Goal: Task Accomplishment & Management: Manage account settings

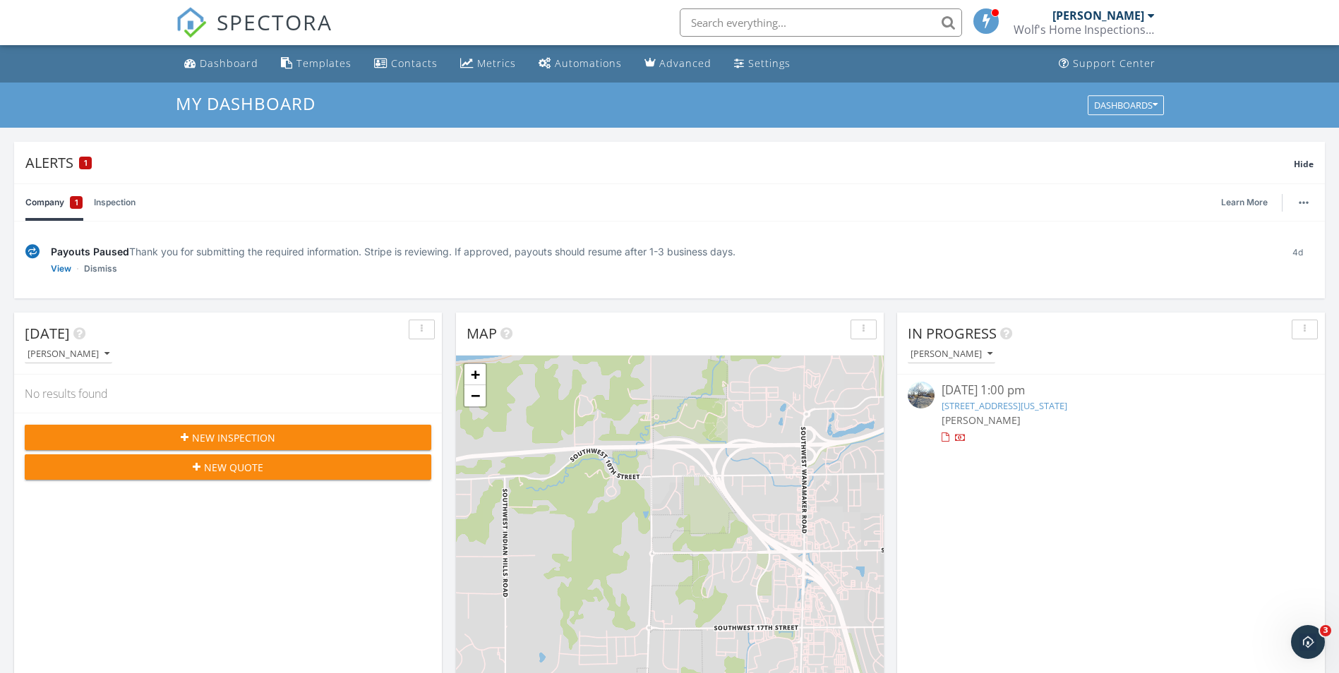
click at [1305, 332] on icon "button" at bounding box center [1304, 330] width 2 height 10
click at [1115, 505] on div "In Progress [PERSON_NAME] [DATE] 1:00 pm [STREET_ADDRESS][US_STATE] [PERSON_NAM…" at bounding box center [1111, 517] width 428 height 409
click at [1002, 399] on link "[STREET_ADDRESS][US_STATE]" at bounding box center [1004, 405] width 126 height 13
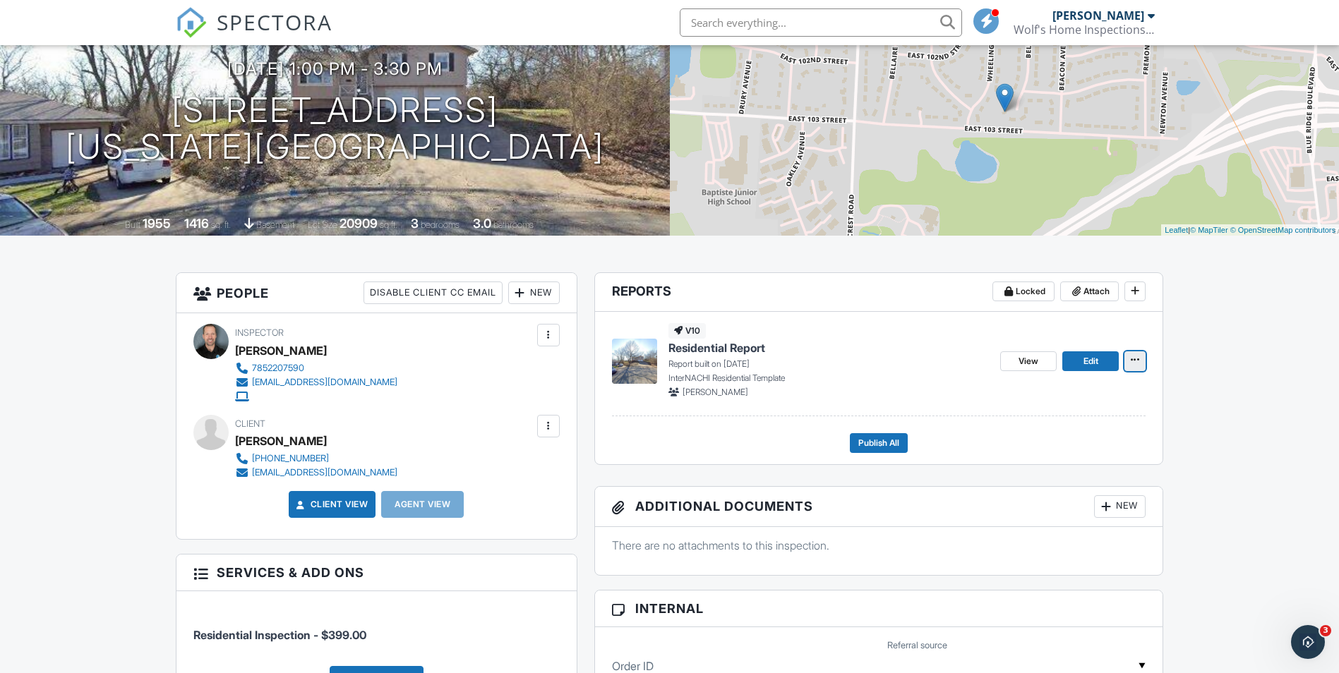
click at [1138, 356] on icon at bounding box center [1134, 360] width 8 height 10
click at [1051, 457] on input "Delete Report" at bounding box center [1064, 465] width 144 height 32
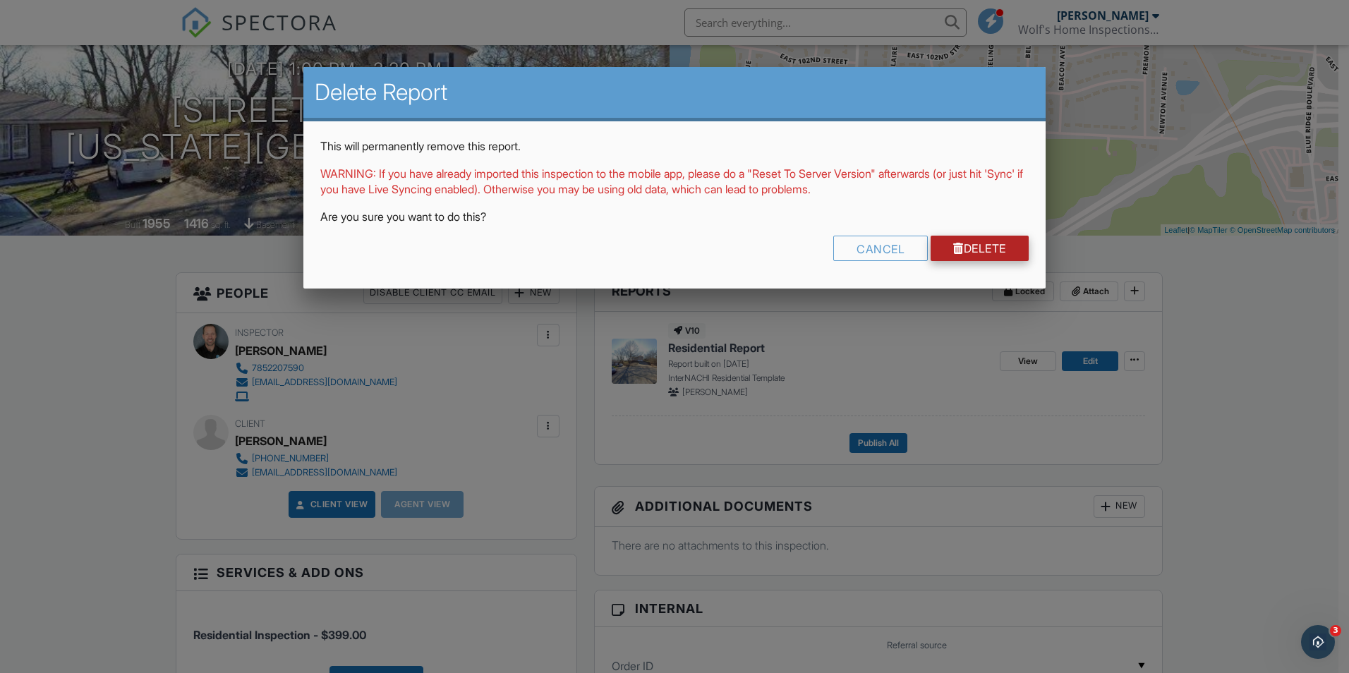
click at [992, 255] on link "Delete" at bounding box center [980, 248] width 98 height 25
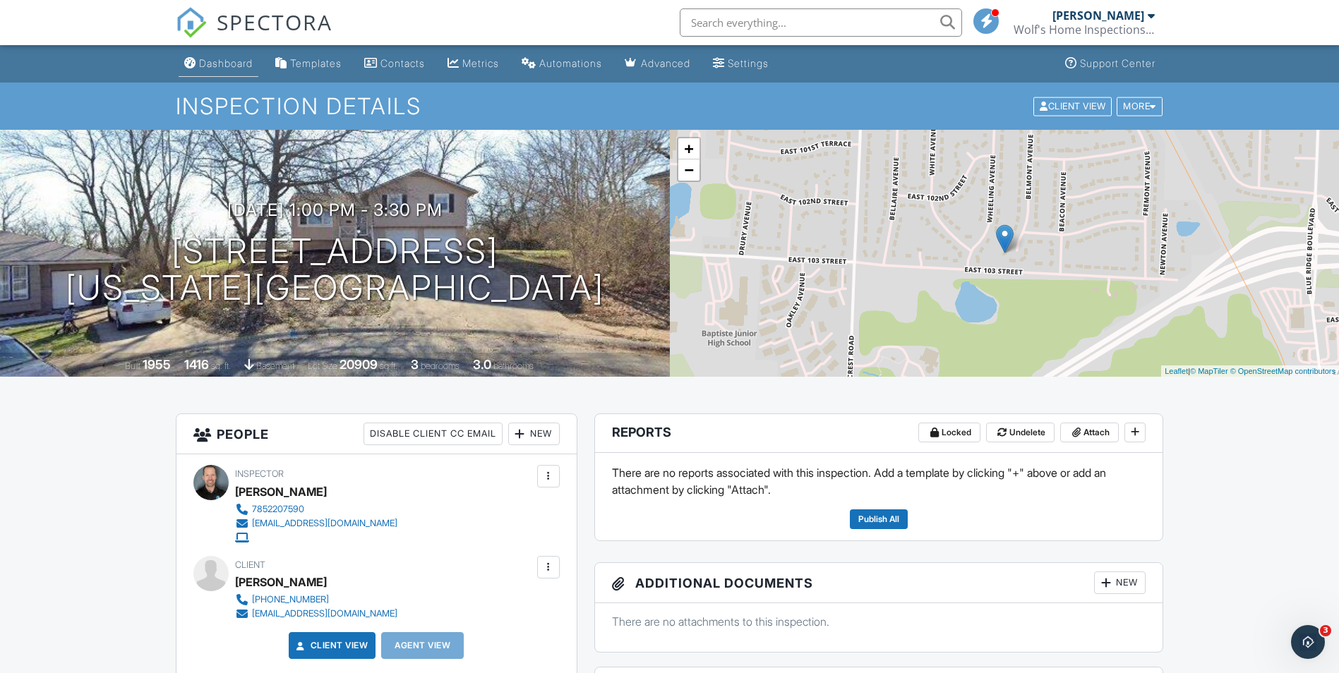
click at [215, 59] on div "Dashboard" at bounding box center [226, 63] width 54 height 12
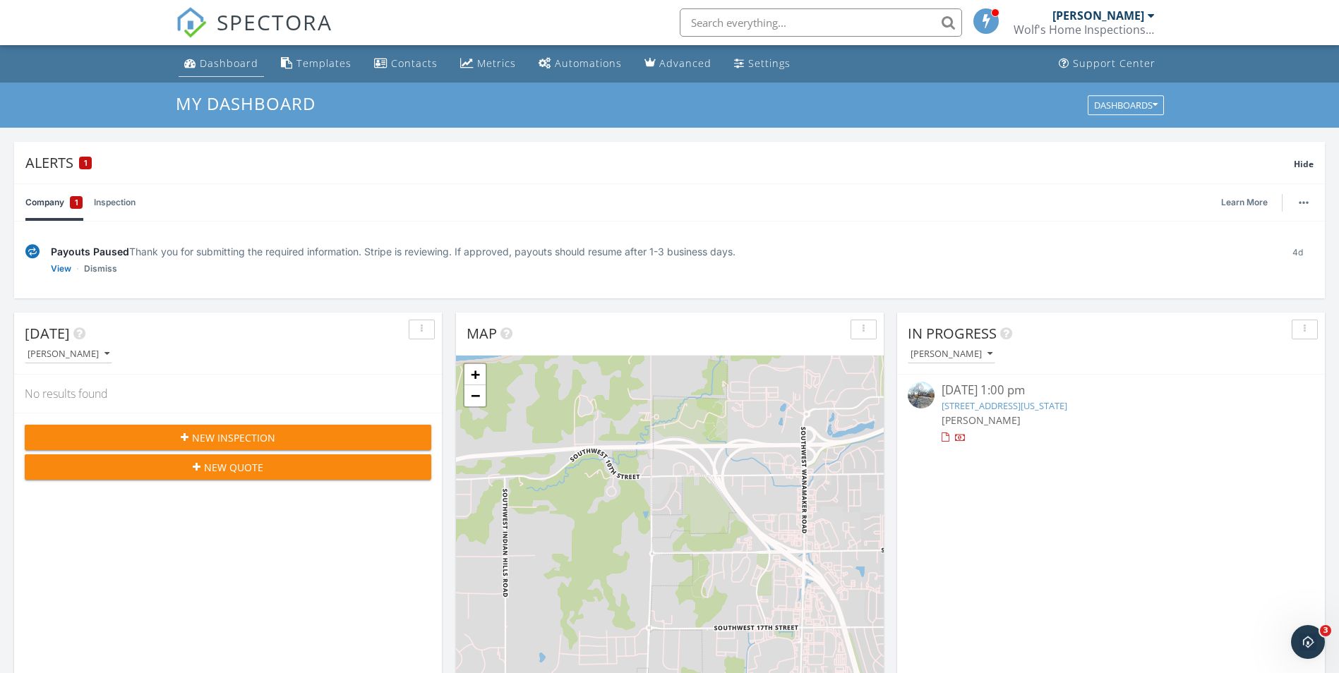
click at [210, 69] on div "Dashboard" at bounding box center [229, 62] width 59 height 13
click at [110, 202] on link "Inspection" at bounding box center [115, 202] width 42 height 37
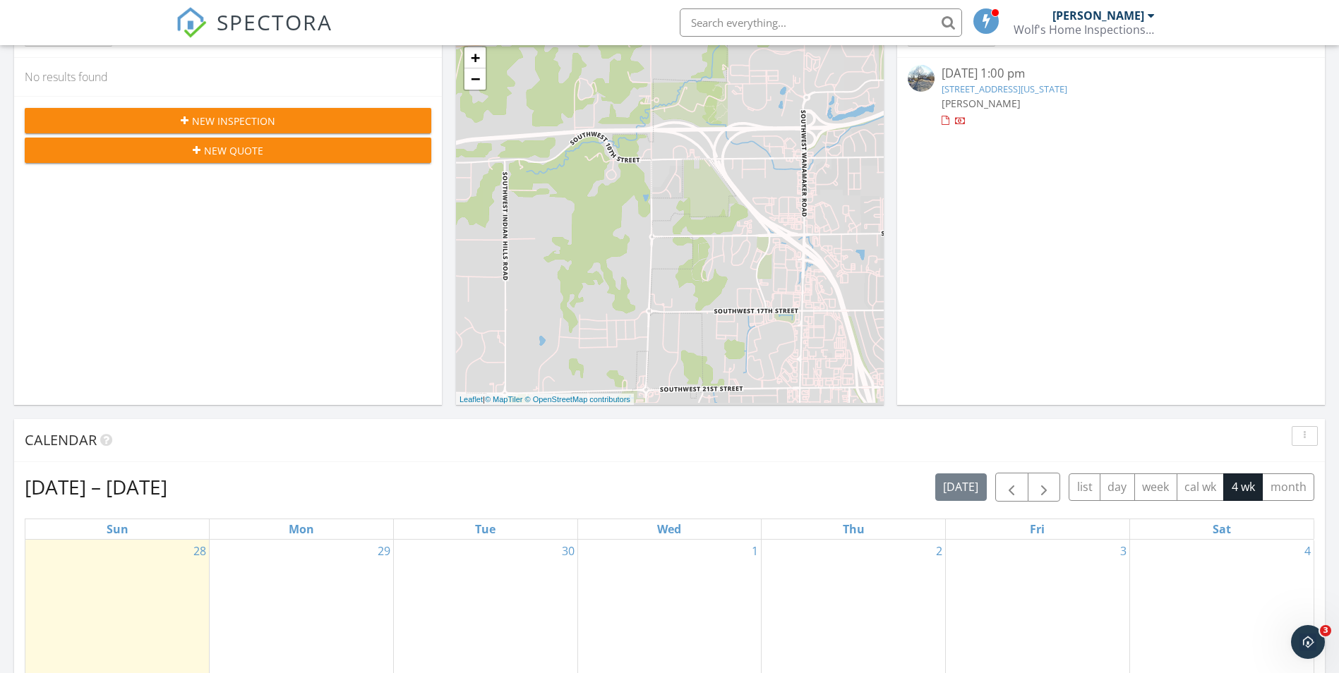
scroll to position [635, 0]
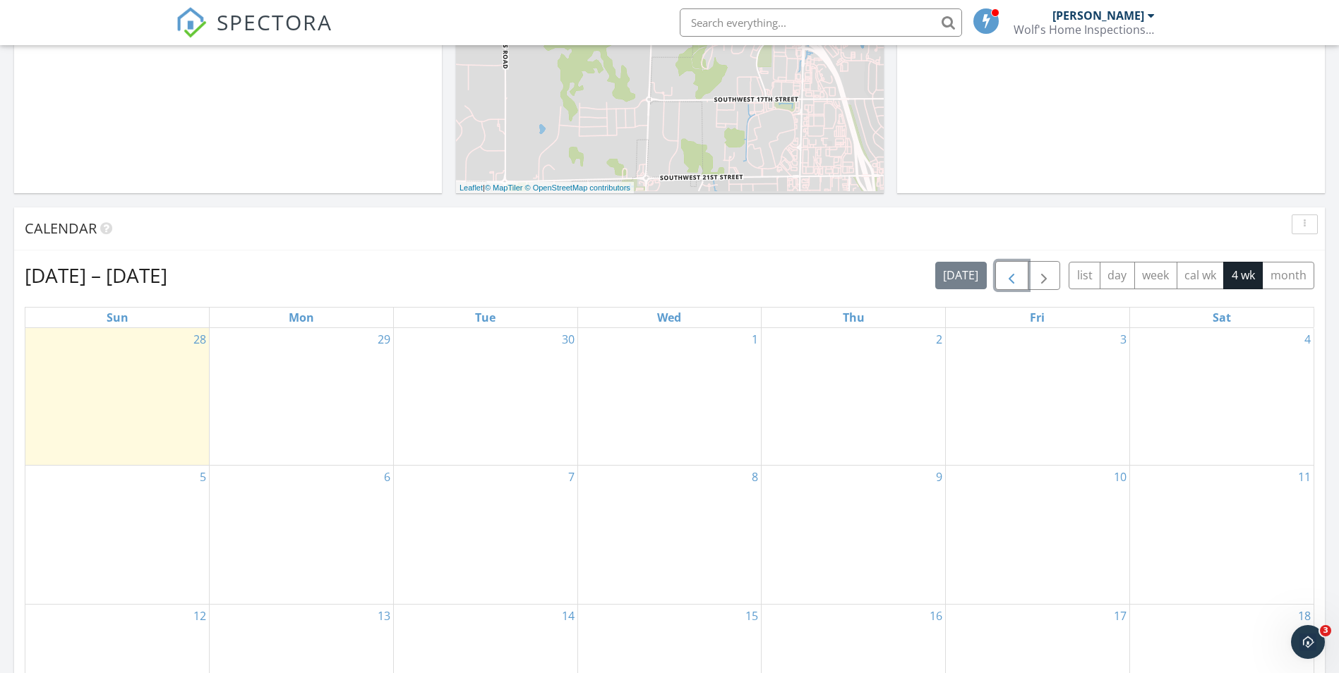
click at [1008, 281] on span "button" at bounding box center [1011, 275] width 17 height 17
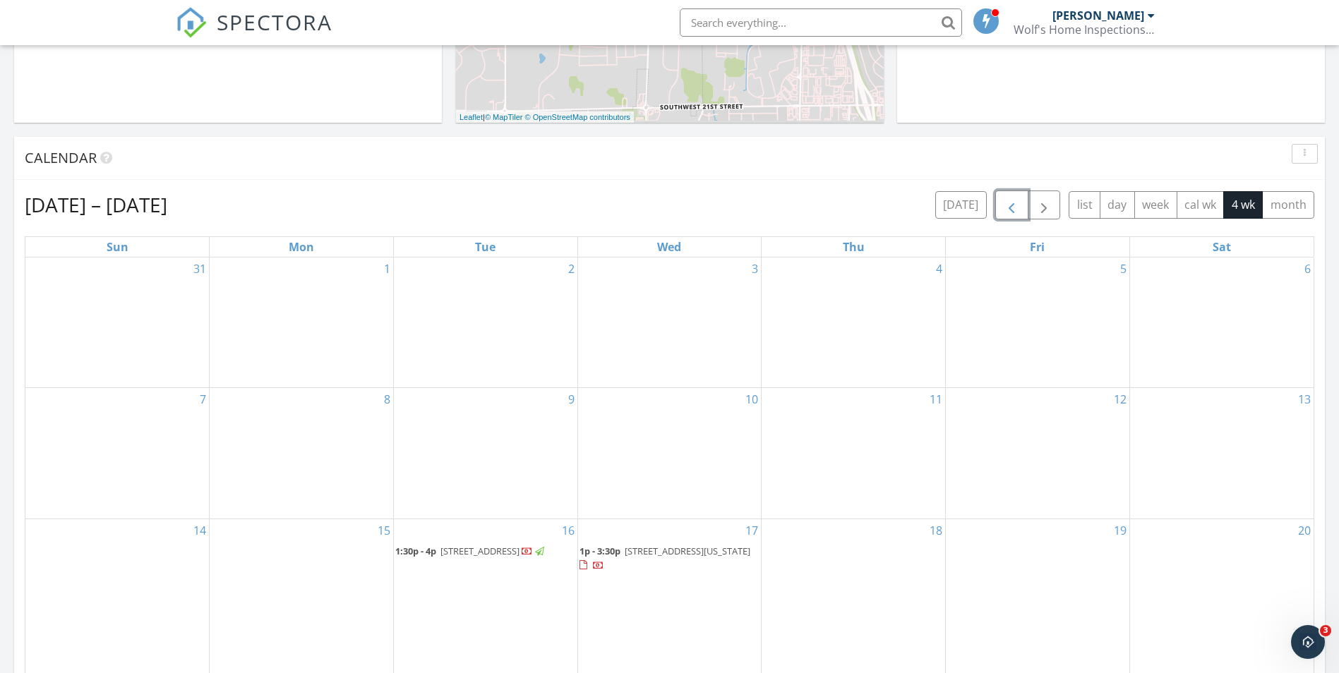
scroll to position [776, 0]
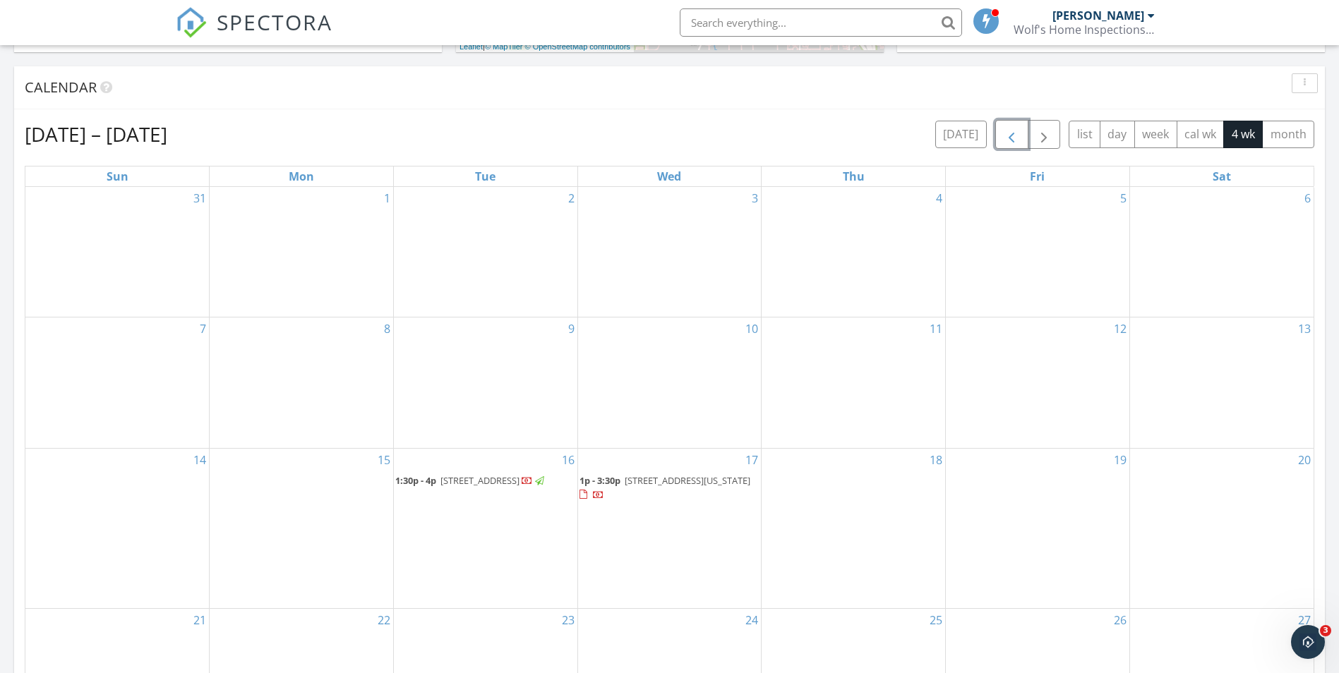
click at [1000, 131] on button "button" at bounding box center [1011, 134] width 33 height 29
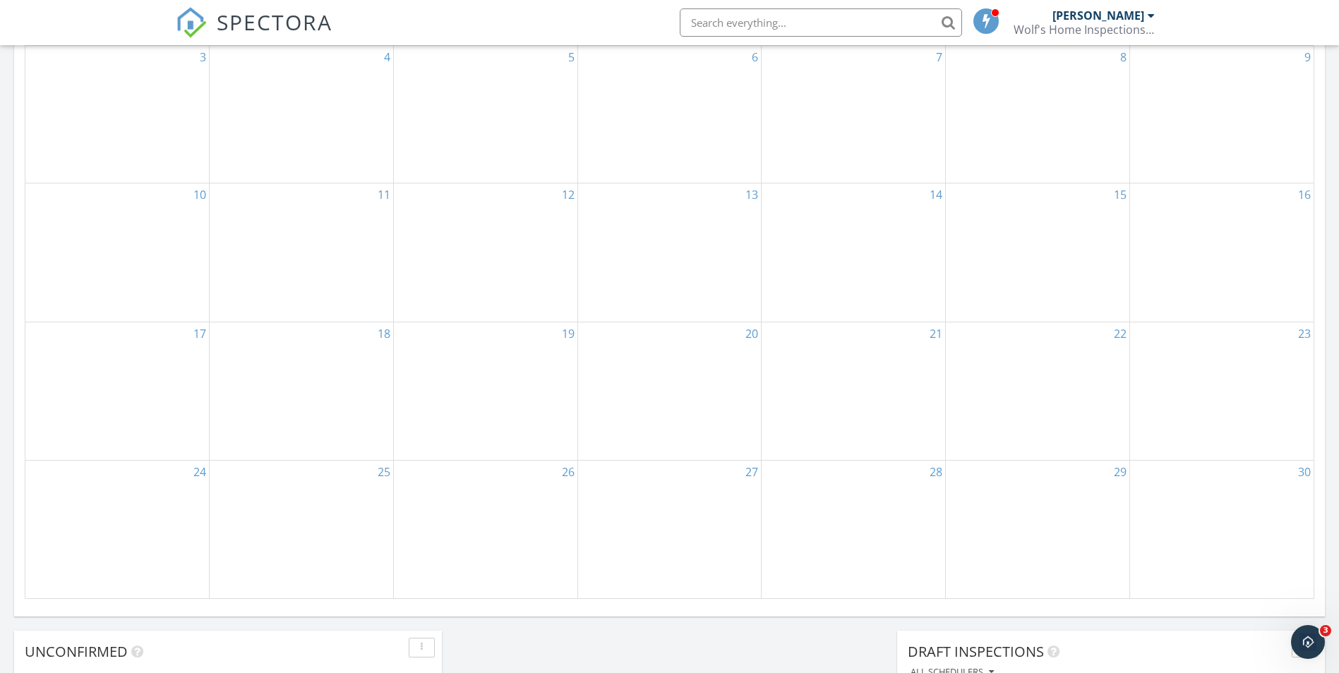
scroll to position [706, 0]
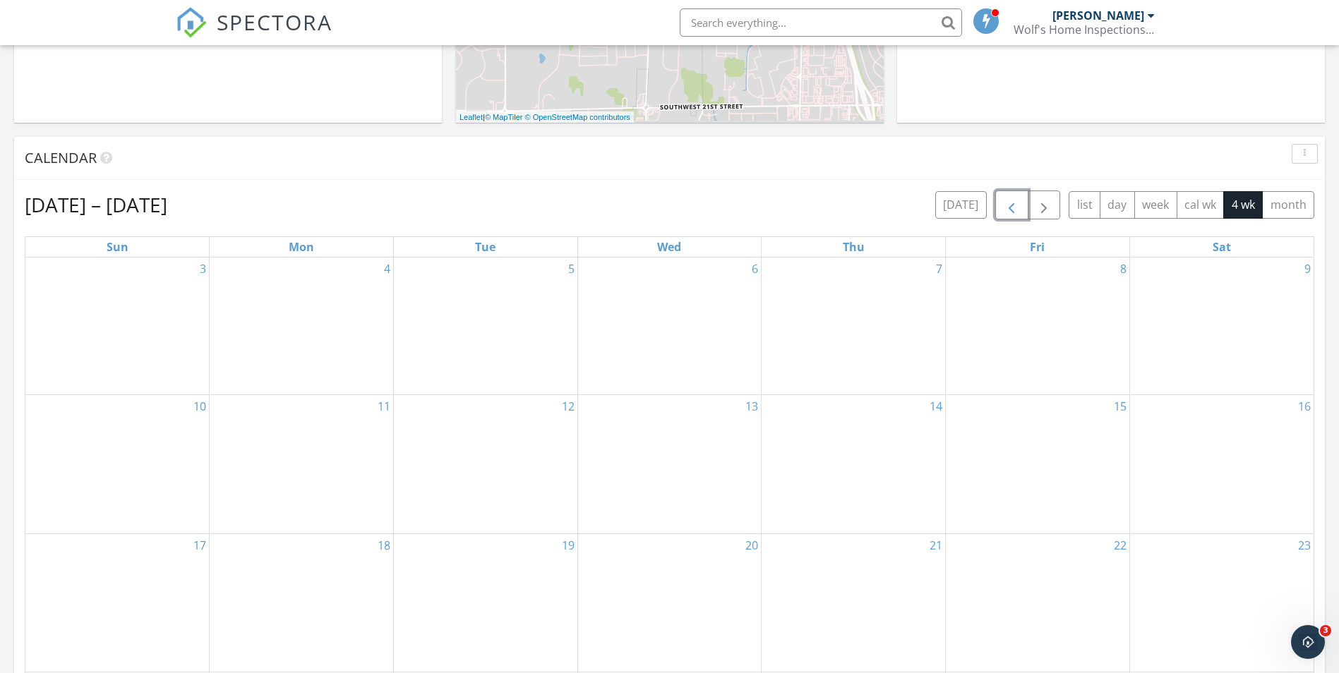
click at [1011, 205] on span "button" at bounding box center [1011, 205] width 17 height 17
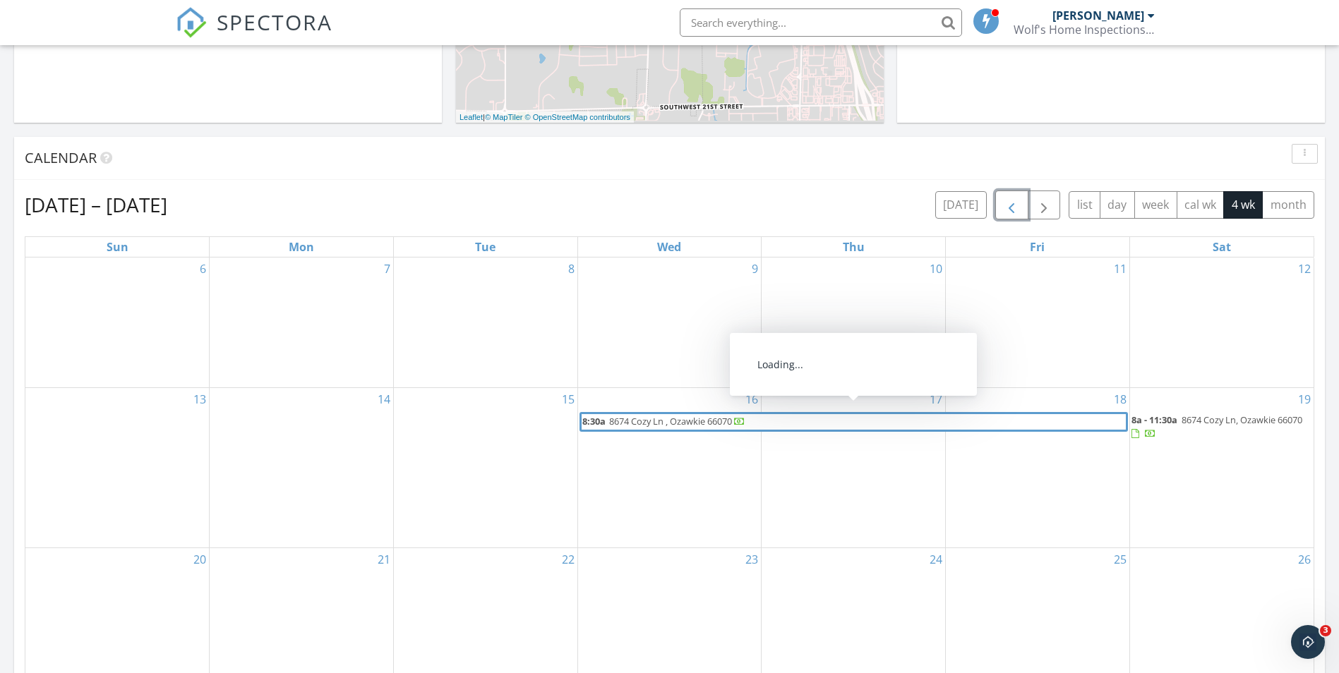
click at [668, 416] on span "8674 Cozy Ln , Ozawkie 66070" at bounding box center [670, 421] width 123 height 13
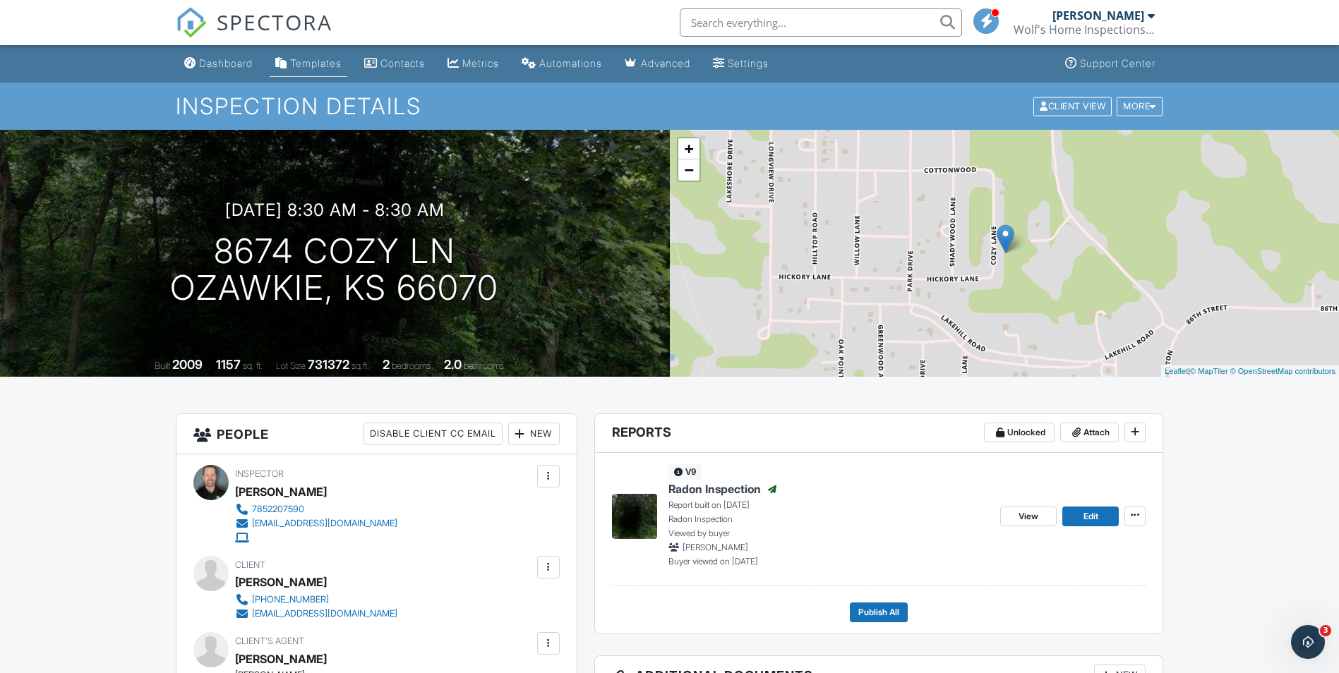
click at [332, 62] on div "Templates" at bounding box center [316, 63] width 52 height 12
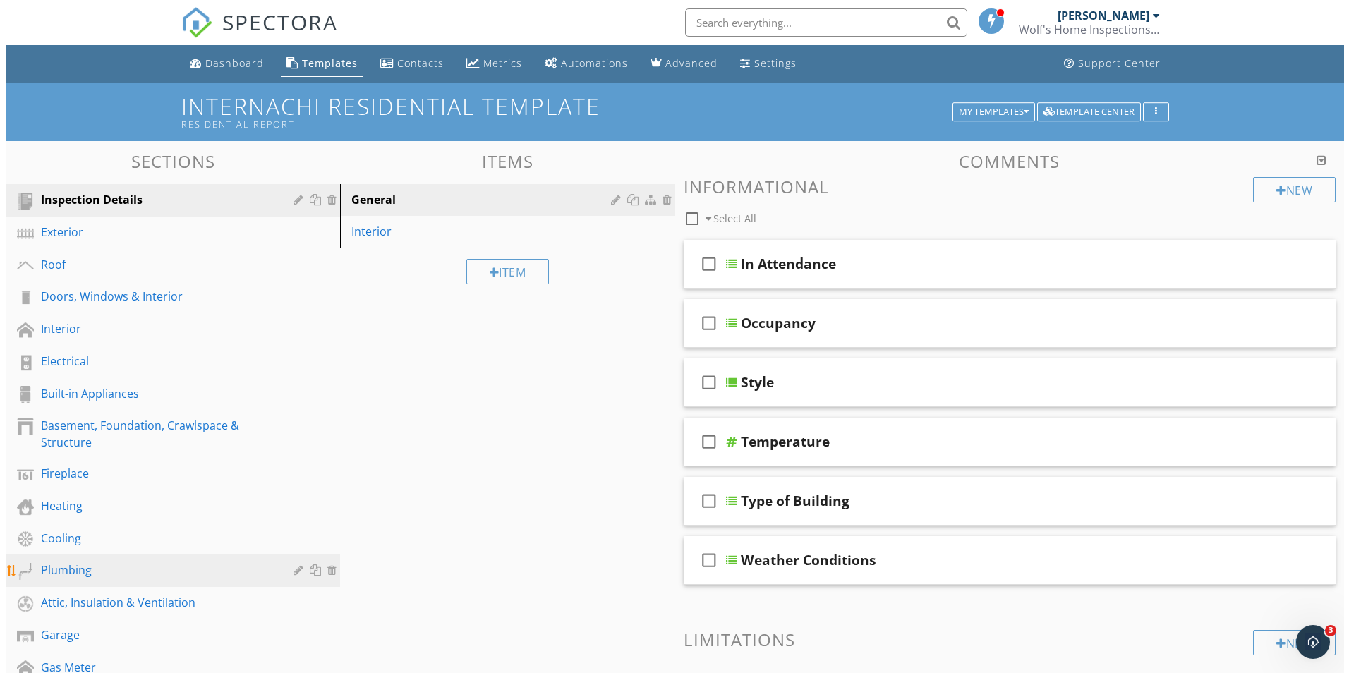
scroll to position [231, 0]
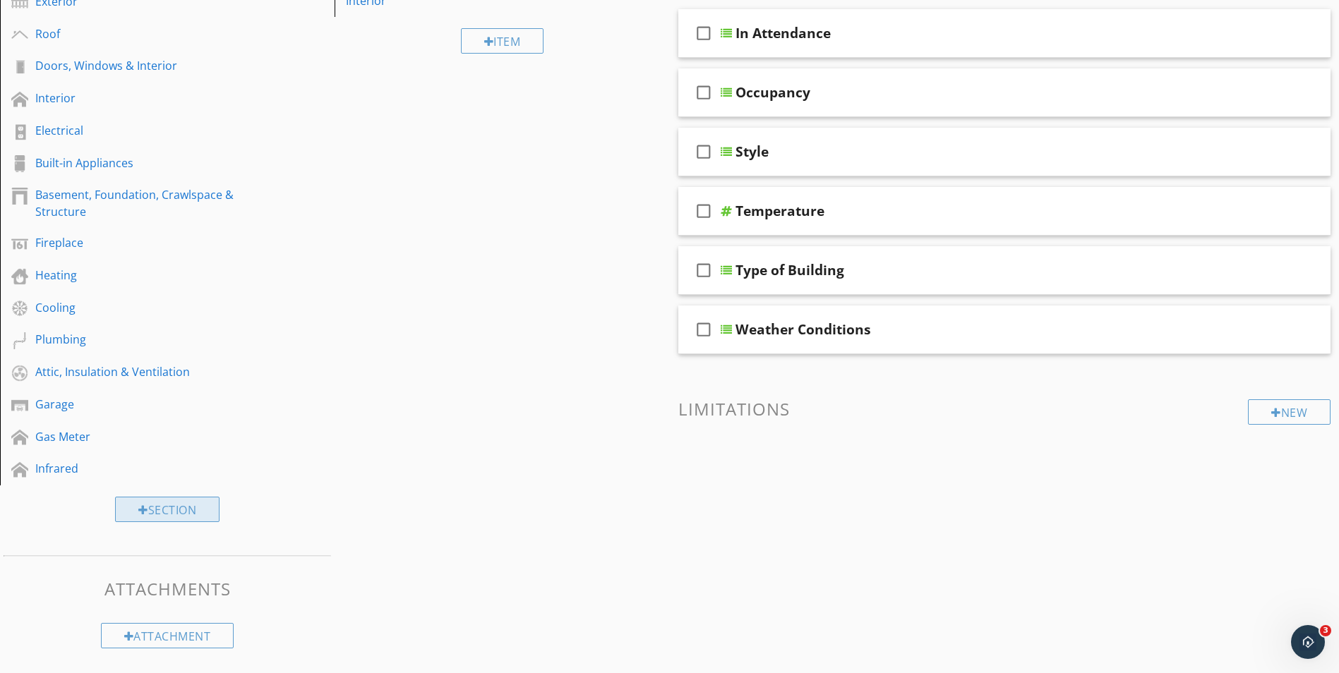
click at [164, 512] on div "Section" at bounding box center [167, 509] width 104 height 25
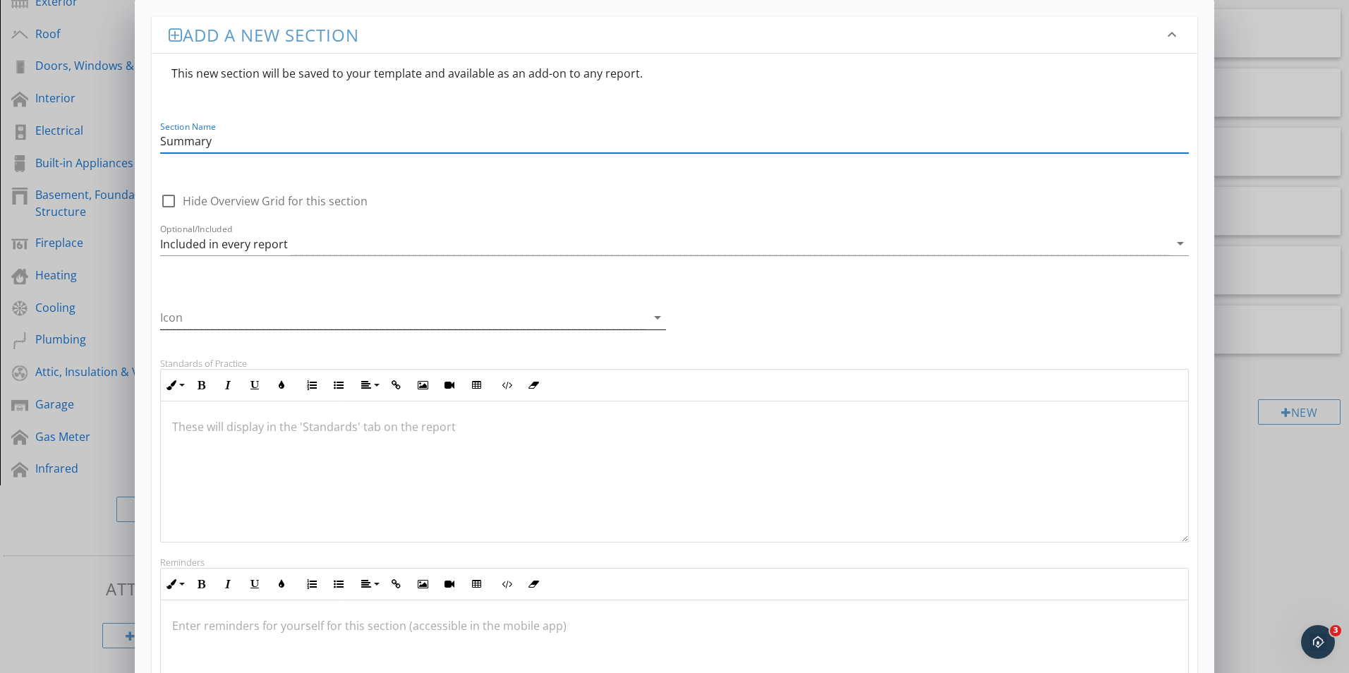
type input "Summary"
click at [651, 323] on icon "arrow_drop_down" at bounding box center [657, 317] width 17 height 17
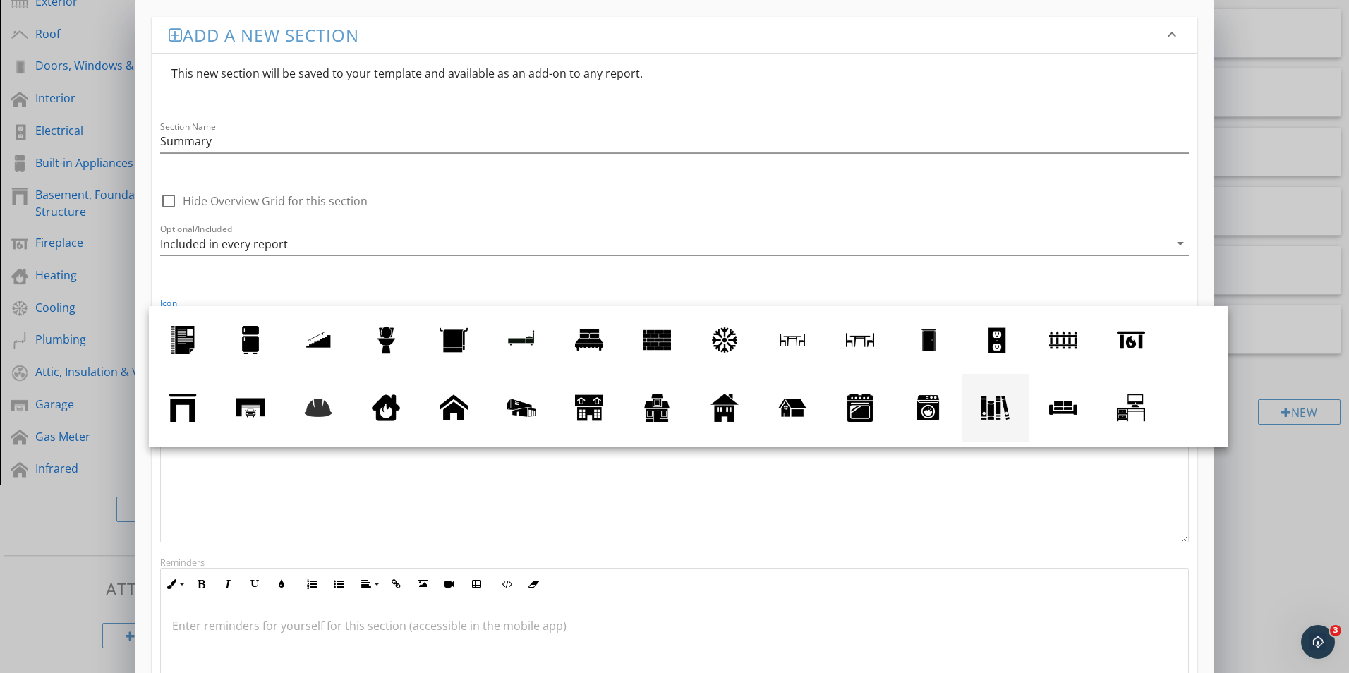
click at [990, 413] on div at bounding box center [996, 408] width 28 height 28
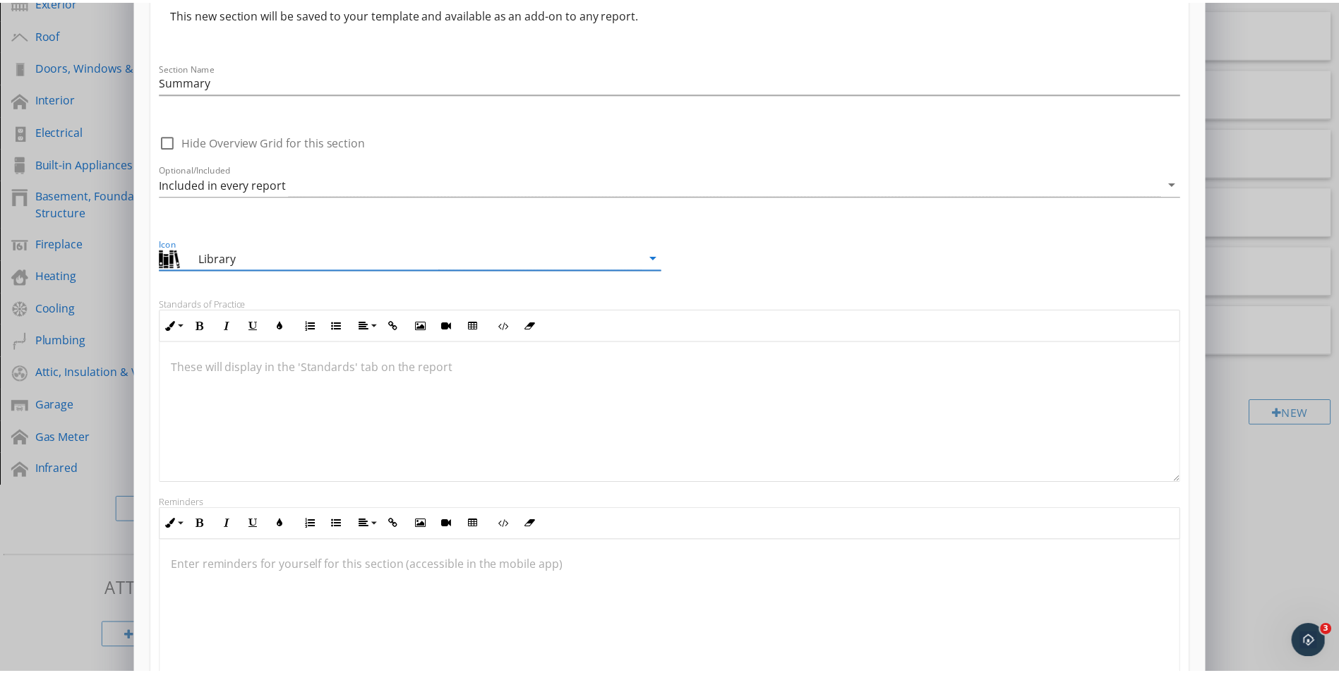
scroll to position [0, 0]
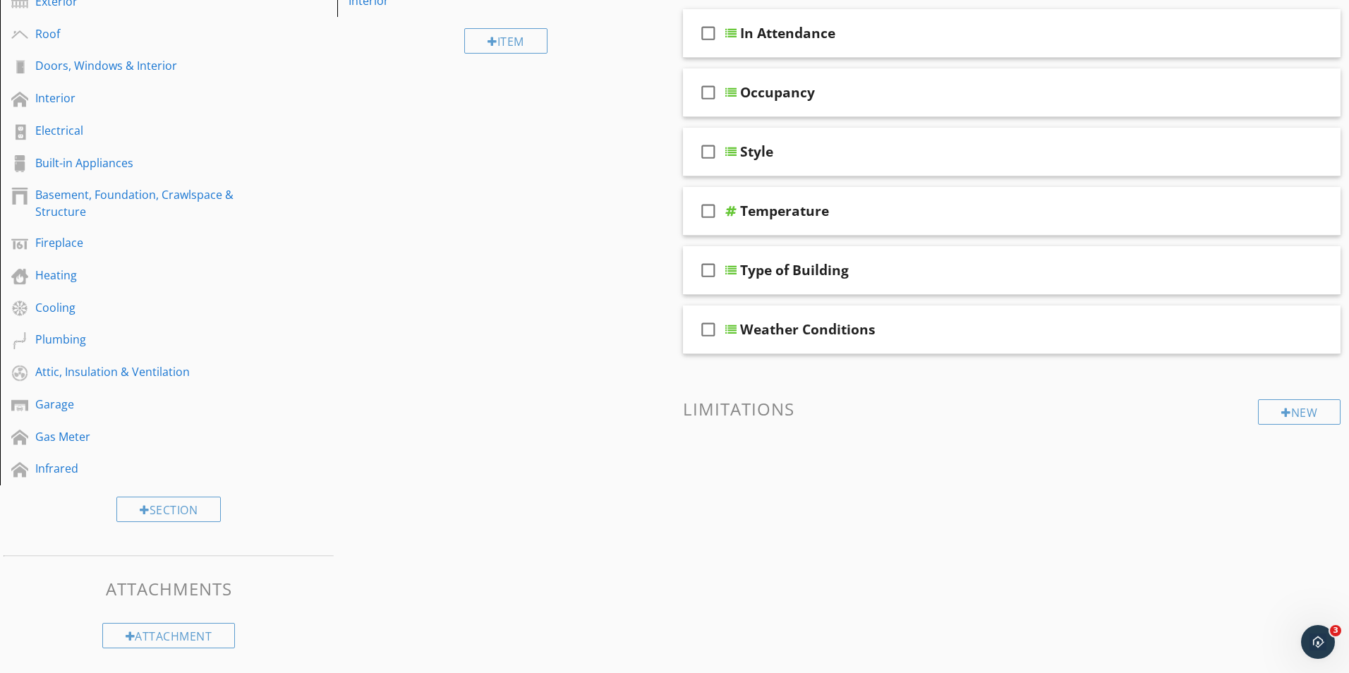
click at [32, 555] on div at bounding box center [674, 336] width 1349 height 673
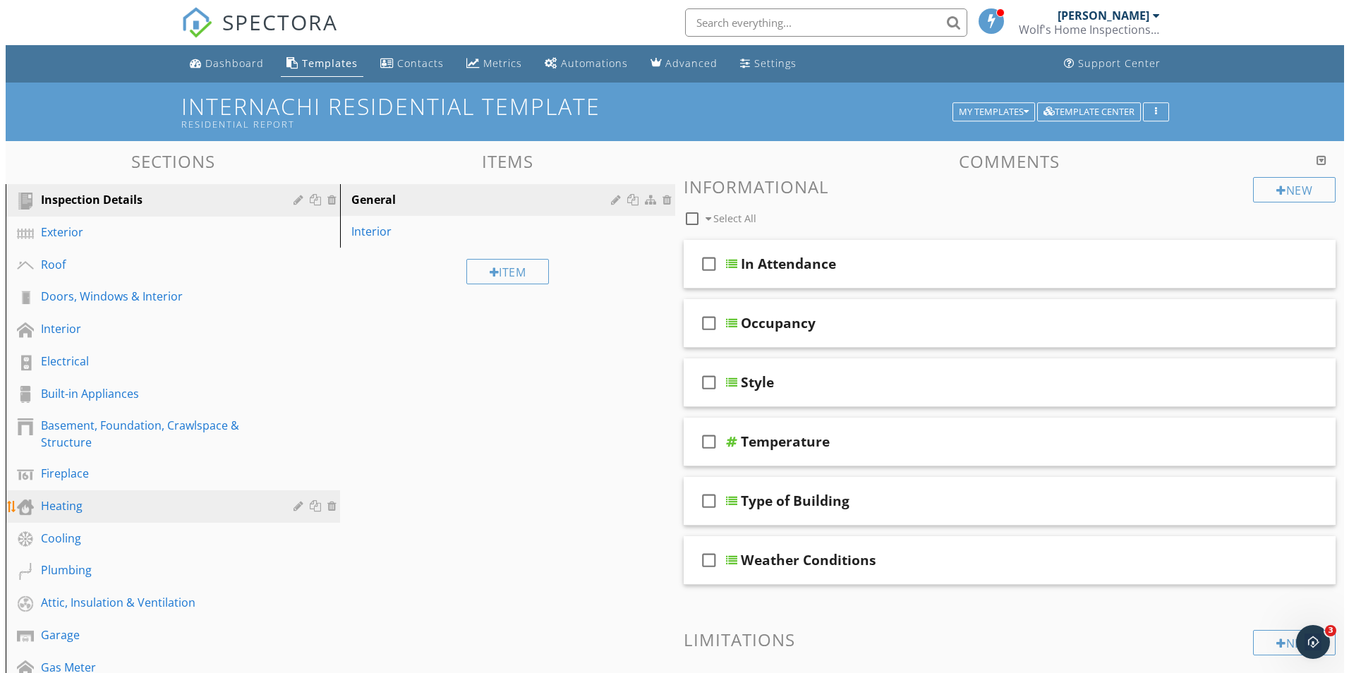
scroll to position [231, 0]
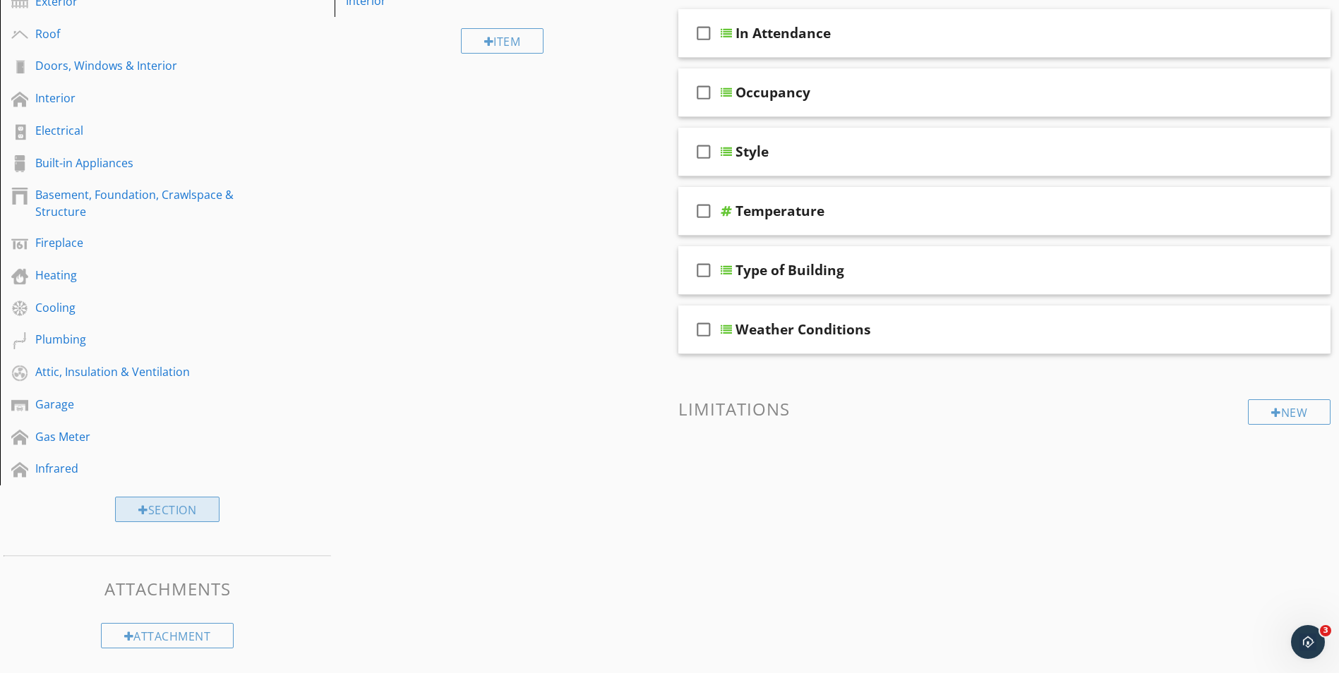
click at [151, 506] on div "Section" at bounding box center [167, 509] width 104 height 25
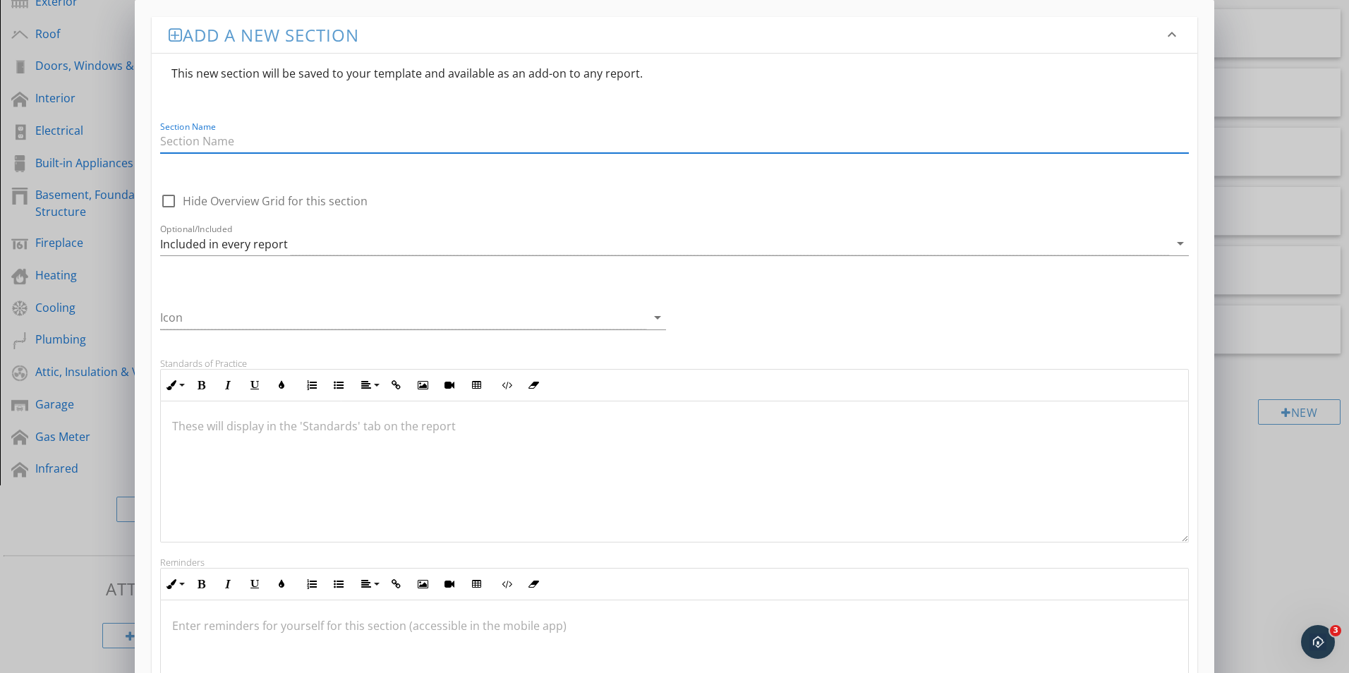
scroll to position [0, 0]
click at [242, 132] on input "Section Name" at bounding box center [674, 141] width 1029 height 23
type input "S"
type input "Summary"
click at [150, 155] on div "Add a new section keyboard_arrow_down This new section will be saved to your te…" at bounding box center [675, 433] width 1080 height 866
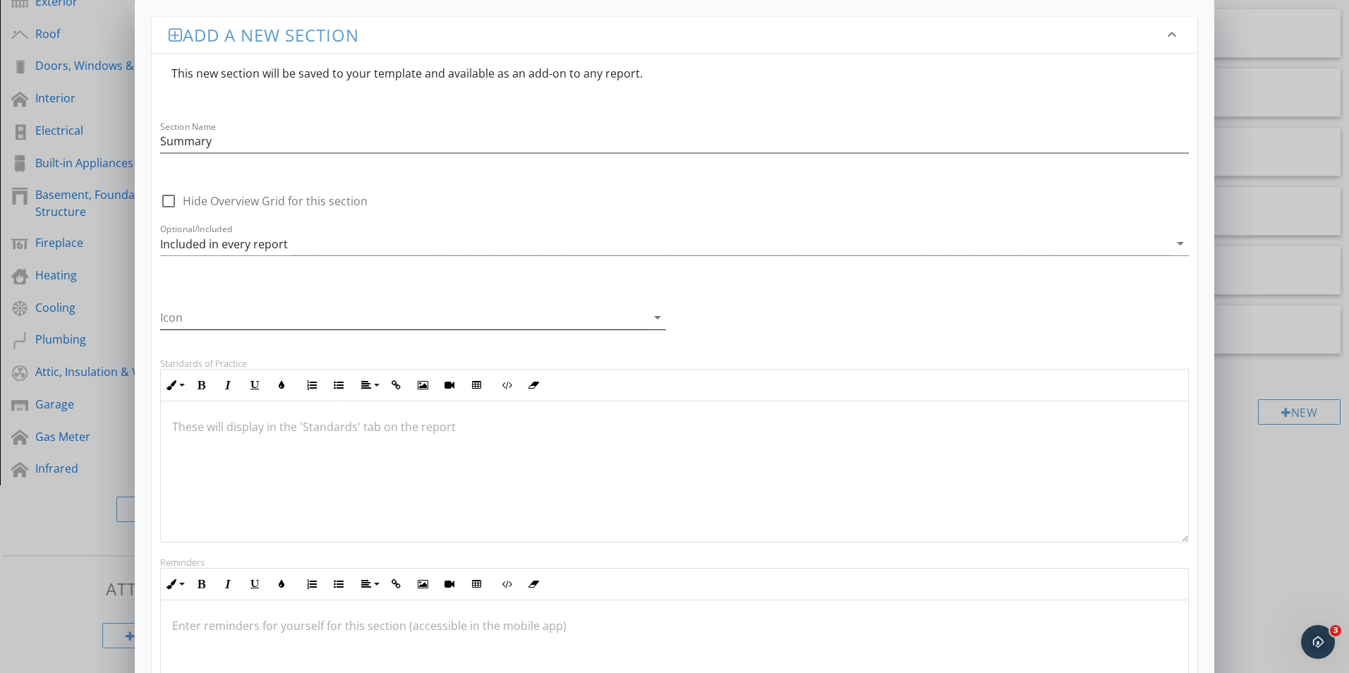
click at [191, 319] on div at bounding box center [403, 317] width 486 height 23
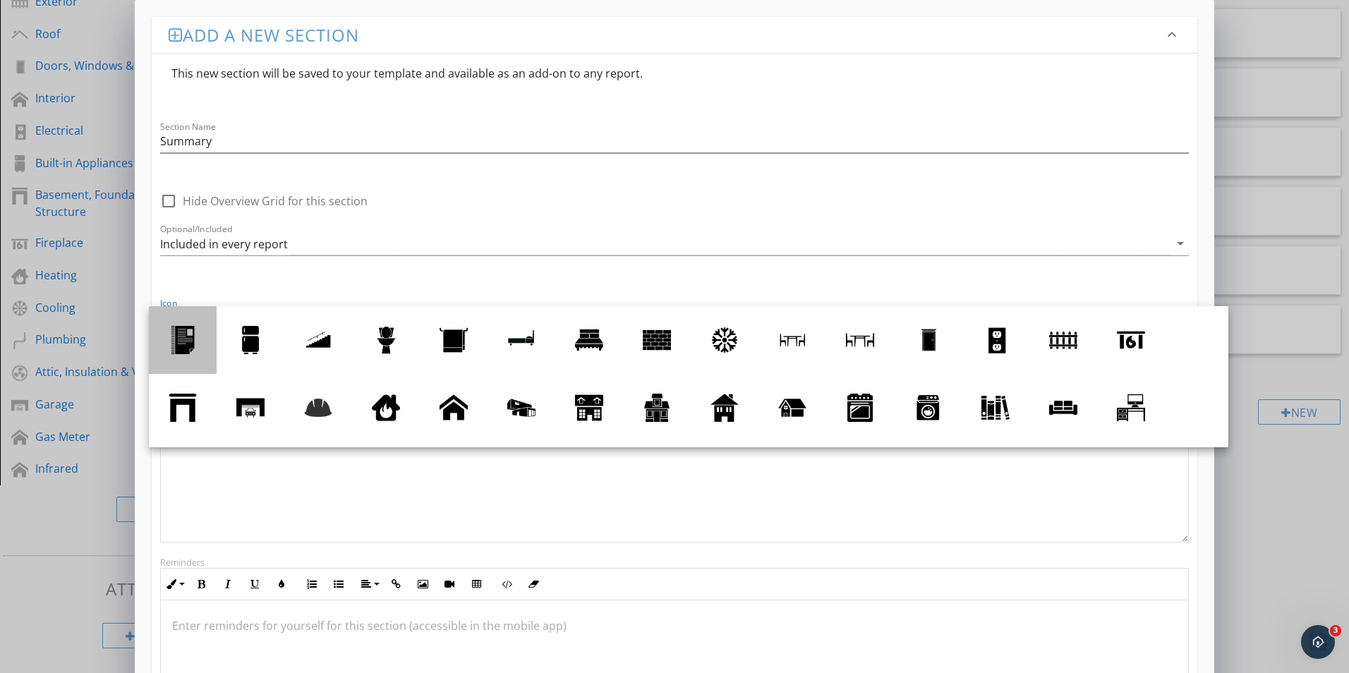
click at [191, 344] on div at bounding box center [183, 340] width 28 height 28
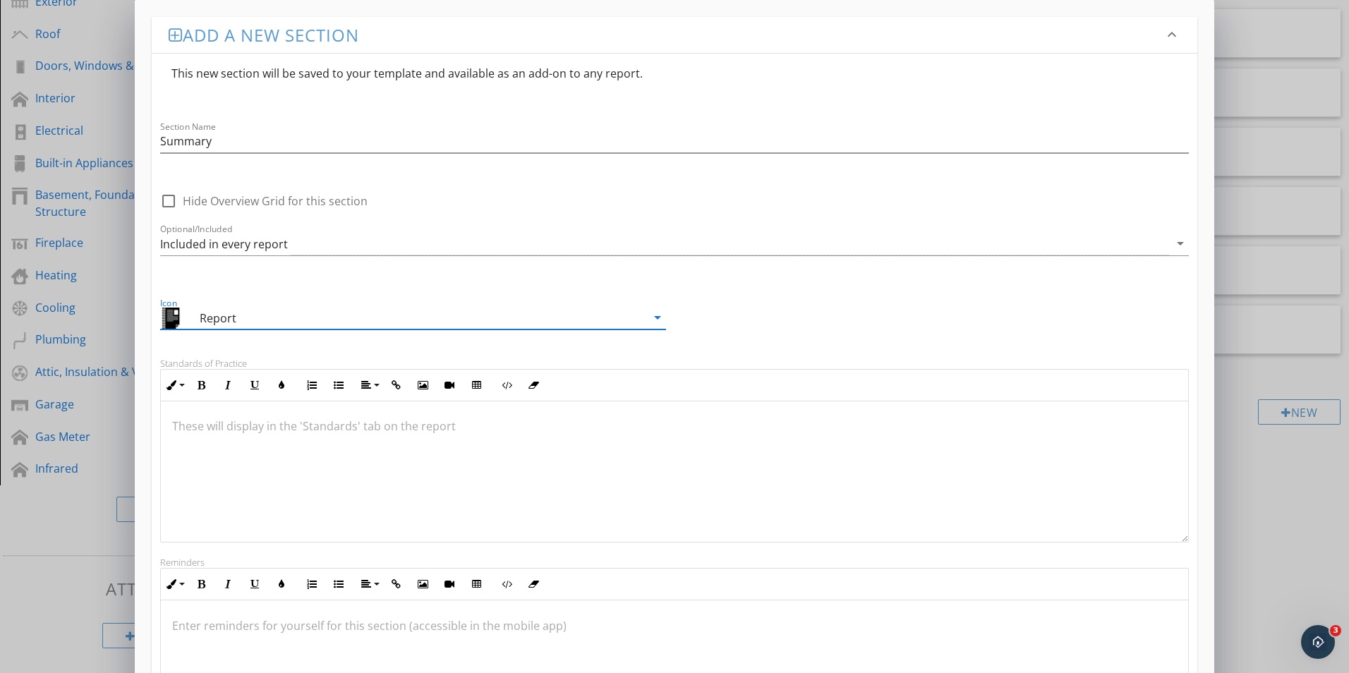
scroll to position [201, 0]
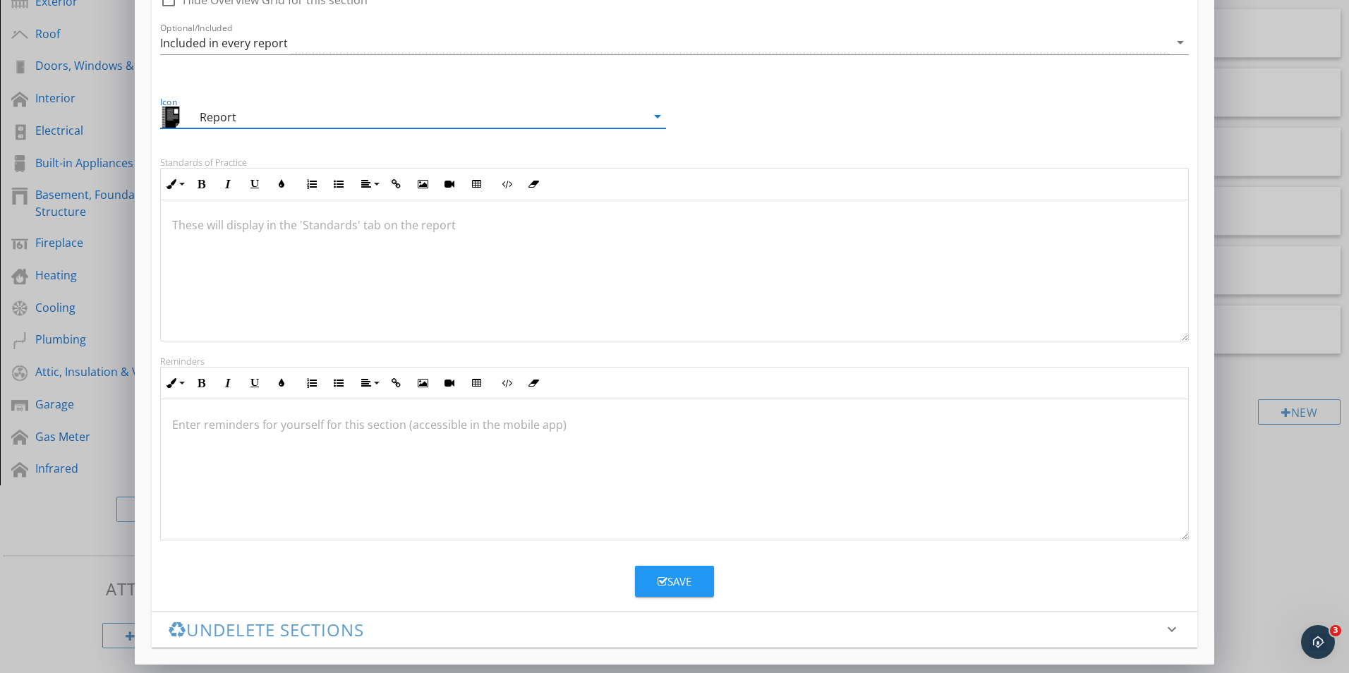
click at [679, 587] on div "Save" at bounding box center [675, 582] width 34 height 16
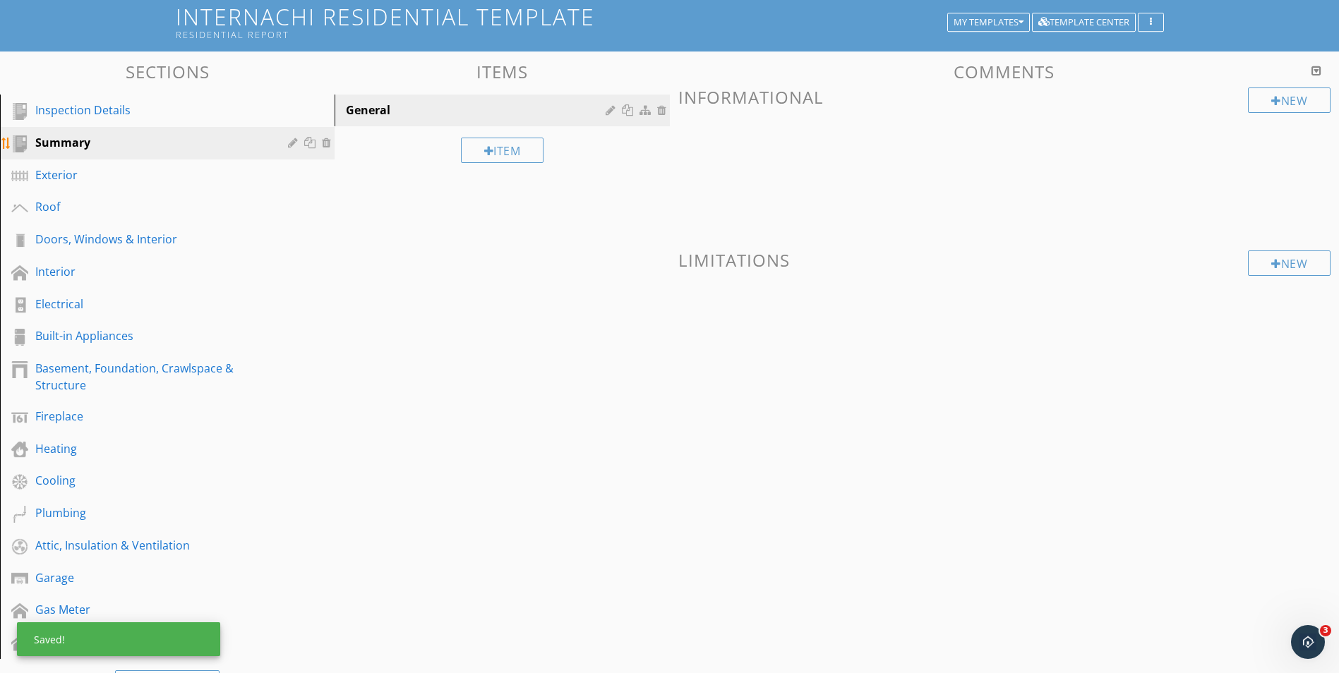
scroll to position [19, 0]
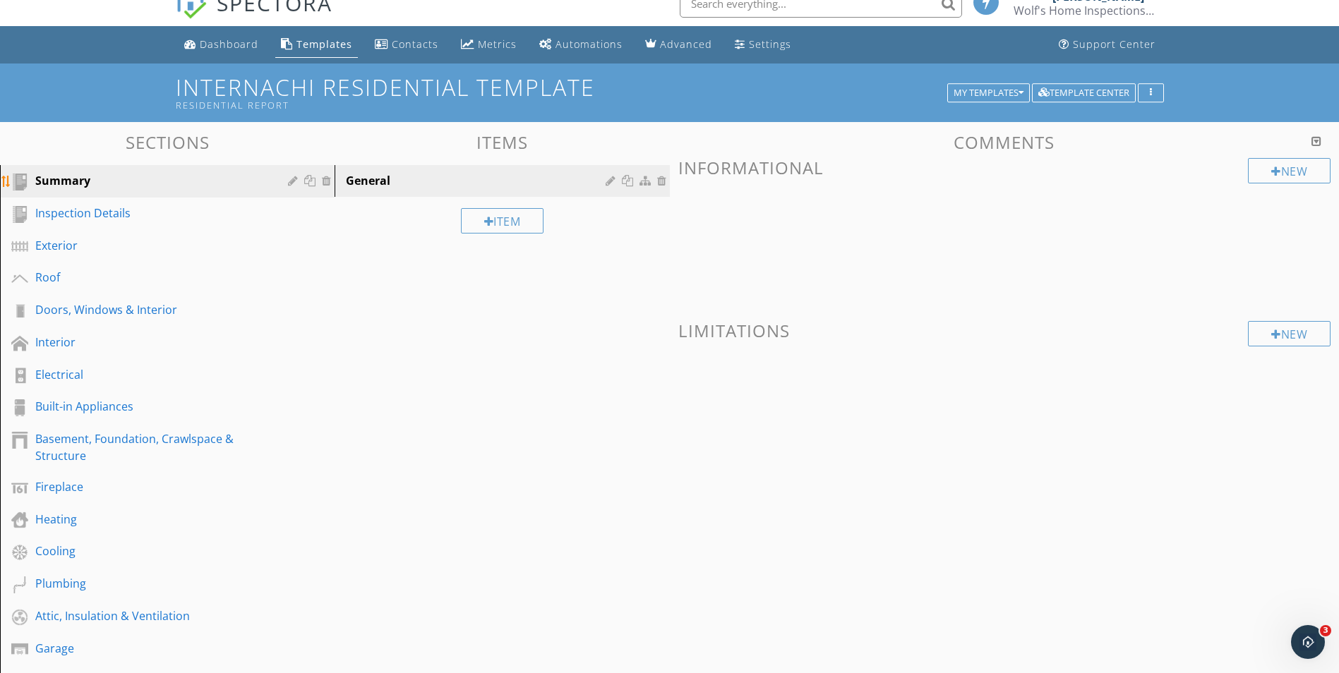
click at [49, 181] on div "Summary" at bounding box center [151, 180] width 232 height 17
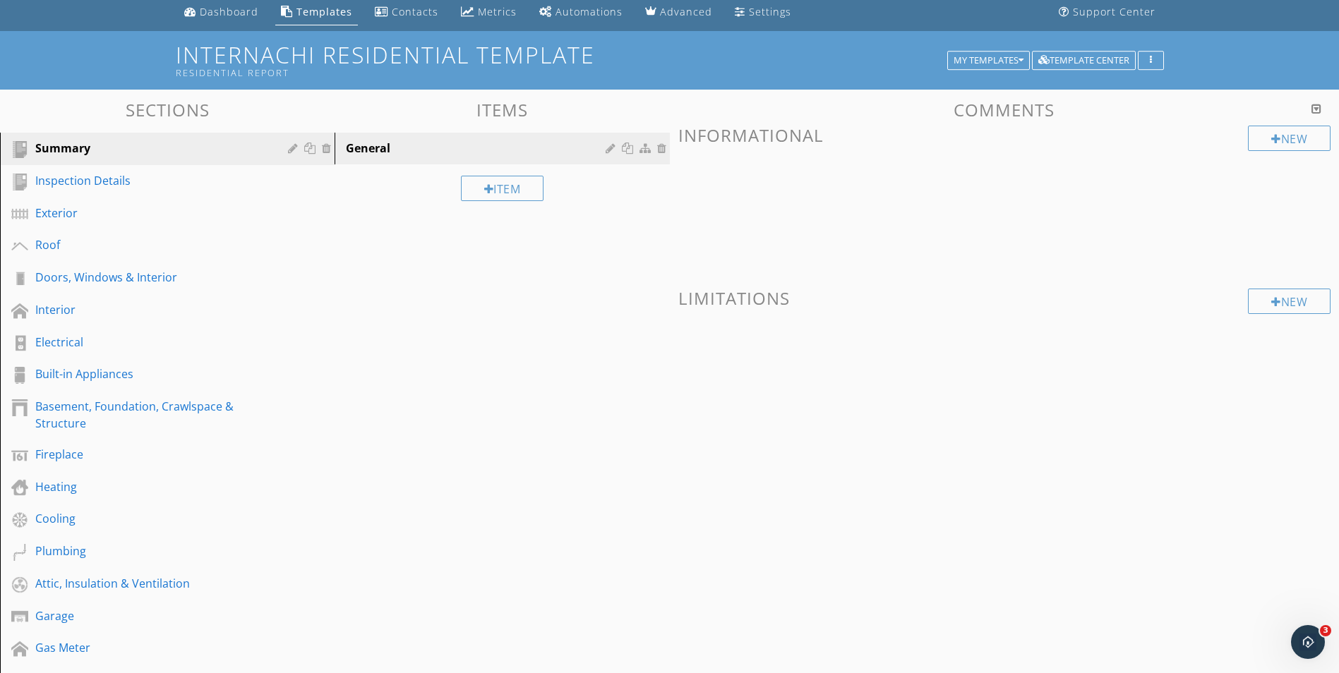
scroll to position [0, 0]
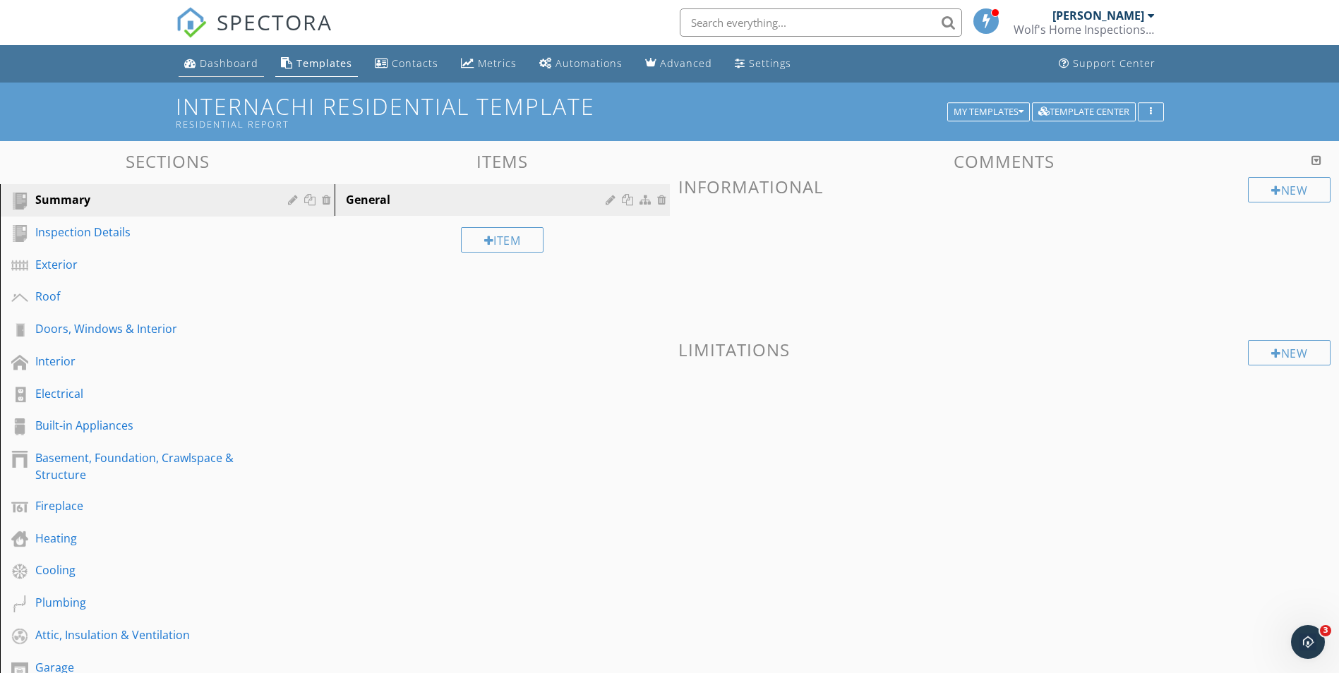
click at [218, 61] on div "Dashboard" at bounding box center [229, 62] width 59 height 13
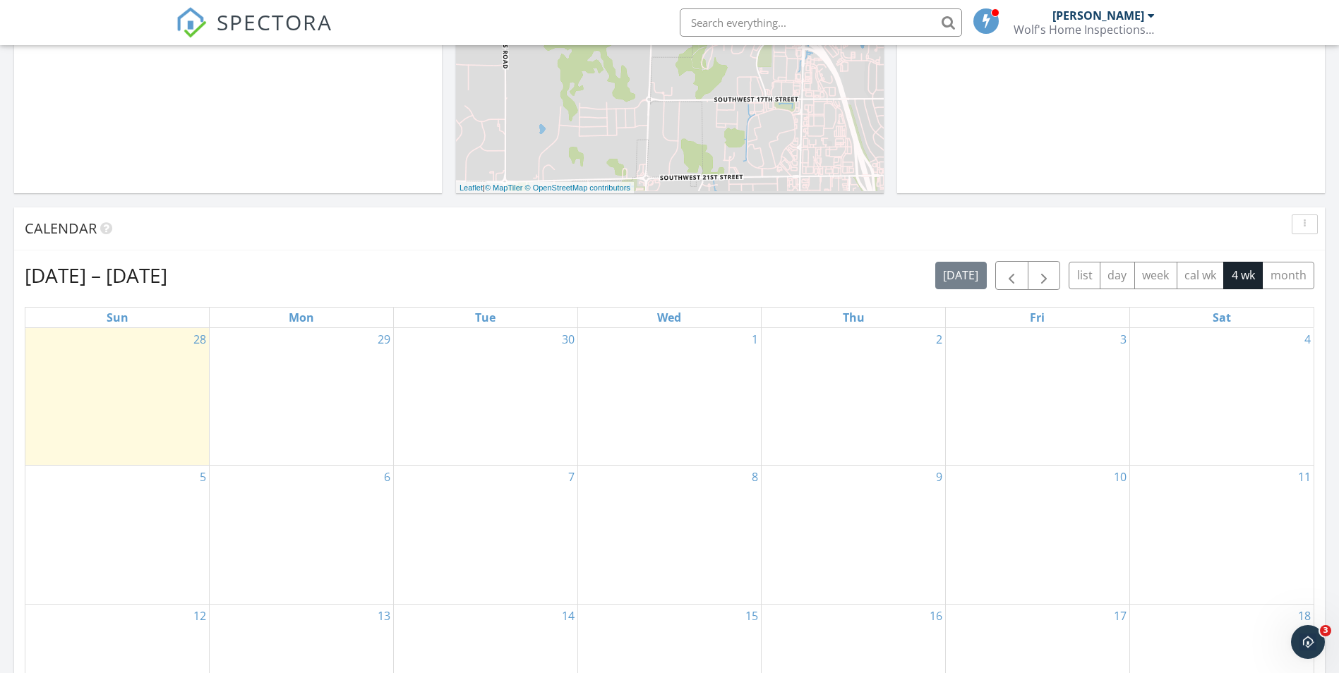
scroll to position [458, 0]
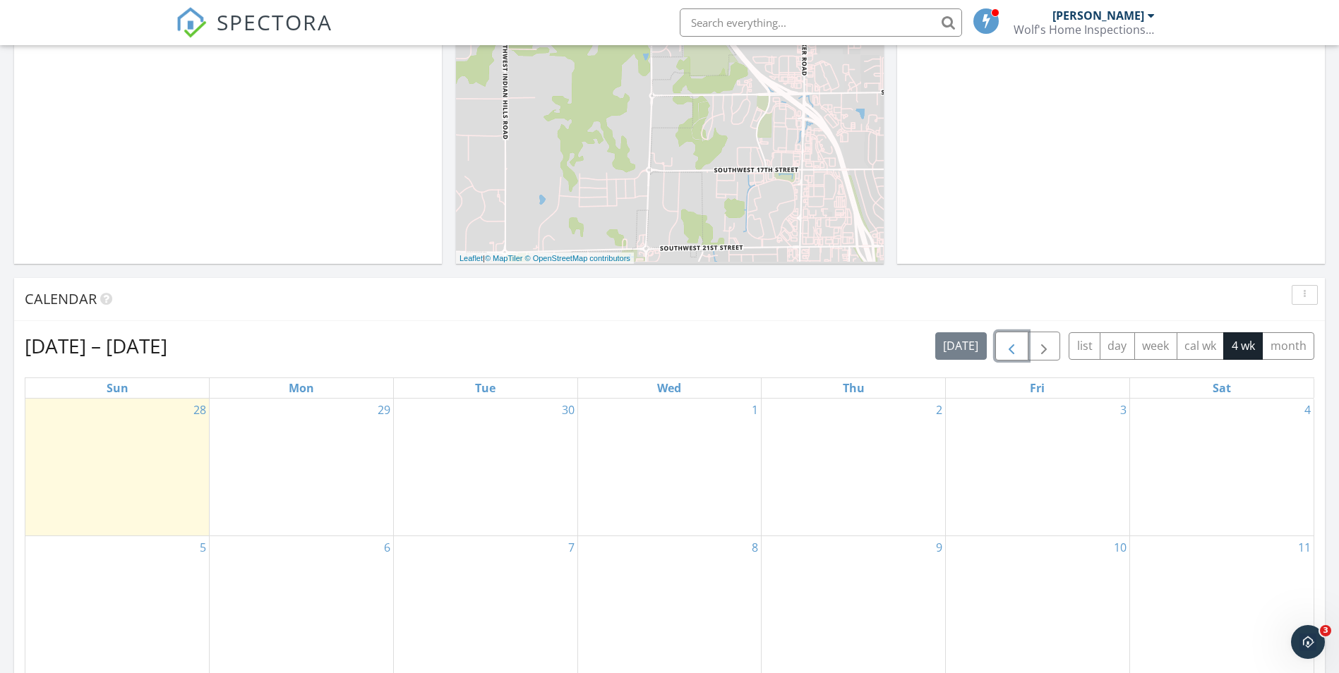
click at [1015, 350] on span "button" at bounding box center [1011, 346] width 17 height 17
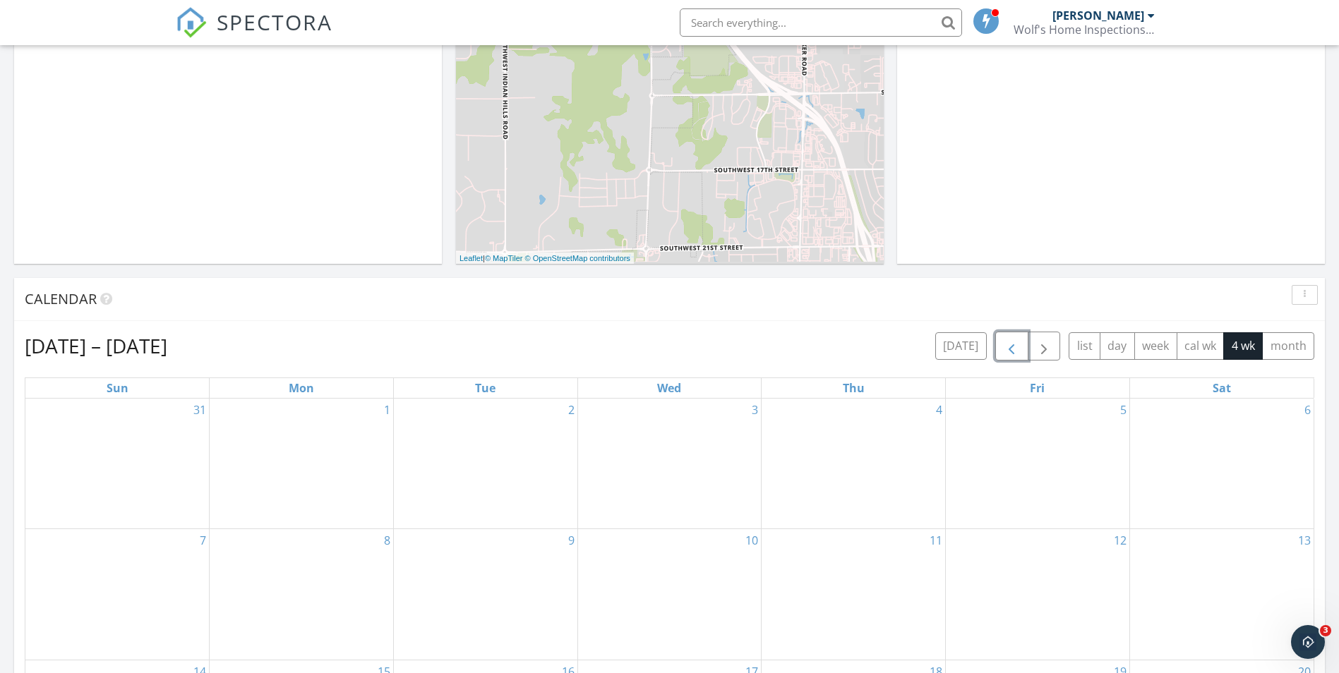
click at [1015, 349] on span "button" at bounding box center [1011, 346] width 17 height 17
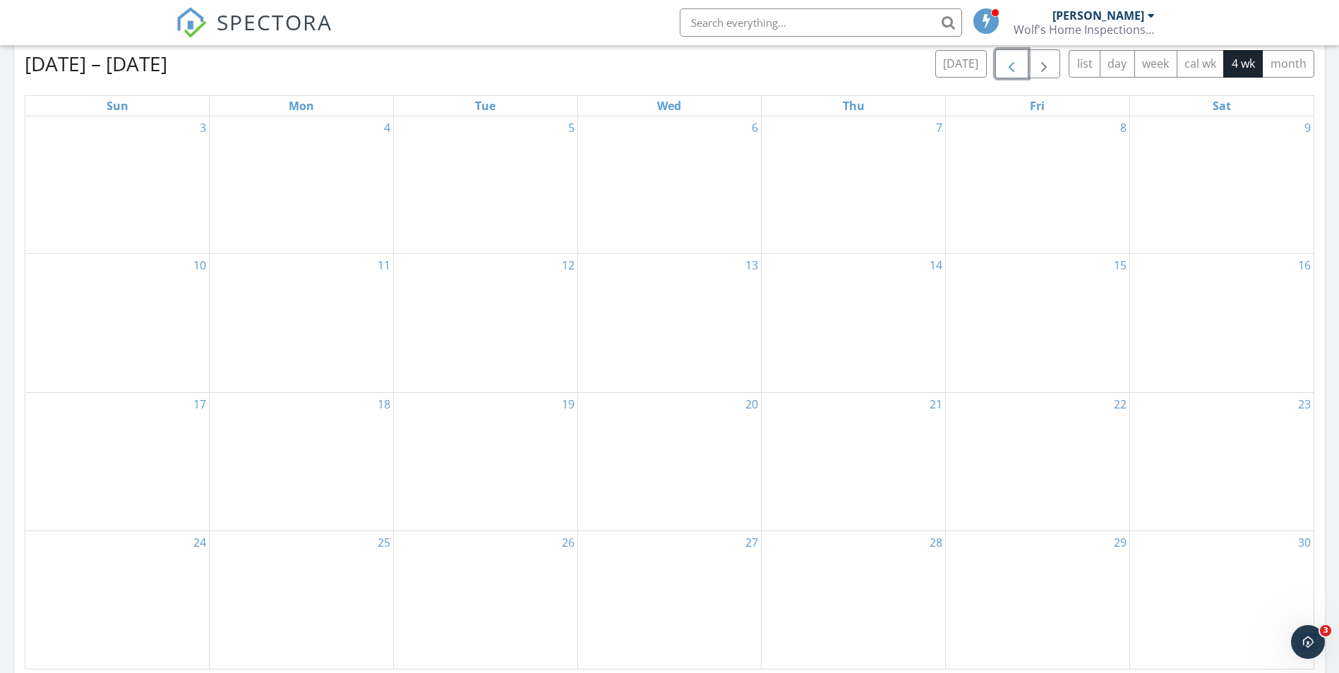
scroll to position [599, 0]
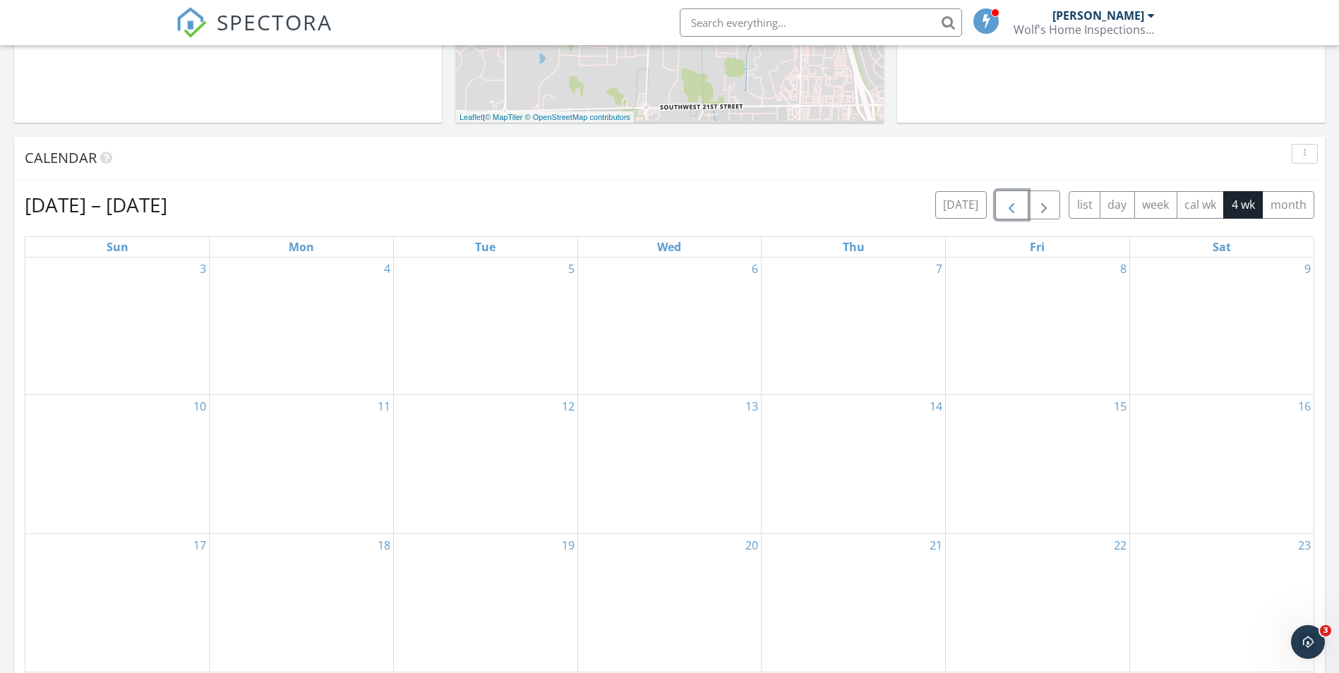
click at [1013, 210] on span "button" at bounding box center [1011, 205] width 17 height 17
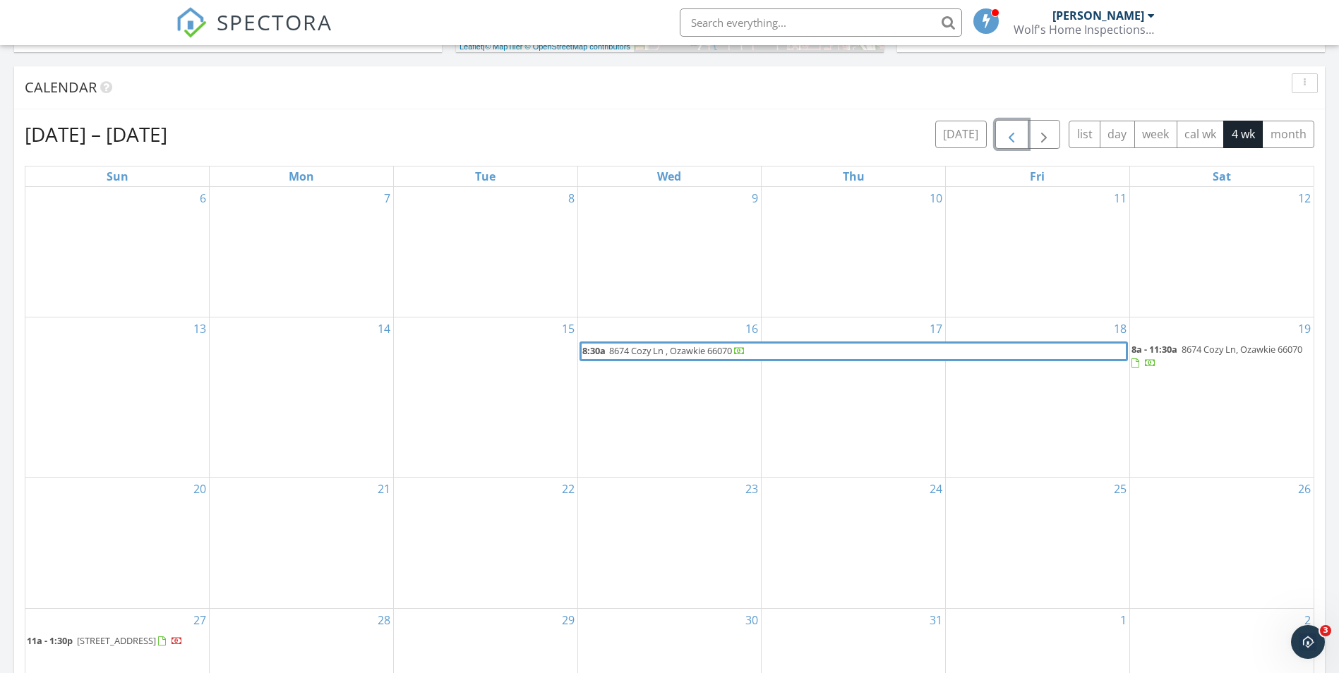
scroll to position [740, 0]
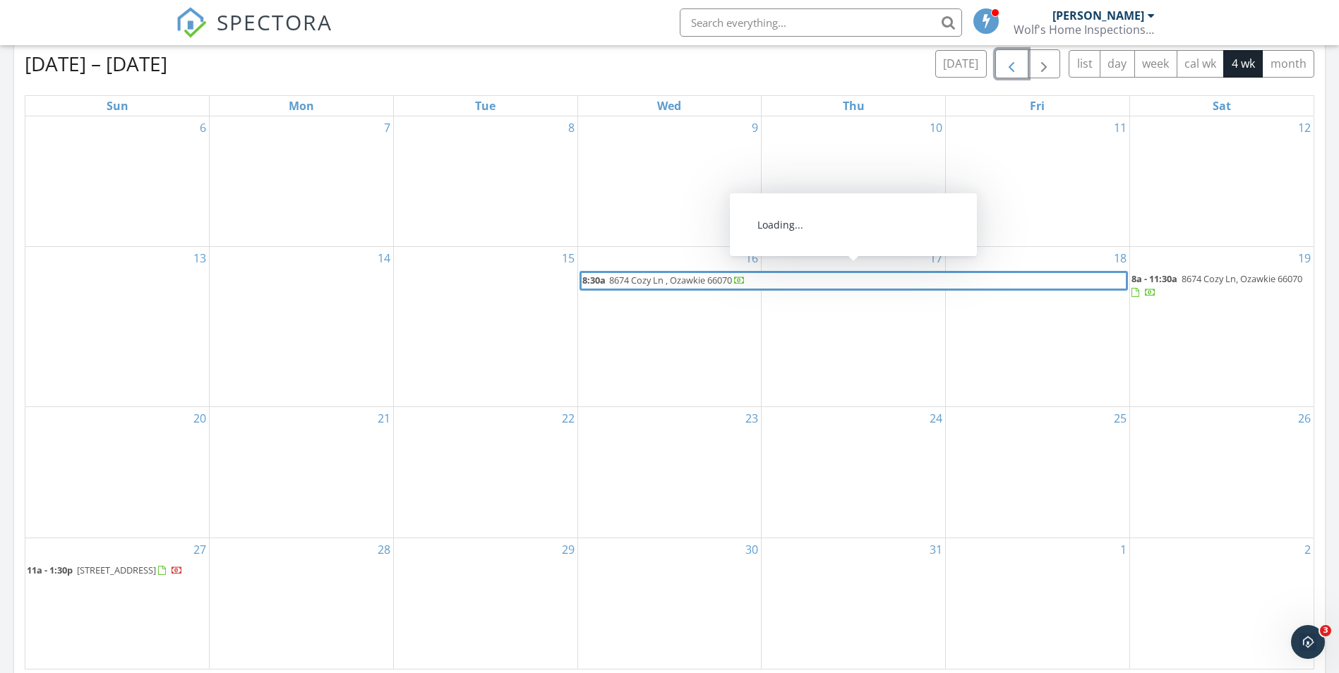
click at [680, 274] on span "8674 Cozy Ln , Ozawkie 66070" at bounding box center [670, 280] width 123 height 13
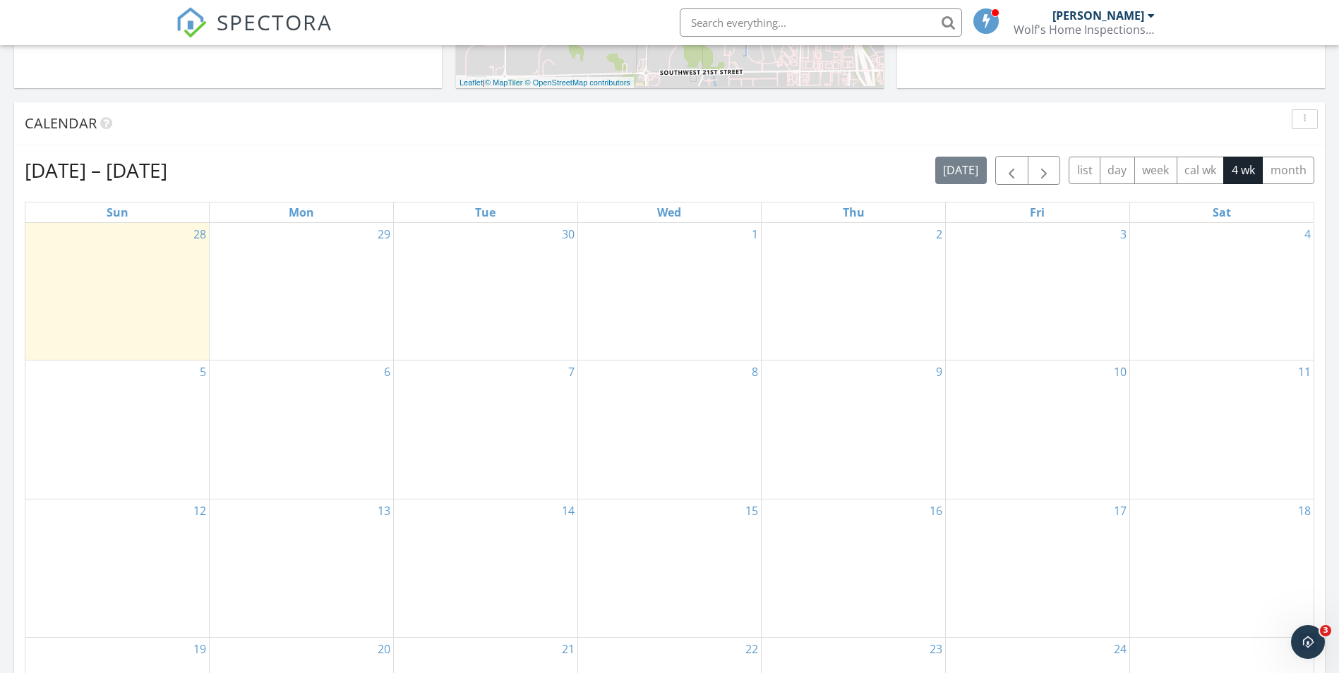
scroll to position [634, 0]
click at [1008, 164] on span "button" at bounding box center [1011, 170] width 17 height 17
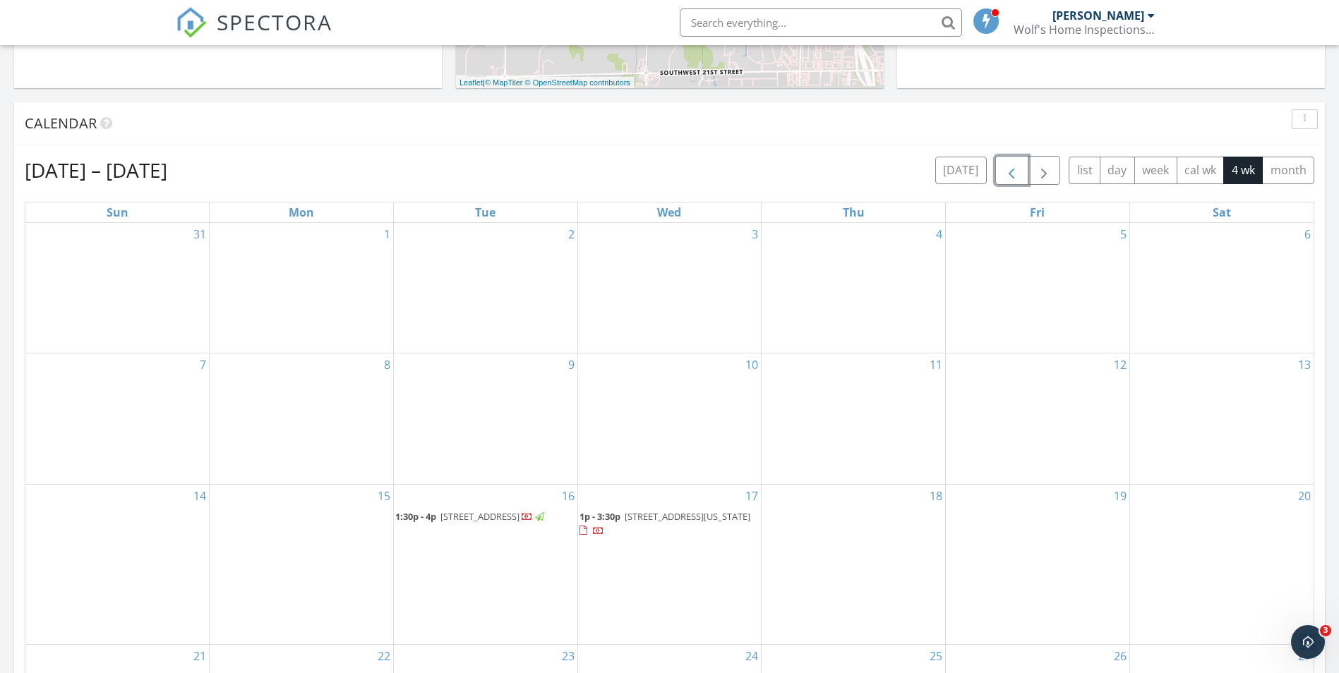
click at [1008, 164] on span "button" at bounding box center [1011, 170] width 17 height 17
click at [1003, 177] on span "button" at bounding box center [1011, 170] width 17 height 17
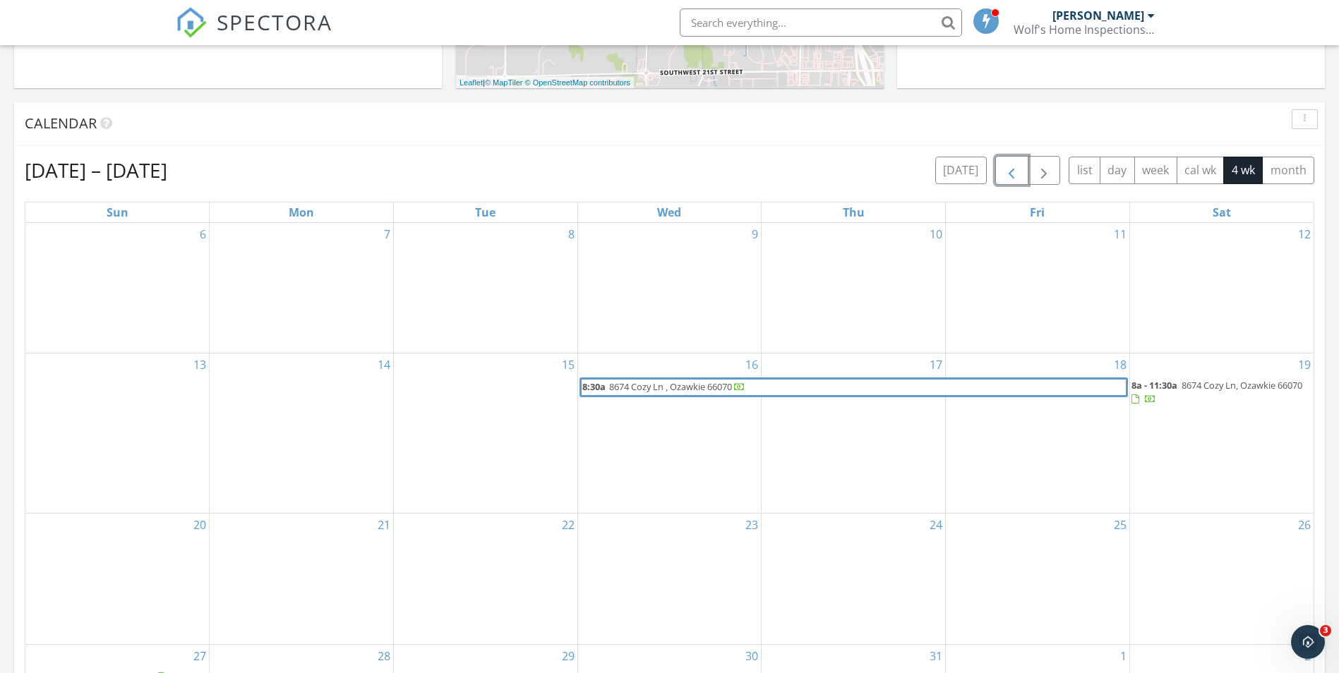
click at [1192, 381] on span "8674 Cozy Ln, Ozawkie 66070" at bounding box center [1241, 385] width 121 height 13
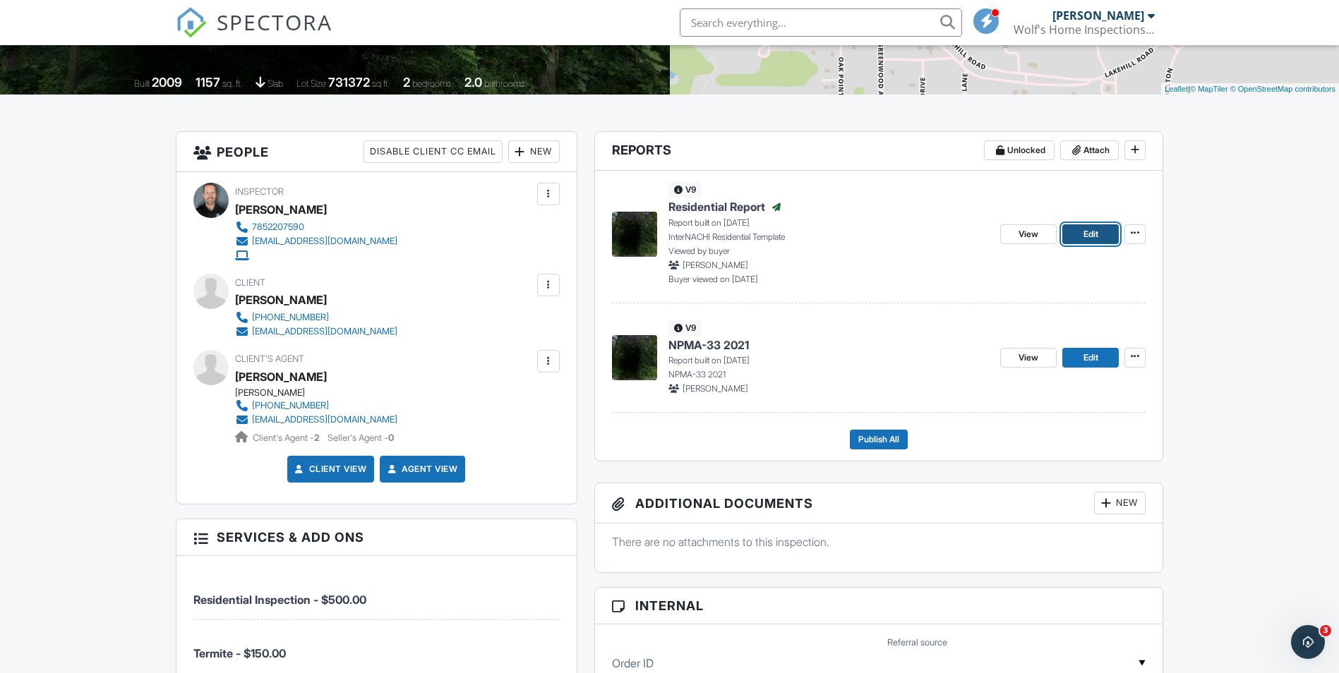
click at [1082, 231] on link "Edit" at bounding box center [1090, 234] width 56 height 20
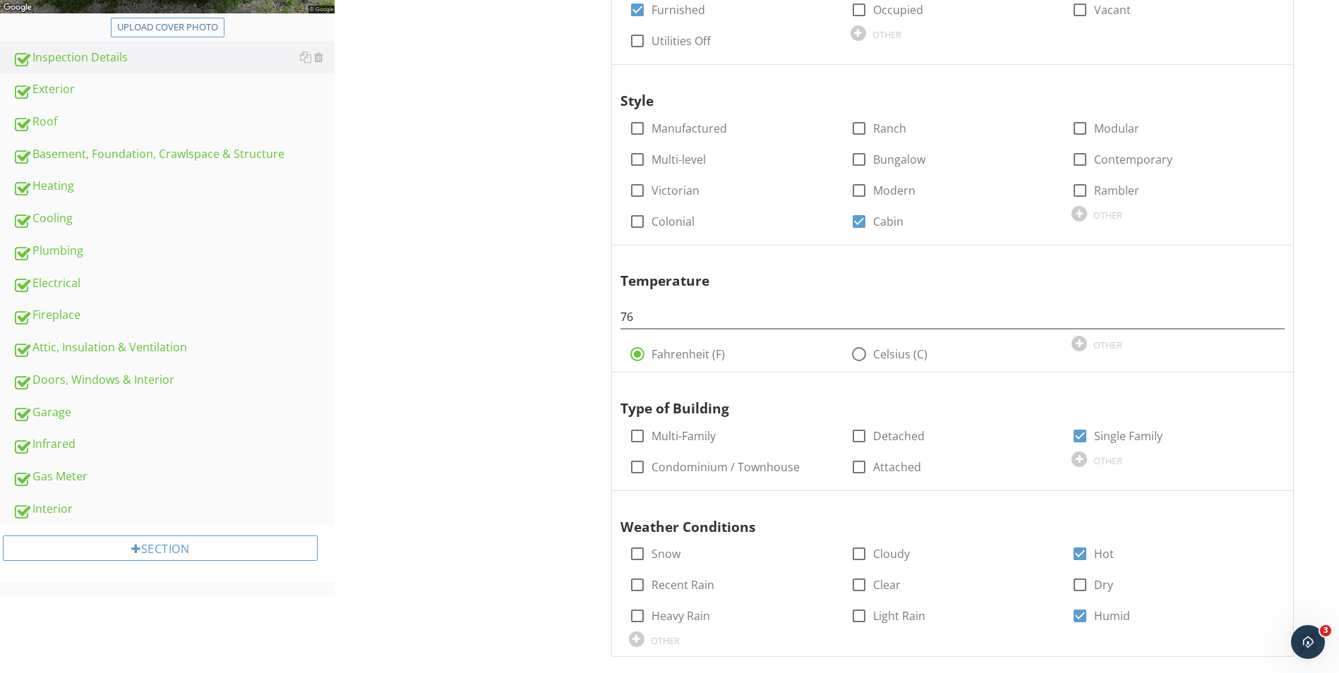
scroll to position [392, 0]
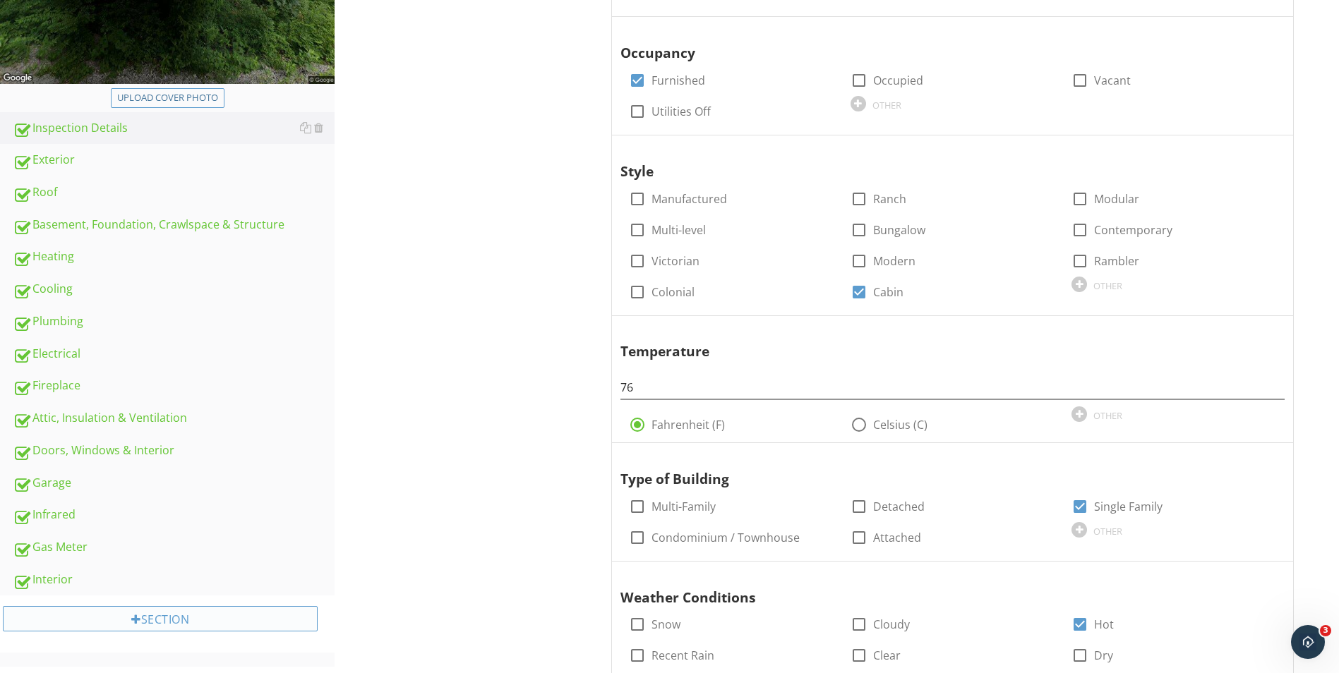
click at [167, 620] on div "Section" at bounding box center [160, 618] width 315 height 25
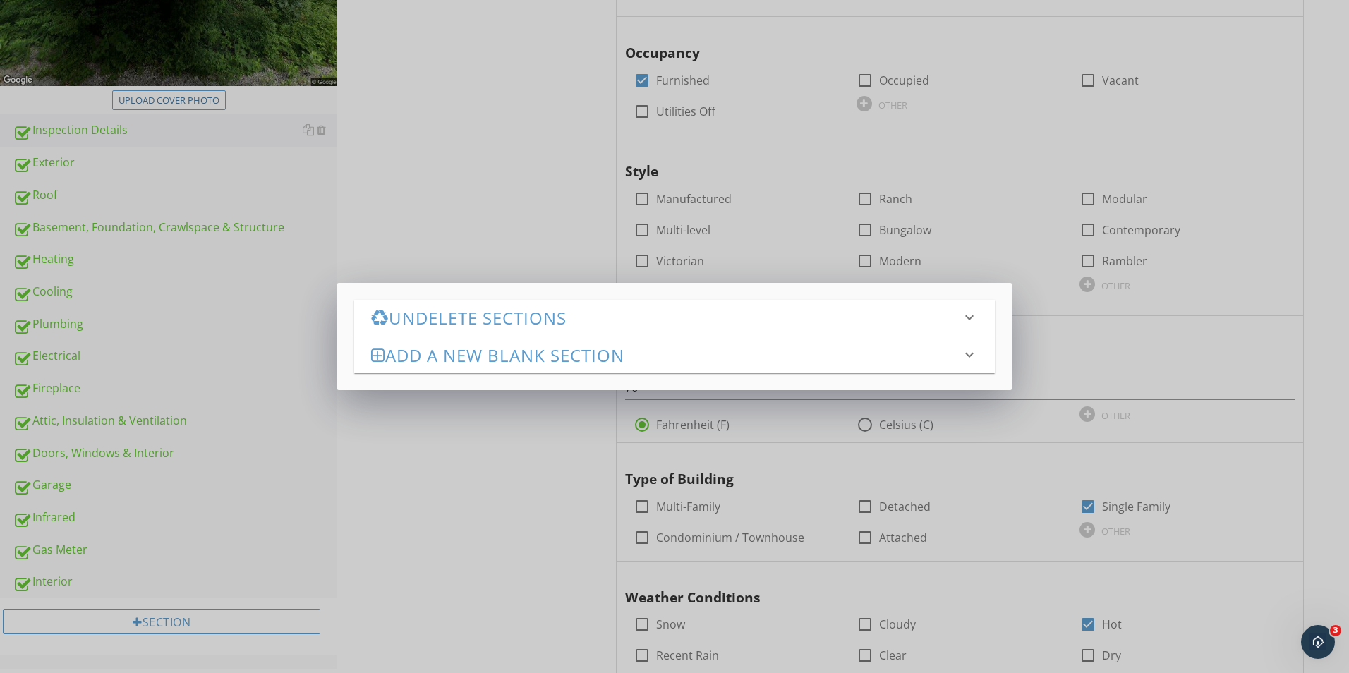
click at [502, 363] on h3 "Add a new Blank Section" at bounding box center [666, 355] width 590 height 19
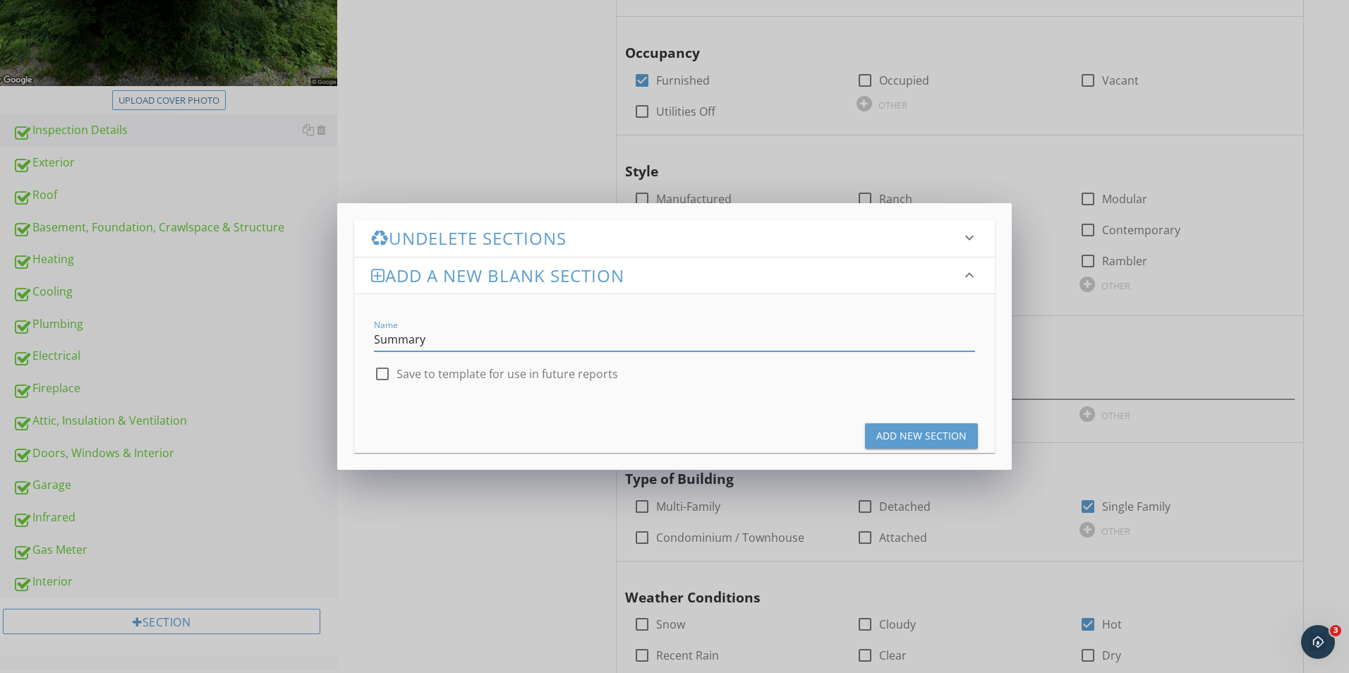
type input "Summary"
click at [378, 373] on div at bounding box center [382, 374] width 24 height 24
checkbox input "true"
click at [898, 437] on div "Add New Section" at bounding box center [921, 435] width 90 height 15
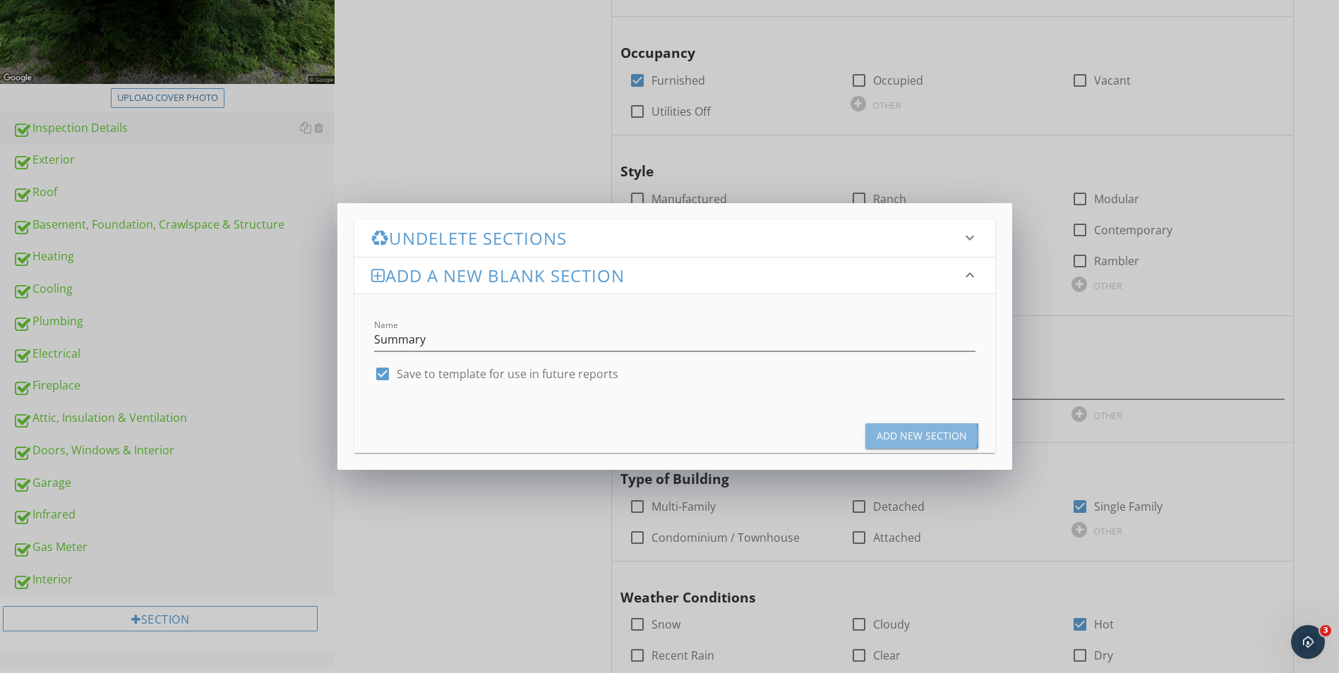
click at [898, 437] on div "Add New Section" at bounding box center [921, 435] width 90 height 15
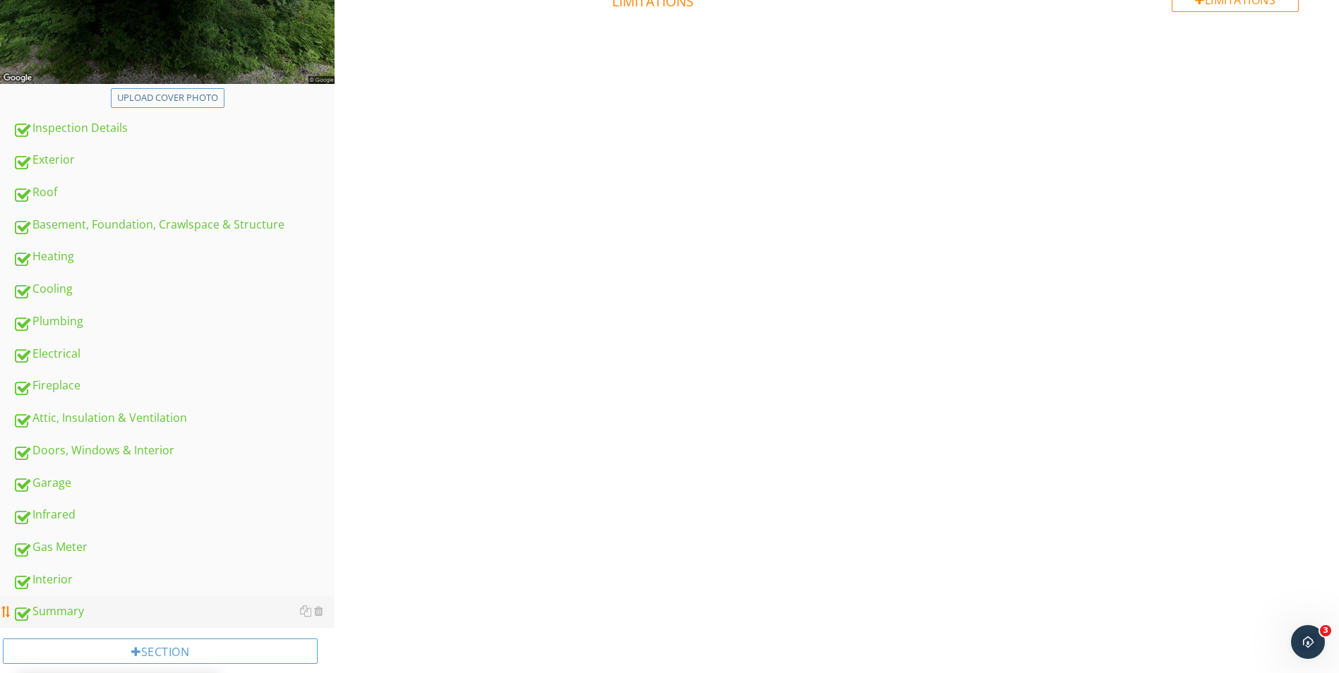
scroll to position [418, 0]
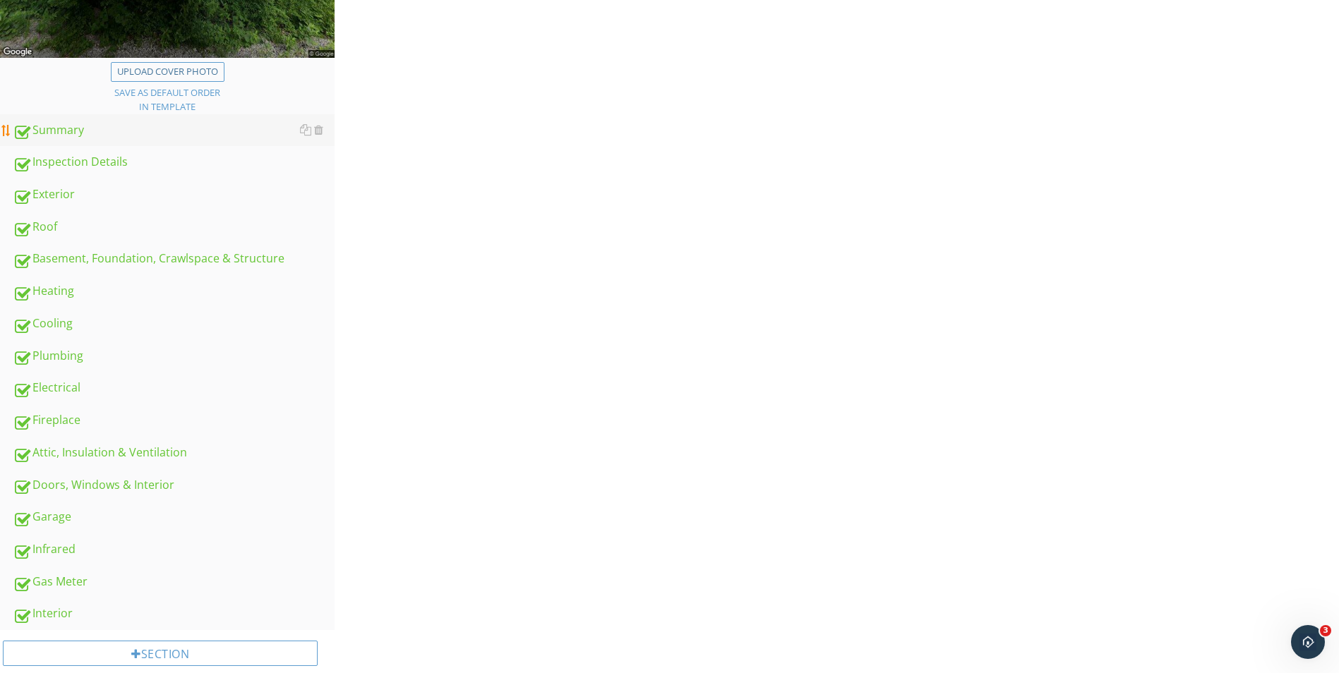
click at [143, 128] on div "Summary" at bounding box center [174, 130] width 322 height 18
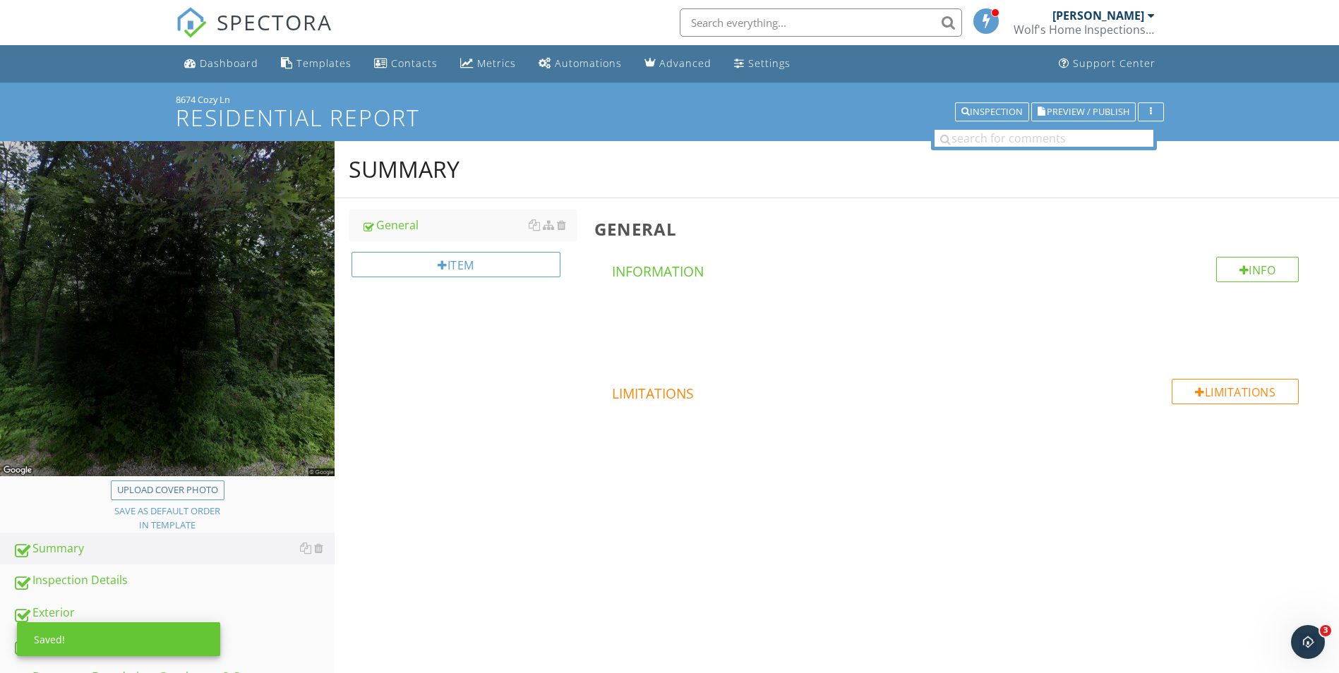
scroll to position [282, 0]
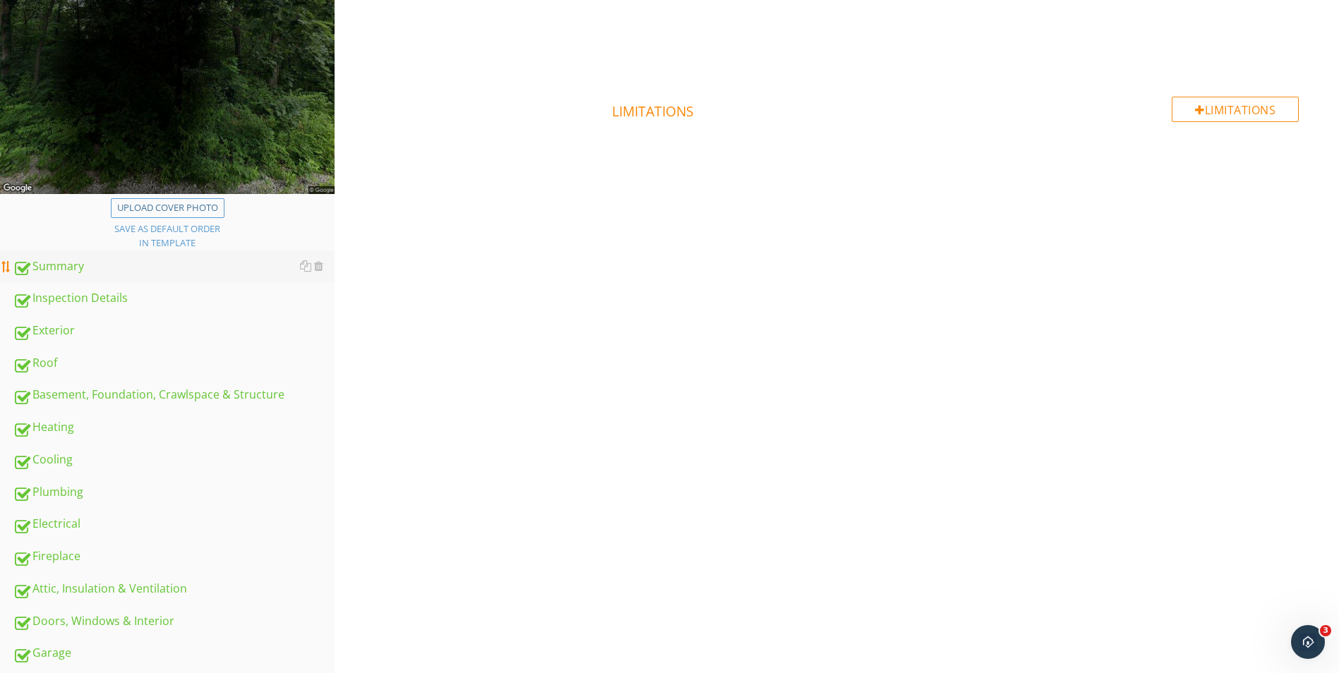
click at [167, 259] on div "Summary" at bounding box center [174, 267] width 322 height 18
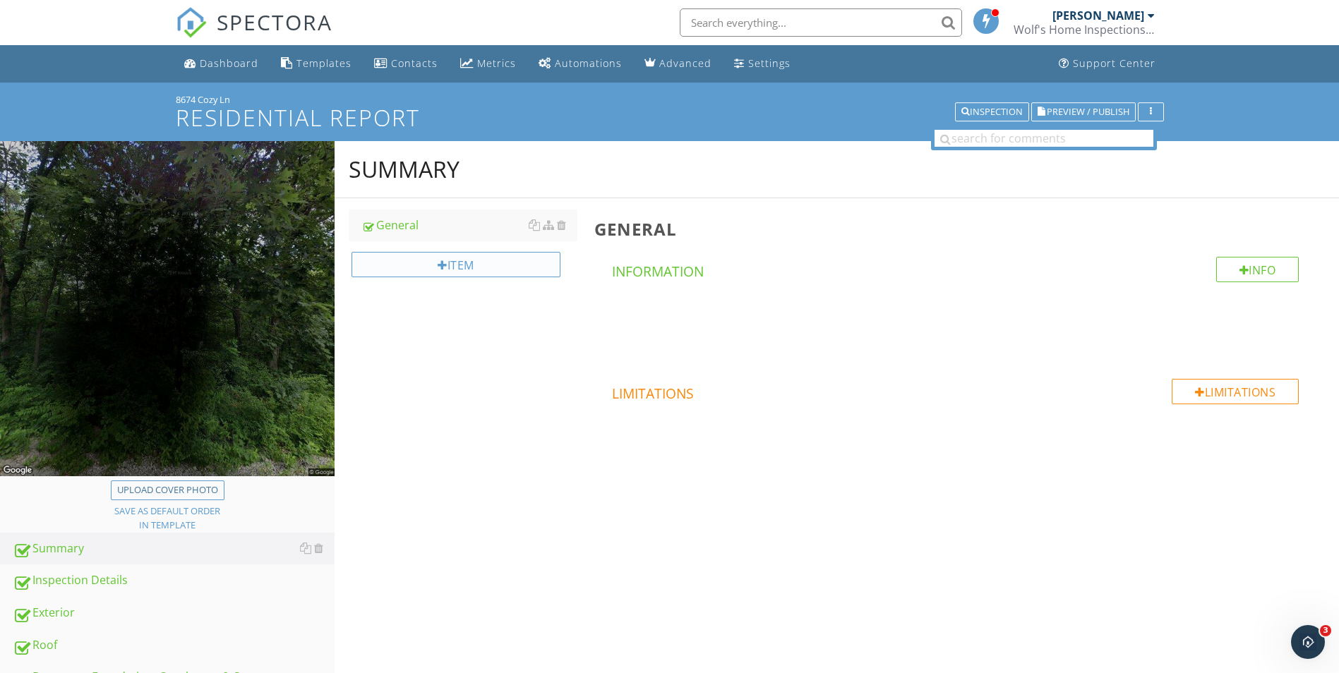
click at [445, 268] on div "Item" at bounding box center [455, 264] width 209 height 25
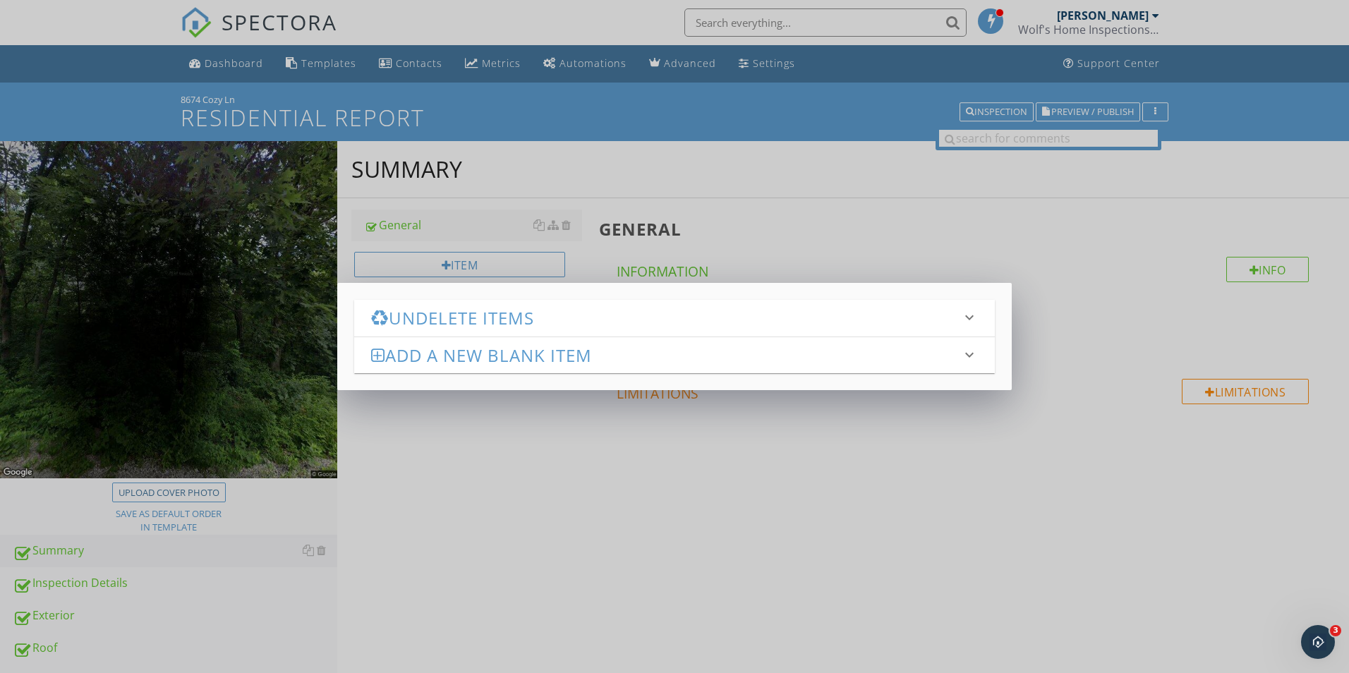
click at [944, 366] on div "Add a new Blank Item keyboard_arrow_down" at bounding box center [674, 355] width 641 height 36
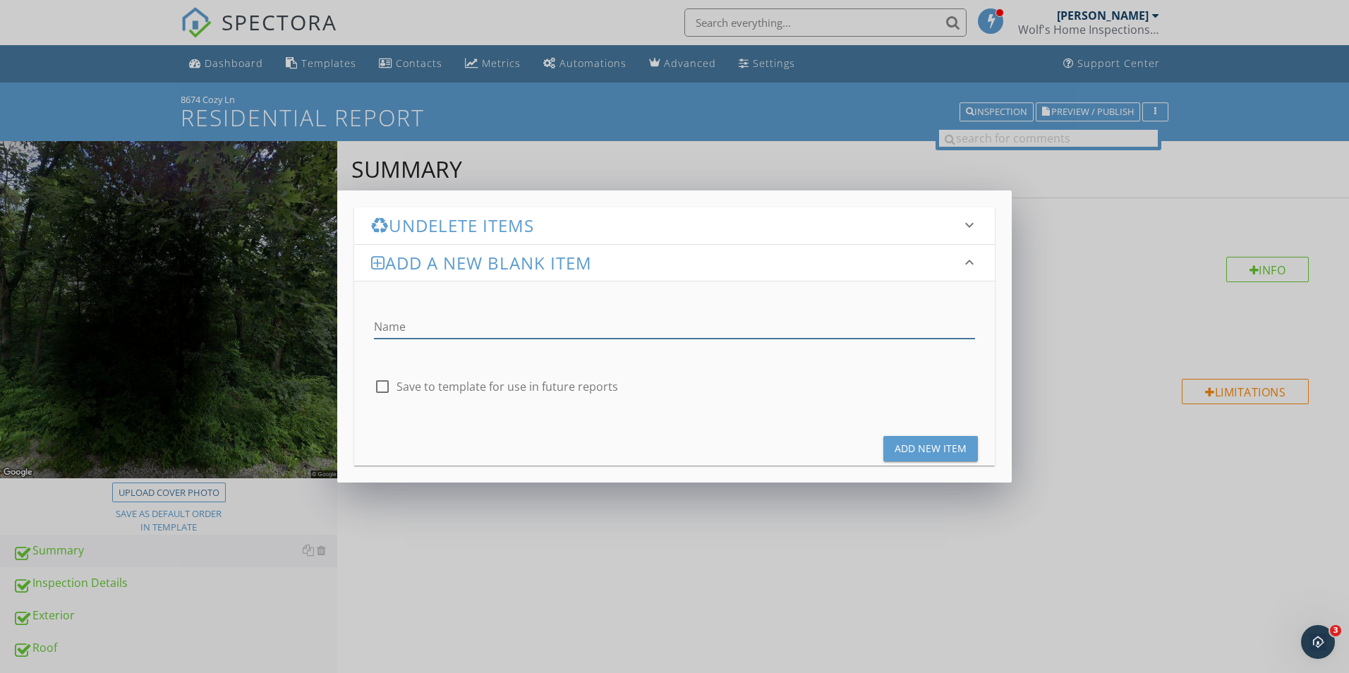
click at [518, 318] on input "Name" at bounding box center [674, 326] width 601 height 23
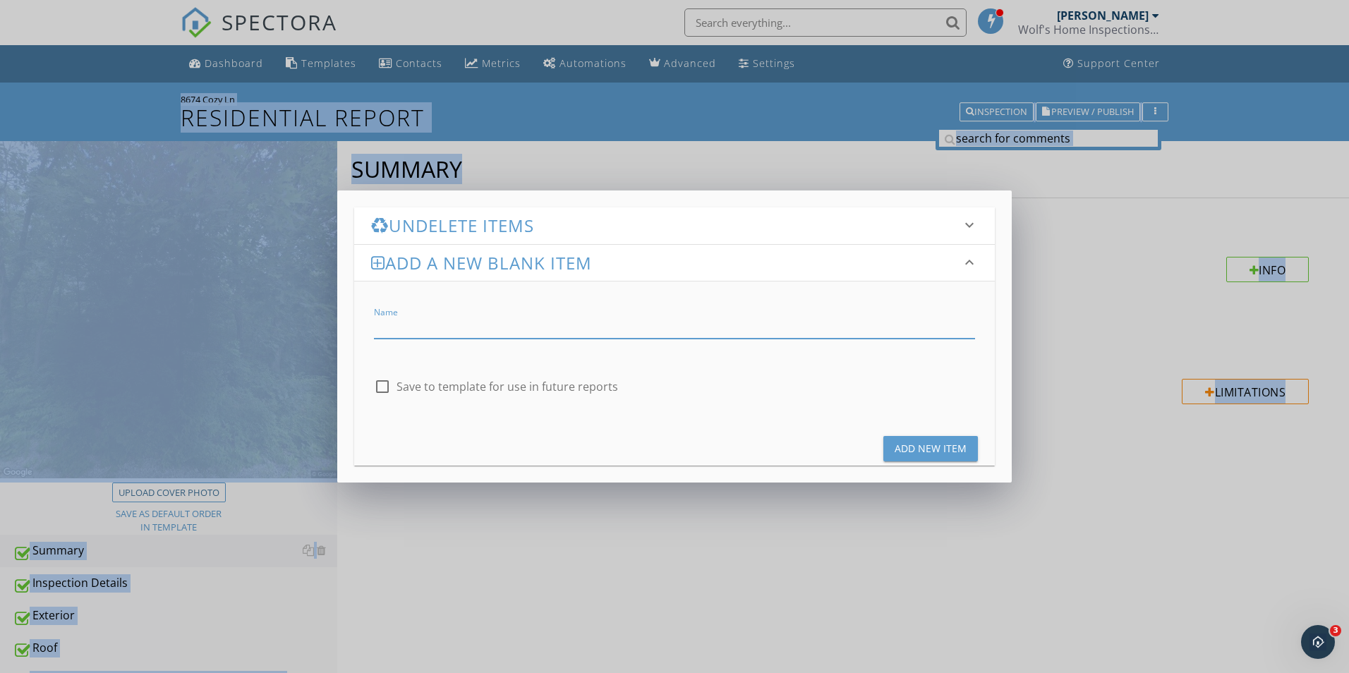
drag, startPoint x: 670, startPoint y: 566, endPoint x: 799, endPoint y: 533, distance: 133.3
click at [670, 566] on div "Undelete Items keyboard_arrow_down Fetching deleted items... Add a new Blank It…" at bounding box center [674, 336] width 1349 height 673
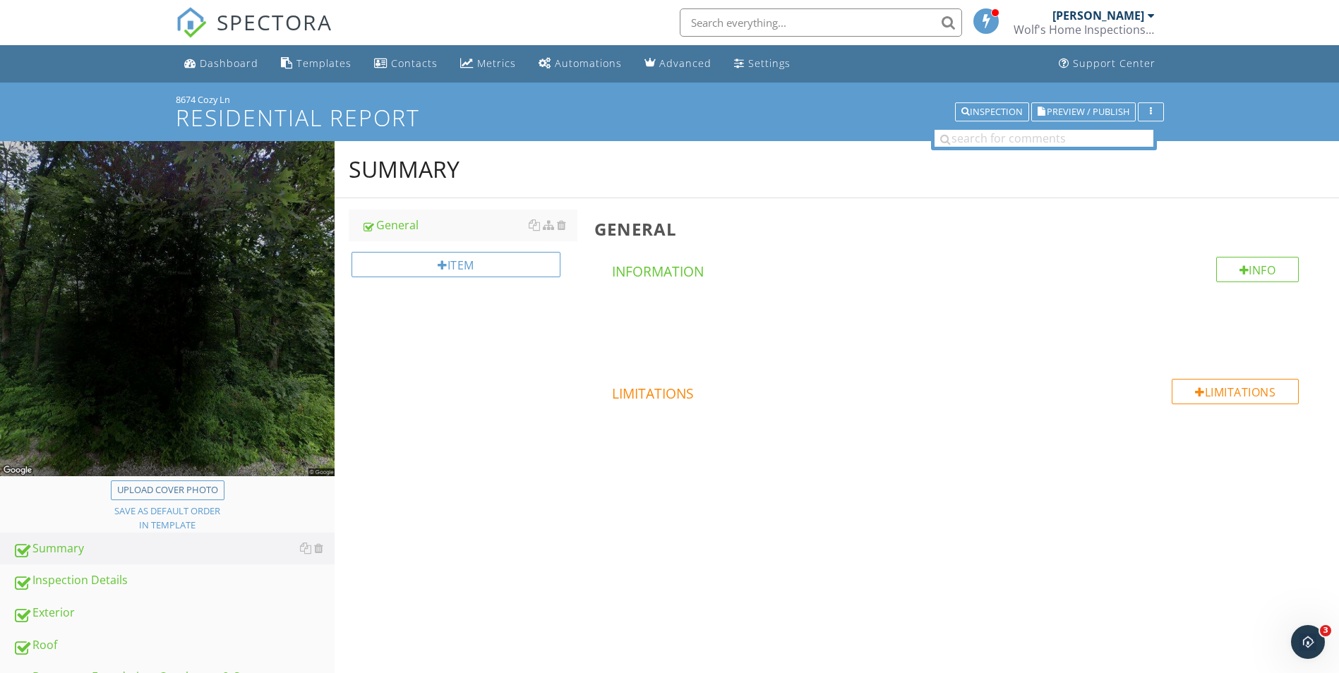
click at [507, 357] on div "Summary General Item General Info Information Limitations Limitations" at bounding box center [836, 330] width 1004 height 378
click at [1268, 267] on div "Info" at bounding box center [1257, 269] width 83 height 25
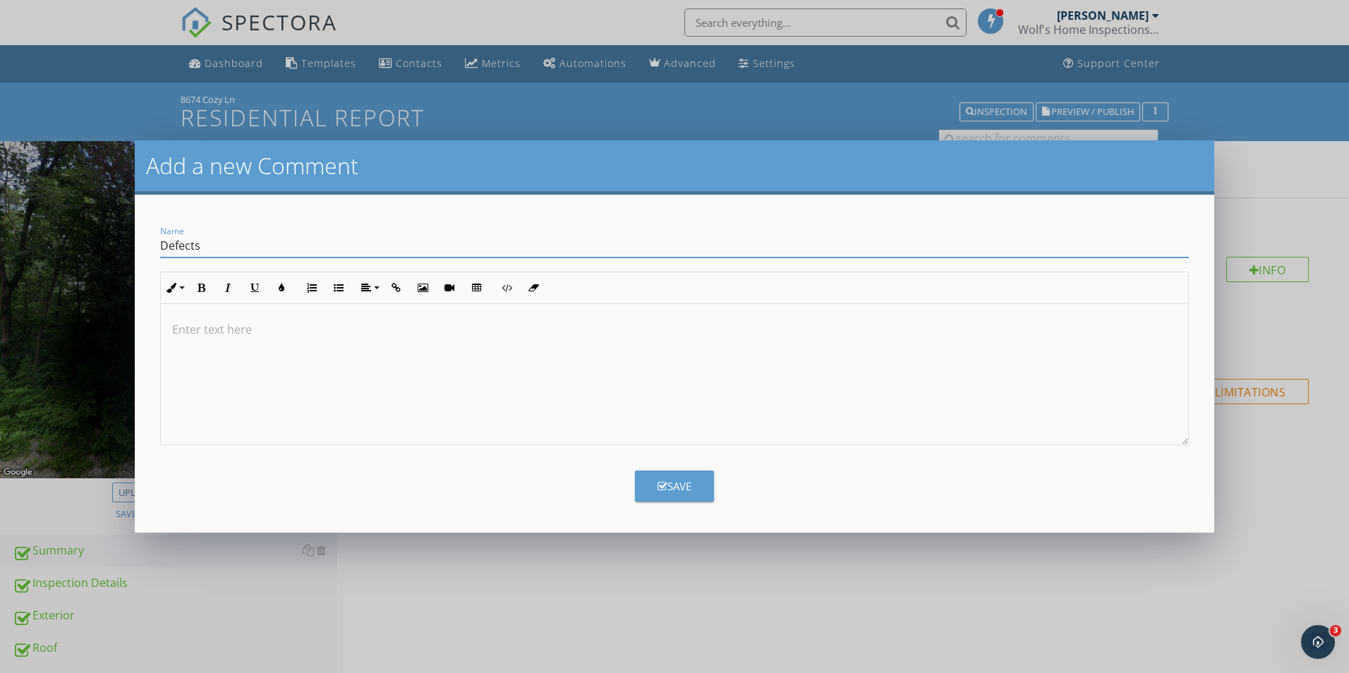
type input "Defects"
click at [669, 483] on div "Save" at bounding box center [675, 486] width 34 height 16
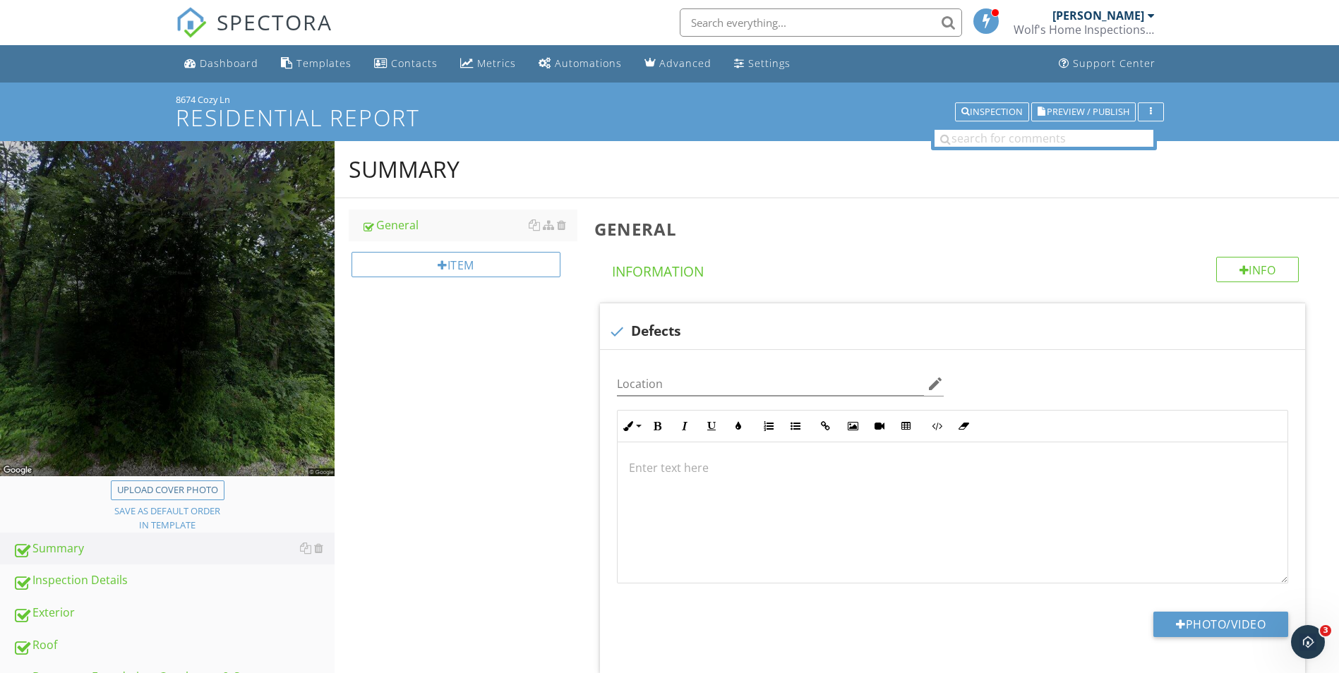
scroll to position [71, 0]
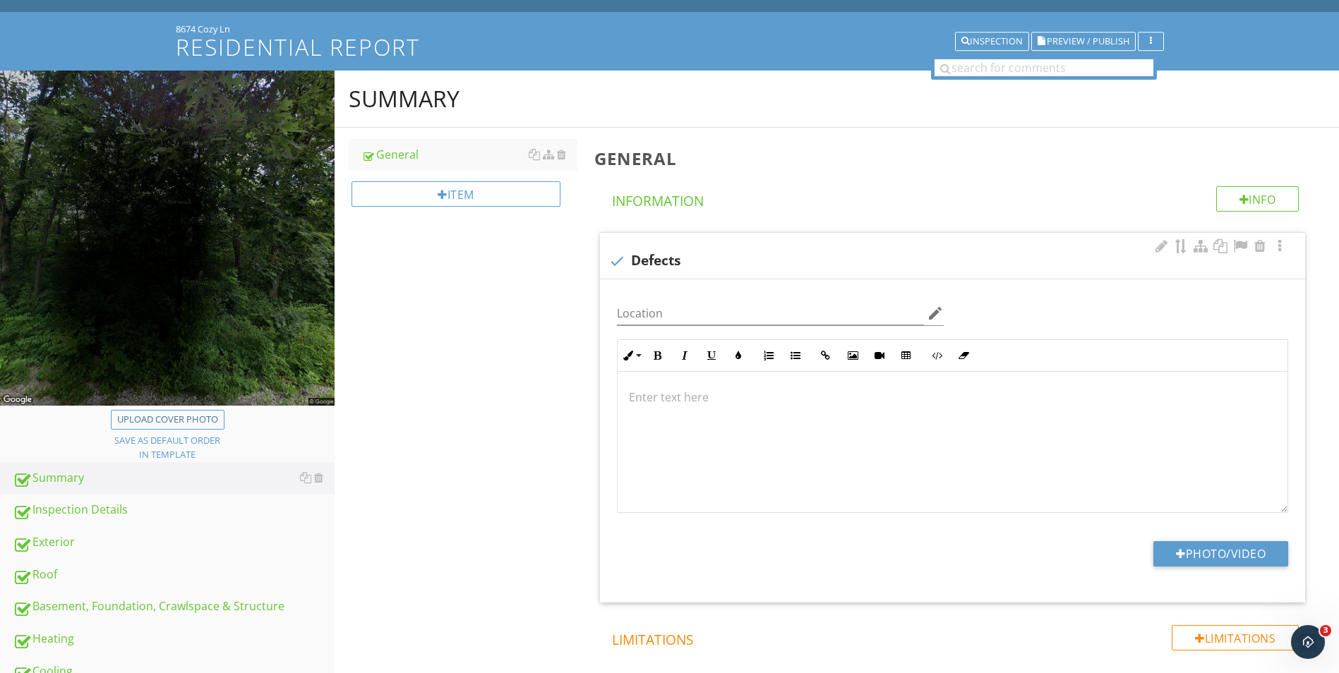
click at [694, 401] on p at bounding box center [952, 397] width 647 height 17
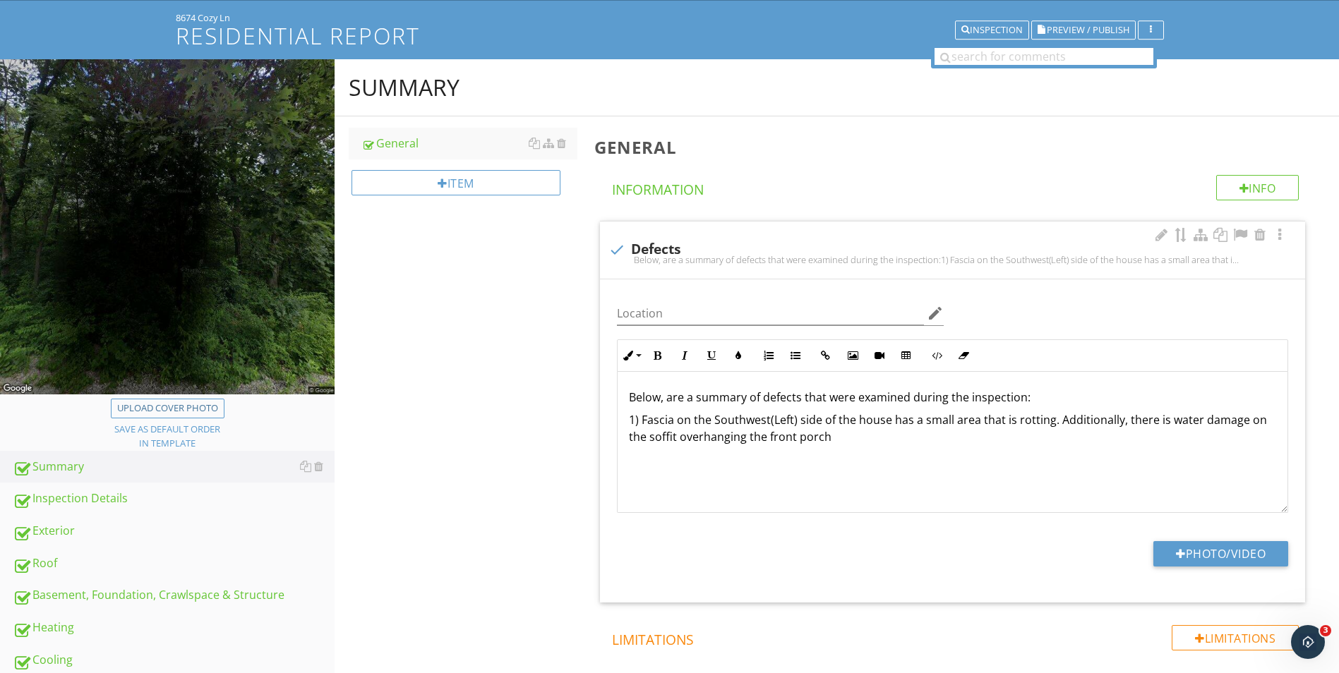
click at [789, 416] on p "1) Fascia on the Southwest(Left) side of the house has a small area that is rot…" at bounding box center [952, 428] width 647 height 34
drag, startPoint x: 792, startPoint y: 417, endPoint x: 716, endPoint y: 418, distance: 75.5
click at [716, 418] on p "1) Fascia on the Southwest(Left) side of the house has a small area that is rot…" at bounding box center [952, 428] width 647 height 34
click at [838, 442] on p "1) Fascia on the left(Southwest) side of the house has a small area that is rot…" at bounding box center [952, 428] width 647 height 34
click at [795, 439] on p "1) Fascia on the left(Southwest) side of the house has a small area that is rot…" at bounding box center [952, 428] width 647 height 34
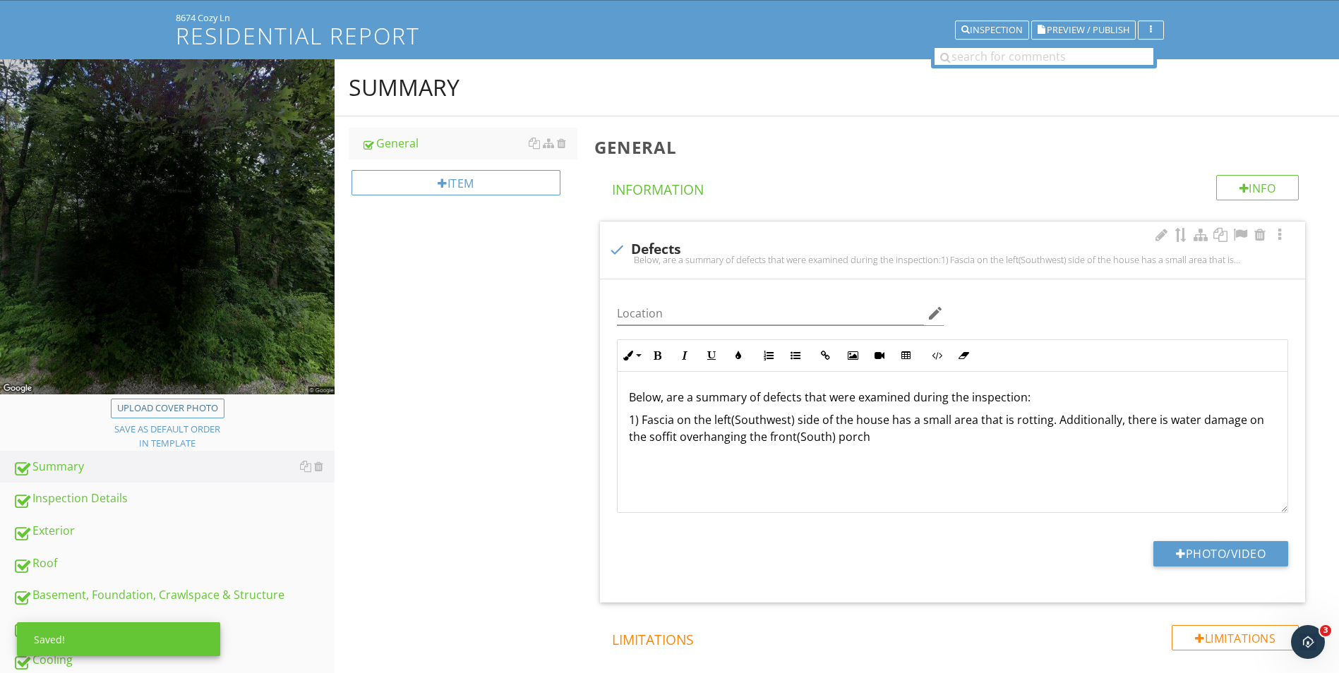
click at [872, 441] on p "1) Fascia on the left(Southwest) side of the house has a small area that is rot…" at bounding box center [952, 428] width 647 height 34
click at [937, 305] on icon "edit" at bounding box center [934, 313] width 17 height 17
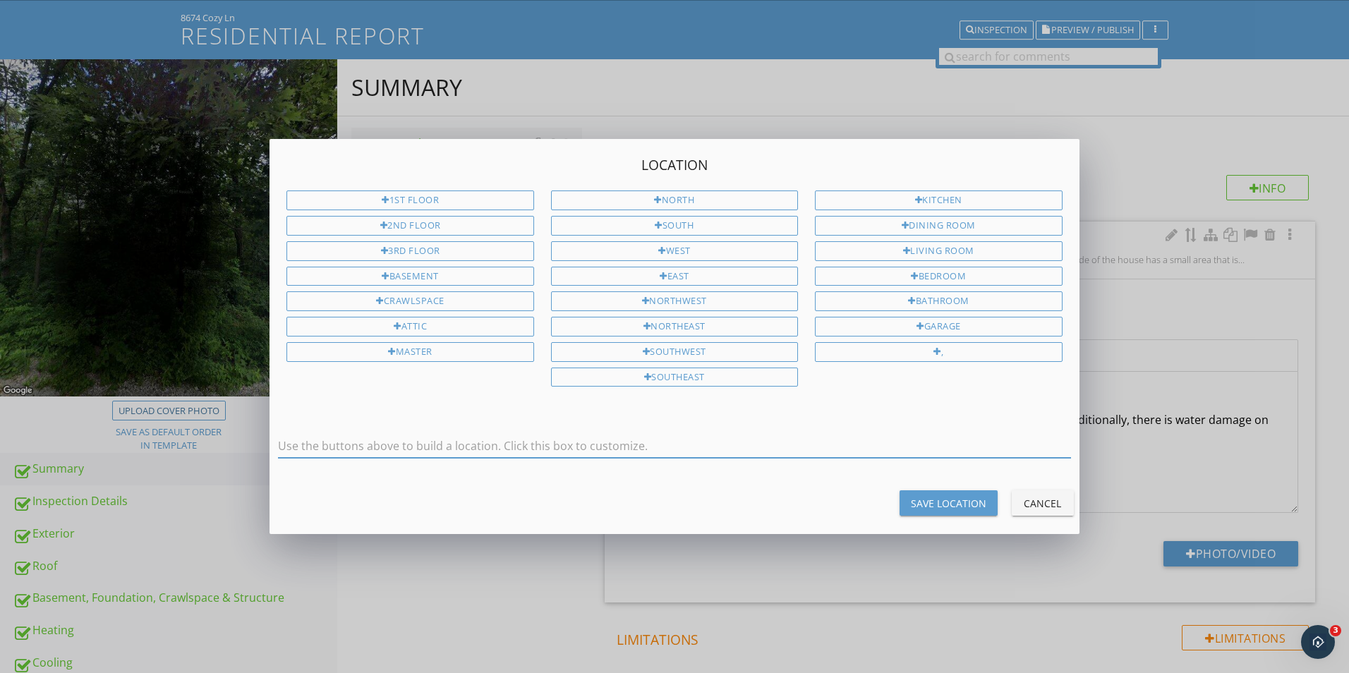
click at [792, 444] on input "text" at bounding box center [674, 446] width 792 height 23
type input "Overall"
click at [915, 500] on div "Save Location" at bounding box center [949, 503] width 76 height 15
type input "Overall"
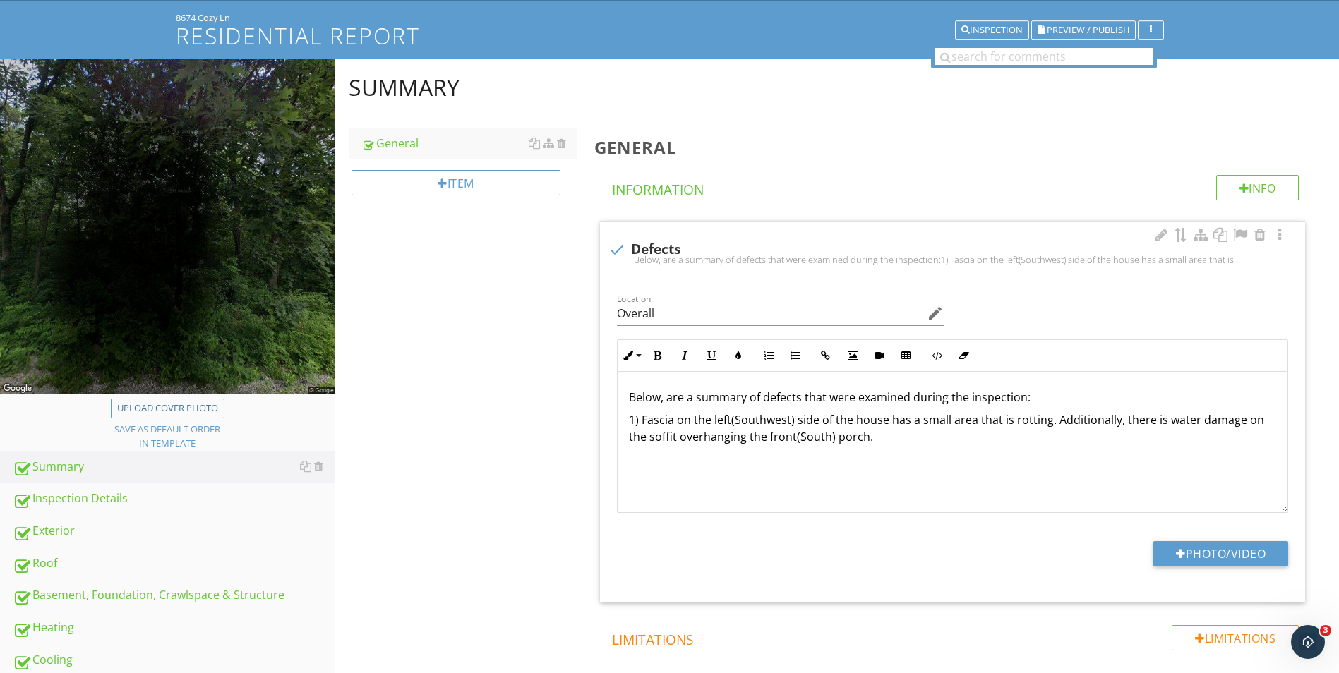
click at [904, 433] on p "1) Fascia on the left(Southwest) side of the house has a small area that is rot…" at bounding box center [952, 428] width 647 height 34
click at [938, 437] on p "1) Fascia on the left(Southwest) side of the house has a small area that is rot…" at bounding box center [952, 428] width 647 height 34
click at [1100, 428] on p "1) Fascia on the left(Southwest) side of the house has a small area that is rot…" at bounding box center [952, 428] width 647 height 34
click at [1094, 437] on p "1) Fascia on the left(Southwest) side of the house has a small area that is rot…" at bounding box center [952, 428] width 647 height 34
drag, startPoint x: 759, startPoint y: 454, endPoint x: 1149, endPoint y: 445, distance: 390.3
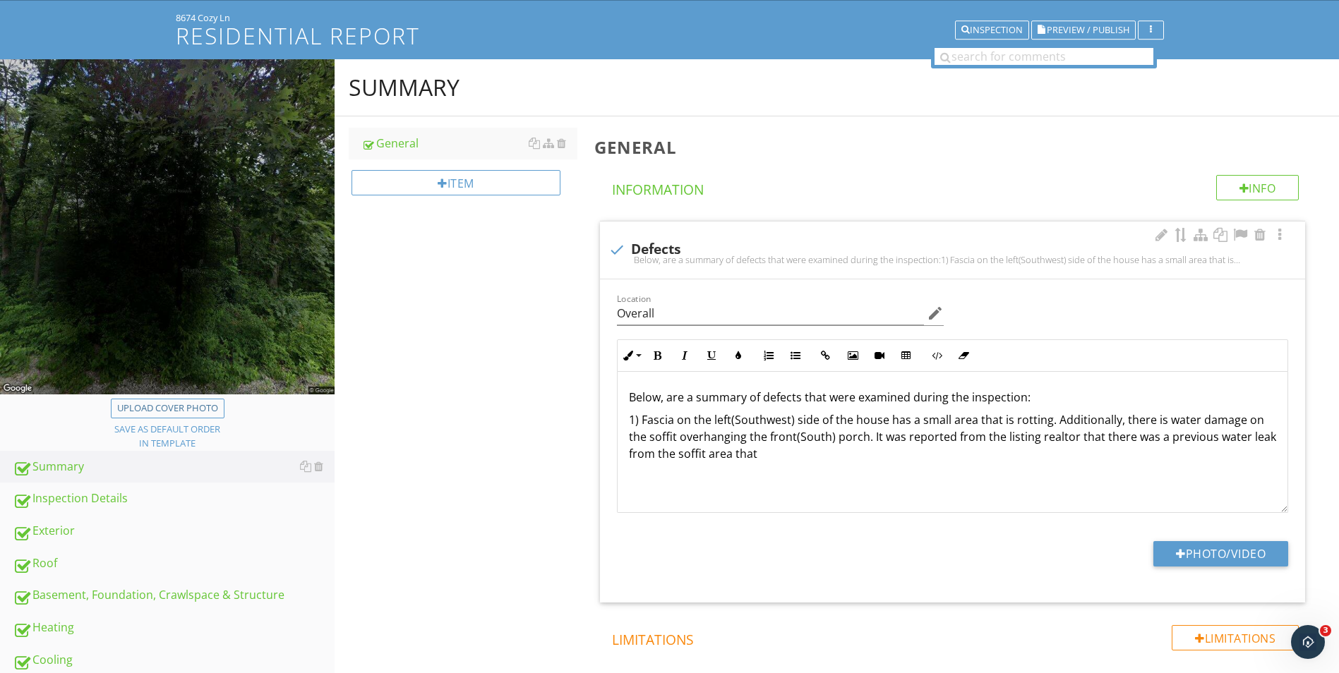
click at [1149, 445] on p "1) Fascia on the left(Southwest) side of the house has a small area that is rot…" at bounding box center [952, 436] width 647 height 51
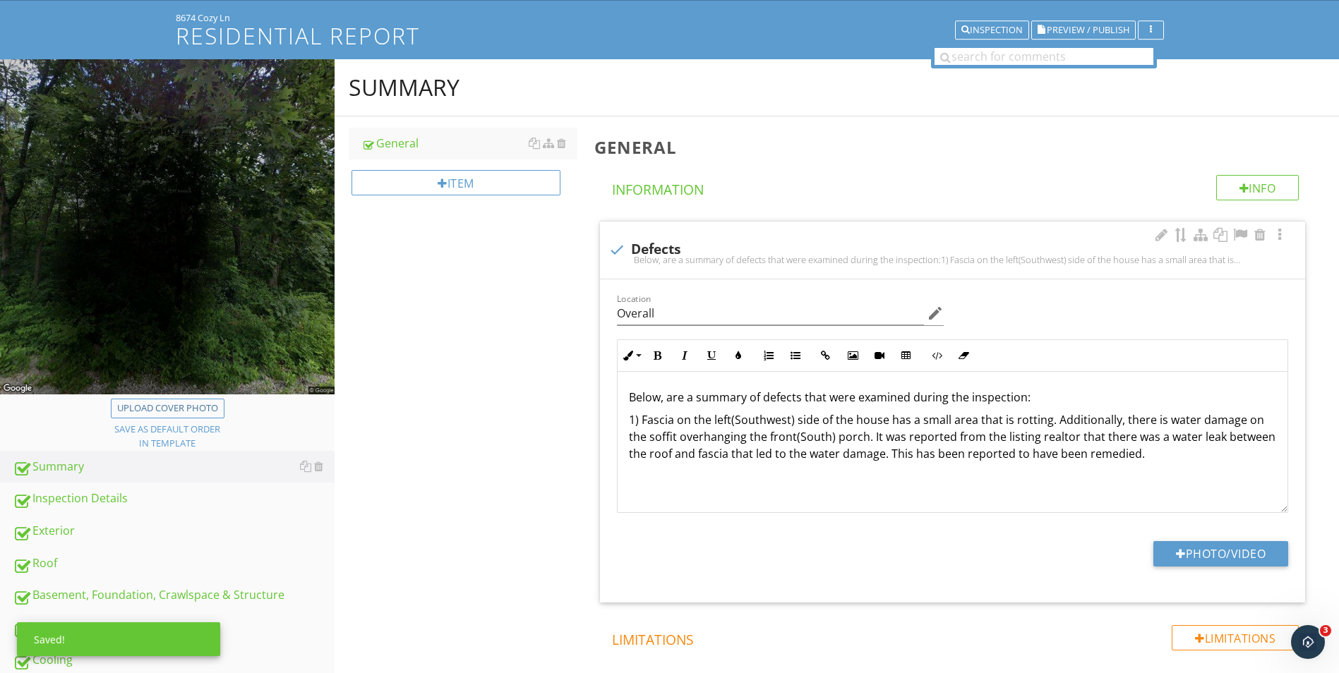
drag, startPoint x: 1149, startPoint y: 445, endPoint x: 940, endPoint y: 475, distance: 211.0
click at [940, 475] on div "Below, are a summary of defects that were examined during the inspection: 1) Fa…" at bounding box center [952, 442] width 670 height 141
click at [1177, 456] on p "1) Fascia on the left(Southwest) side of the house has a small area that is rot…" at bounding box center [952, 436] width 647 height 51
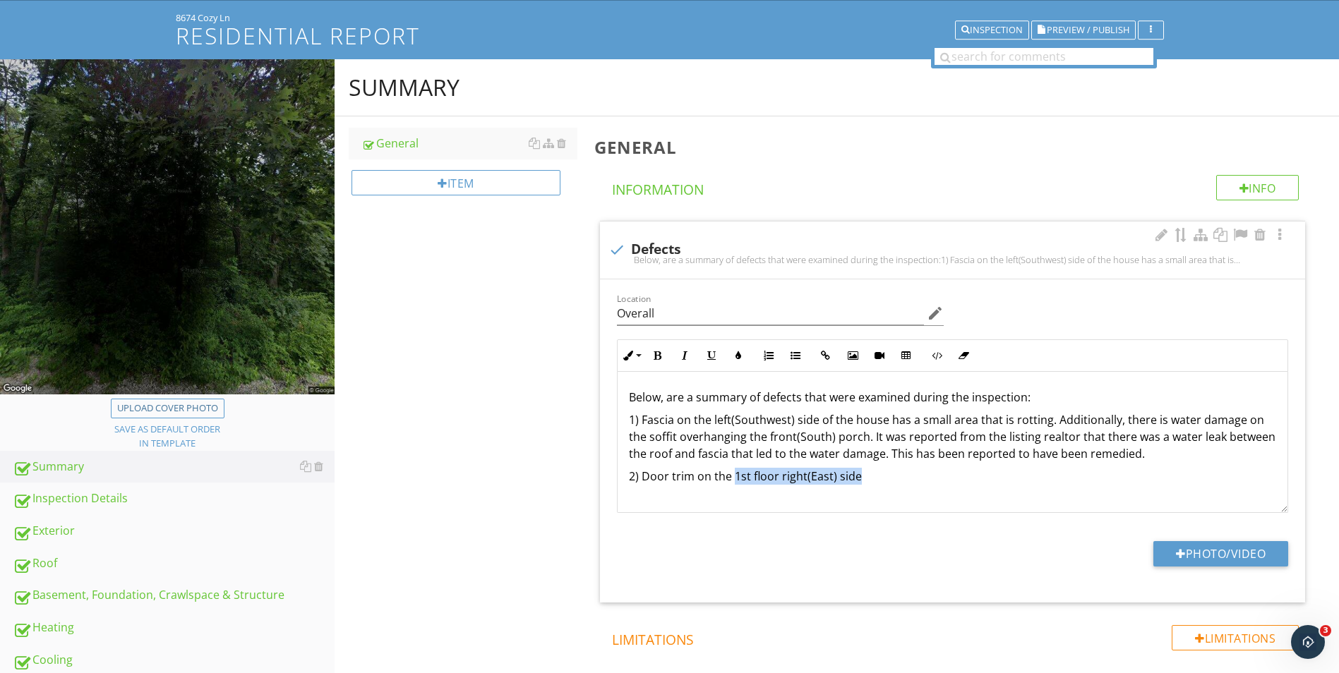
drag, startPoint x: 862, startPoint y: 478, endPoint x: 732, endPoint y: 479, distance: 130.5
click at [732, 479] on p "2) Door trim on the 1st floor right(East) side" at bounding box center [952, 476] width 647 height 17
click at [907, 420] on p "1) Fascia on the left(Southwest) side of the house has a small area that is rot…" at bounding box center [952, 436] width 647 height 51
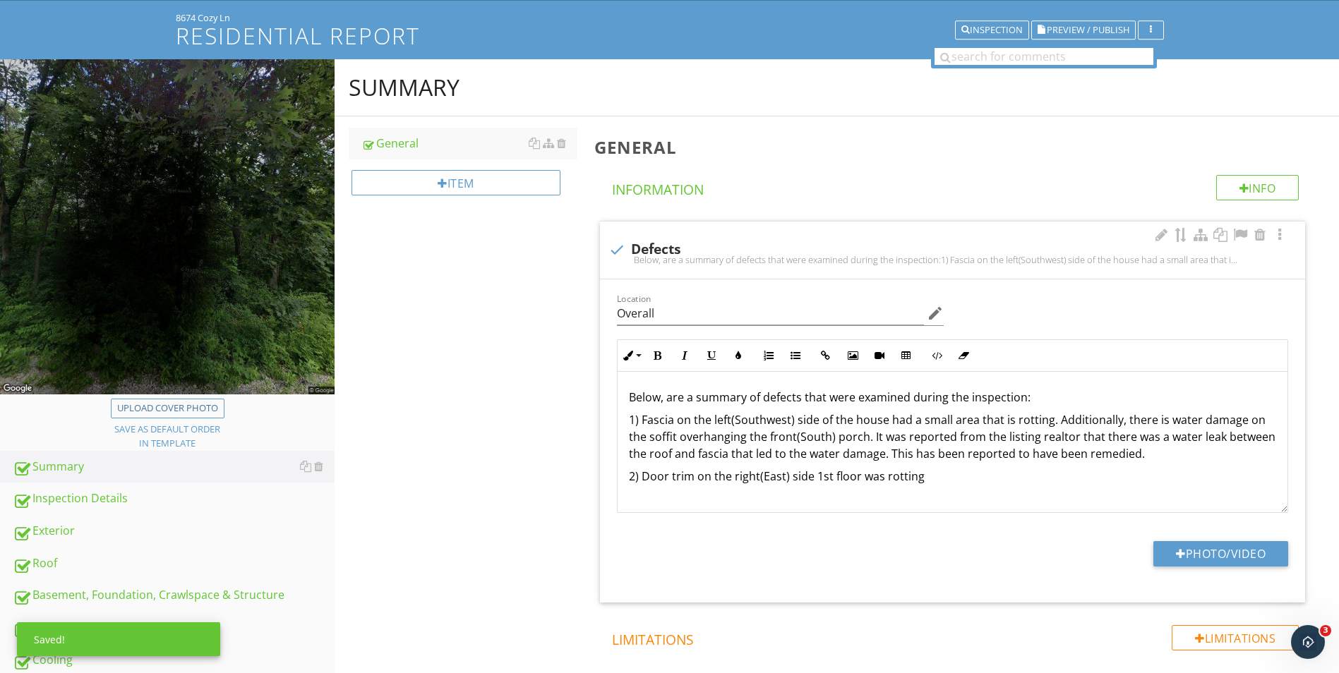
click at [1165, 419] on p "1) Fascia on the left(Southwest) side of the house had a small area that is rot…" at bounding box center [952, 436] width 647 height 51
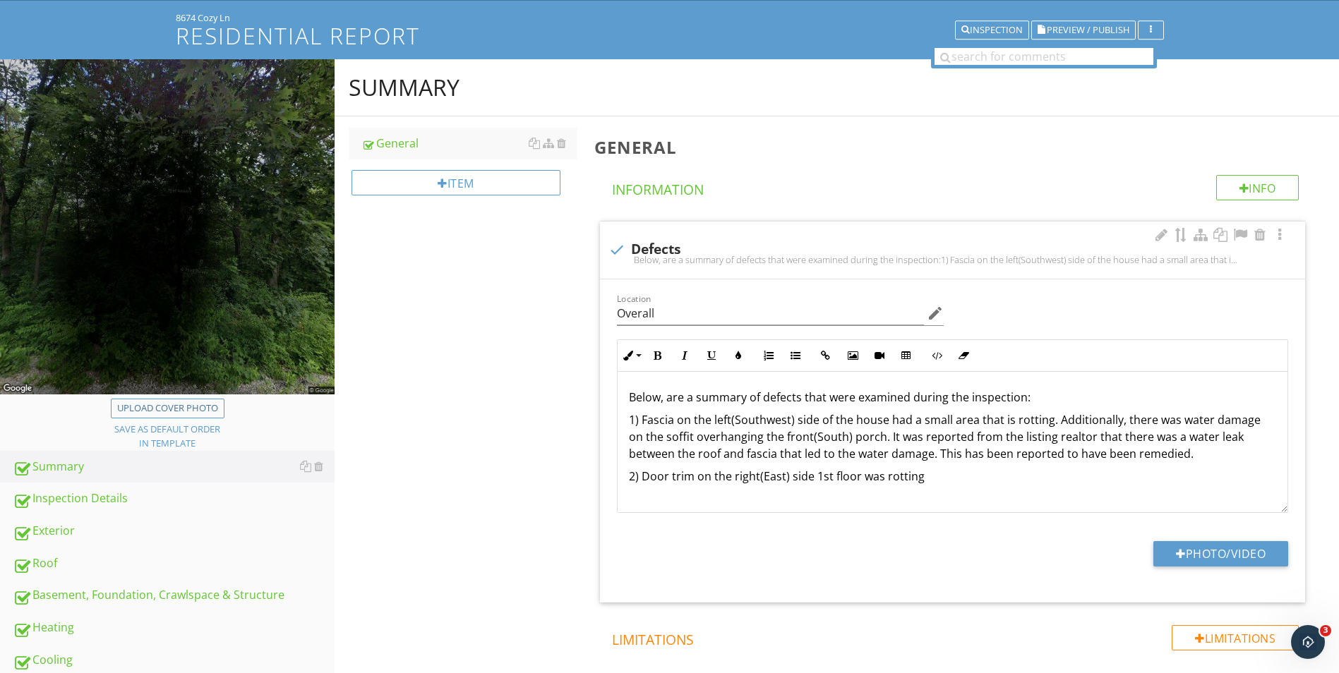
click at [931, 451] on p "1) Fascia on the left(Southwest) side of the house had a small area that is rot…" at bounding box center [952, 436] width 647 height 51
click at [1184, 457] on p "1) Fascia on the left(Southwest) side of the house had a small area that is rot…" at bounding box center [952, 436] width 647 height 51
click at [977, 485] on p "2) Door trim on the right(East) side 1st floor was rotting" at bounding box center [952, 476] width 647 height 17
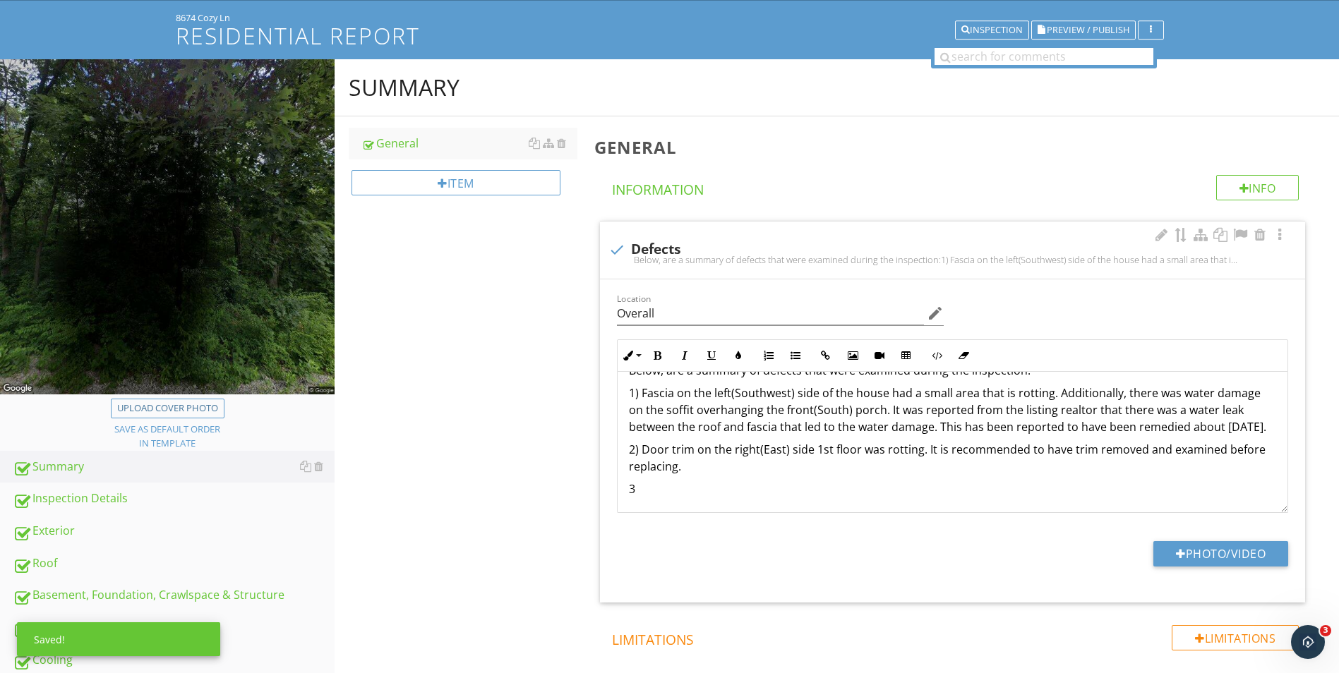
scroll to position [29, 0]
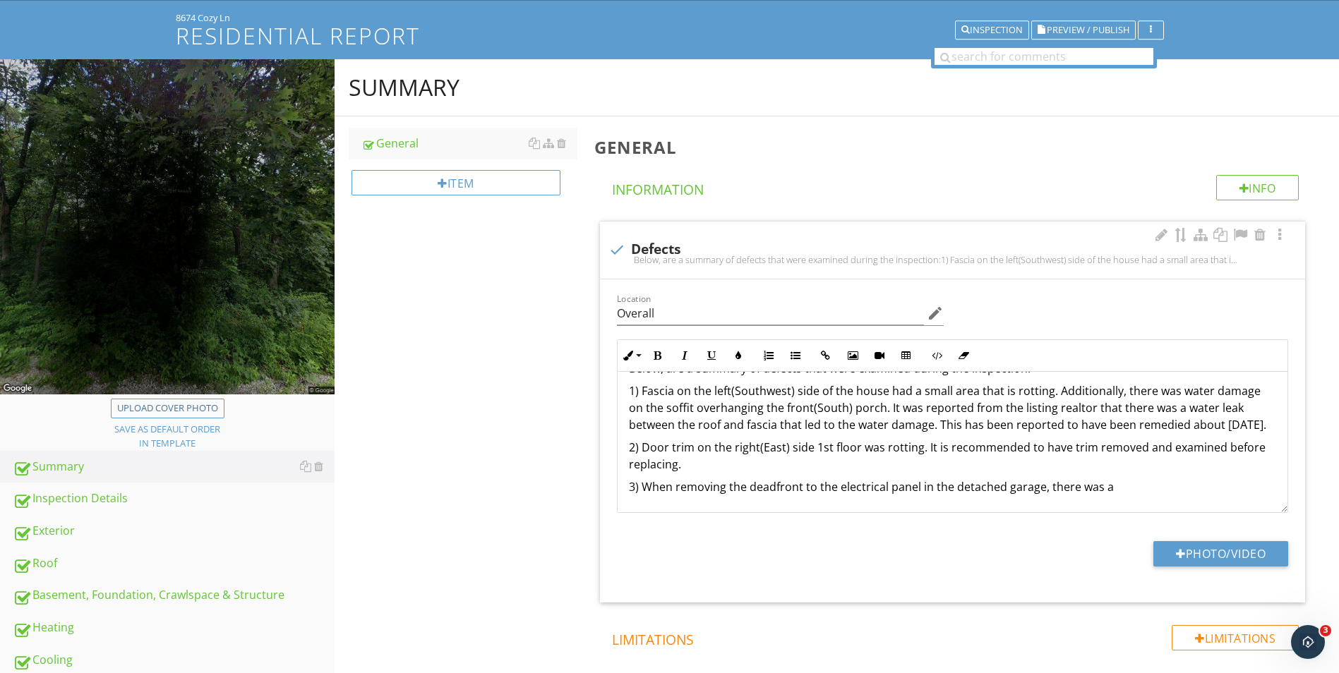
click at [706, 473] on p "2) Door trim on the right(East) side 1st floor was rotting. It is recommended t…" at bounding box center [952, 456] width 647 height 34
click at [1161, 495] on p "3) When removing the deadfront to the electrical panel in the detached garage, …" at bounding box center [952, 486] width 647 height 17
click at [1163, 495] on p "3) When removing the deadfront to the electrical panel in the detached garage, …" at bounding box center [952, 486] width 647 height 17
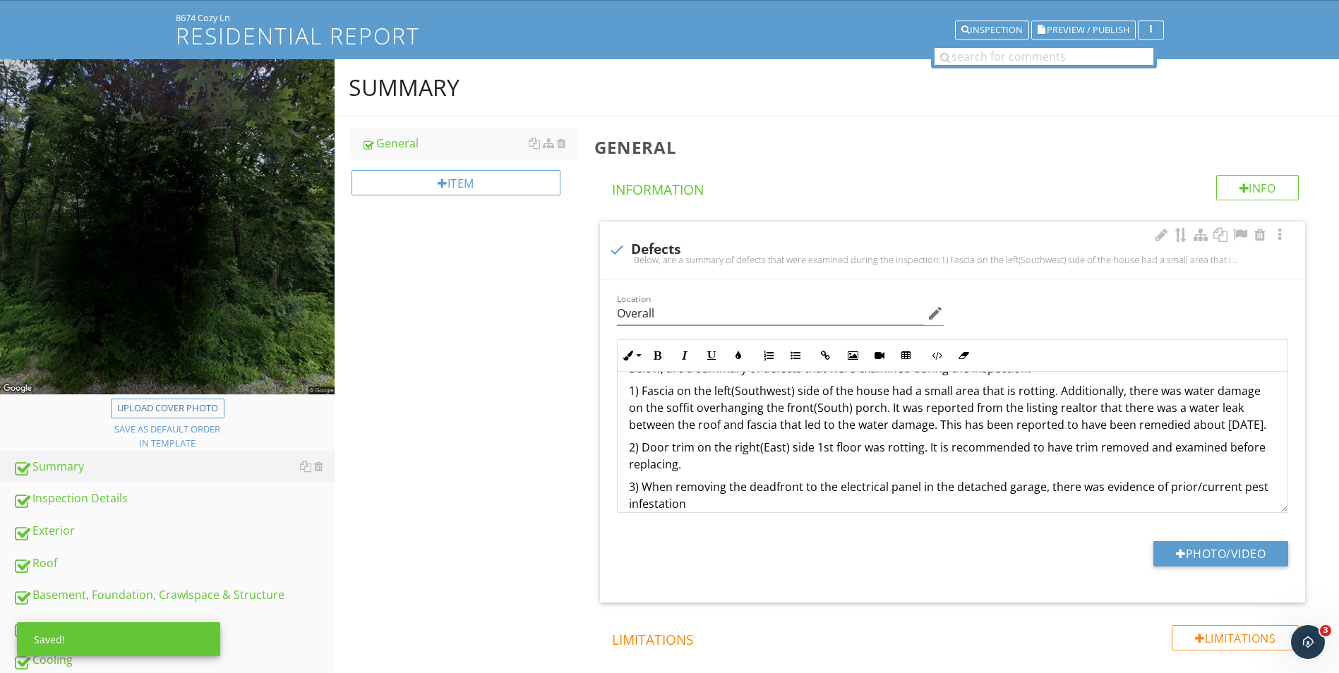
scroll to position [63, 0]
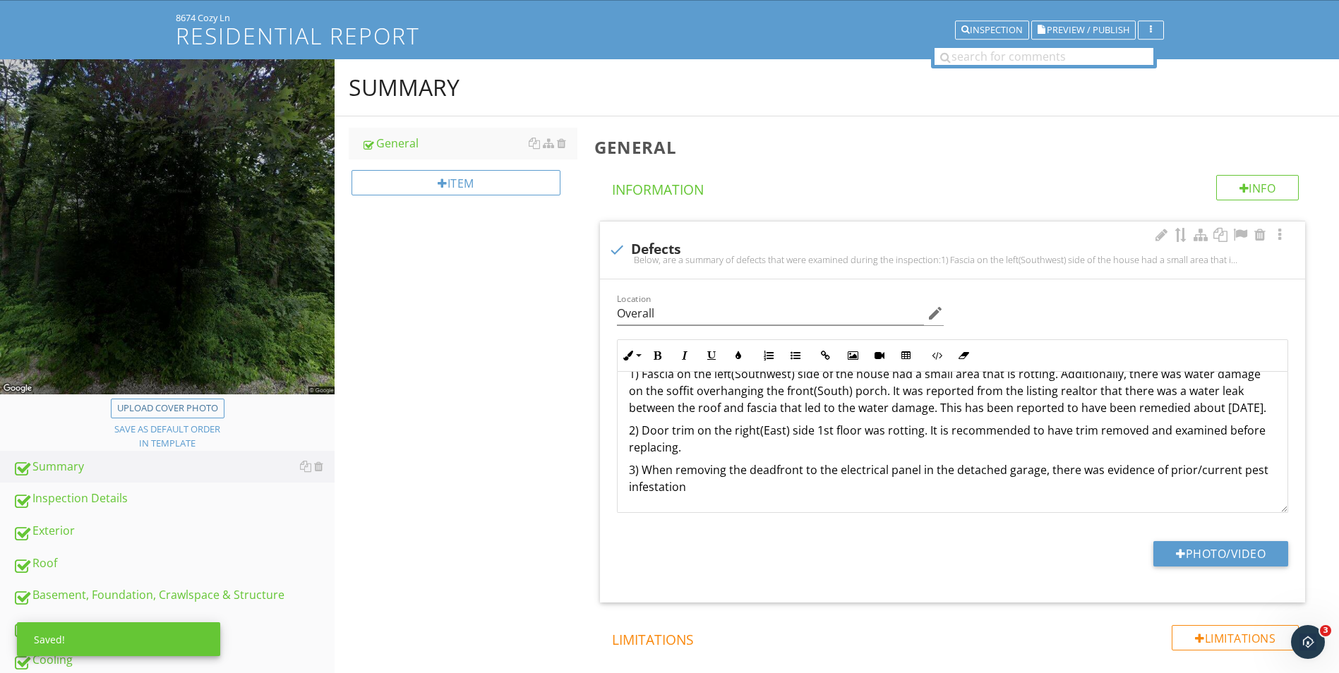
click at [732, 492] on p "3) When removing the deadfront to the electrical panel in the detached garage, …" at bounding box center [952, 478] width 647 height 34
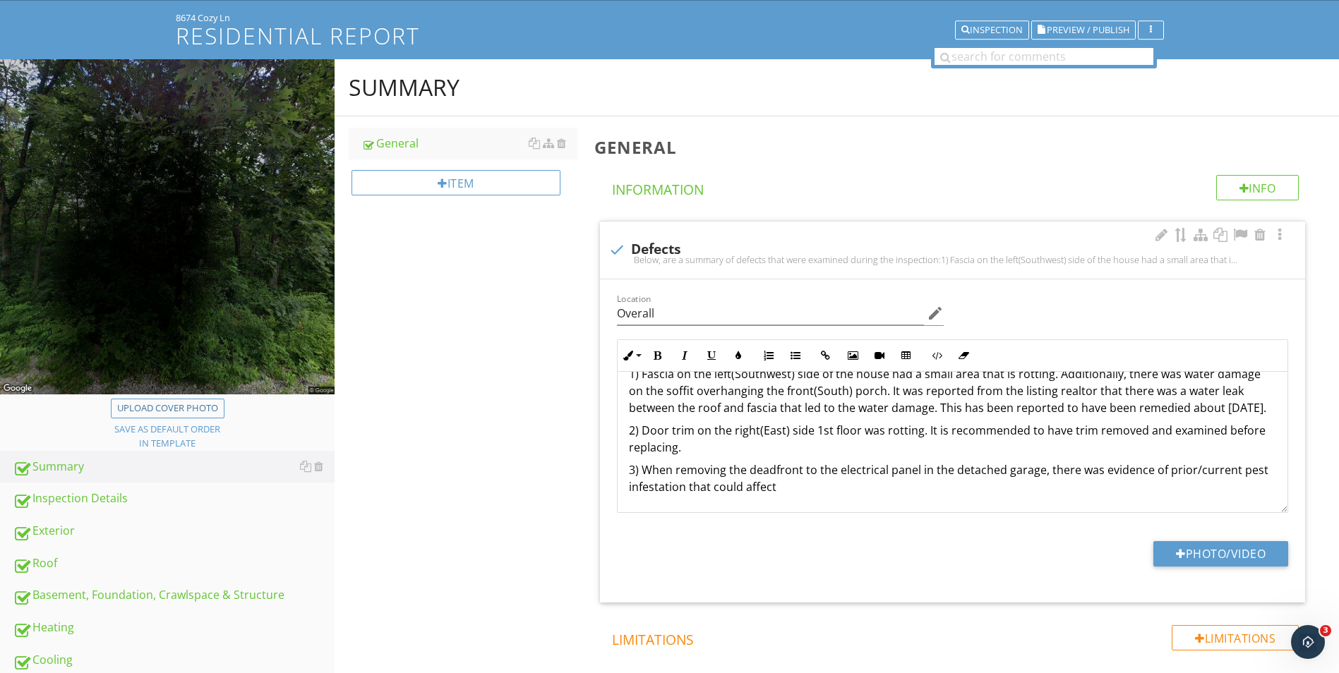
drag, startPoint x: 761, startPoint y: 488, endPoint x: 684, endPoint y: 488, distance: 76.9
click at [684, 488] on p "3) When removing the deadfront to the electrical panel in the detached garage, …" at bounding box center [952, 478] width 647 height 34
click at [739, 493] on p "3) When removing the deadfront to the electrical panel in the detached garage, …" at bounding box center [952, 478] width 647 height 34
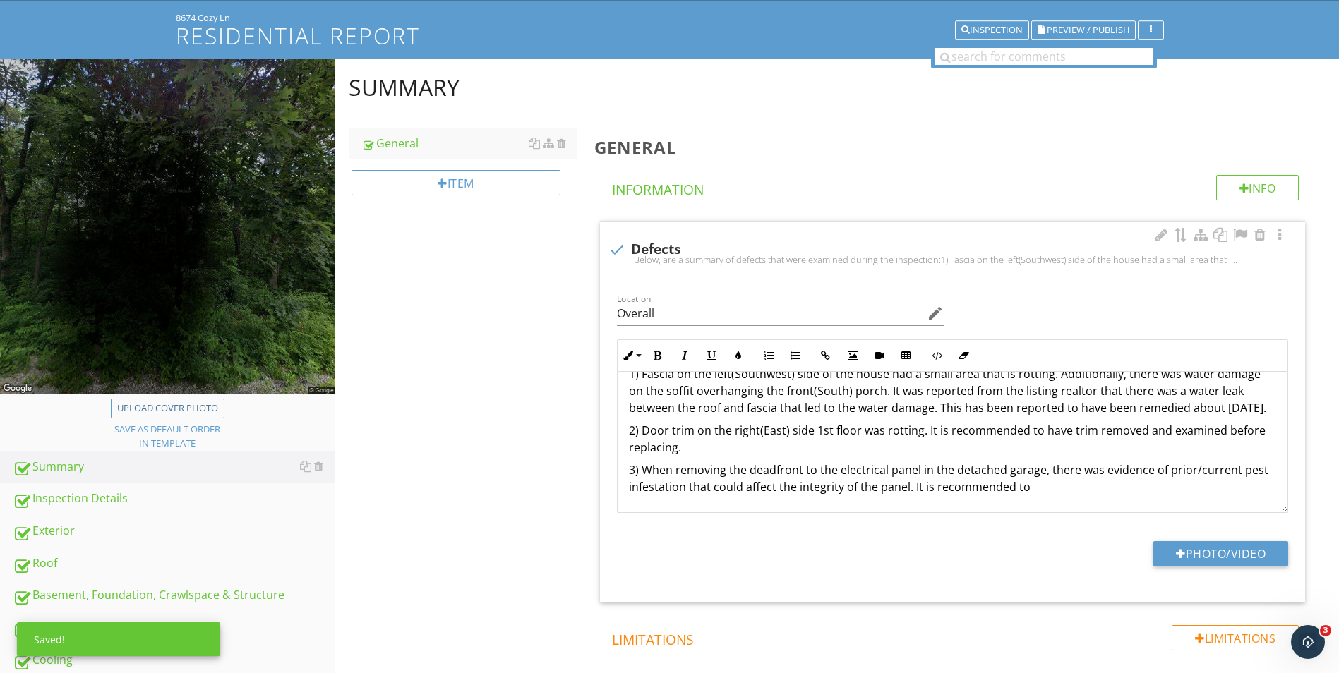
click at [1058, 486] on p "3) When removing the deadfront to the electrical panel in the detached garage, …" at bounding box center [952, 478] width 647 height 34
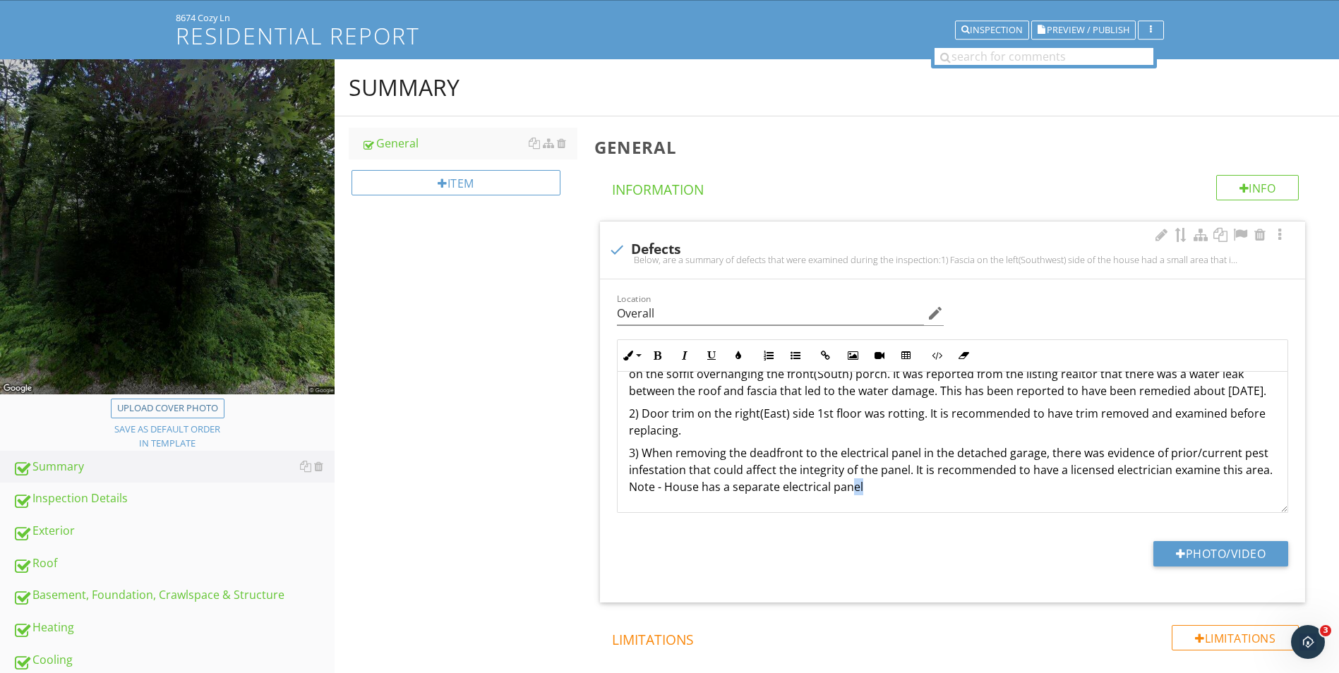
scroll to position [80, 0]
drag, startPoint x: 879, startPoint y: 500, endPoint x: 839, endPoint y: 506, distance: 40.6
click at [839, 506] on div "Below, are a summary of defects that were examined during the inspection: 1) Fa…" at bounding box center [952, 410] width 670 height 203
click at [876, 496] on div "Below, are a summary of defects that were examined during the inspection: 1) Fa…" at bounding box center [952, 410] width 670 height 203
drag, startPoint x: 838, startPoint y: 490, endPoint x: 668, endPoint y: 490, distance: 170.8
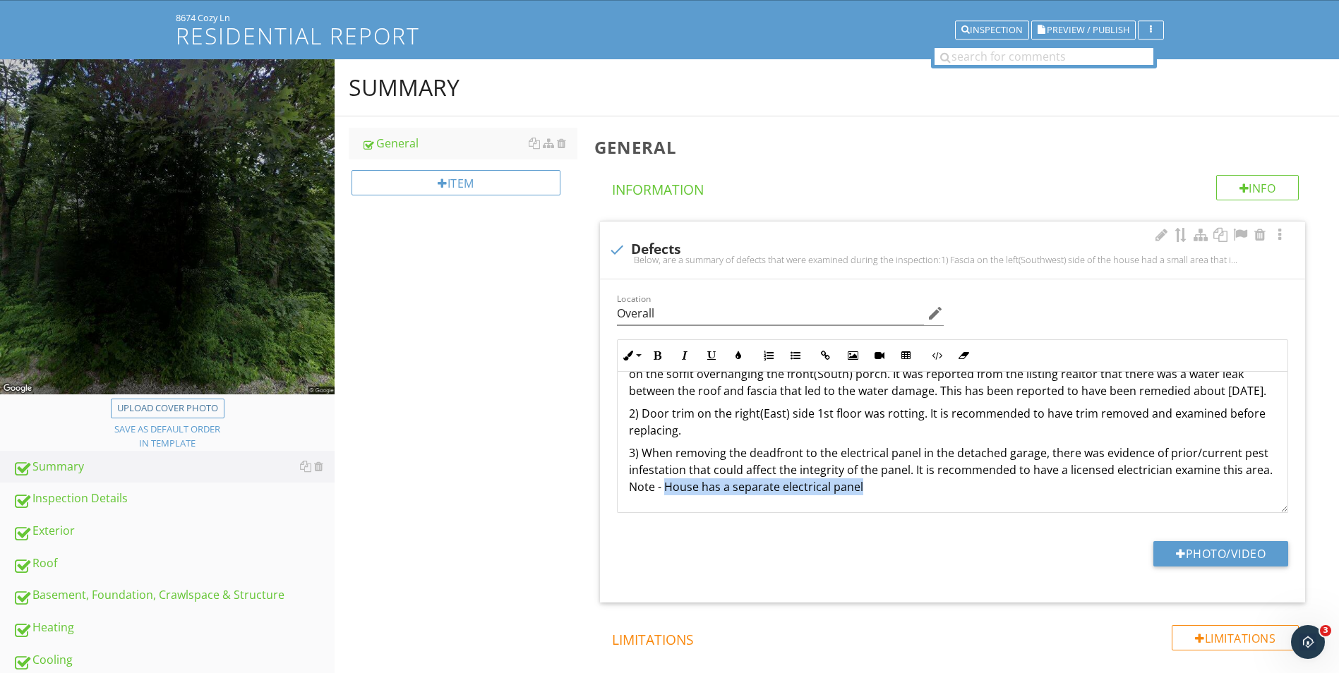
click at [668, 490] on p "3) When removing the deadfront to the electrical panel in the detached garage, …" at bounding box center [952, 470] width 647 height 51
click at [881, 493] on p "3) When removing the deadfront to the electrical panel in the detached garage, …" at bounding box center [952, 470] width 647 height 51
drag, startPoint x: 654, startPoint y: 485, endPoint x: 628, endPoint y: 483, distance: 26.2
click at [629, 483] on p "3) When removing the deadfront to the electrical panel in the detached garage, …" at bounding box center [952, 470] width 647 height 51
click at [911, 484] on p "3) When removing the deadfront to the electrical panel in the detached garage, …" at bounding box center [952, 470] width 647 height 51
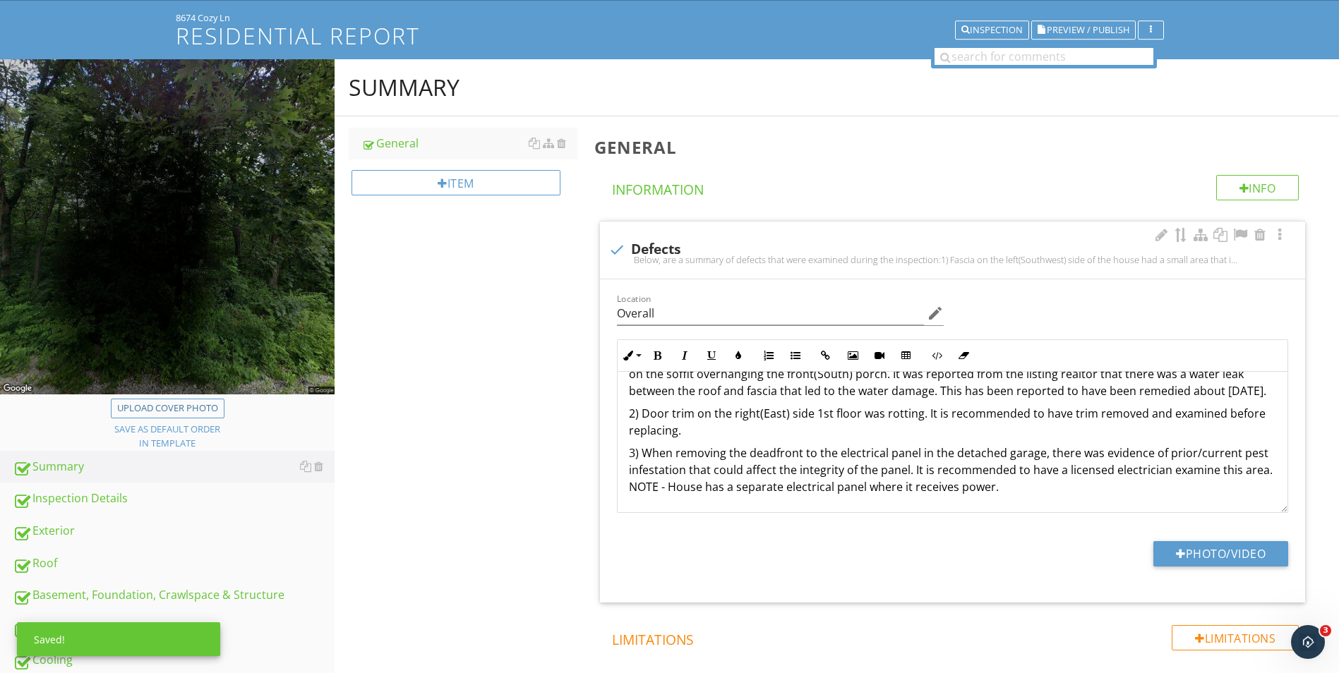
click at [1018, 483] on p "3) When removing the deadfront to the electrical panel in the detached garage, …" at bounding box center [952, 470] width 647 height 51
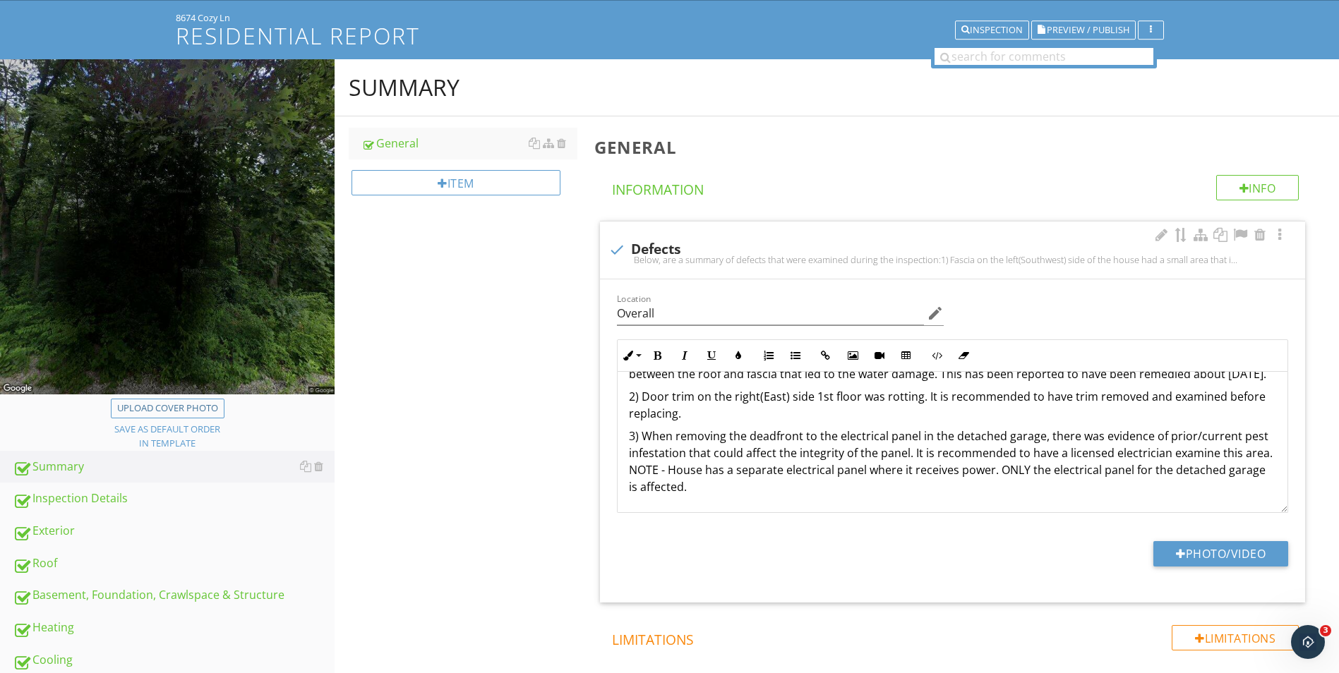
scroll to position [0, 0]
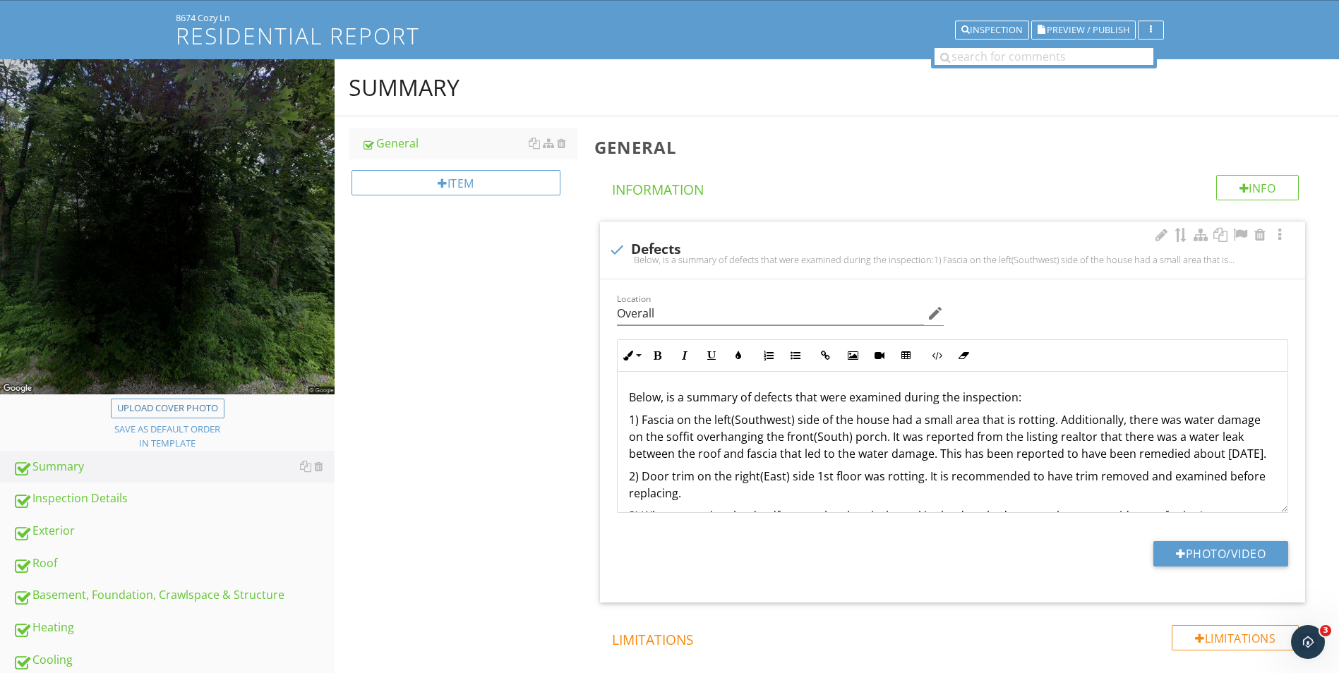
click at [665, 433] on p "1) Fascia on the left(Southwest) side of the house had a small area that is rot…" at bounding box center [952, 436] width 647 height 51
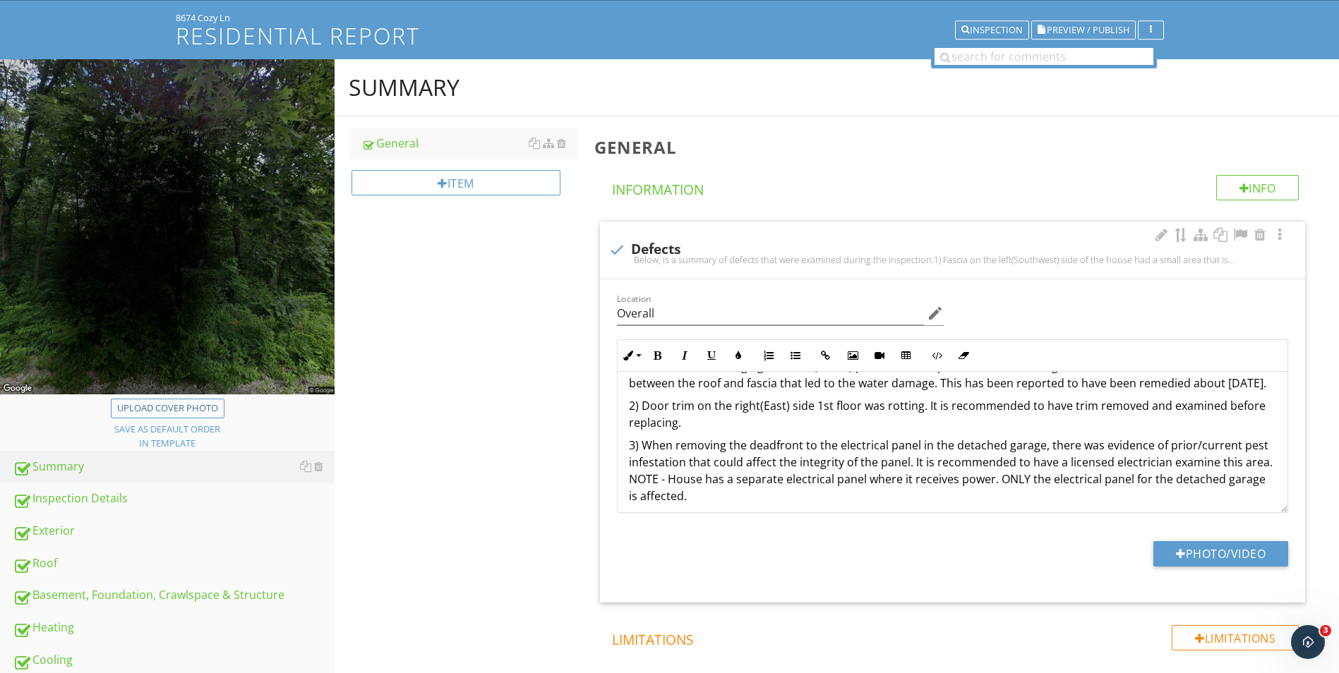
click at [696, 431] on p "2) Door trim on the right(East) side 1st floor was rotting. It is recommended t…" at bounding box center [952, 414] width 647 height 34
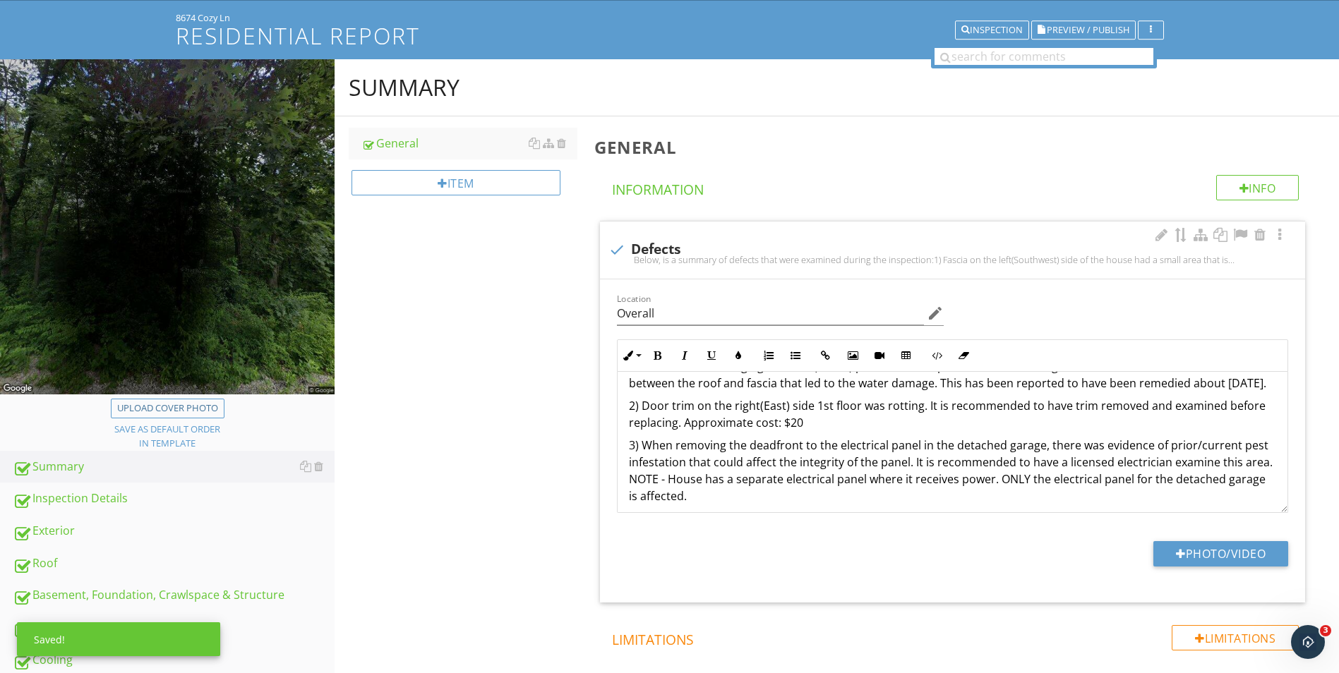
scroll to position [0, 0]
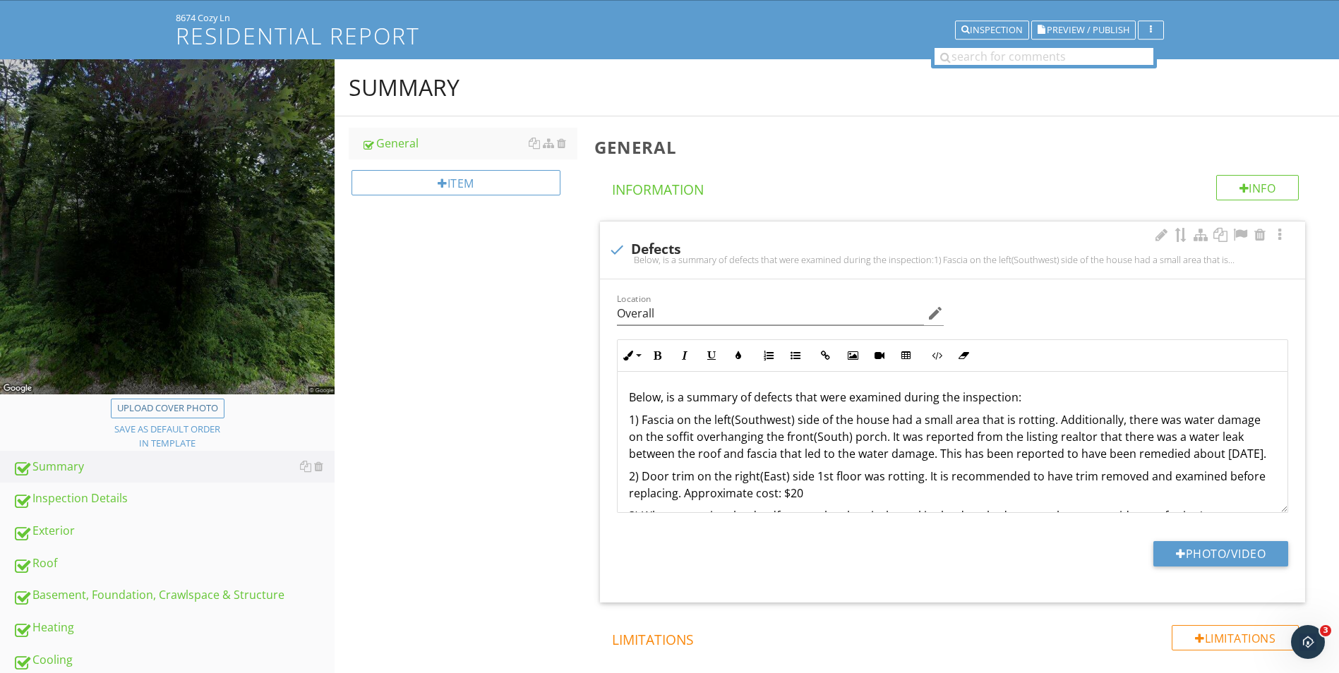
click at [723, 462] on p "1) Fascia on the left(Southwest) side of the house had a small area that is rot…" at bounding box center [952, 436] width 647 height 51
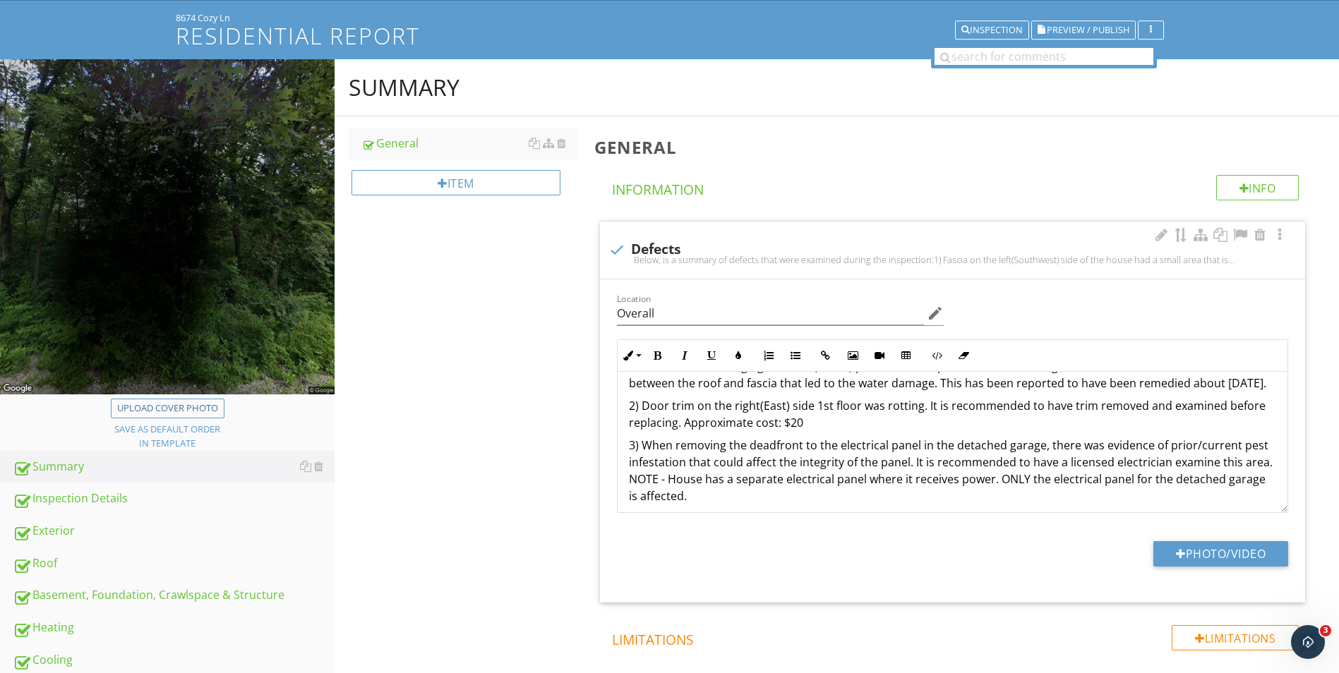
click at [752, 431] on p "2) Door trim on the right(East) side 1st floor was rotting. It is recommended t…" at bounding box center [952, 414] width 647 height 34
click at [709, 392] on p "1) Fascia on the left(Southwest) side of the house had a small area that is rot…" at bounding box center [952, 366] width 647 height 51
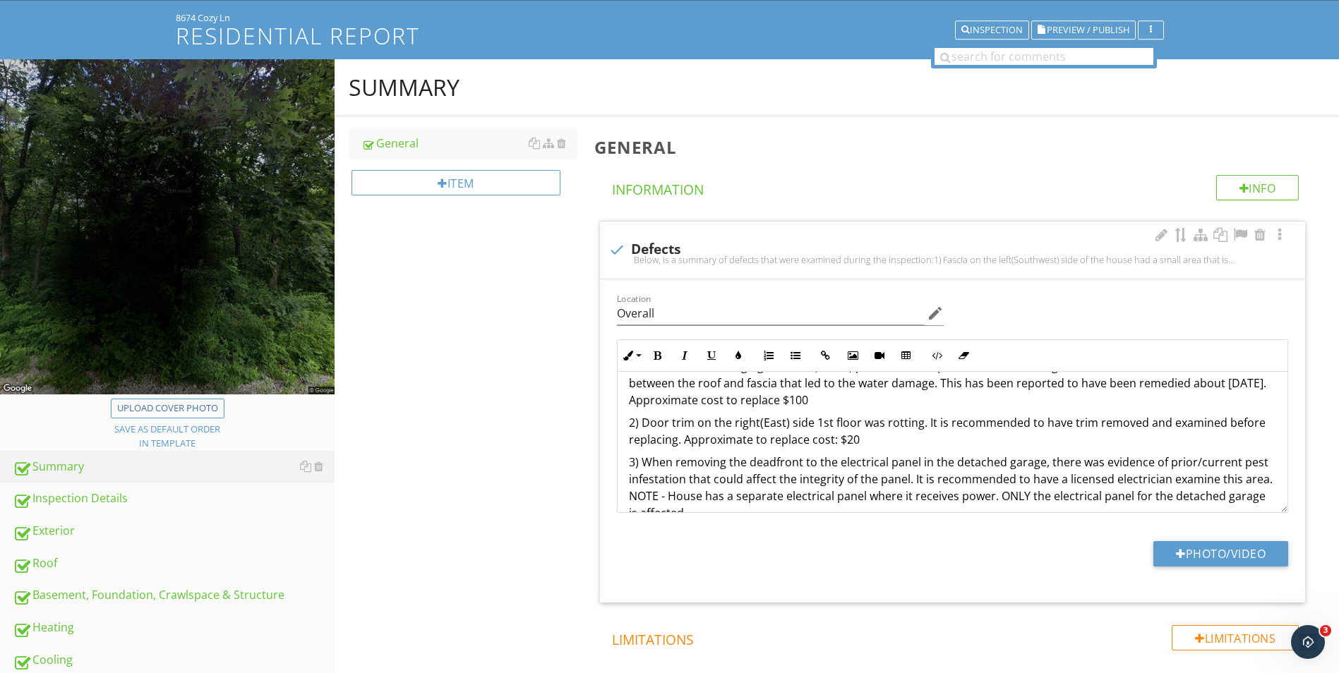
click at [831, 452] on div "Below, is a summary of defects that were examined during the inspection: 1) Fas…" at bounding box center [952, 419] width 670 height 237
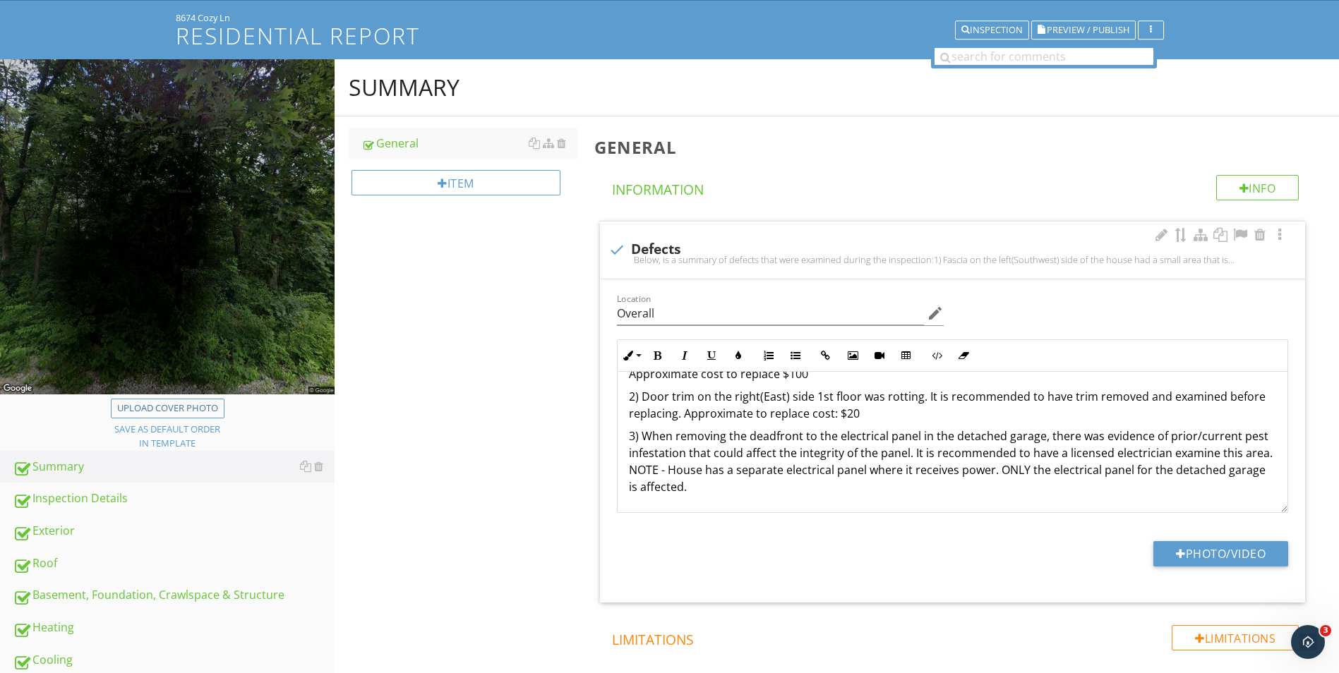
click at [727, 485] on p "3) When removing the deadfront to the electrical panel in the detached garage, …" at bounding box center [952, 462] width 647 height 68
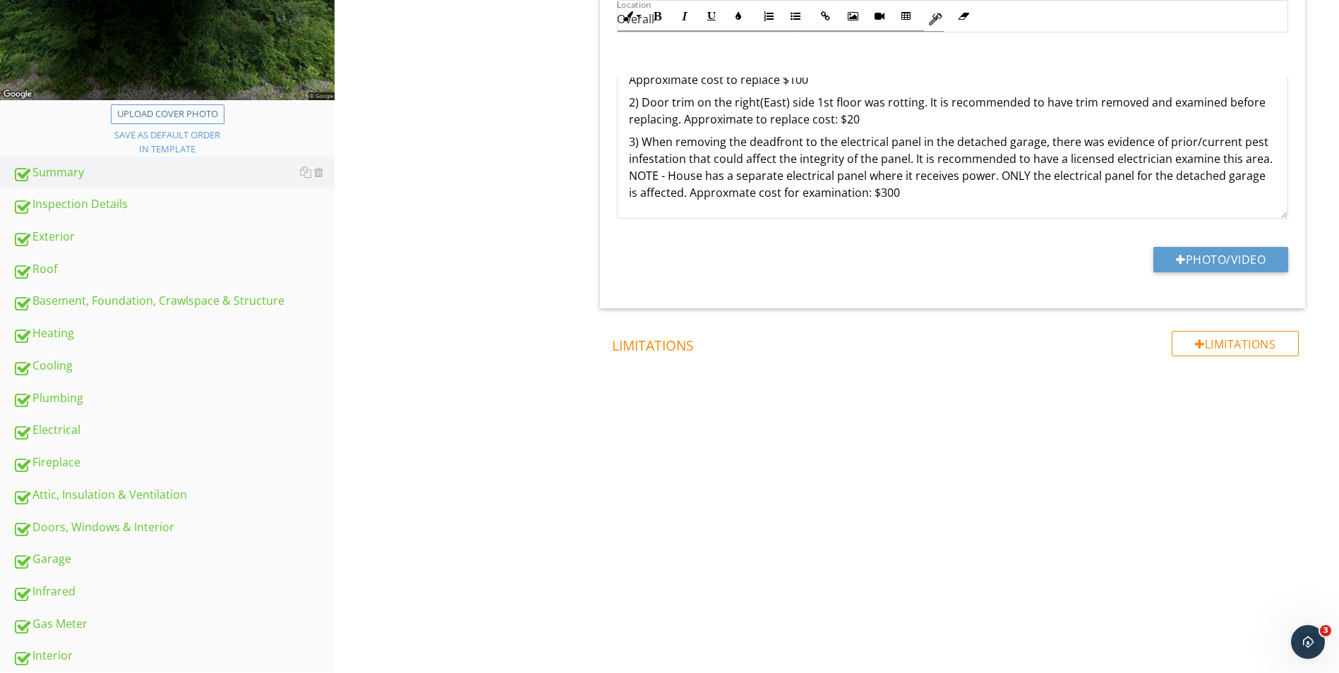
scroll to position [306, 0]
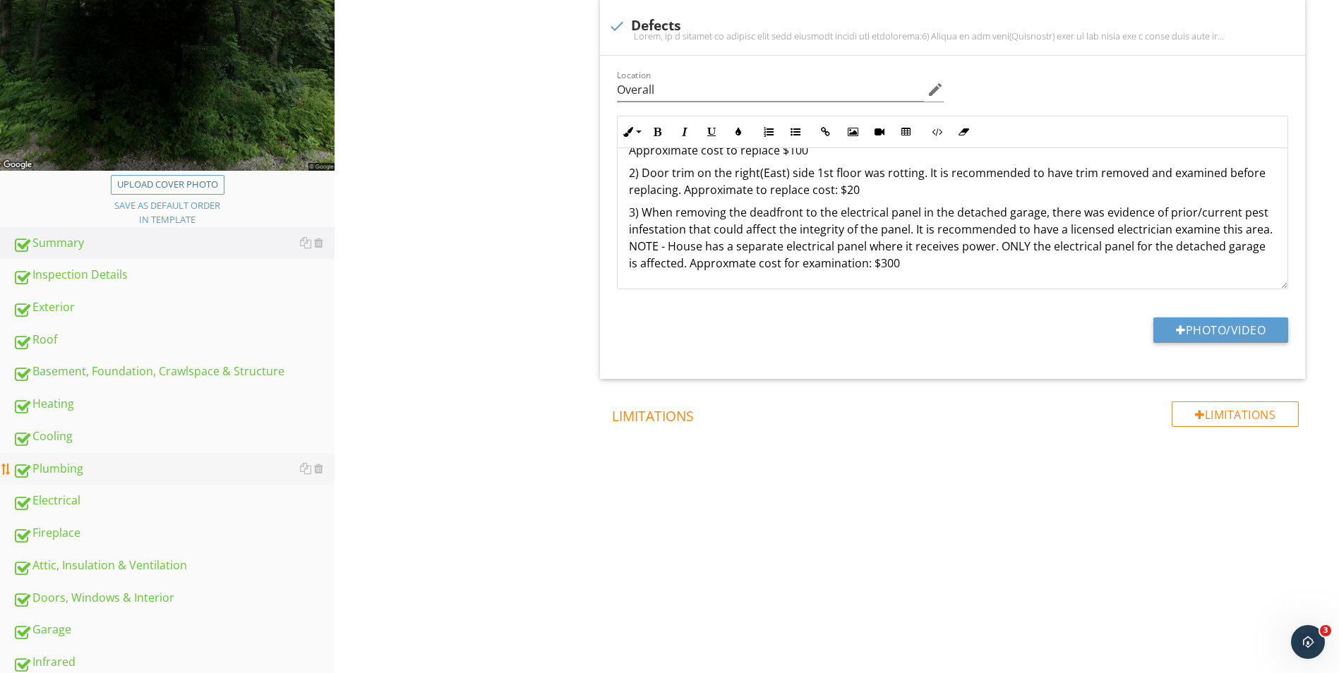
click at [54, 475] on div "Plumbing" at bounding box center [174, 469] width 322 height 18
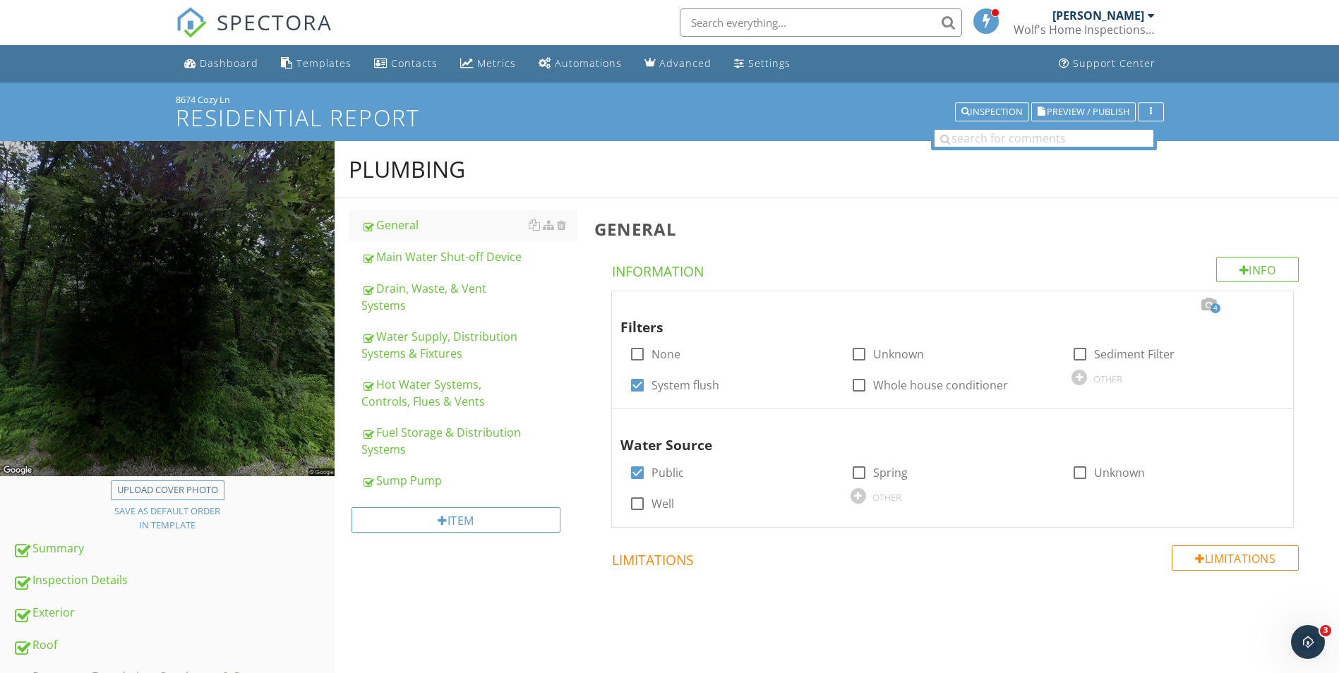
scroll to position [71, 0]
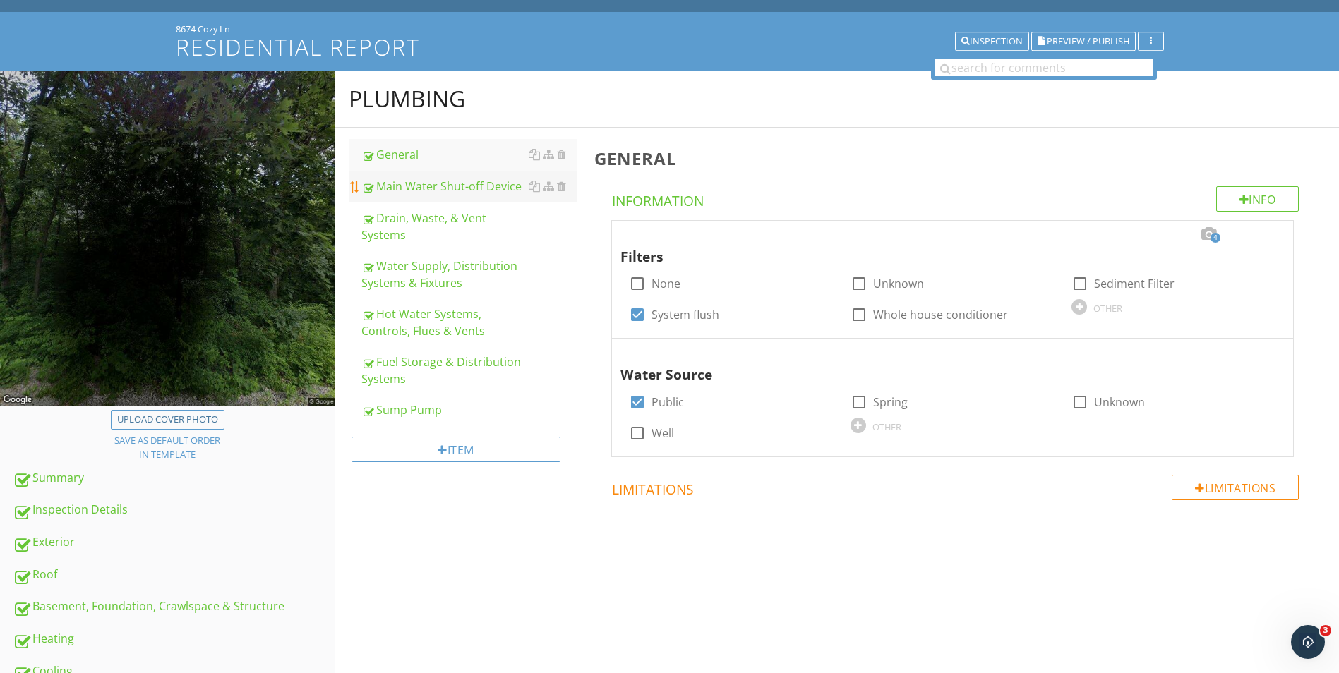
click at [411, 191] on div "Main Water Shut-off Device" at bounding box center [469, 186] width 216 height 17
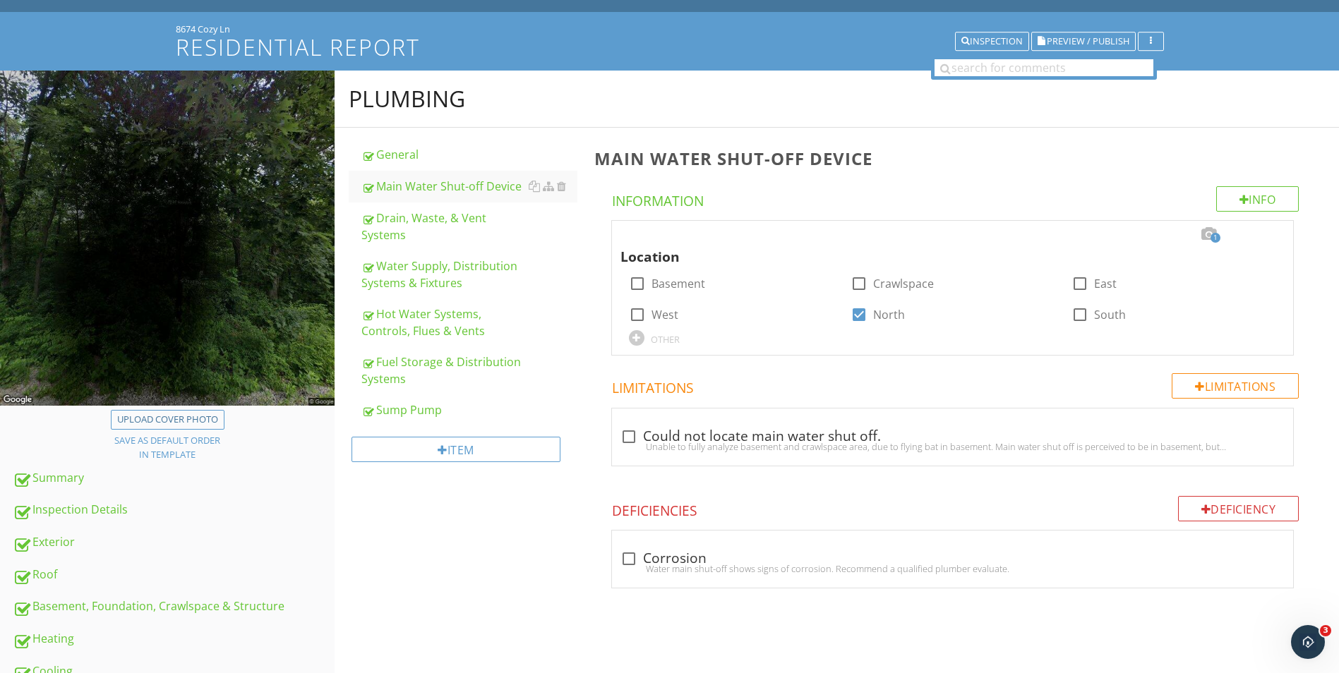
scroll to position [141, 0]
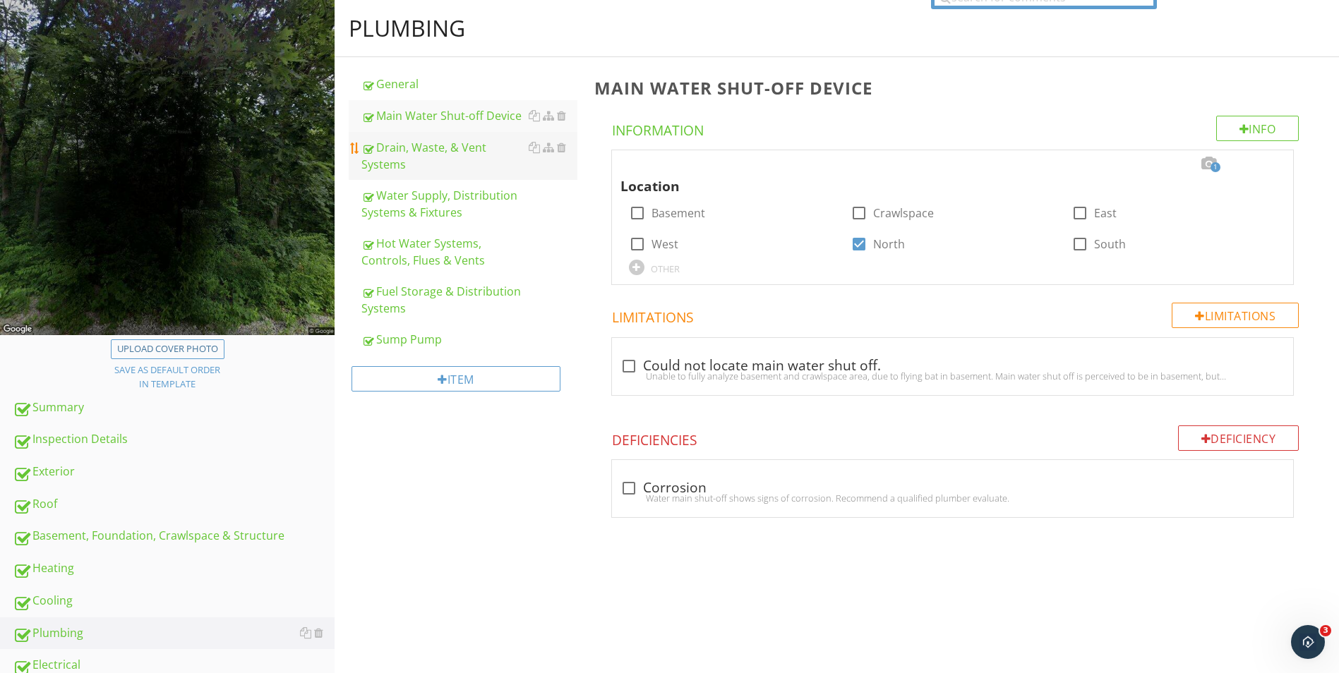
click at [398, 151] on div "Drain, Waste, & Vent Systems" at bounding box center [469, 156] width 216 height 34
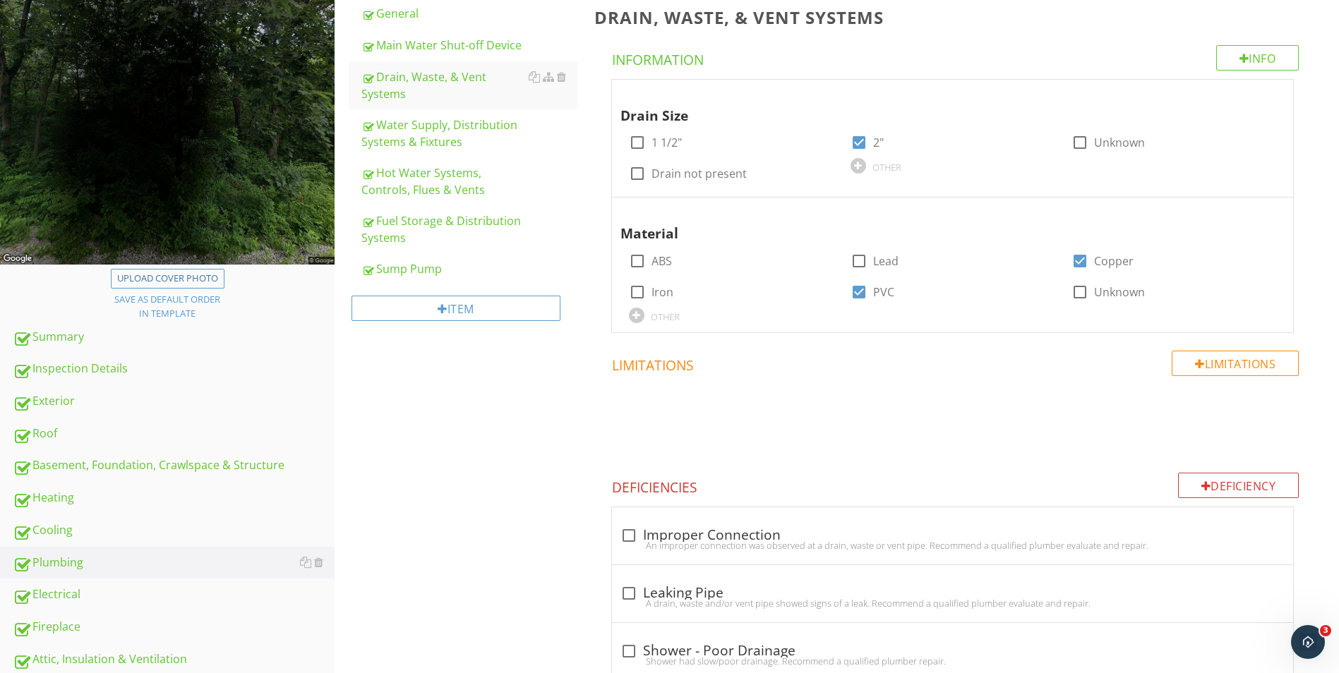
scroll to position [141, 0]
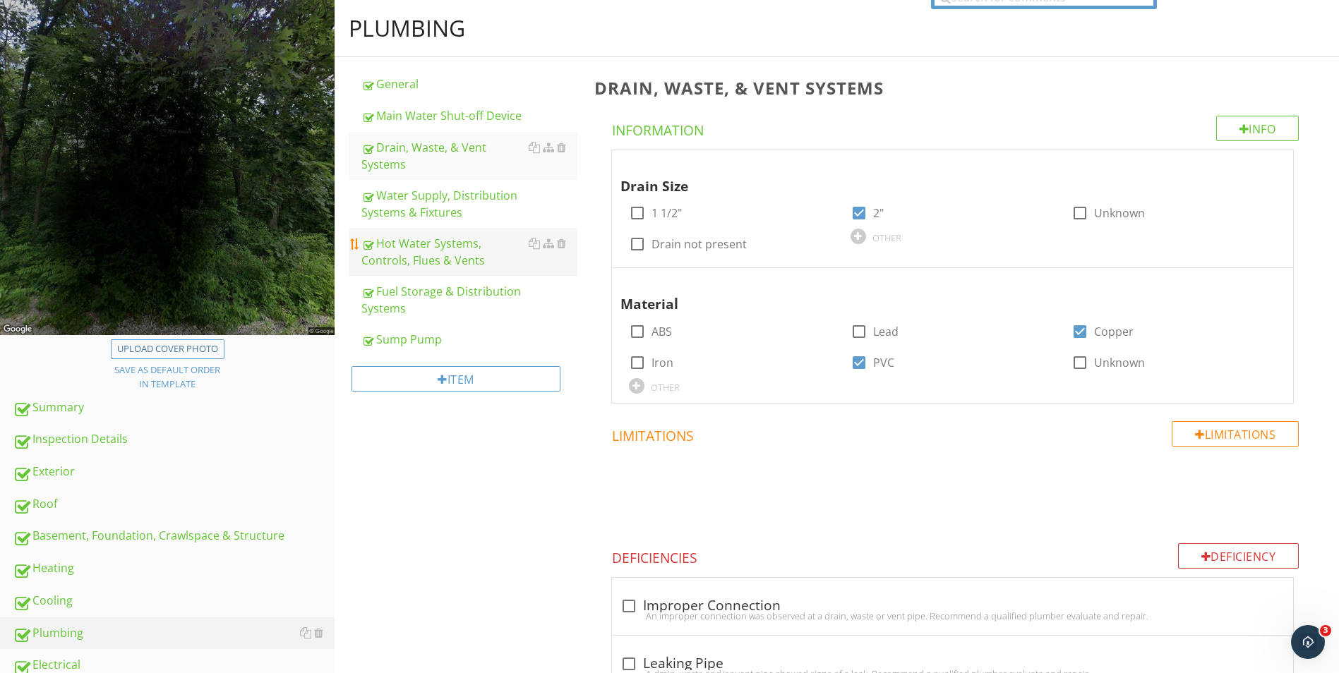
click at [429, 205] on div "Water Supply, Distribution Systems & Fixtures" at bounding box center [469, 204] width 216 height 34
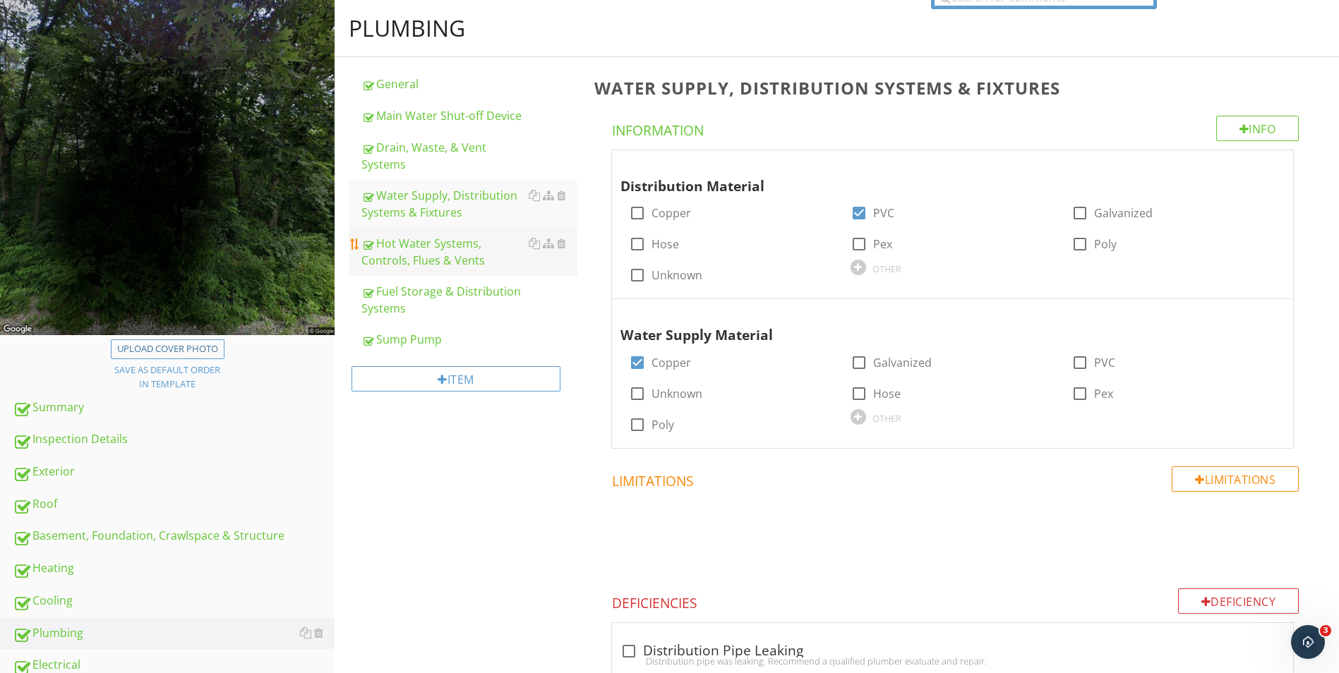
click at [428, 260] on div "Hot Water Systems, Controls, Flues & Vents" at bounding box center [469, 252] width 216 height 34
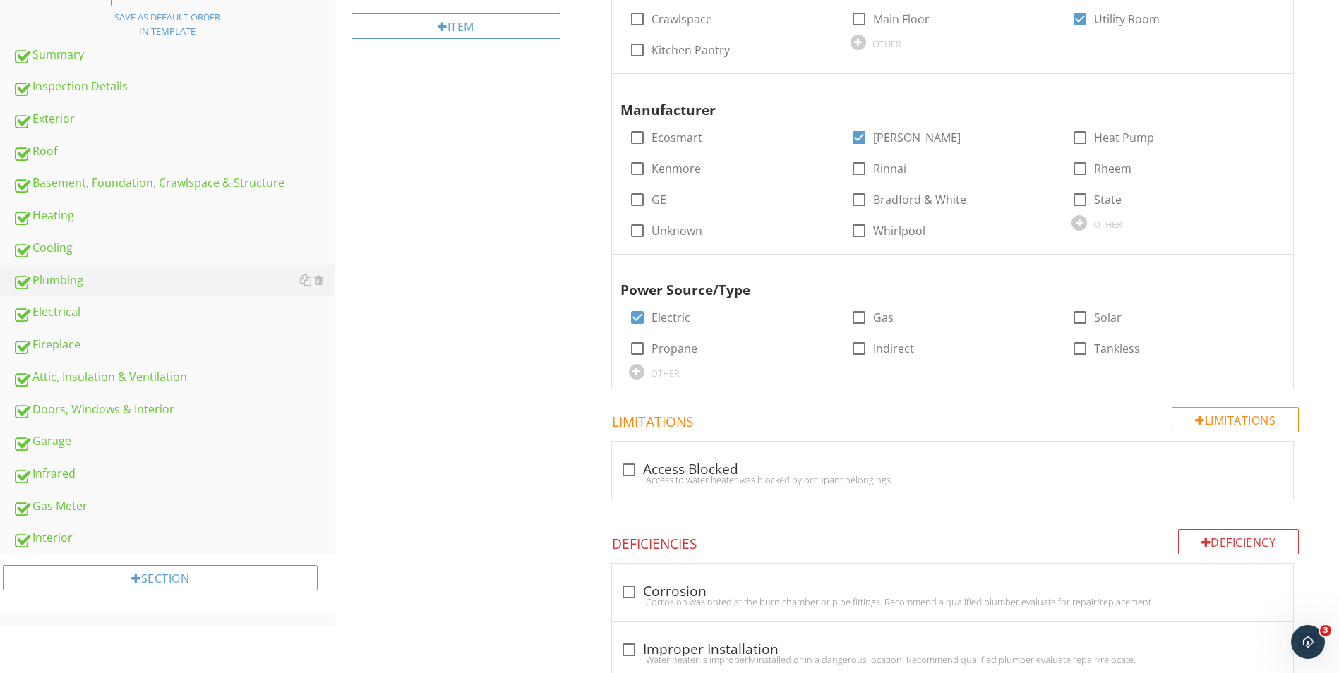
scroll to position [212, 0]
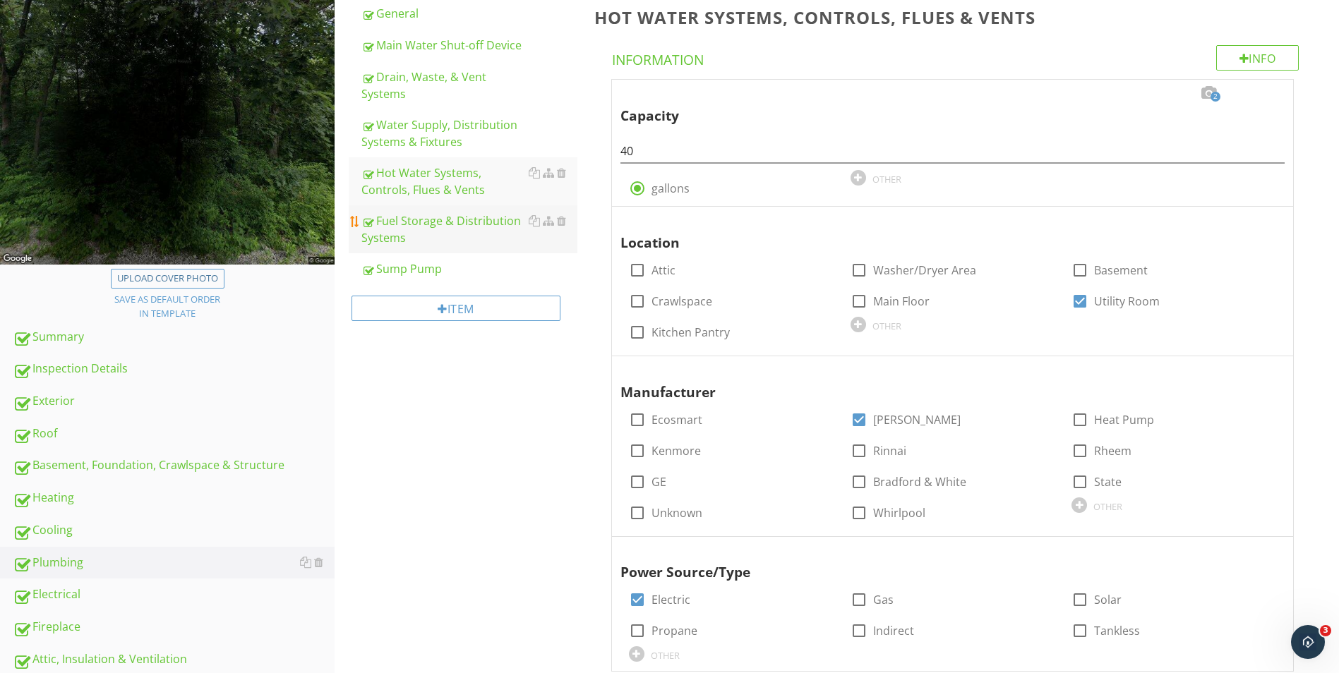
click at [407, 227] on div "Fuel Storage & Distribution Systems" at bounding box center [469, 229] width 216 height 34
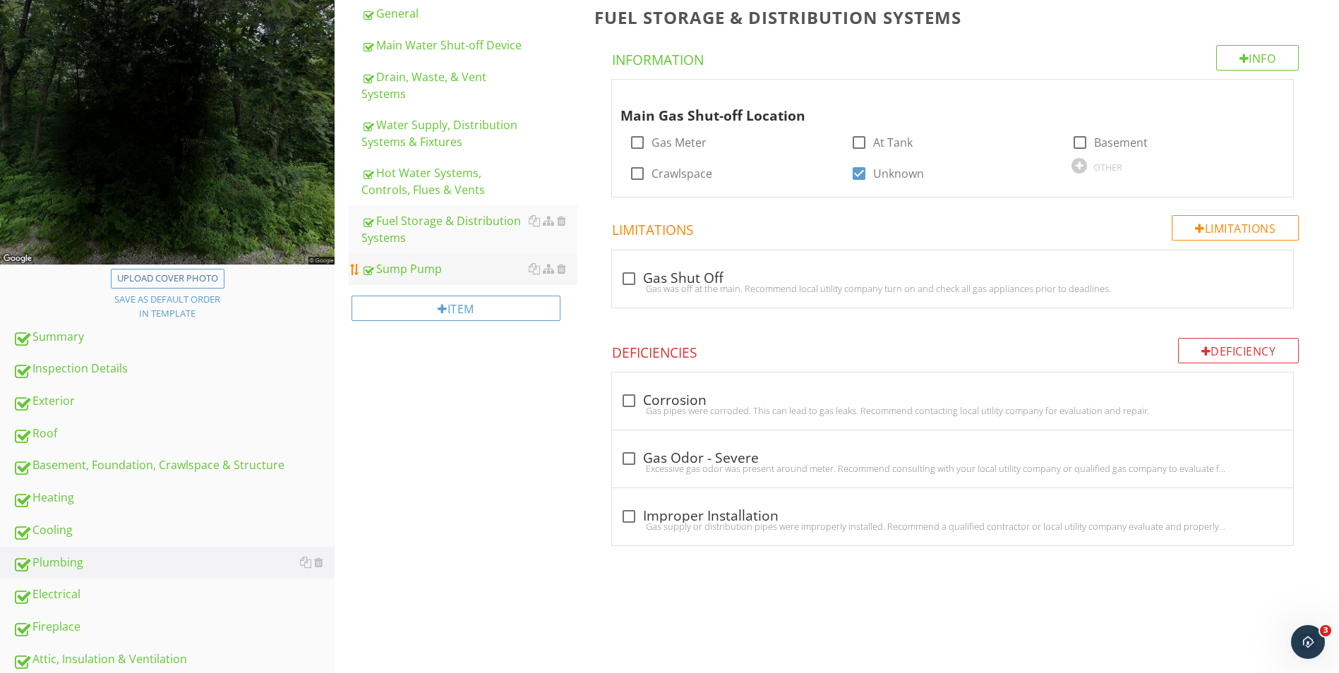
click at [403, 270] on div "Sump Pump" at bounding box center [469, 268] width 216 height 17
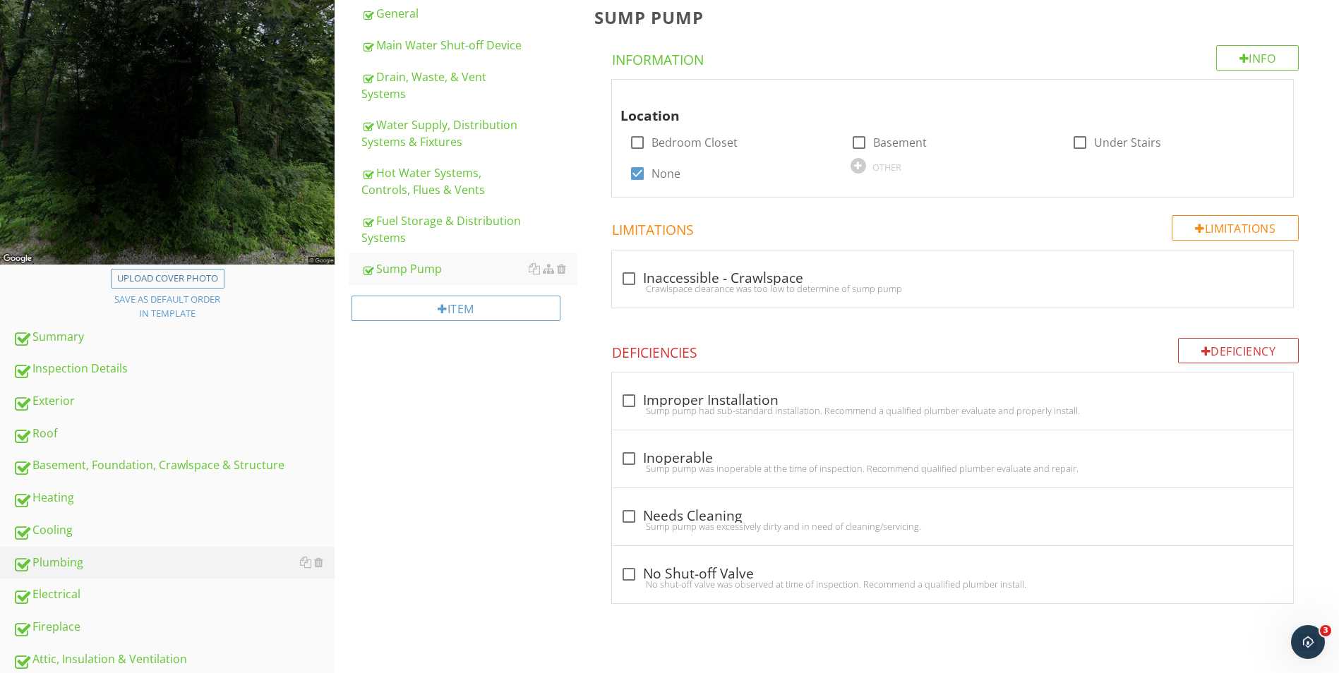
scroll to position [353, 0]
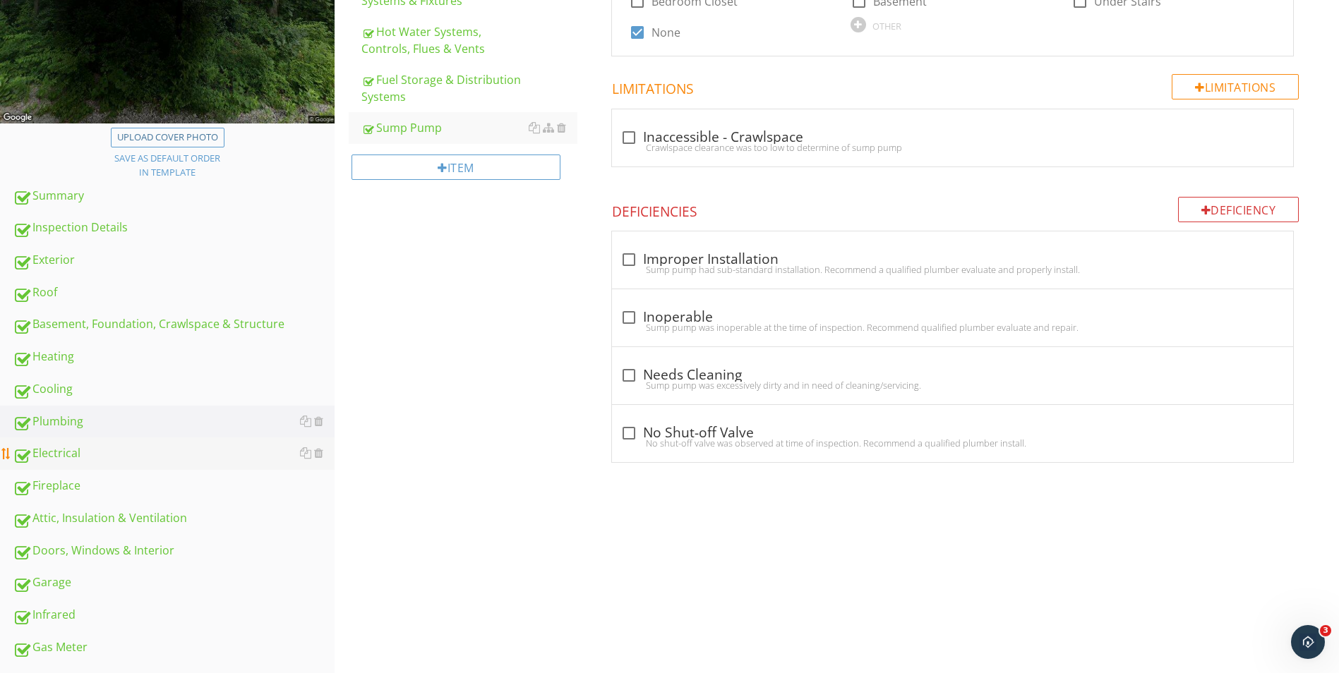
click at [56, 455] on div "Electrical" at bounding box center [174, 454] width 322 height 18
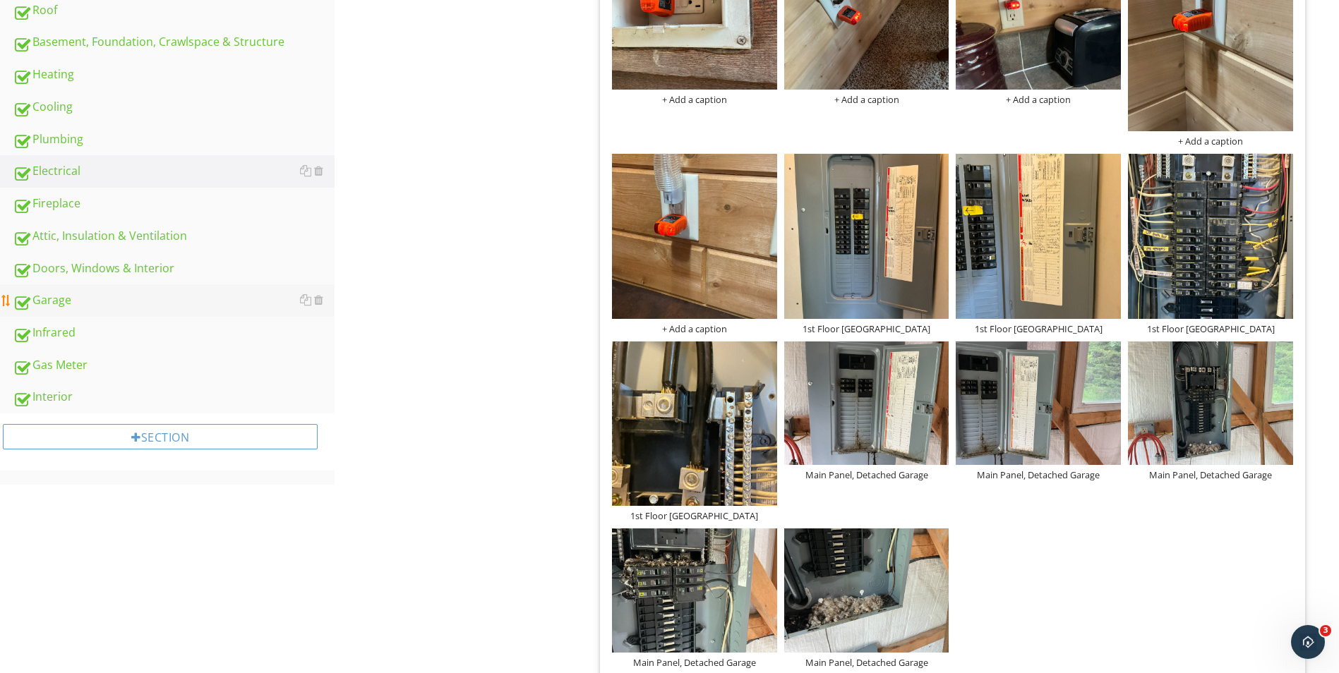
scroll to position [565, 0]
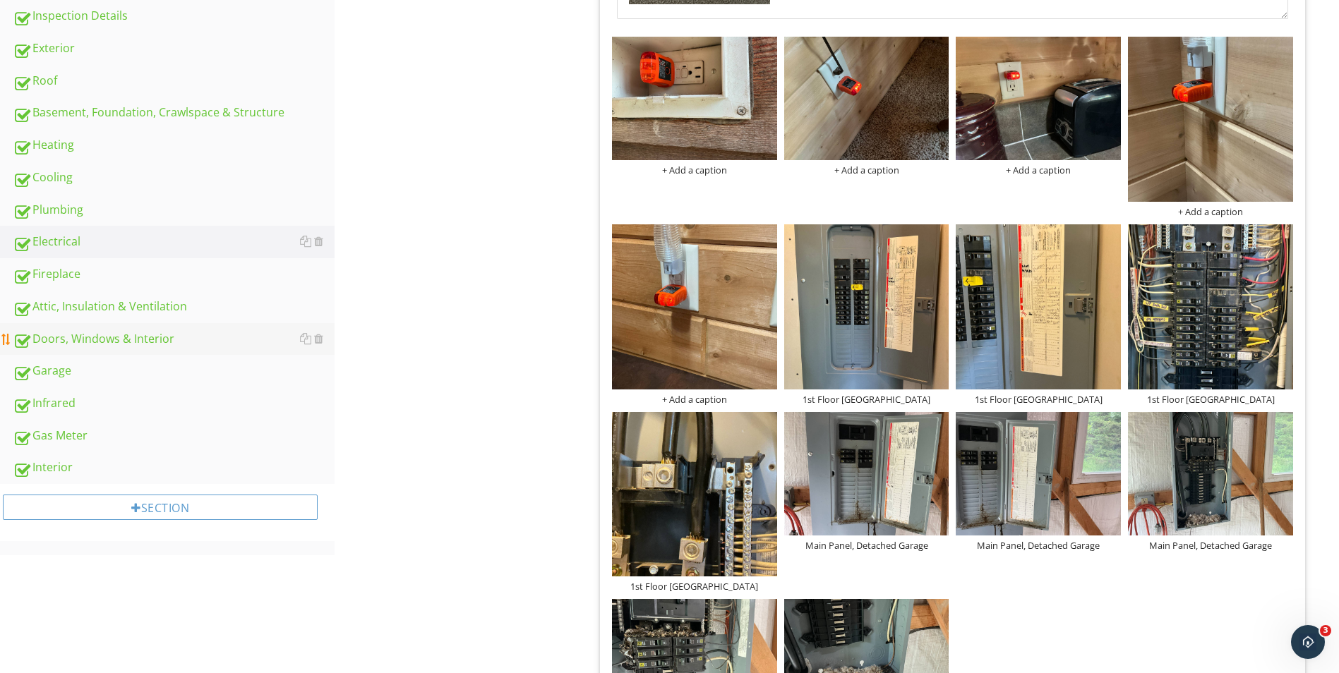
click at [51, 344] on div "Doors, Windows & Interior" at bounding box center [174, 339] width 322 height 18
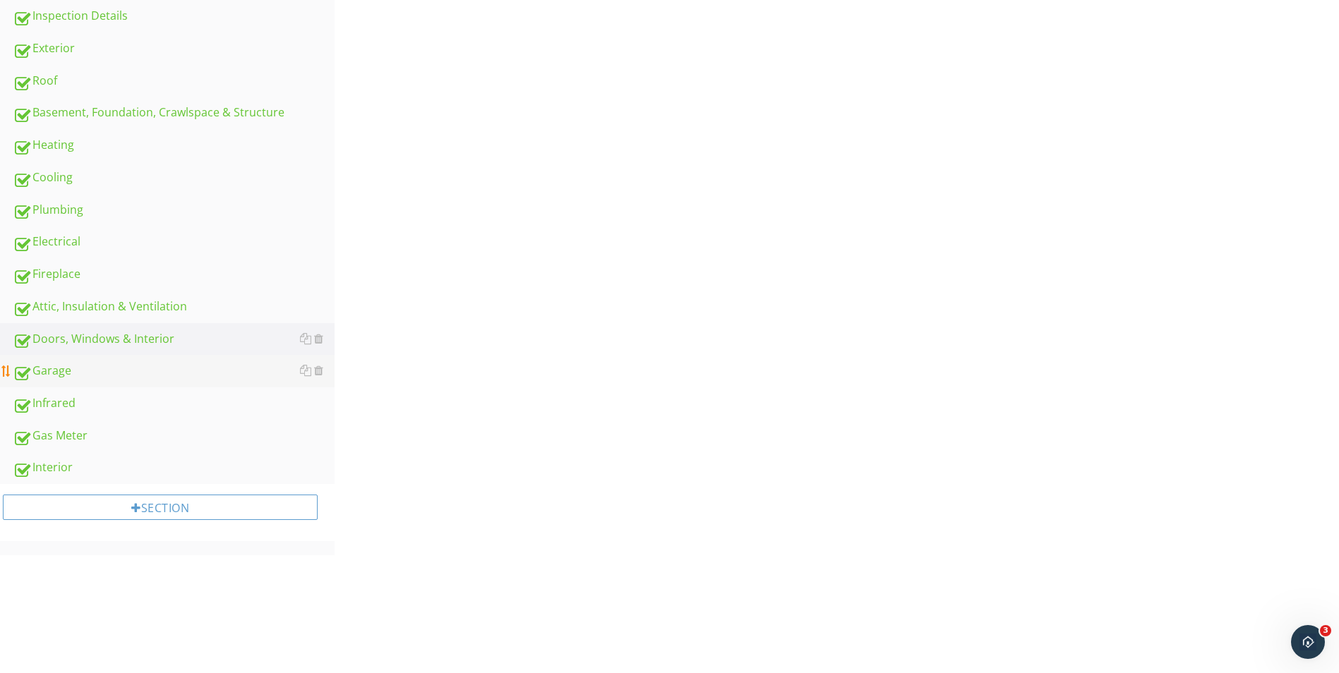
scroll to position [447, 0]
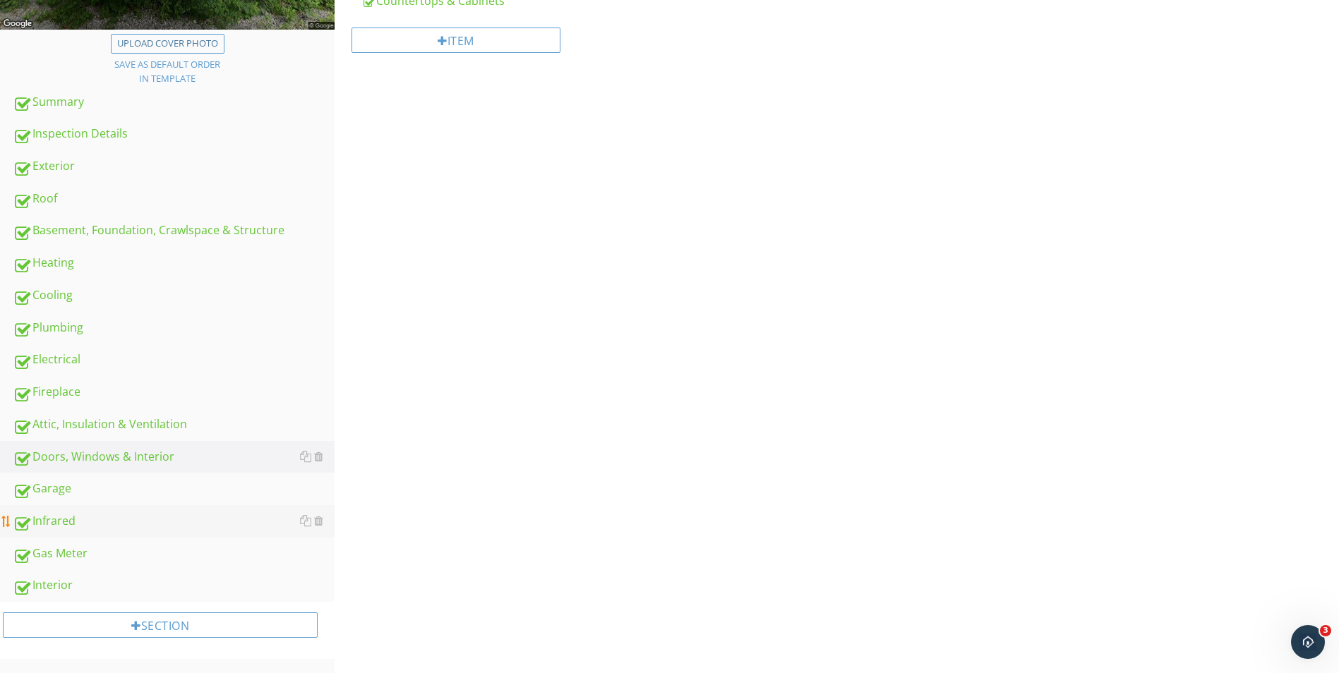
click at [40, 521] on div "Infrared" at bounding box center [174, 521] width 322 height 18
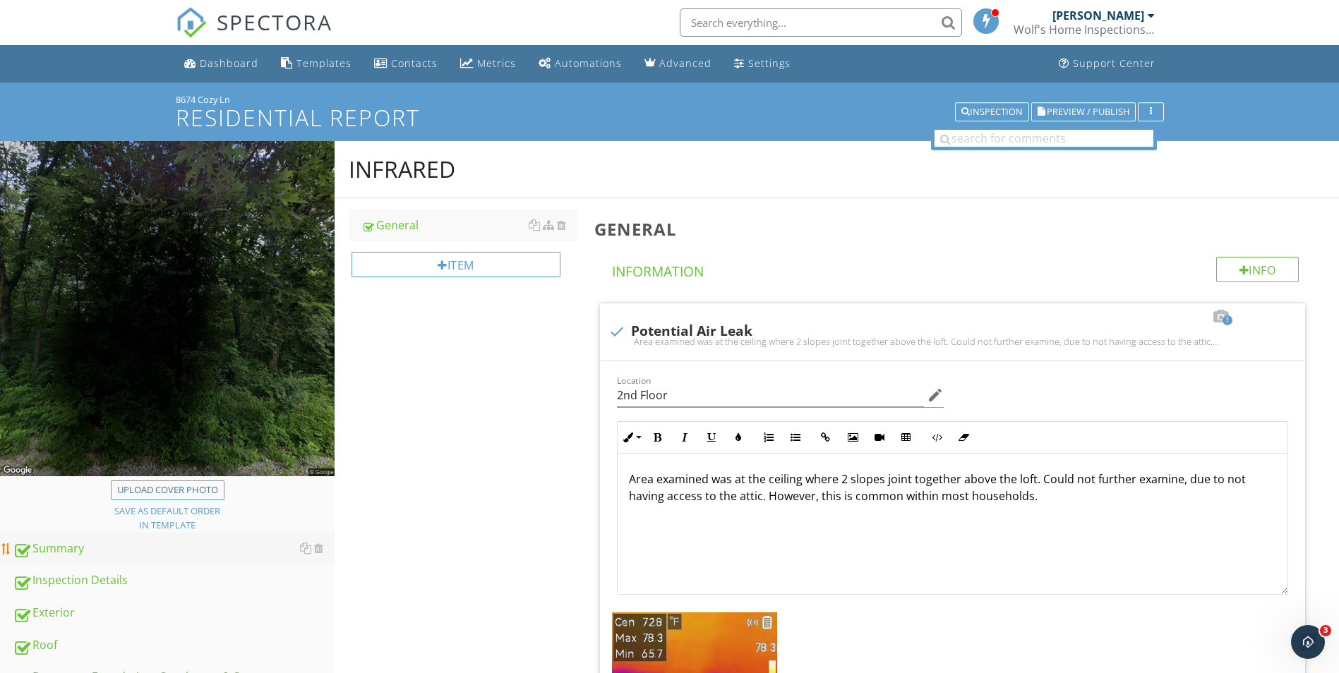
click at [38, 549] on div "Summary" at bounding box center [174, 549] width 322 height 18
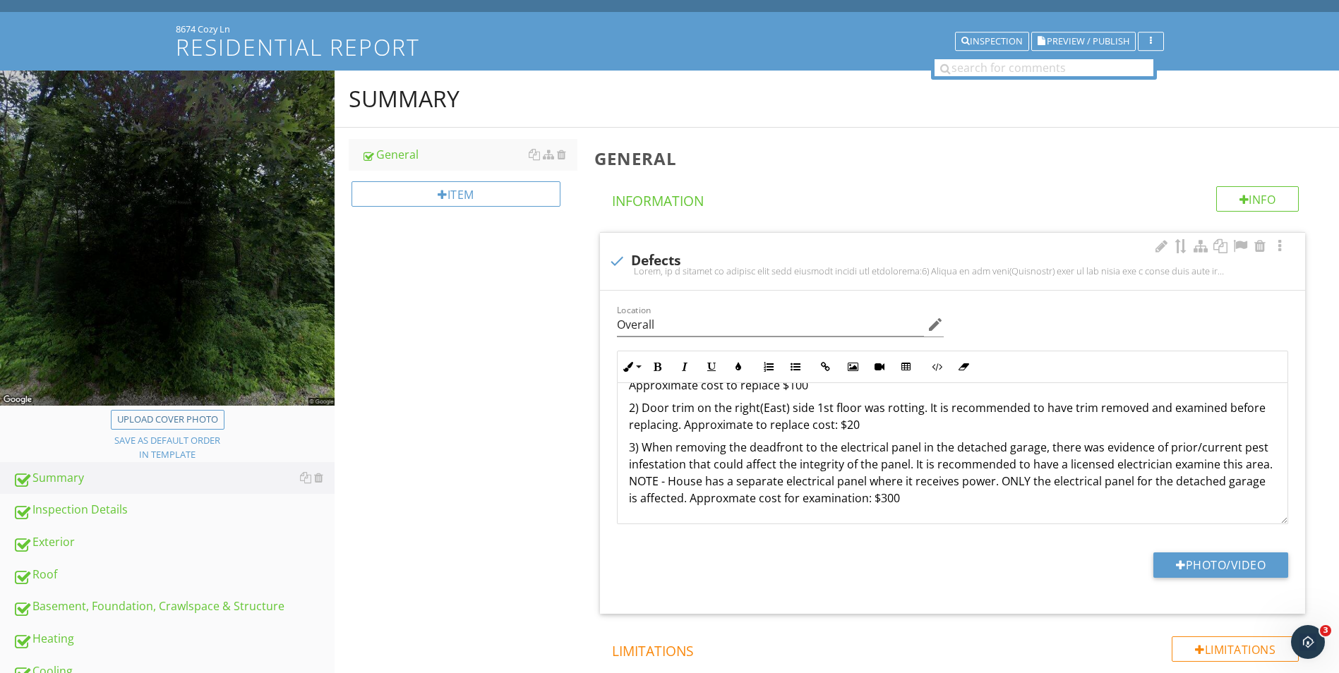
scroll to position [141, 0]
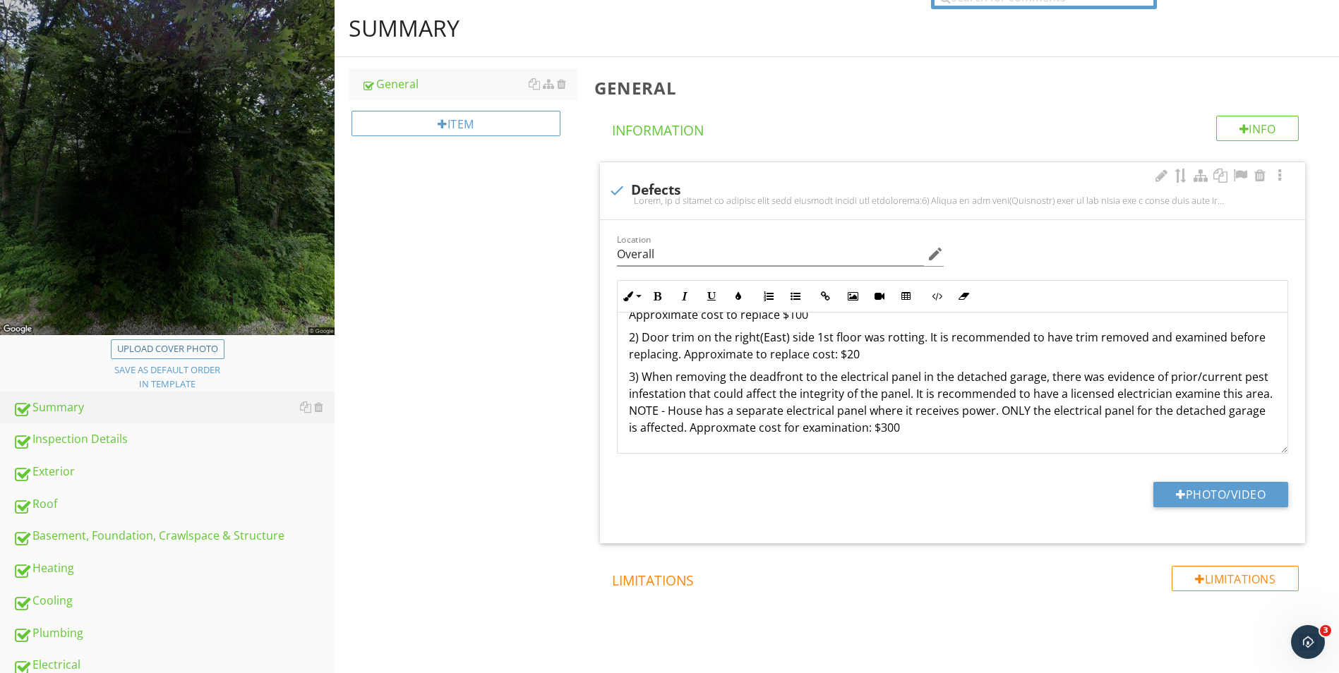
click at [915, 427] on p "3) When removing the deadfront to the electrical panel in the detached garage, …" at bounding box center [952, 402] width 647 height 68
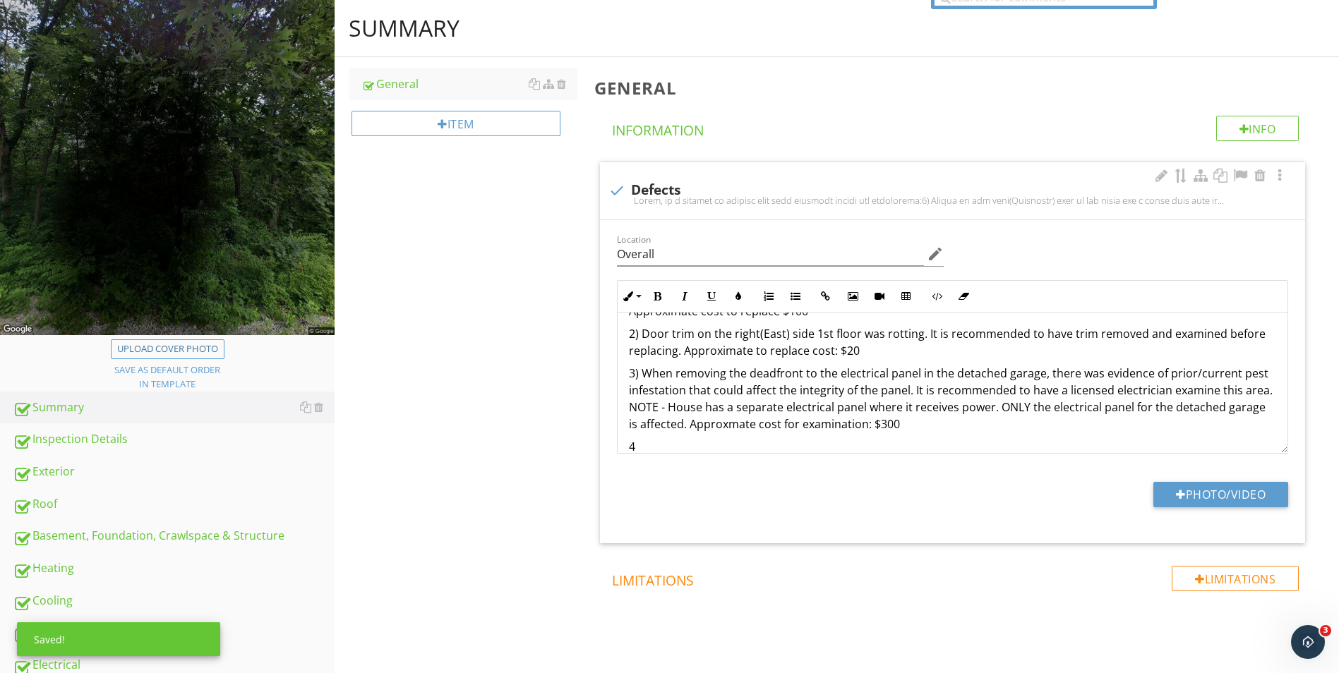
scroll to position [102, 0]
click at [675, 445] on p "4)" at bounding box center [952, 444] width 647 height 17
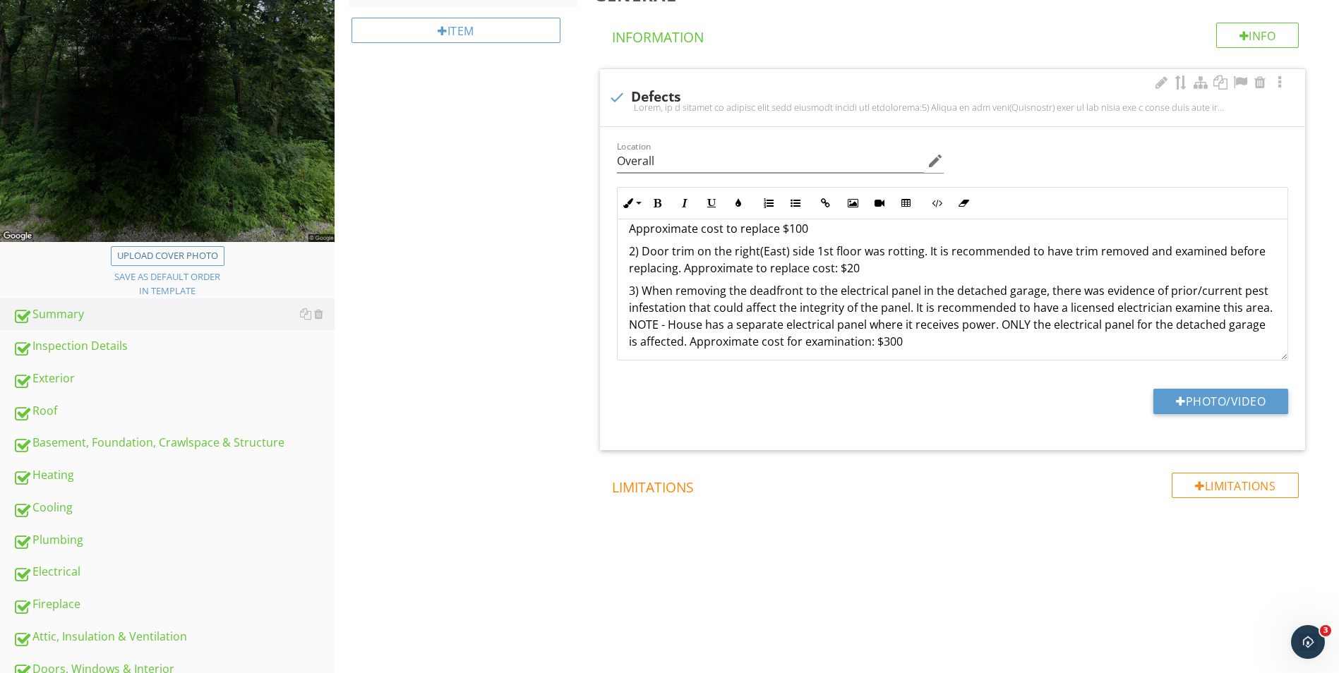
scroll to position [97, 0]
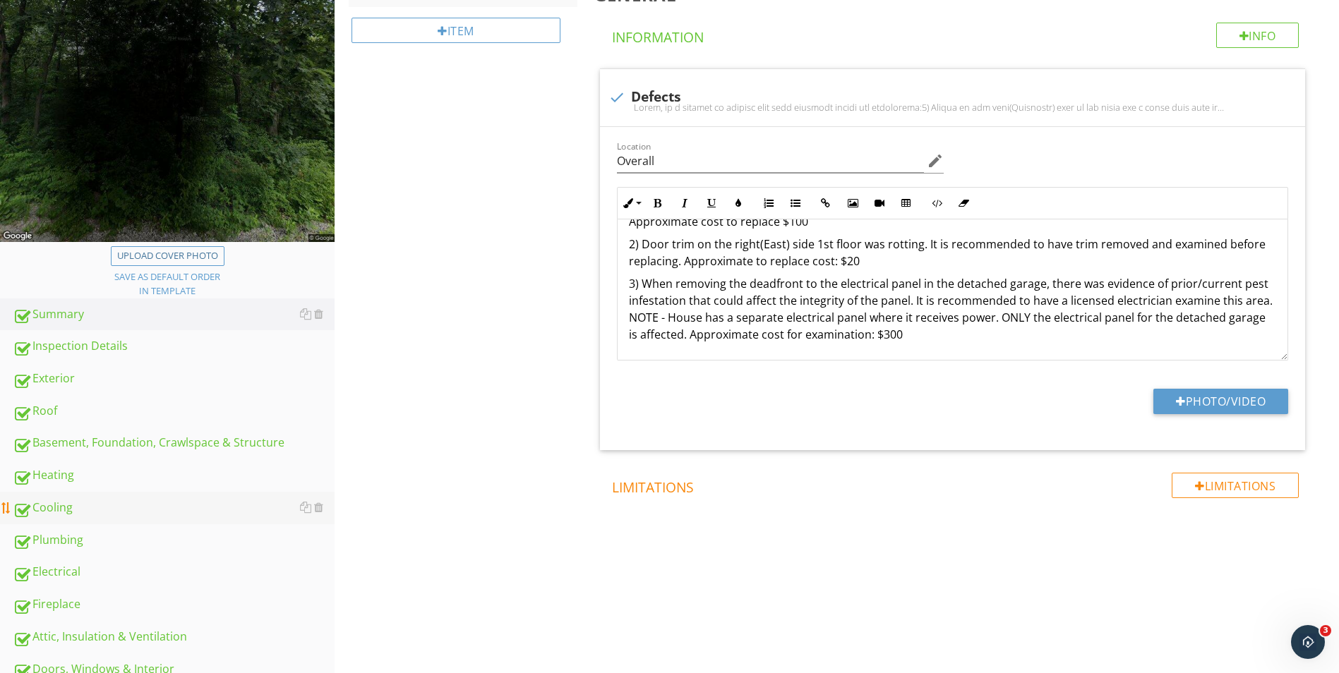
click at [42, 511] on div "Cooling" at bounding box center [174, 508] width 322 height 18
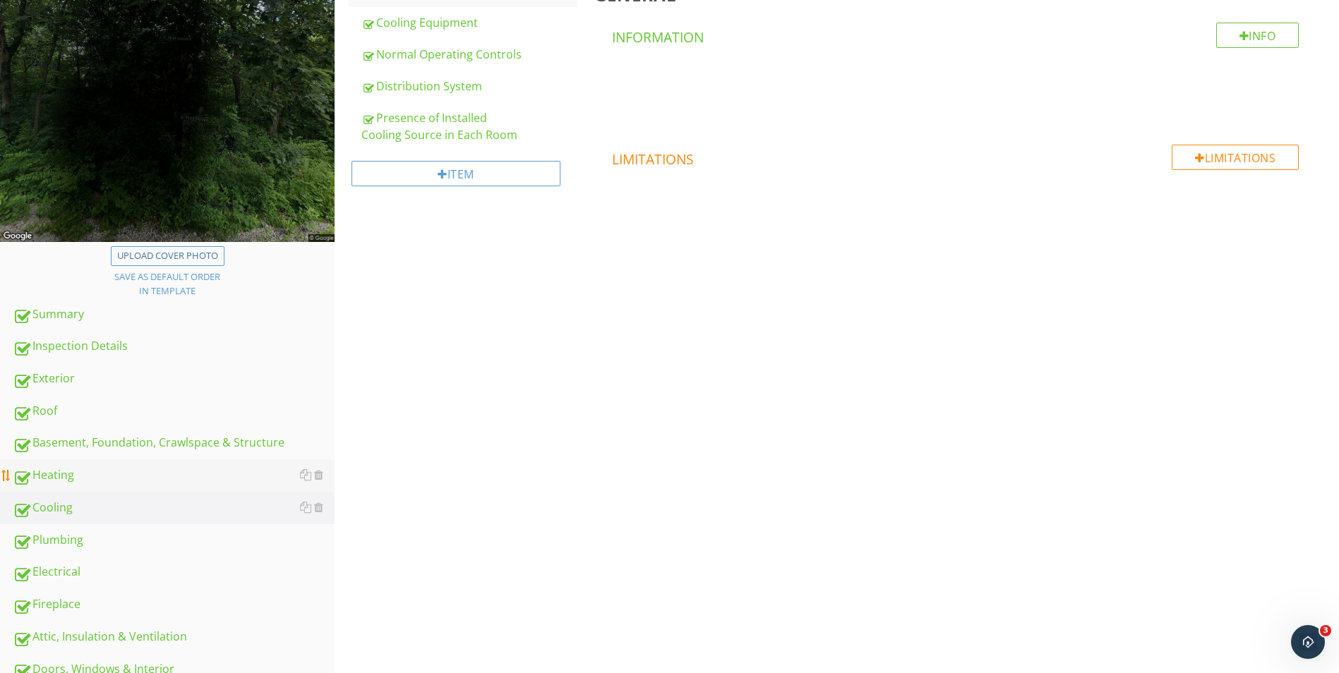
click at [45, 476] on div "Heating" at bounding box center [174, 475] width 322 height 18
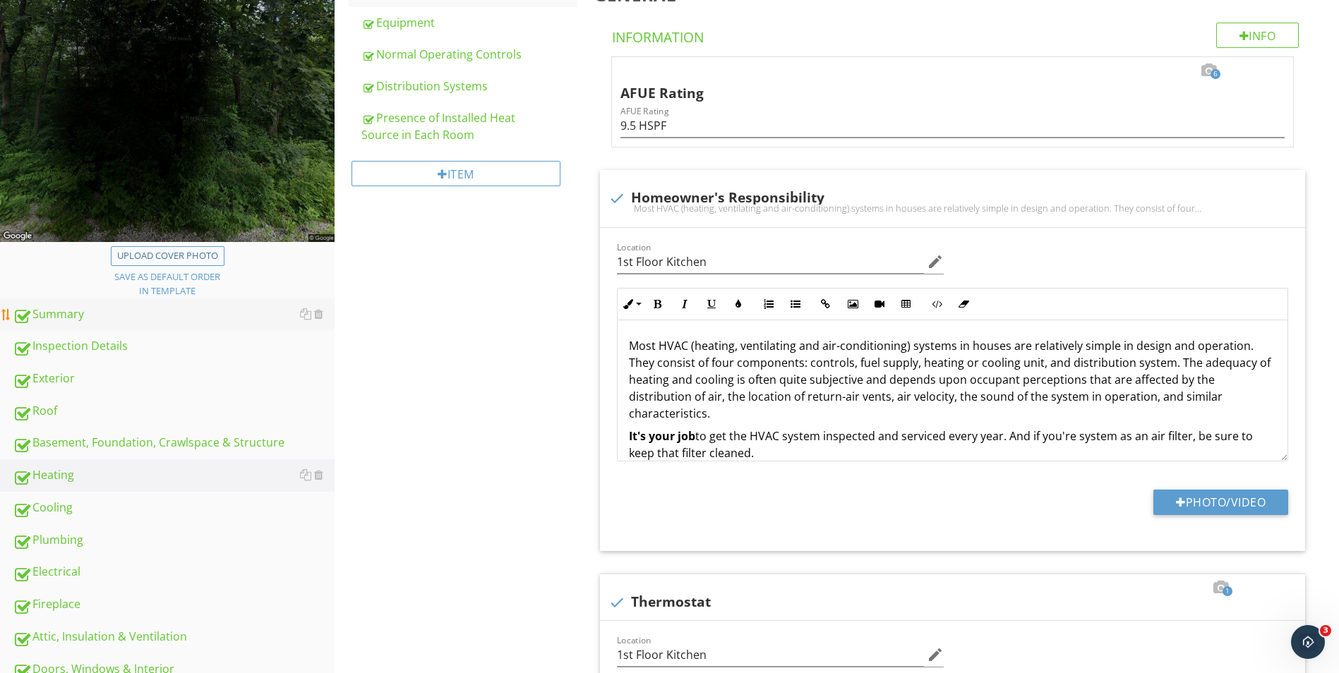
click at [52, 313] on div "Summary" at bounding box center [174, 315] width 322 height 18
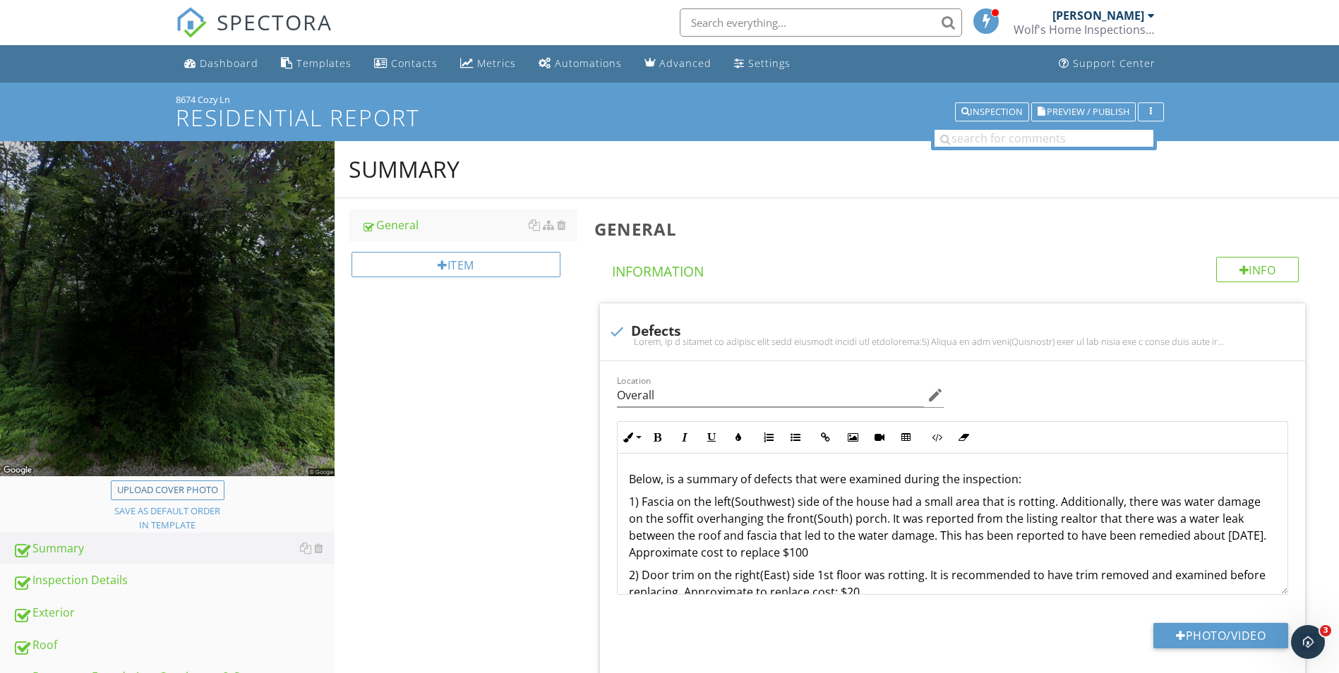
click at [886, 205] on div "General Info Information check Defects Location Overall edit Inline Style XLarg…" at bounding box center [962, 504] width 753 height 613
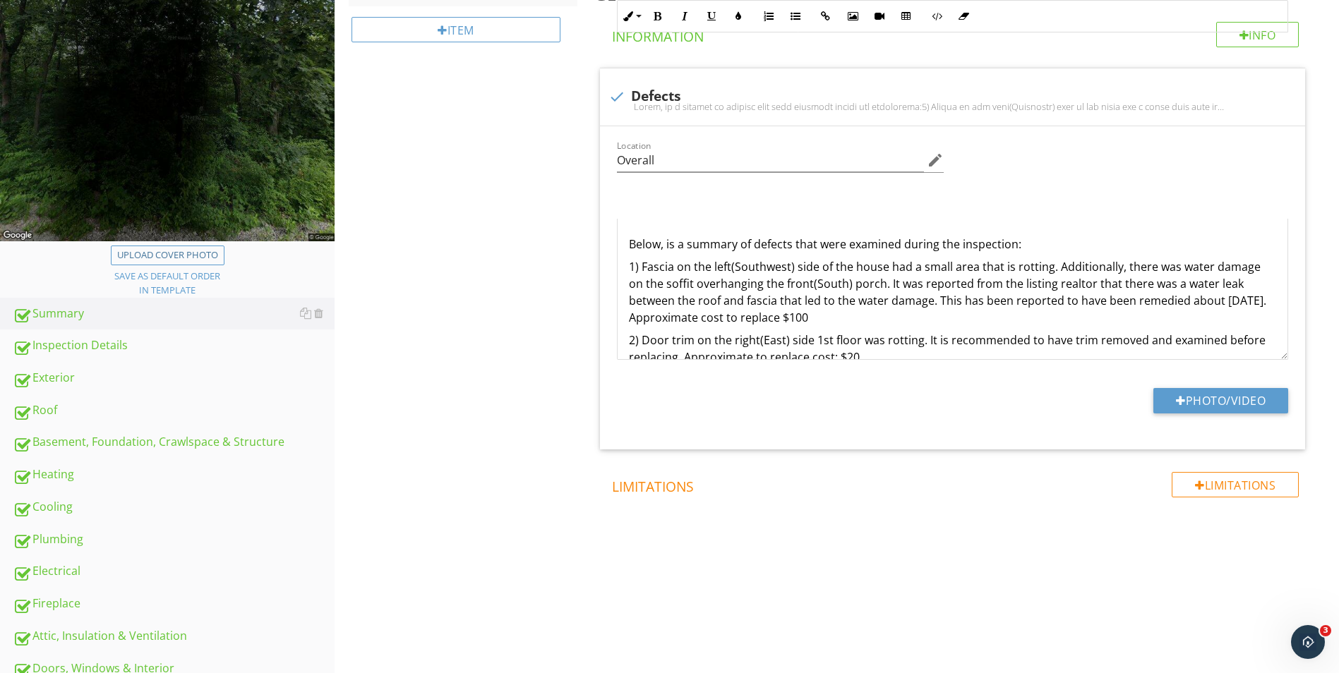
scroll to position [23, 0]
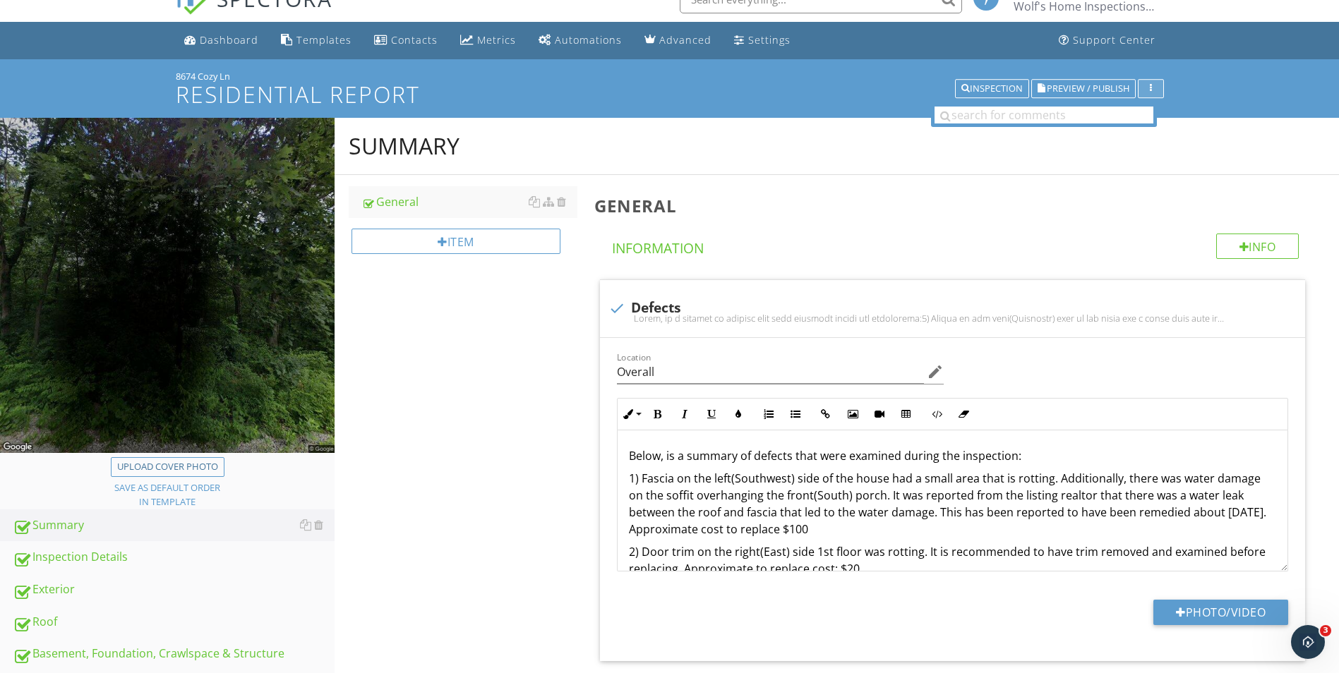
click at [1160, 85] on button "button" at bounding box center [1150, 89] width 26 height 20
click at [658, 126] on div "Summary" at bounding box center [836, 146] width 1004 height 57
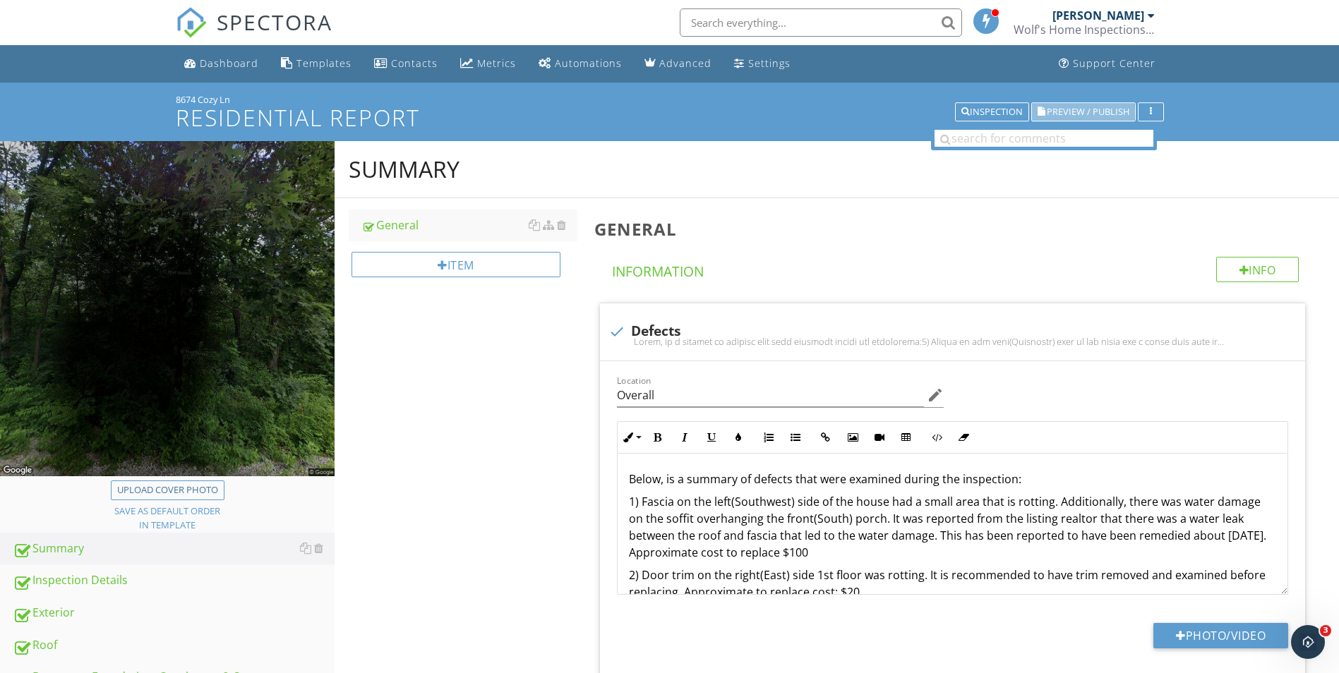
click at [1080, 111] on span "Preview / Publish" at bounding box center [1087, 111] width 83 height 9
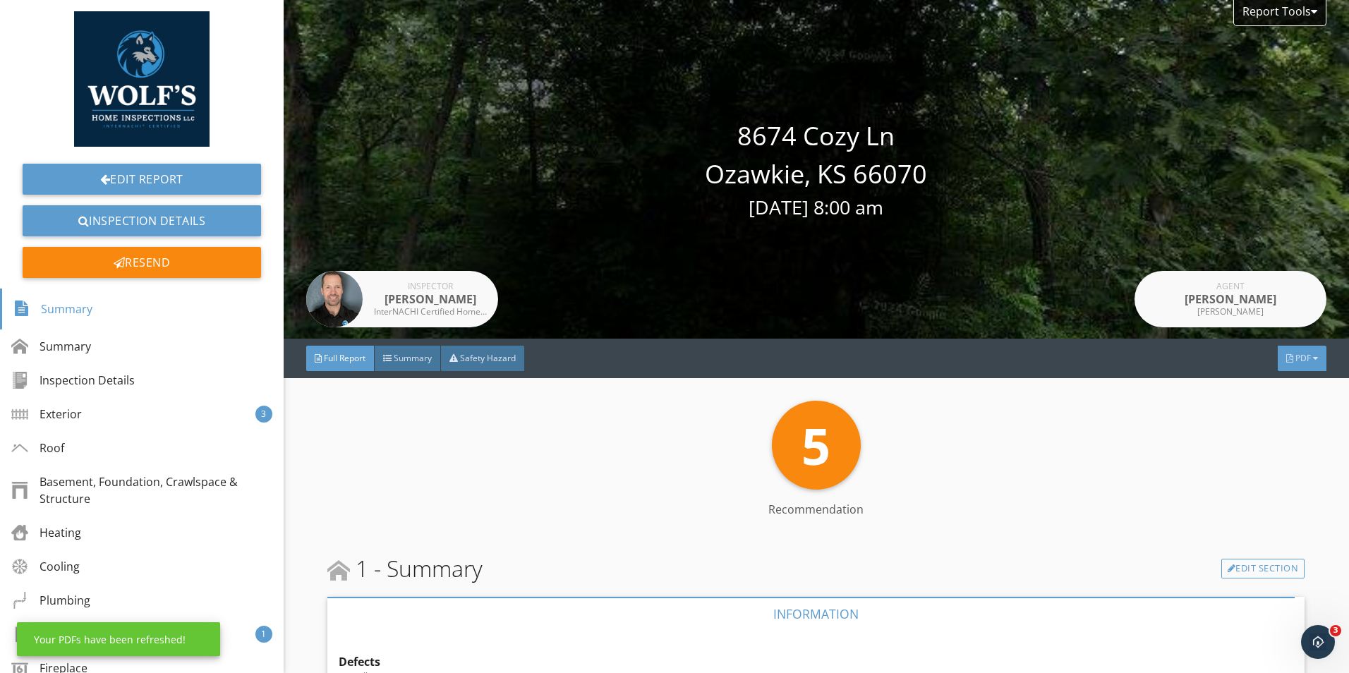
click at [1307, 350] on div "PDF" at bounding box center [1302, 358] width 49 height 25
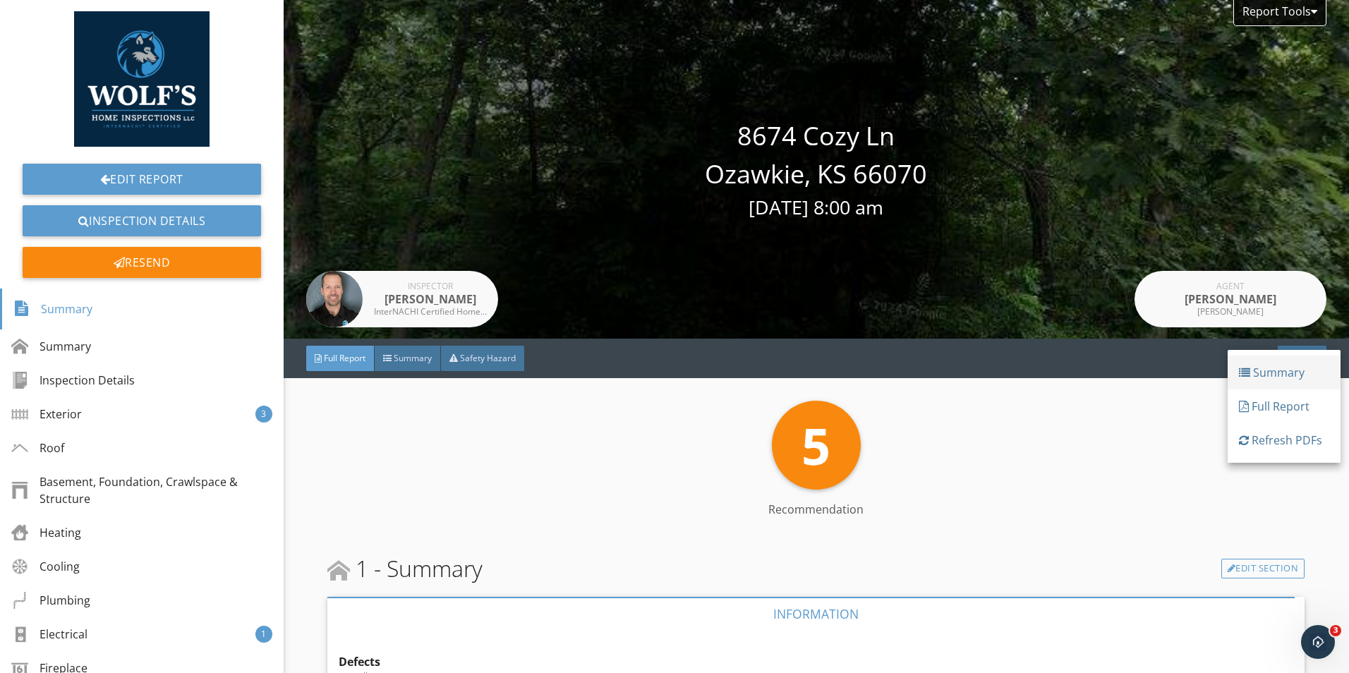
click at [1257, 368] on div "Summary" at bounding box center [1284, 372] width 90 height 17
click at [1304, 365] on div "PDF" at bounding box center [1302, 358] width 49 height 25
click at [1185, 433] on div "5 Recommendation" at bounding box center [815, 445] width 977 height 89
click at [75, 310] on div "Summary" at bounding box center [52, 309] width 79 height 24
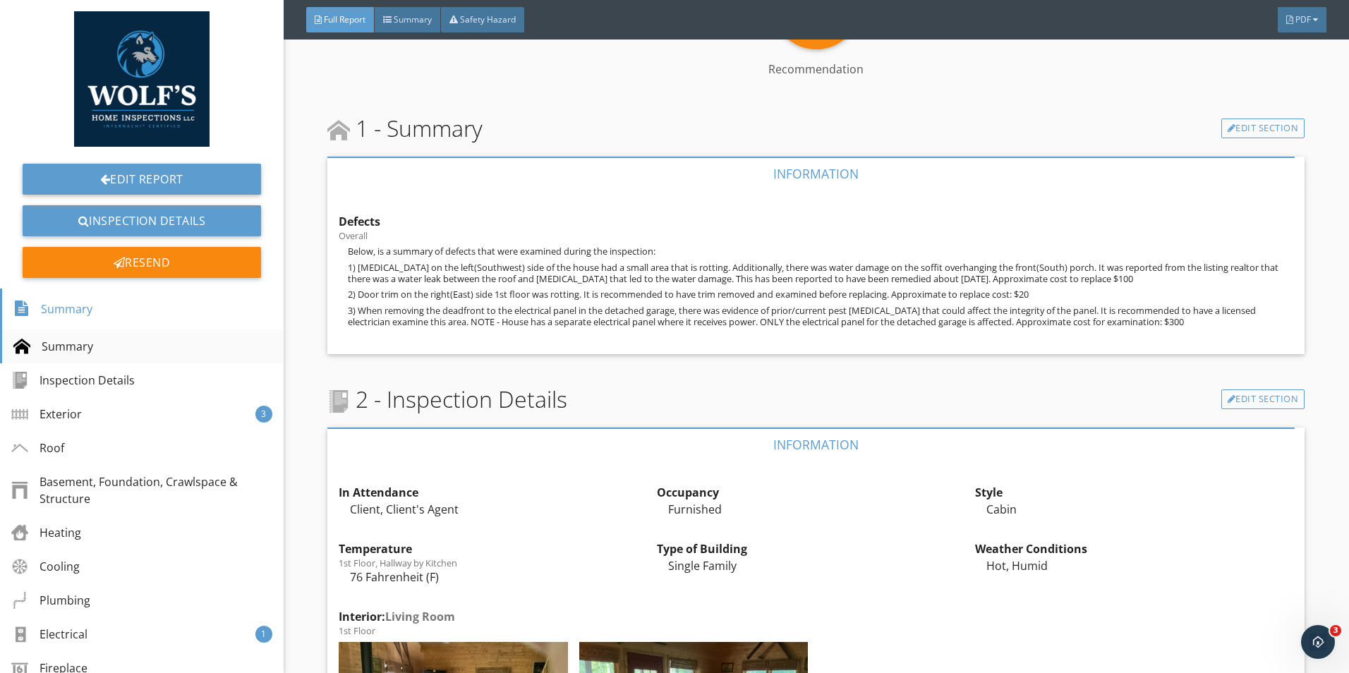
click at [76, 340] on div "Summary" at bounding box center [53, 346] width 80 height 17
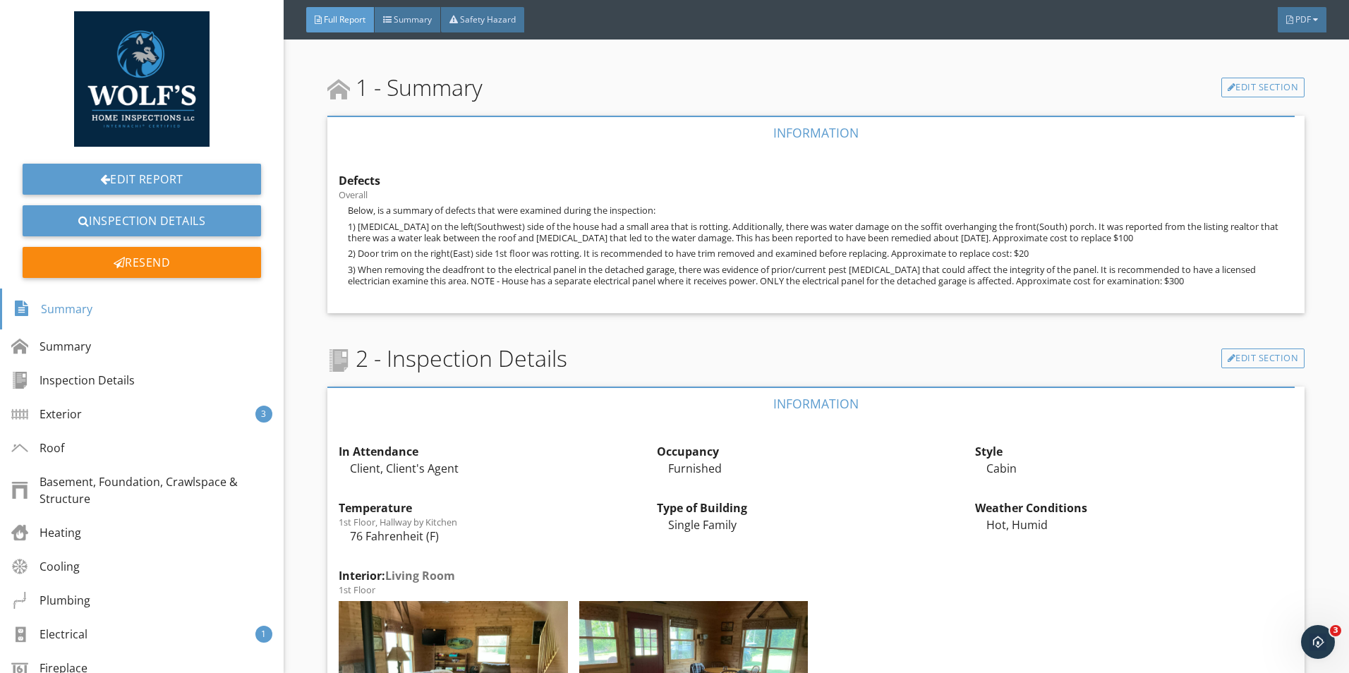
scroll to position [89, 0]
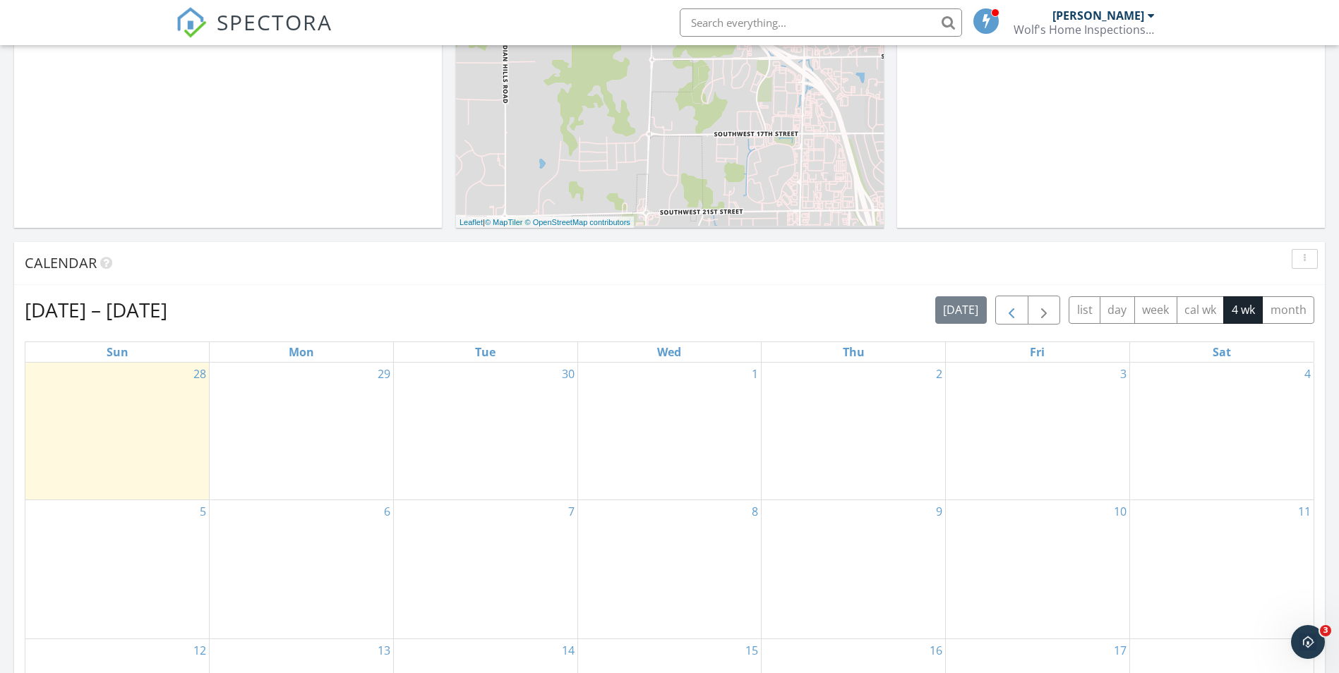
scroll to position [635, 0]
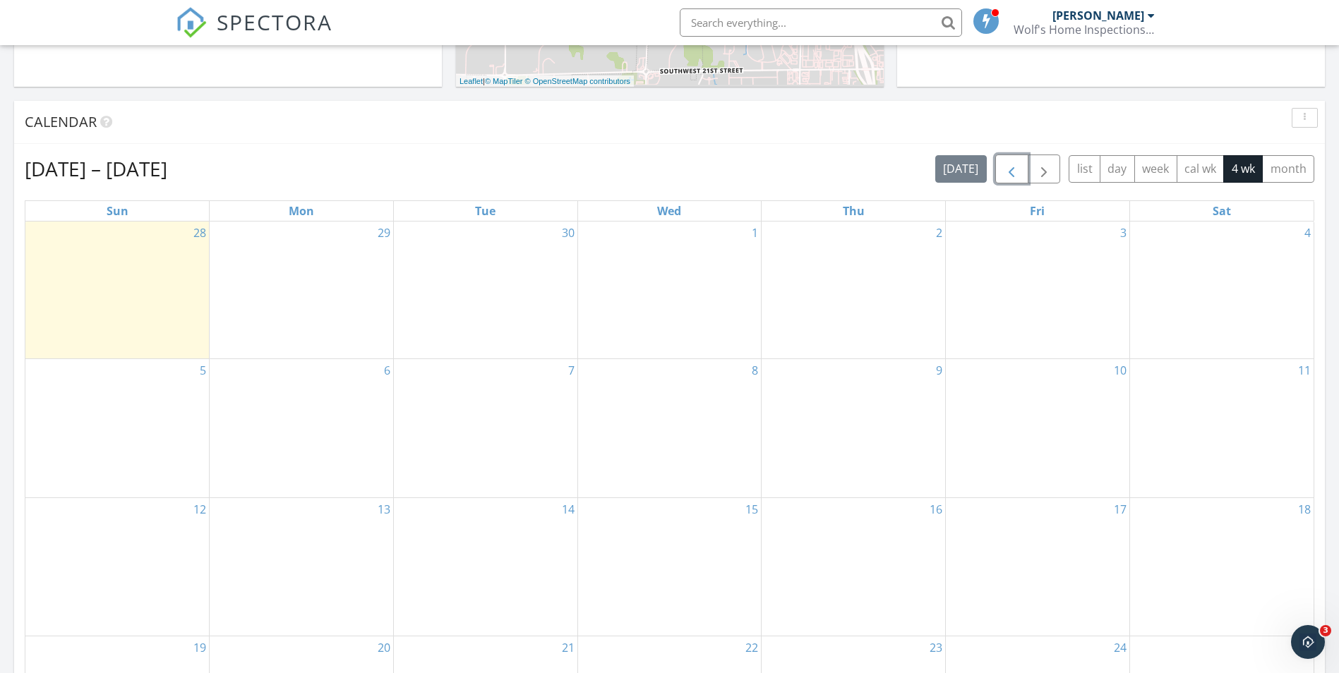
click at [1004, 164] on span "button" at bounding box center [1011, 169] width 17 height 17
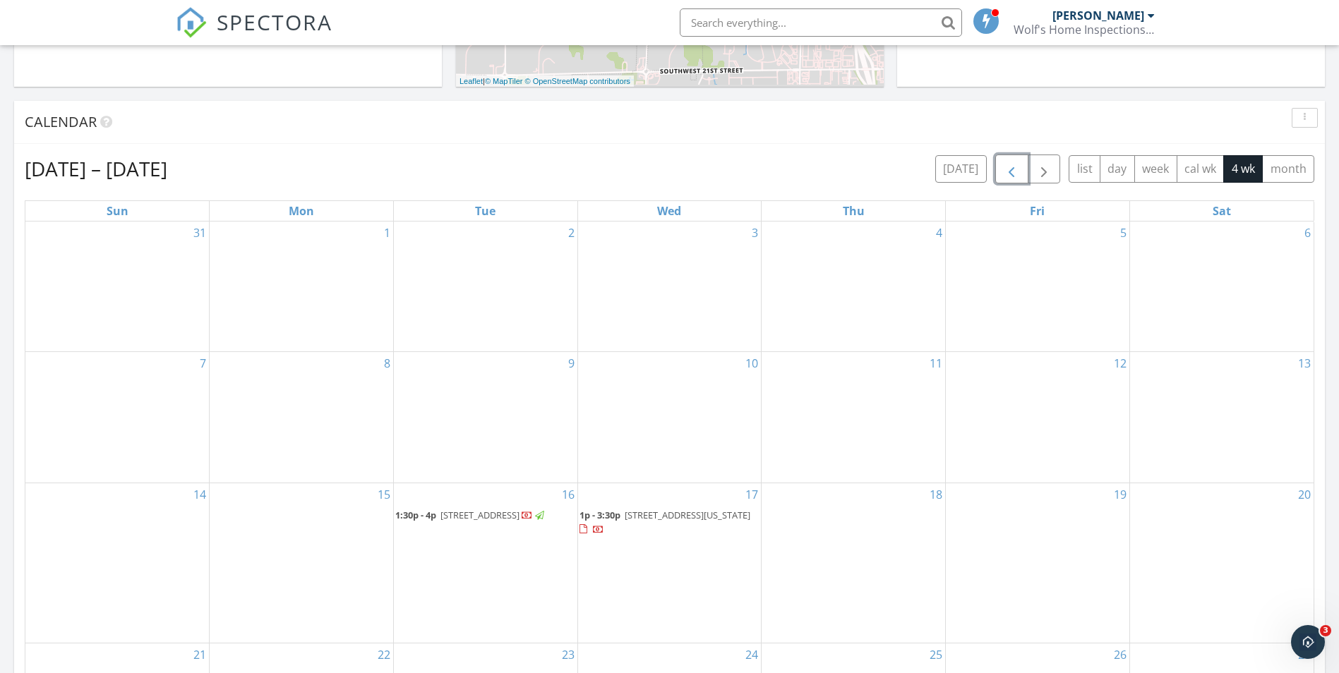
click at [1005, 164] on span "button" at bounding box center [1011, 169] width 17 height 17
click at [1007, 167] on span "button" at bounding box center [1011, 169] width 17 height 17
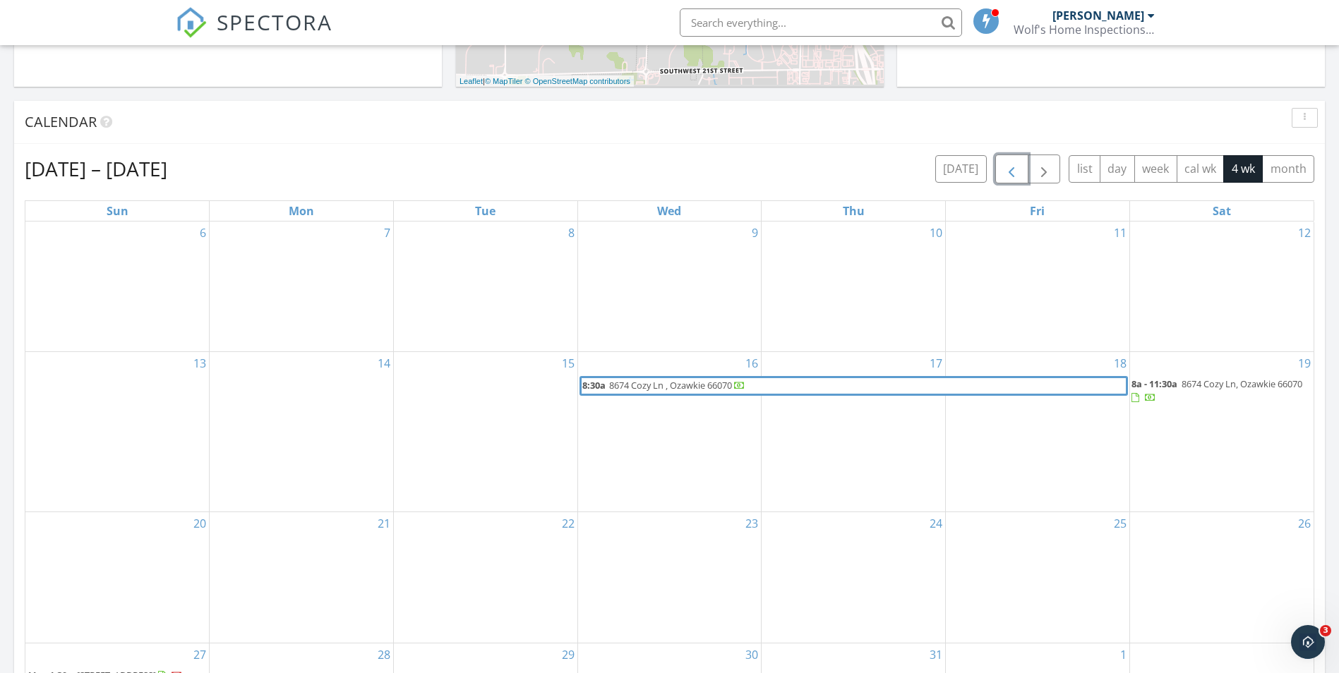
drag, startPoint x: 1178, startPoint y: 402, endPoint x: 1173, endPoint y: 387, distance: 16.3
click at [1173, 387] on span "8a - 11:30a [STREET_ADDRESS]" at bounding box center [1221, 392] width 181 height 28
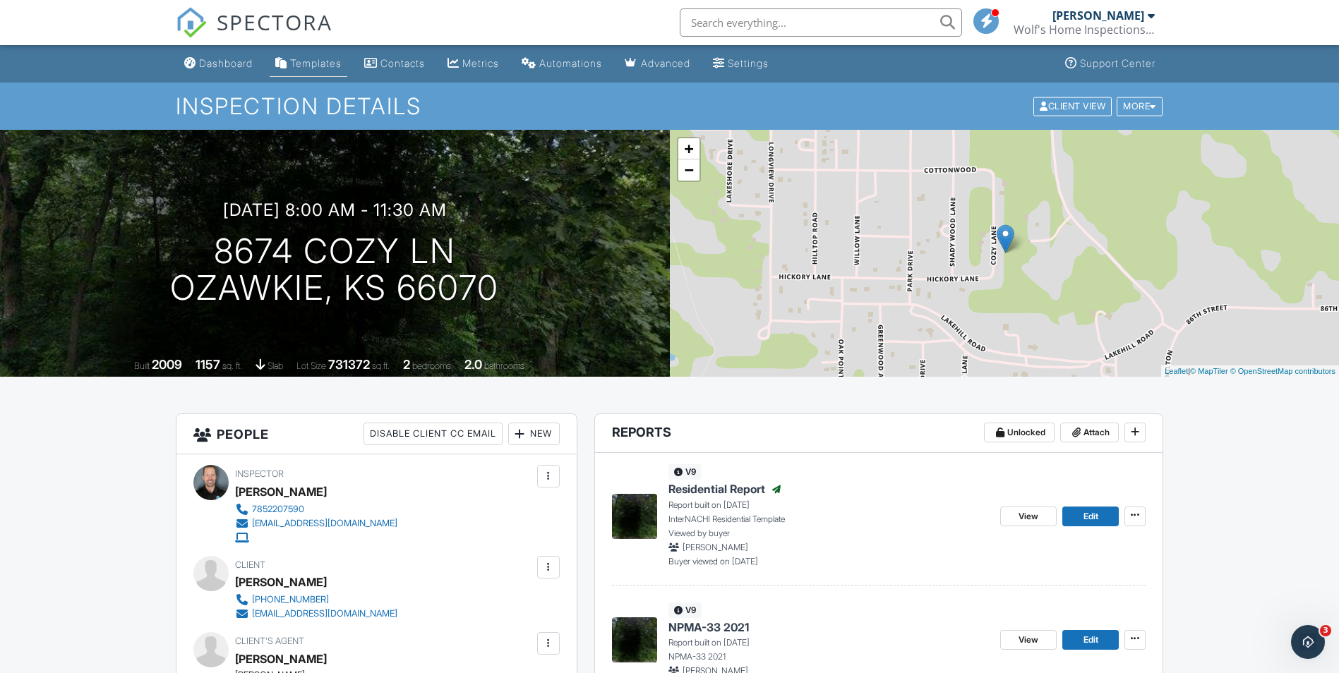
click at [317, 59] on div "Templates" at bounding box center [316, 63] width 52 height 12
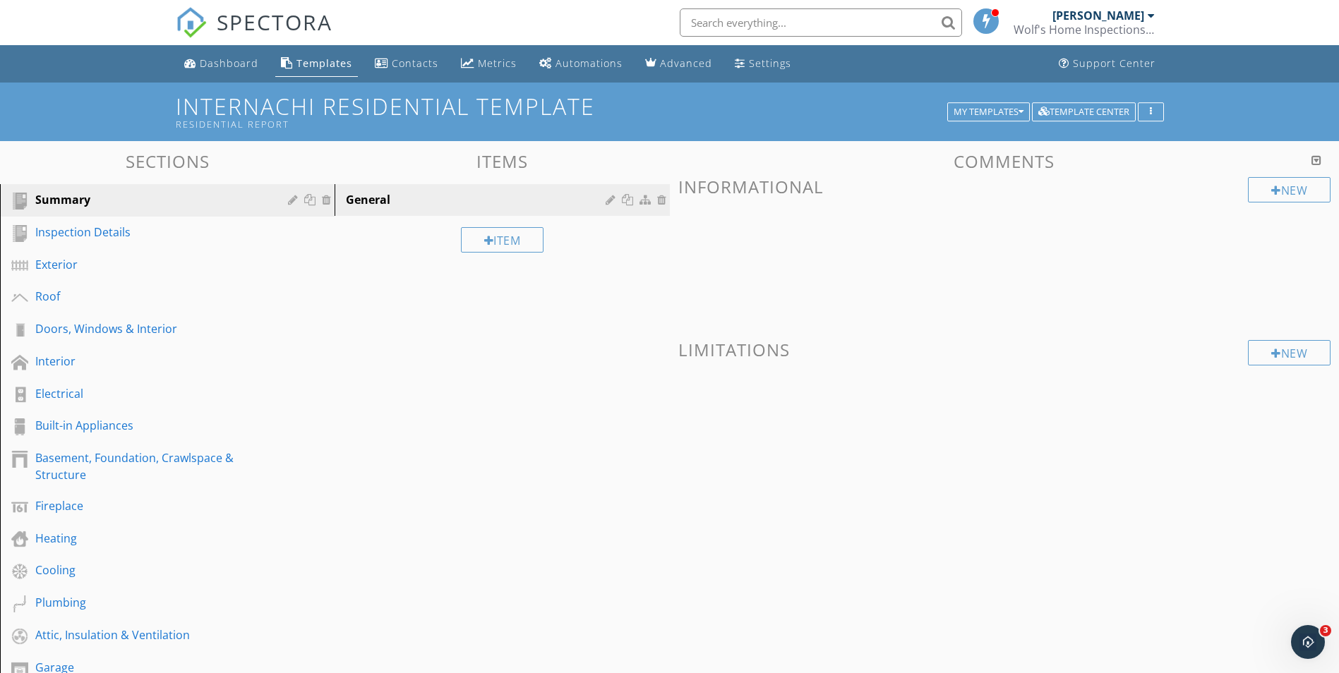
click at [478, 439] on div "Sections Summary Inspection Details Exterior Roof Doors, Windows & Interior Int…" at bounding box center [669, 547] width 1339 height 813
click at [327, 199] on div at bounding box center [328, 199] width 13 height 11
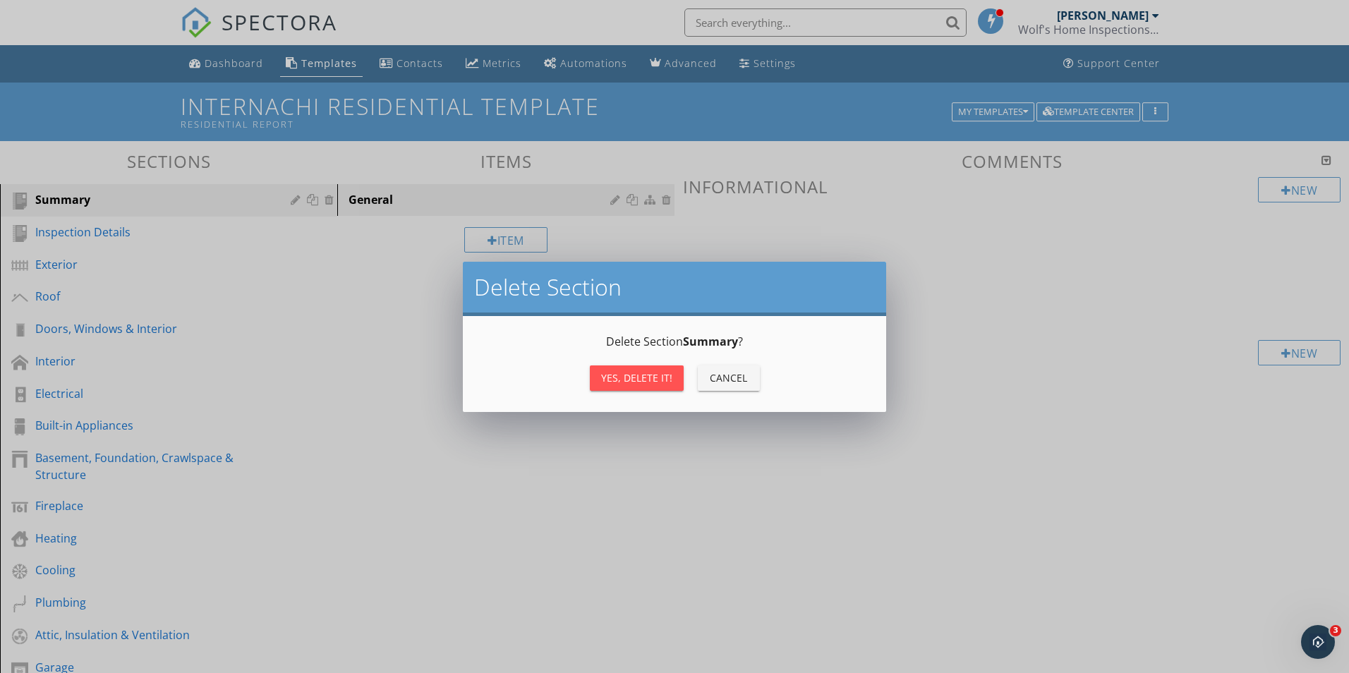
click at [651, 370] on div "Yes, Delete it!" at bounding box center [636, 377] width 71 height 15
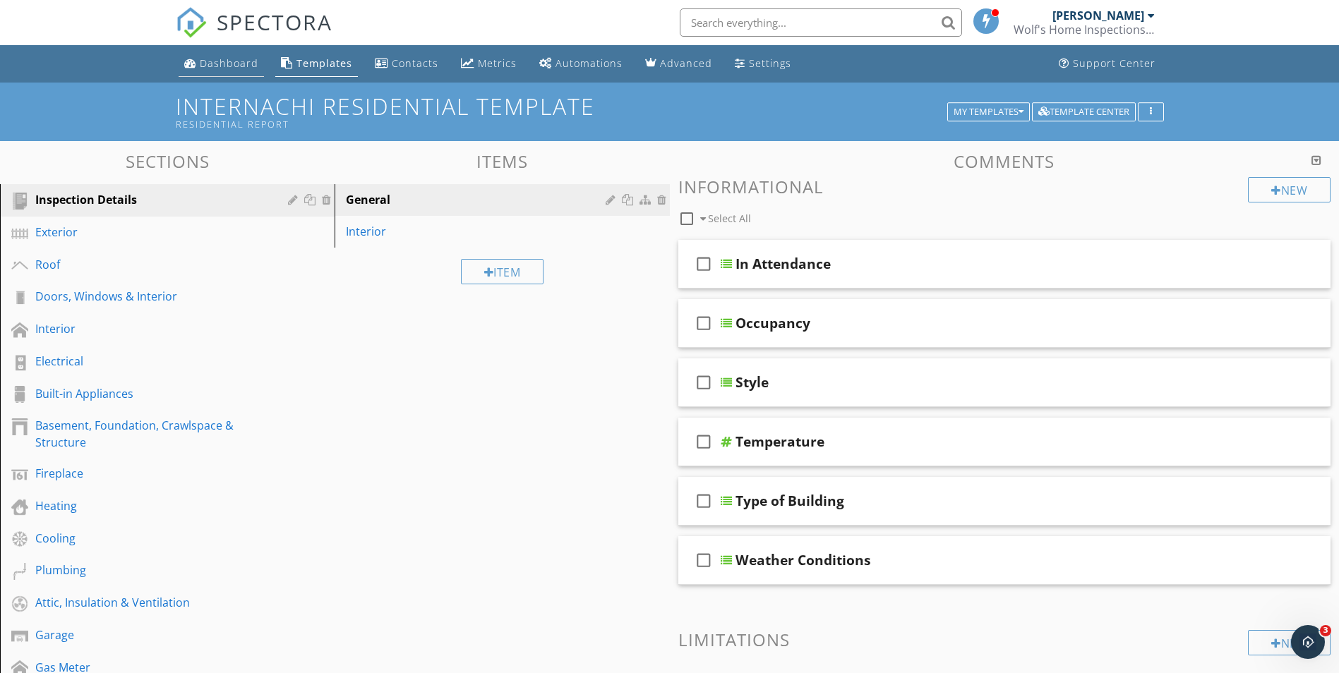
click at [222, 66] on div "Dashboard" at bounding box center [229, 62] width 59 height 13
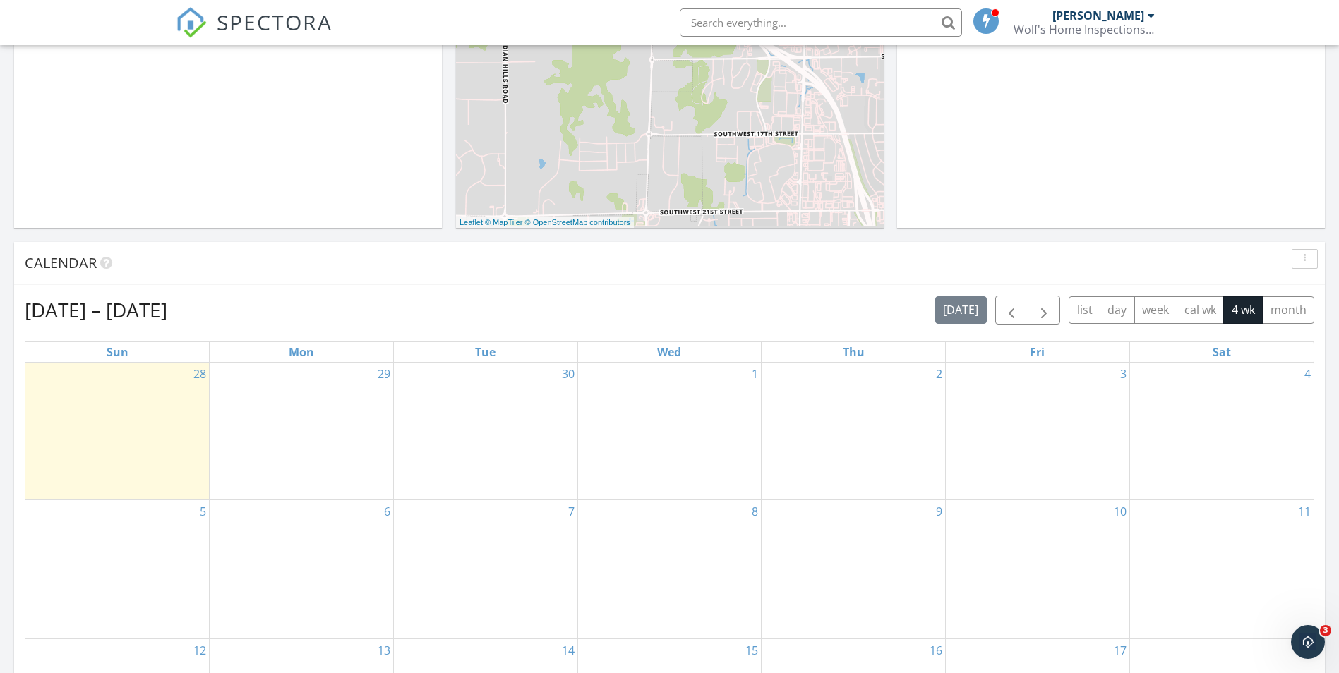
scroll to position [565, 0]
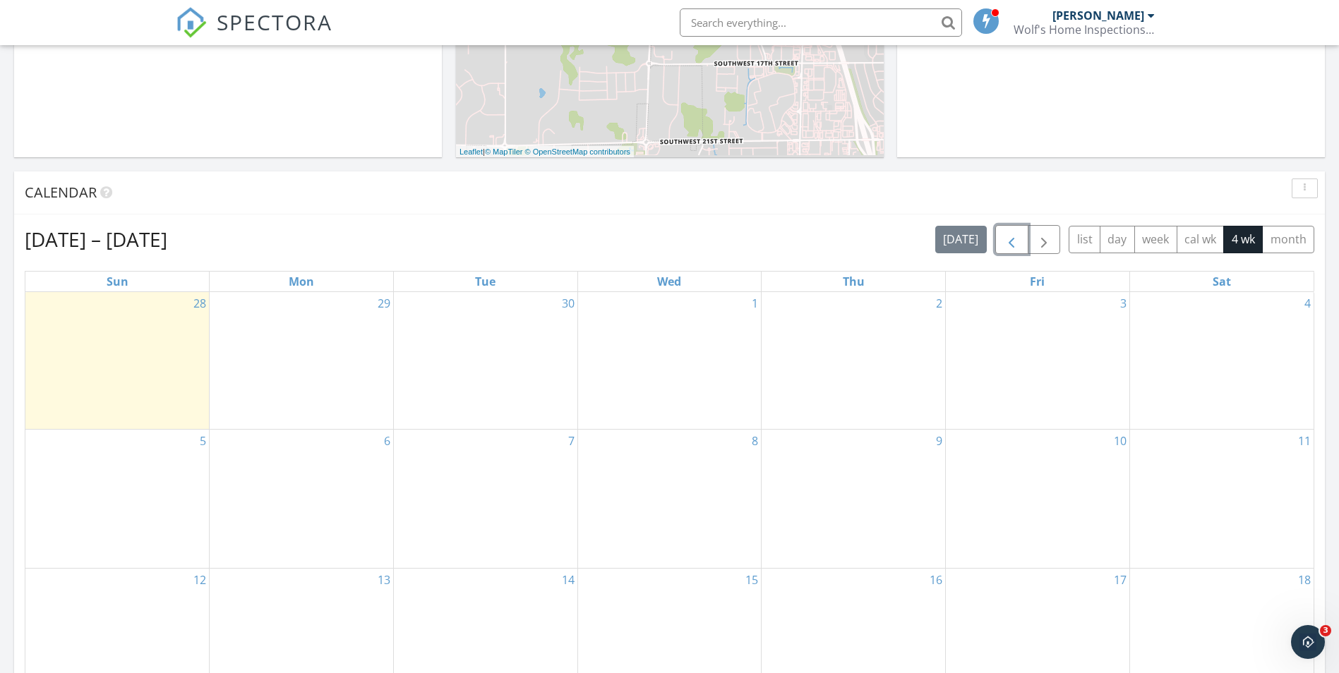
click at [1018, 230] on button "button" at bounding box center [1011, 239] width 33 height 29
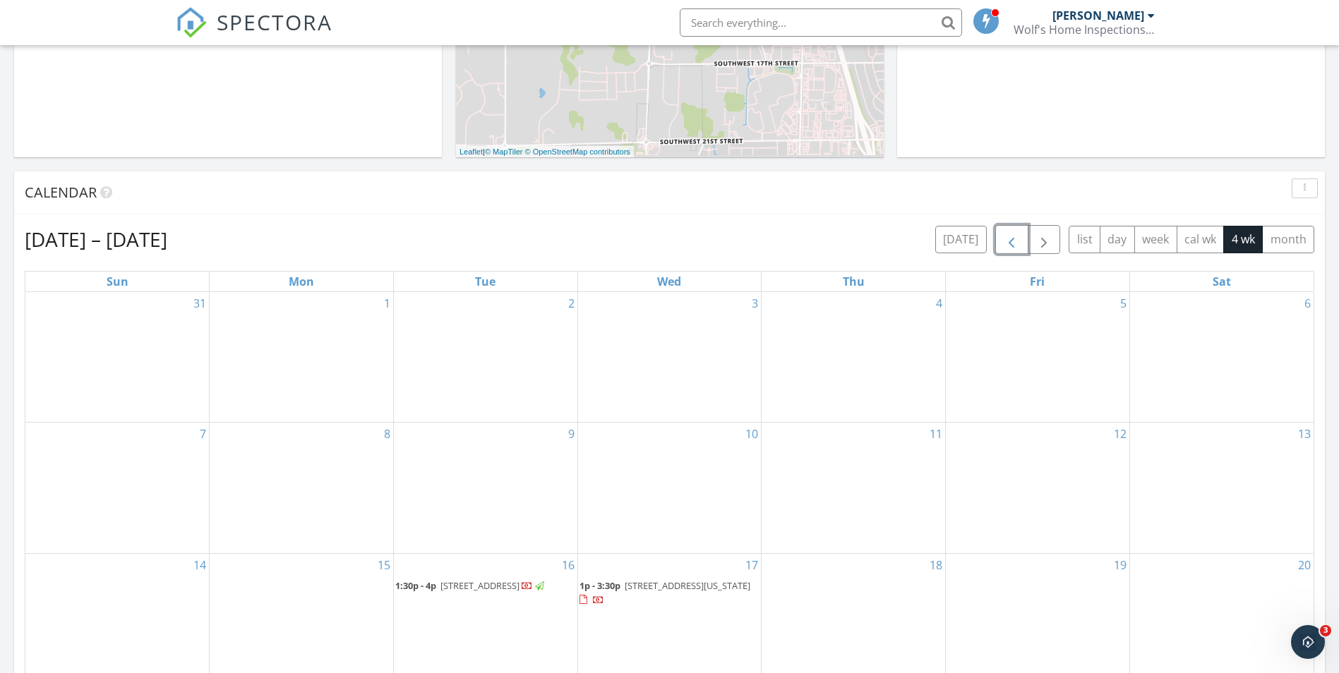
click at [1019, 234] on span "button" at bounding box center [1011, 239] width 17 height 17
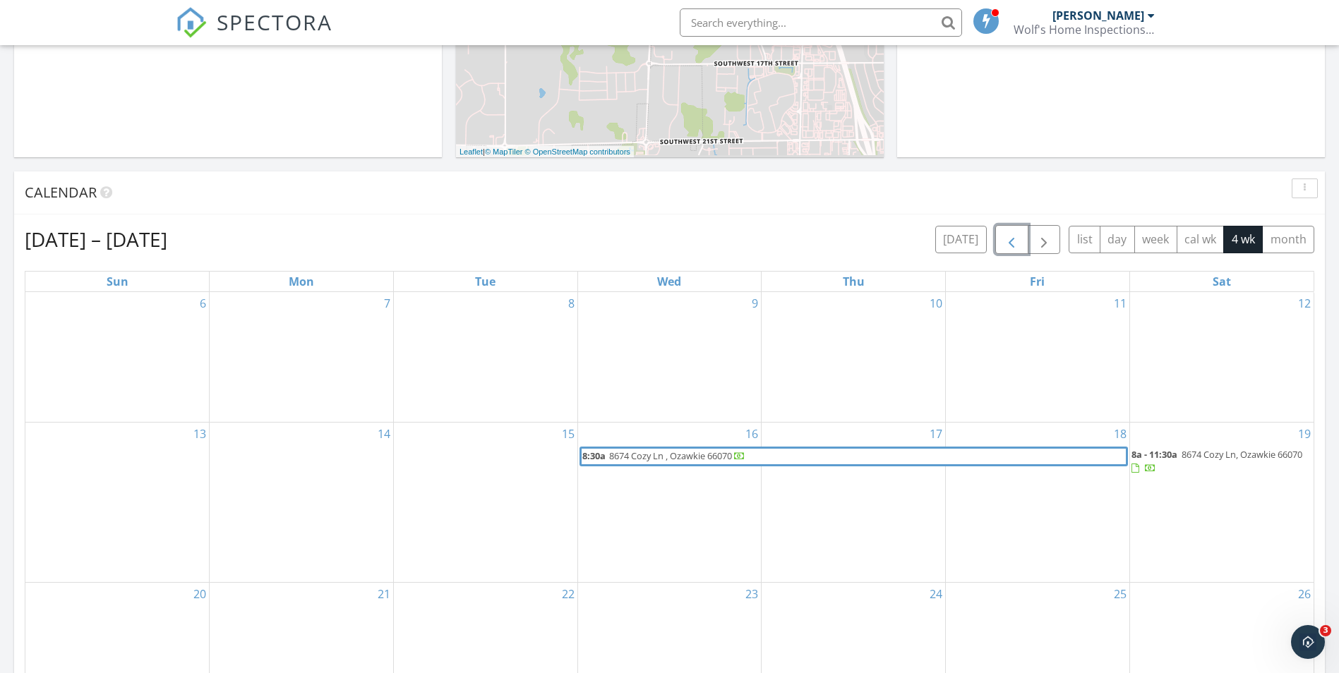
scroll to position [635, 0]
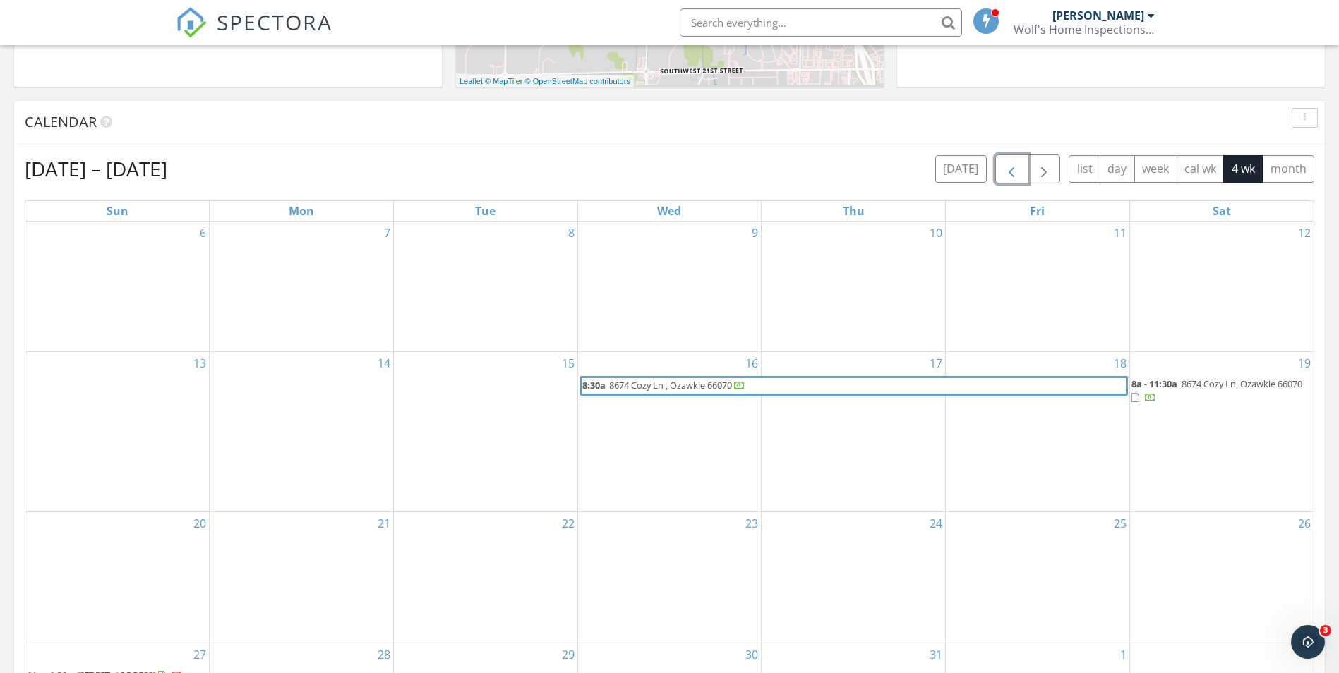
click at [1184, 422] on div "19 8a - 11:30a [STREET_ADDRESS]" at bounding box center [1221, 431] width 183 height 159
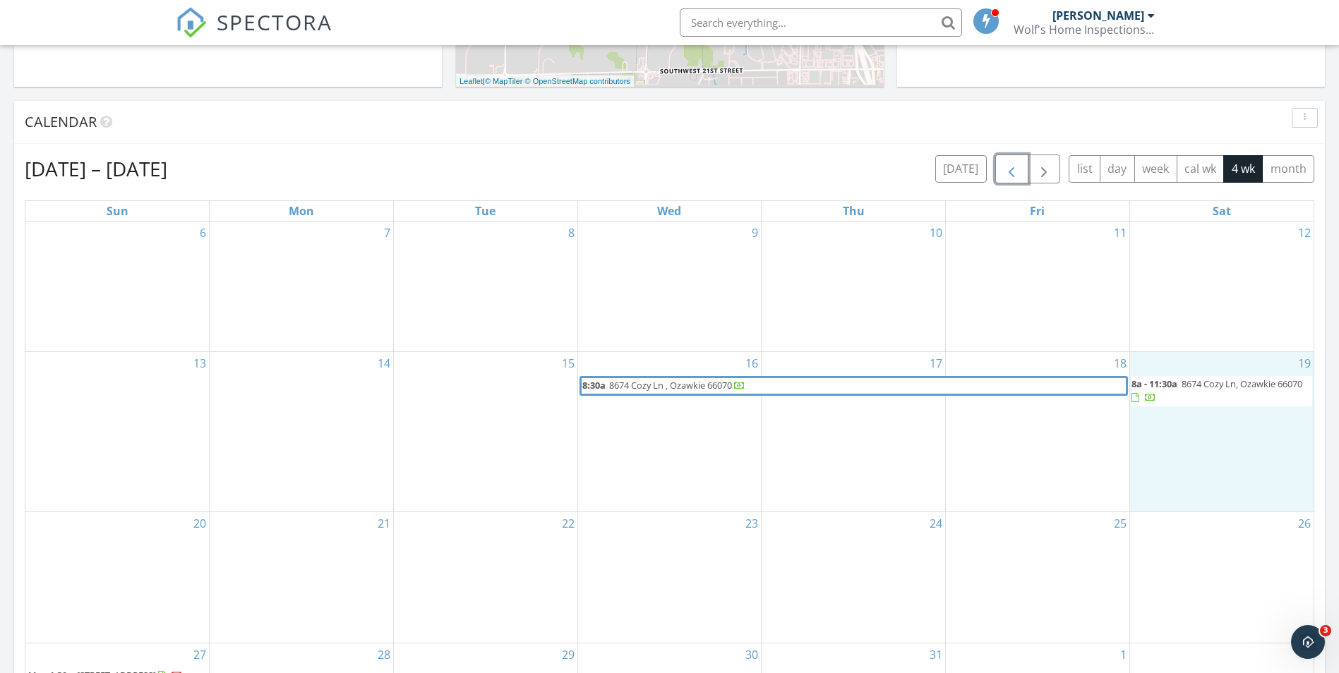
click at [1154, 381] on span "8a - 11:30a" at bounding box center [1154, 384] width 46 height 13
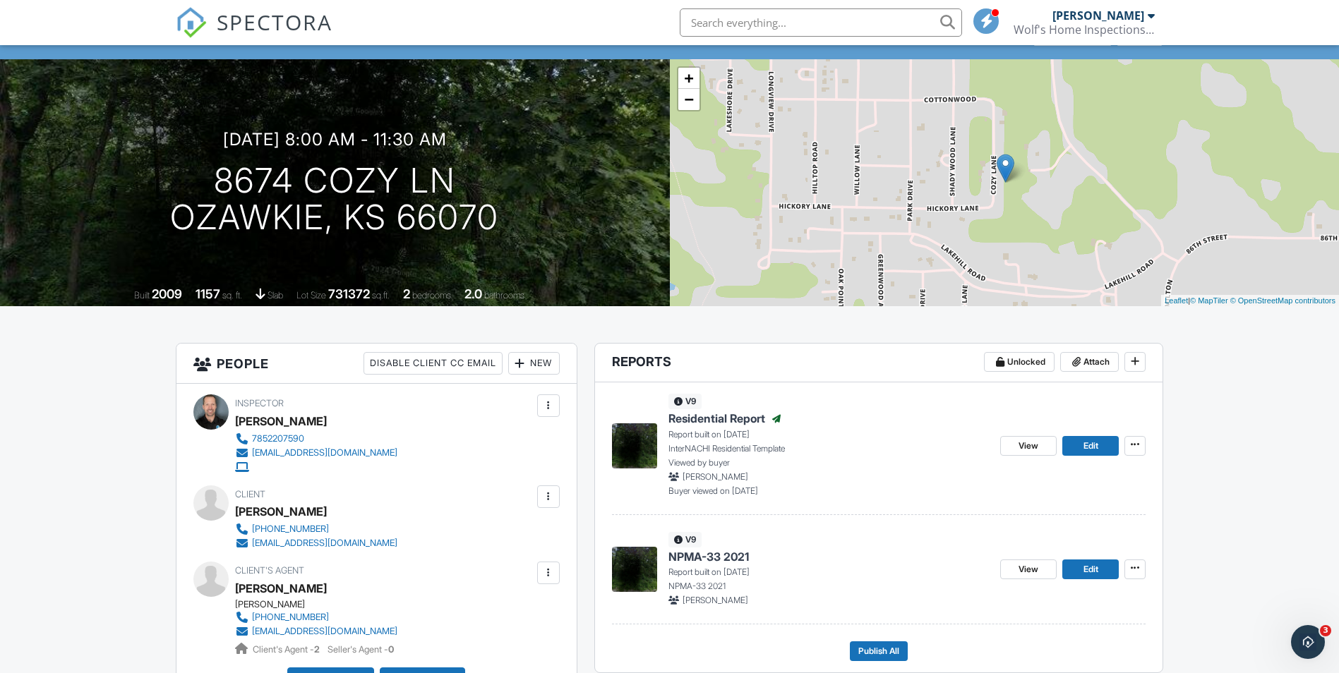
scroll to position [141, 0]
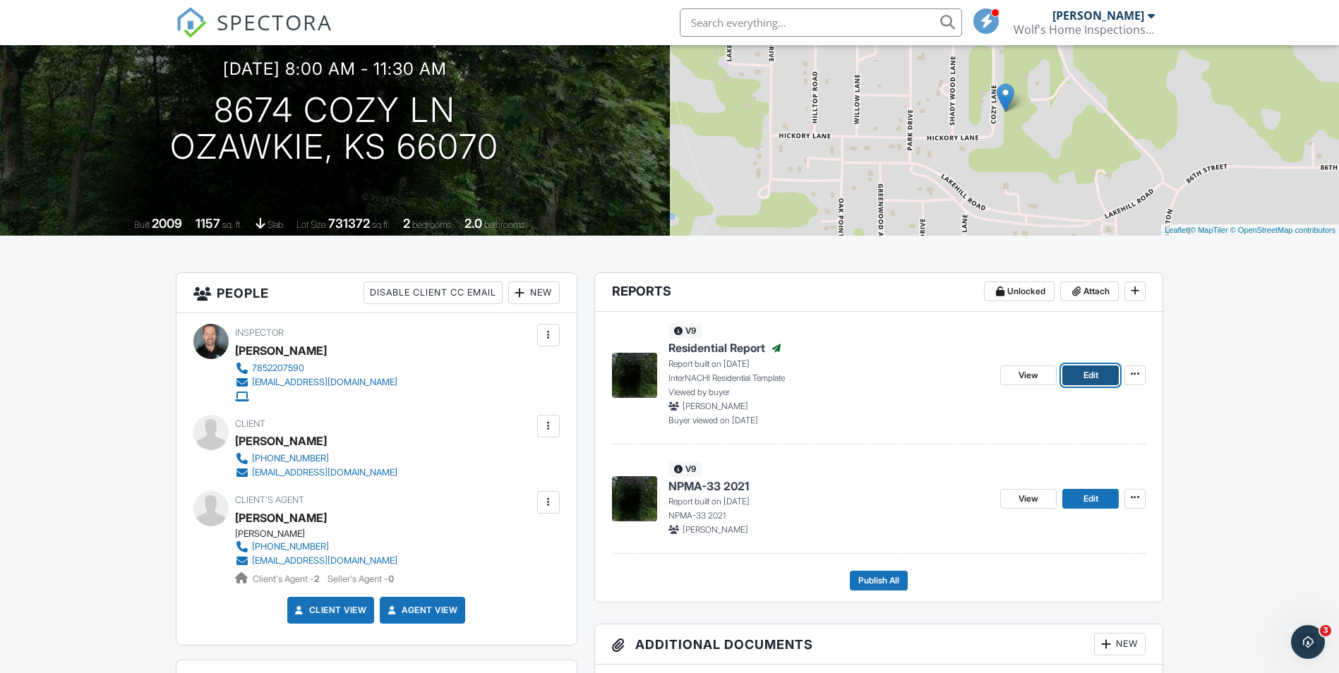
click at [1085, 382] on link "Edit" at bounding box center [1090, 376] width 56 height 20
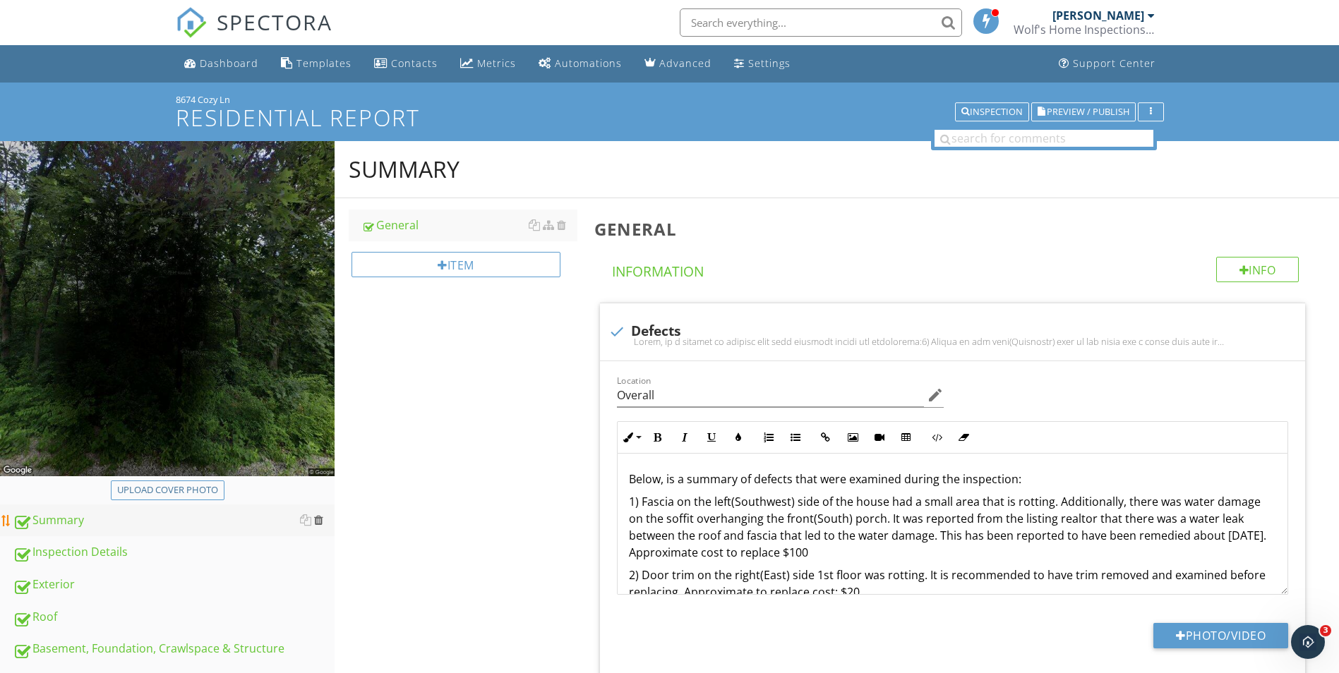
click at [320, 522] on div at bounding box center [318, 519] width 9 height 11
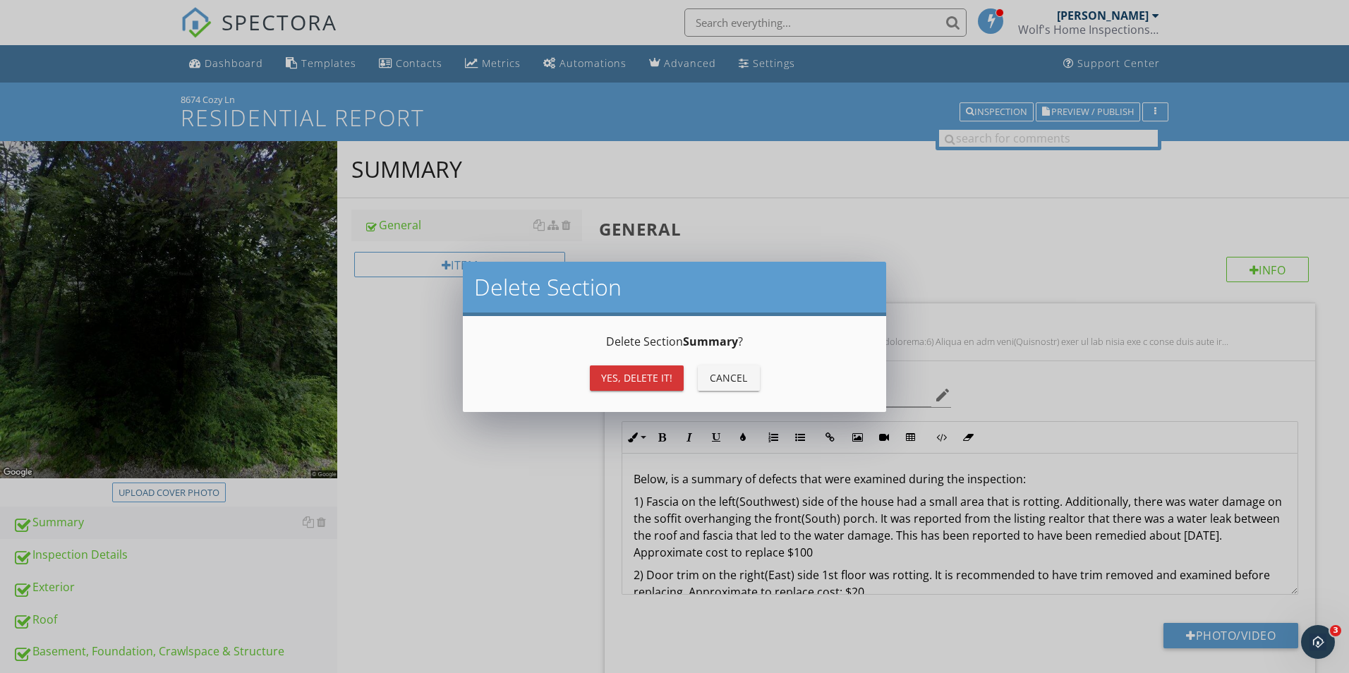
click at [659, 385] on button "Yes, Delete it!" at bounding box center [637, 378] width 94 height 25
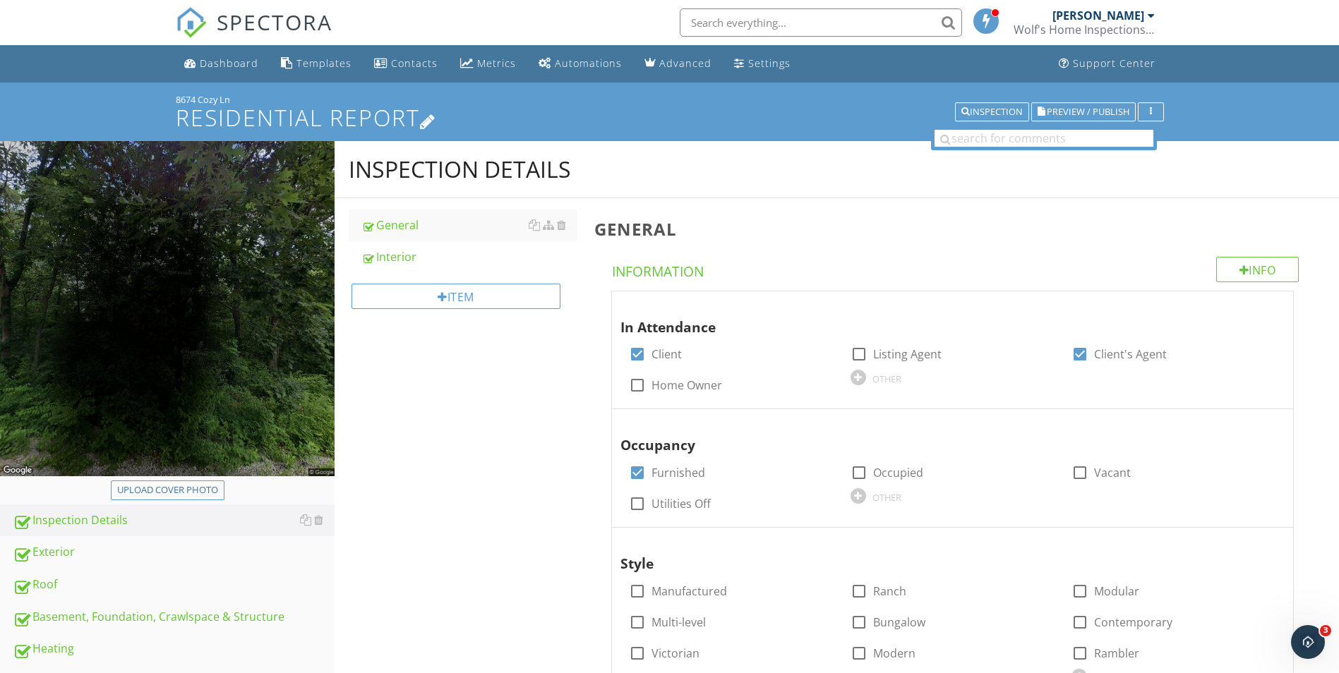
click at [224, 109] on h1 "Residential Report" at bounding box center [670, 117] width 988 height 25
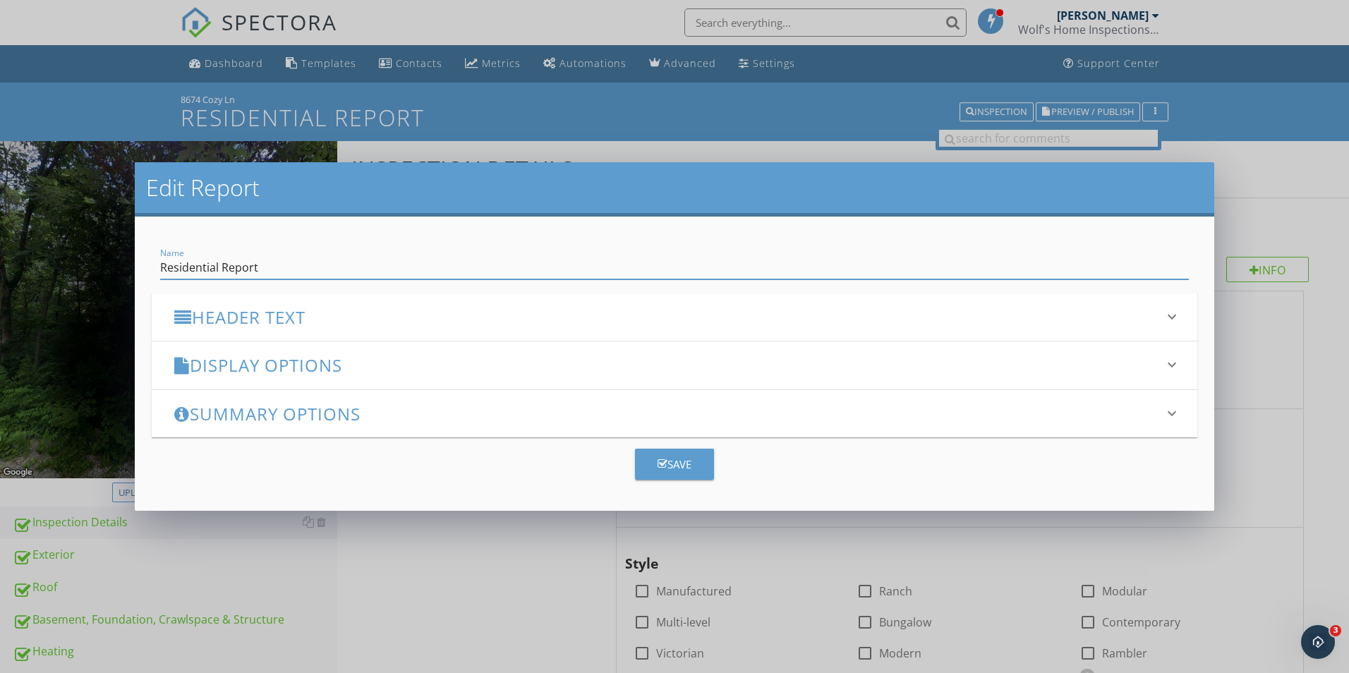
click at [111, 81] on div "Edit Report Name Residential Report Header Text keyboard_arrow_down Full Report…" at bounding box center [674, 336] width 1349 height 673
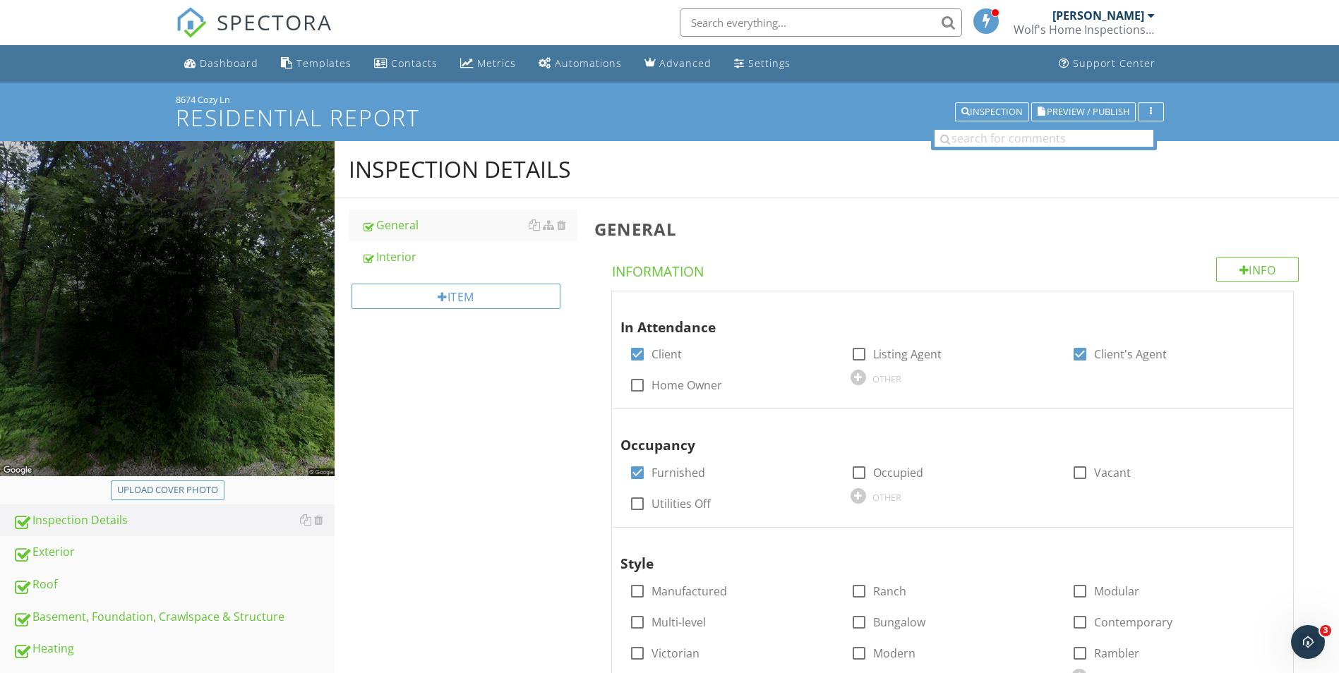
click at [296, 19] on span "SPECTORA" at bounding box center [275, 22] width 116 height 30
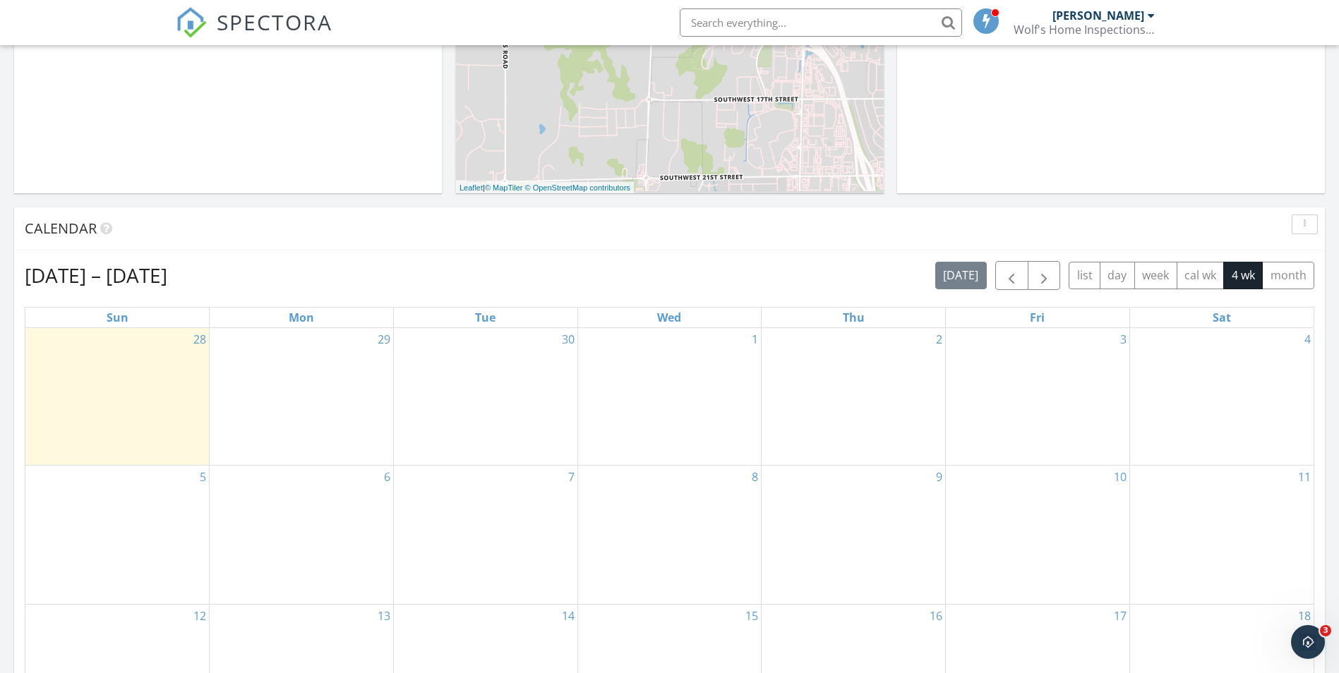
scroll to position [599, 0]
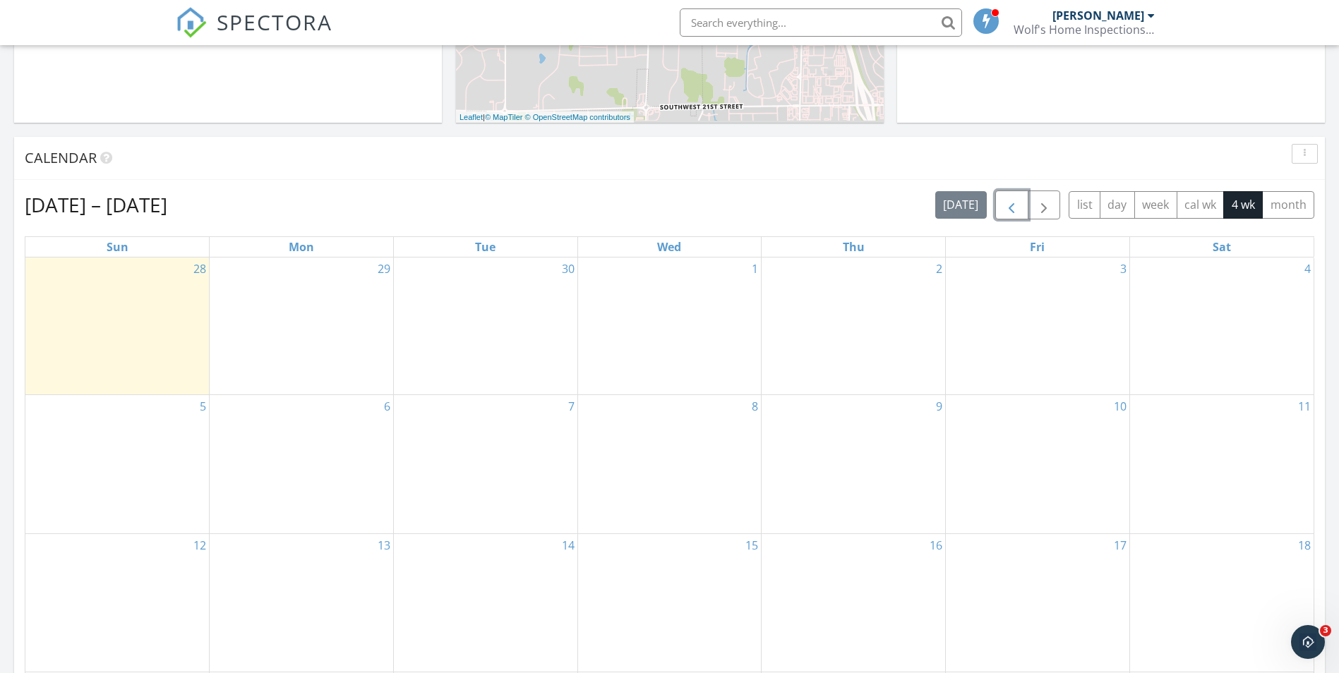
click at [1006, 209] on span "button" at bounding box center [1011, 205] width 17 height 17
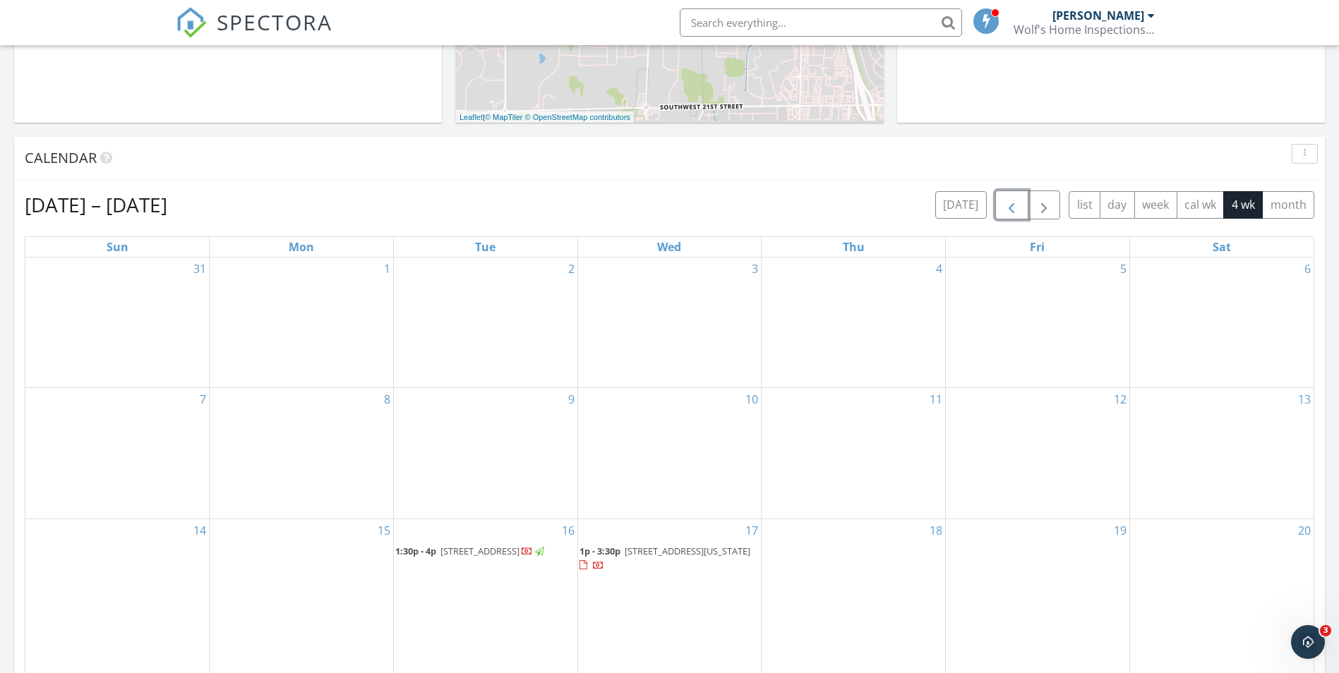
click at [1006, 209] on span "button" at bounding box center [1011, 205] width 17 height 17
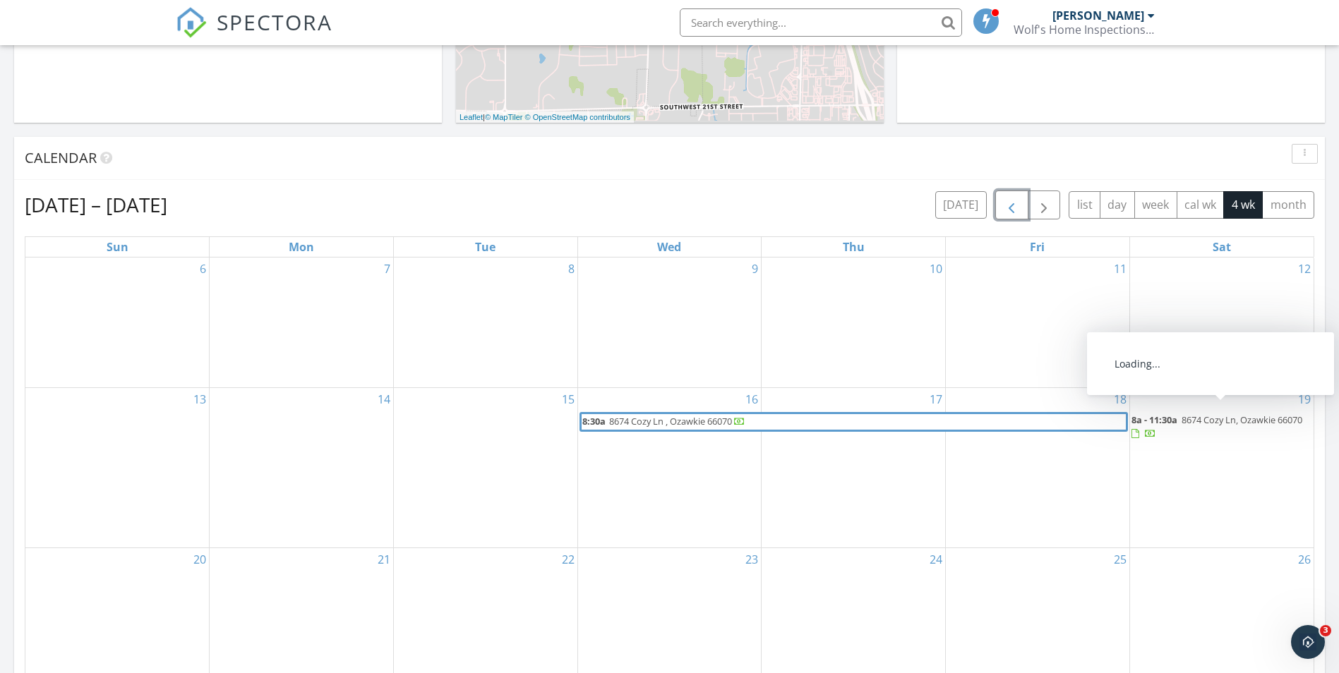
click at [1189, 418] on span "8674 Cozy Ln, Ozawkie 66070" at bounding box center [1241, 419] width 121 height 13
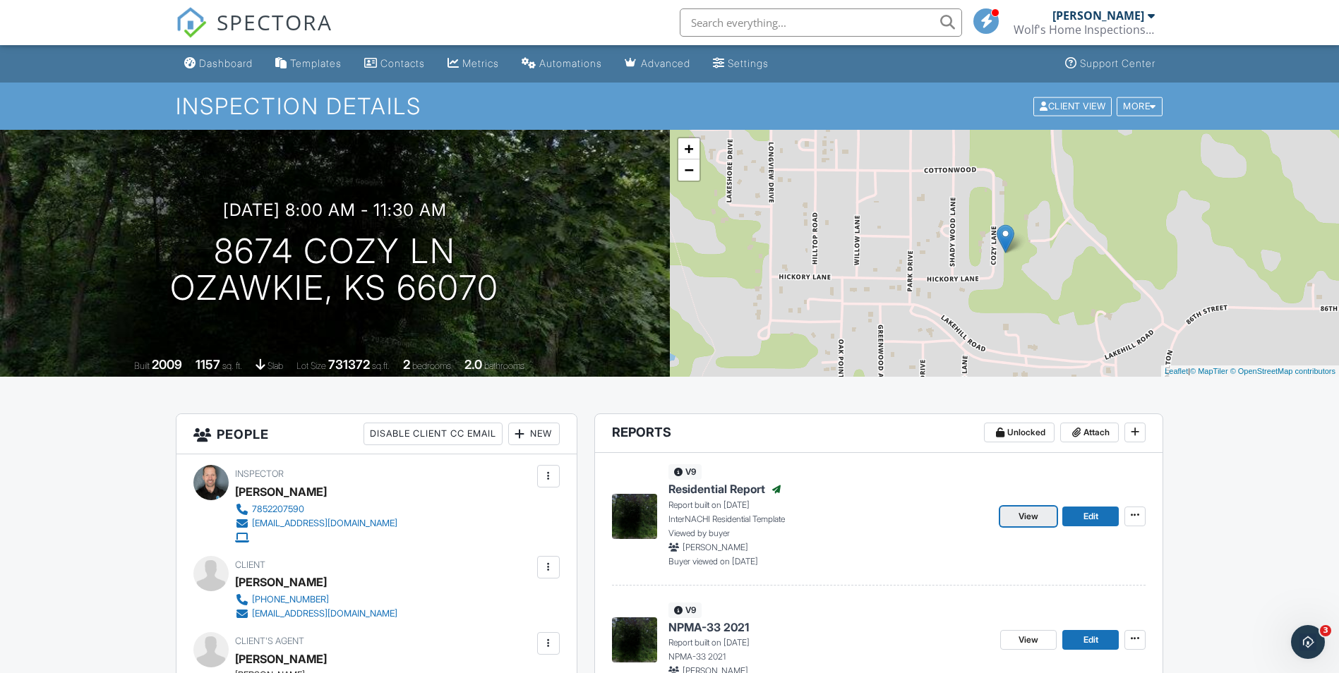
click at [1032, 519] on span "View" at bounding box center [1028, 516] width 20 height 14
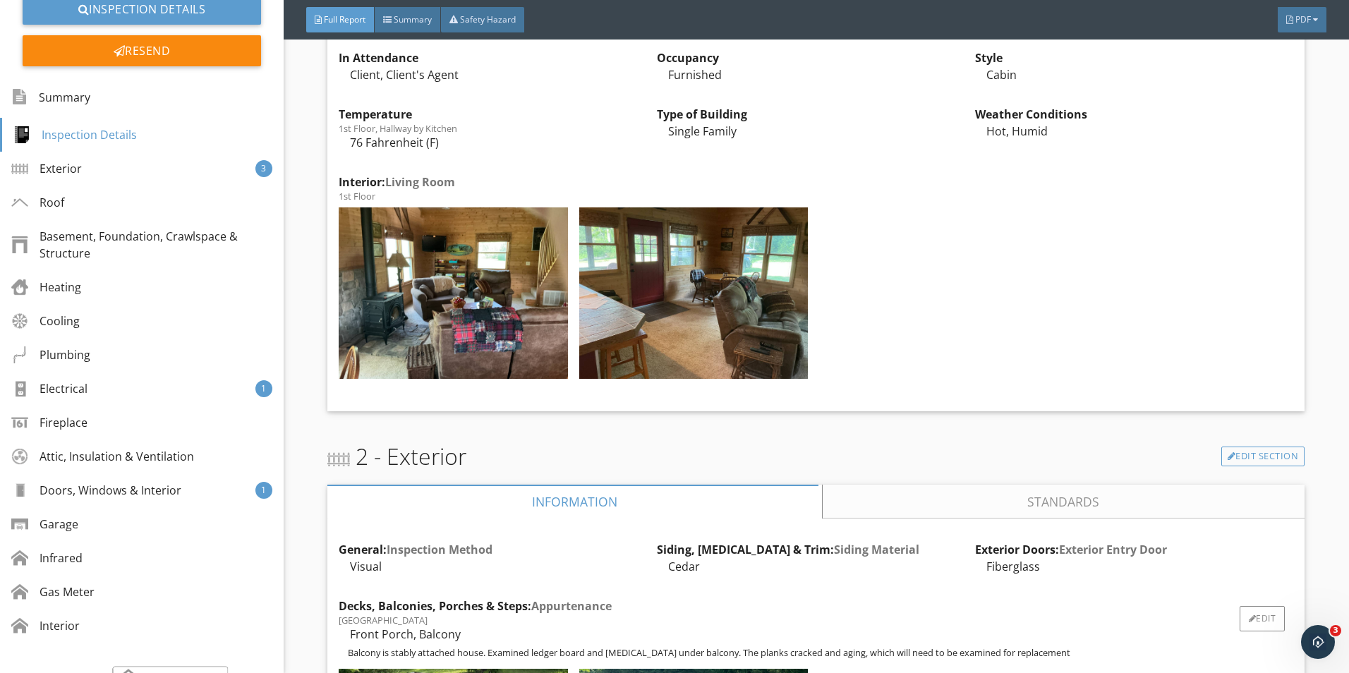
scroll to position [847, 0]
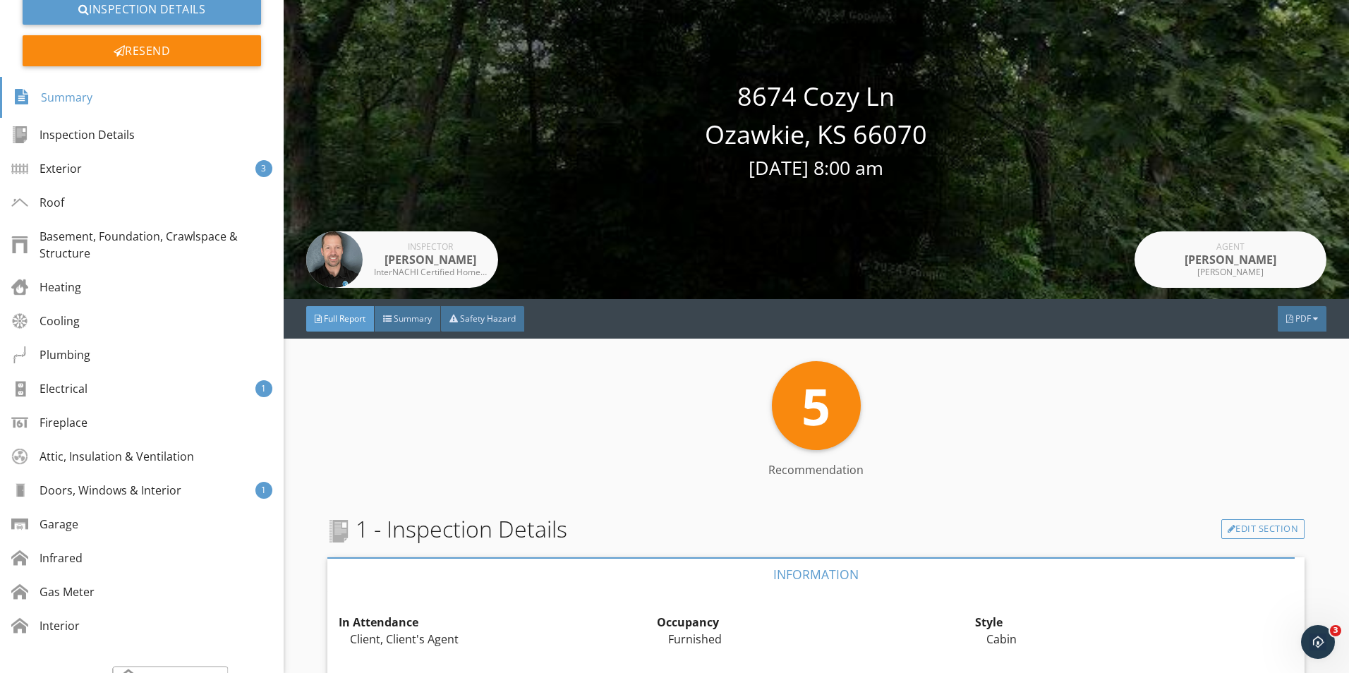
scroll to position [0, 0]
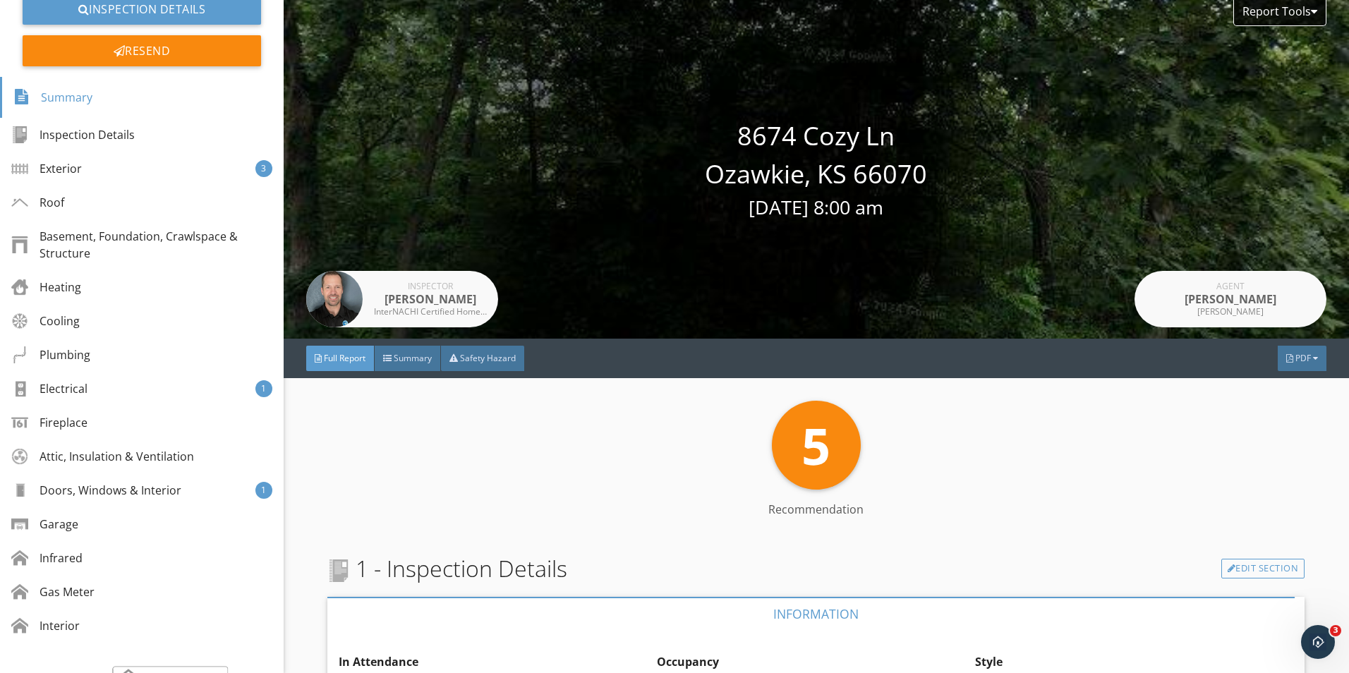
click at [627, 492] on div "5 Recommendation Recommendation" at bounding box center [815, 465] width 977 height 128
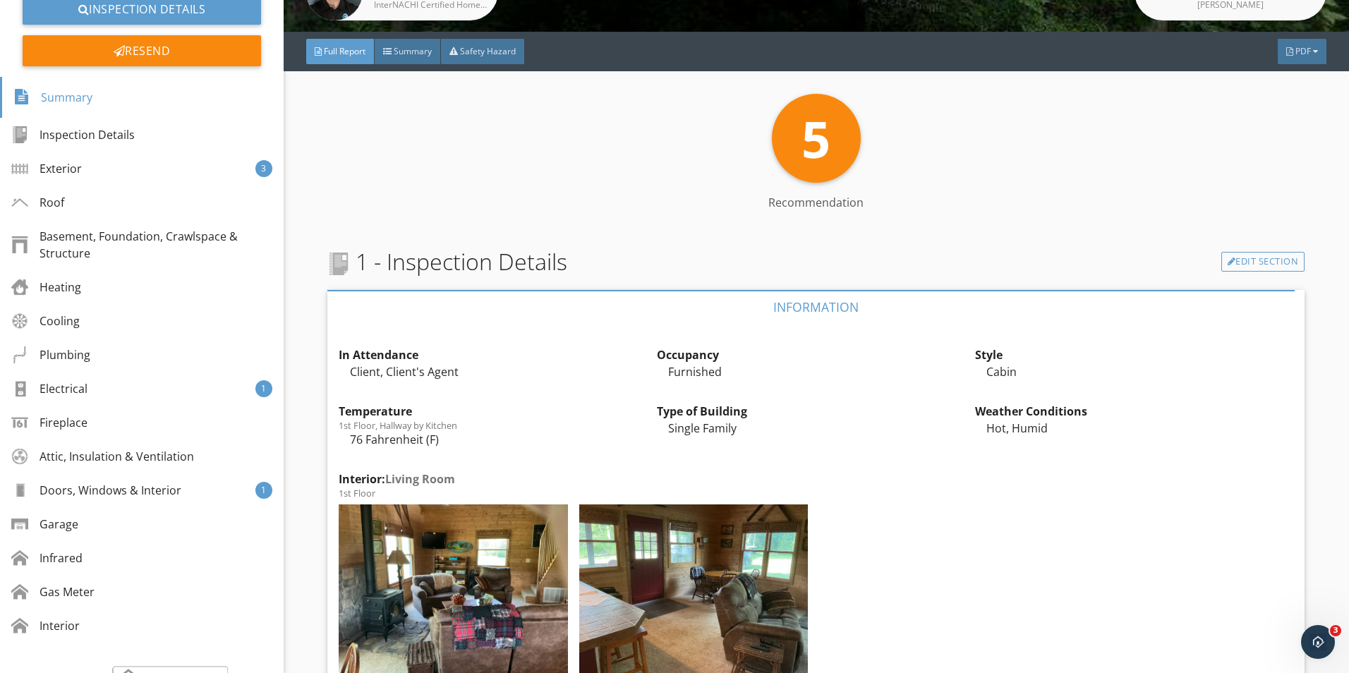
scroll to position [262, 0]
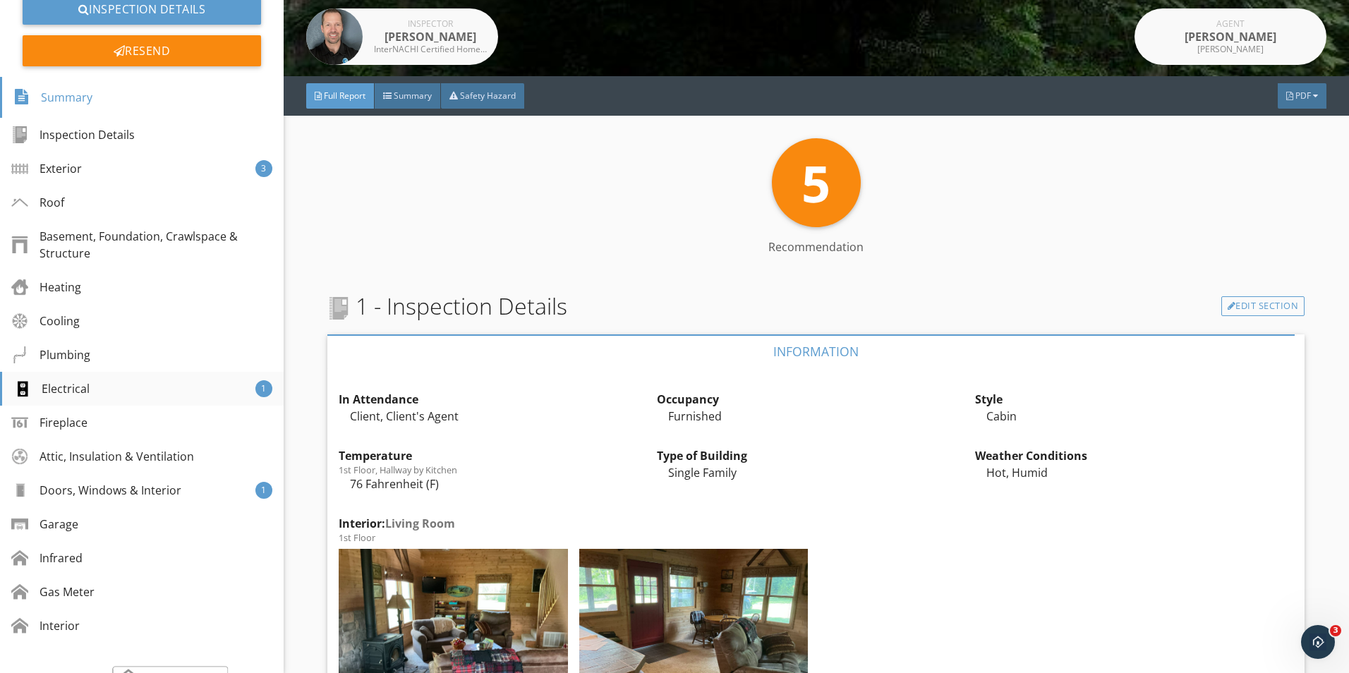
click at [71, 392] on div "Electrical" at bounding box center [51, 388] width 76 height 17
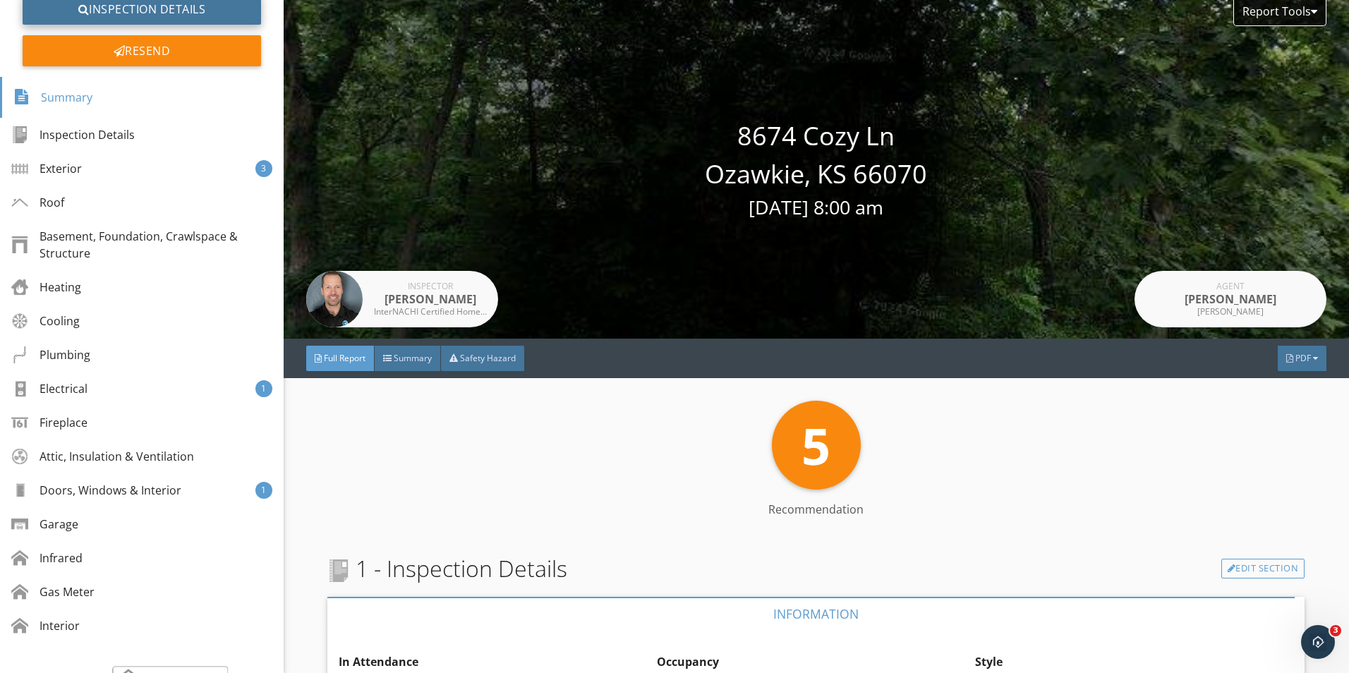
scroll to position [0, 0]
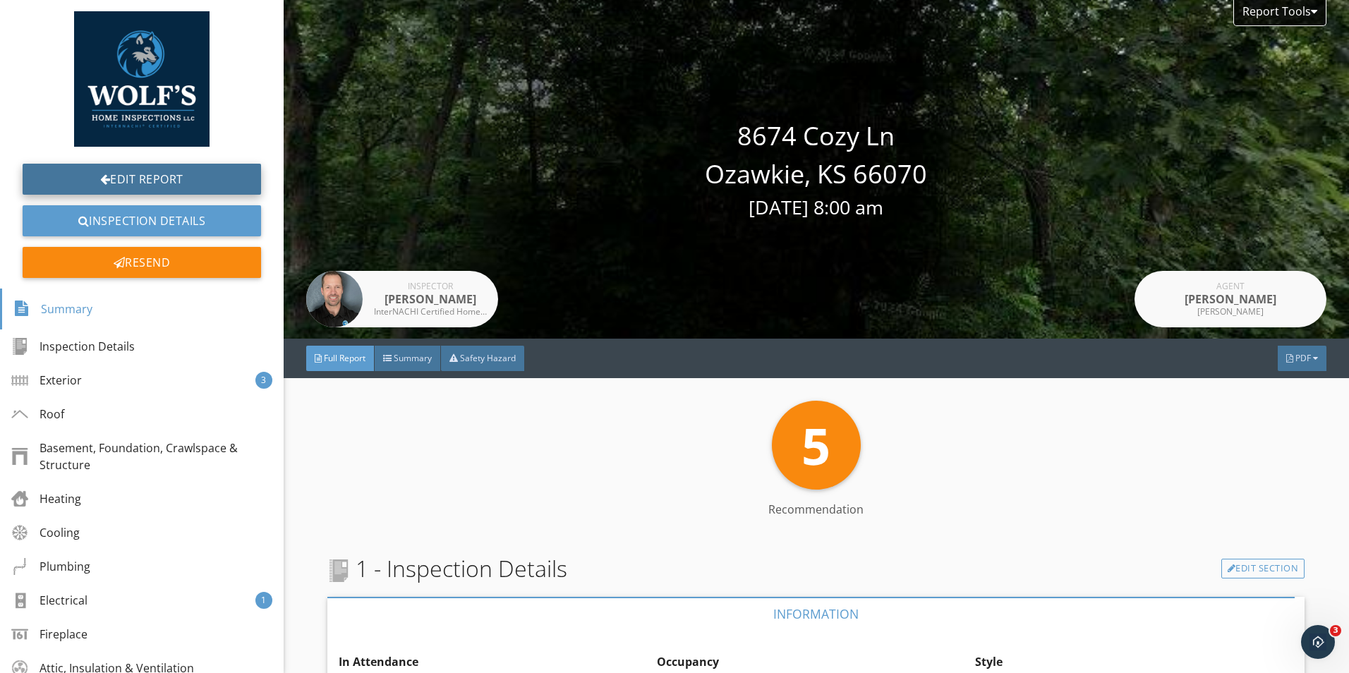
click at [155, 166] on link "Edit Report" at bounding box center [142, 179] width 239 height 31
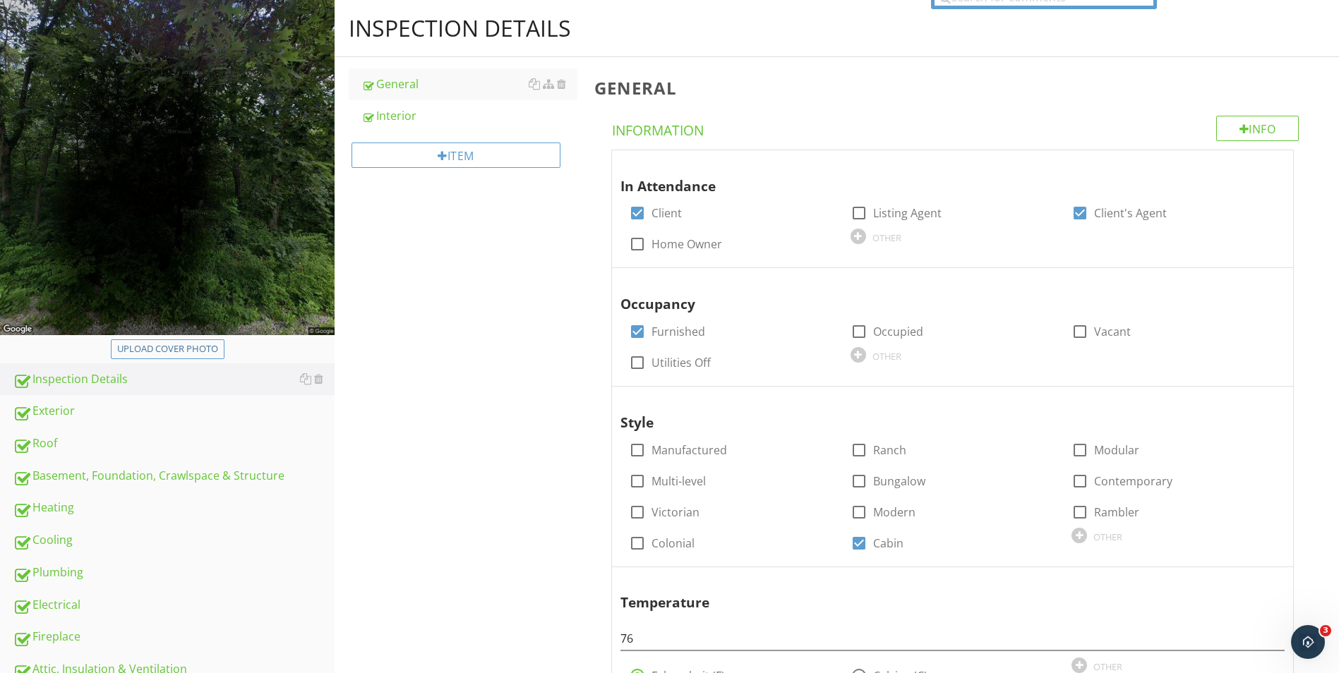
scroll to position [282, 0]
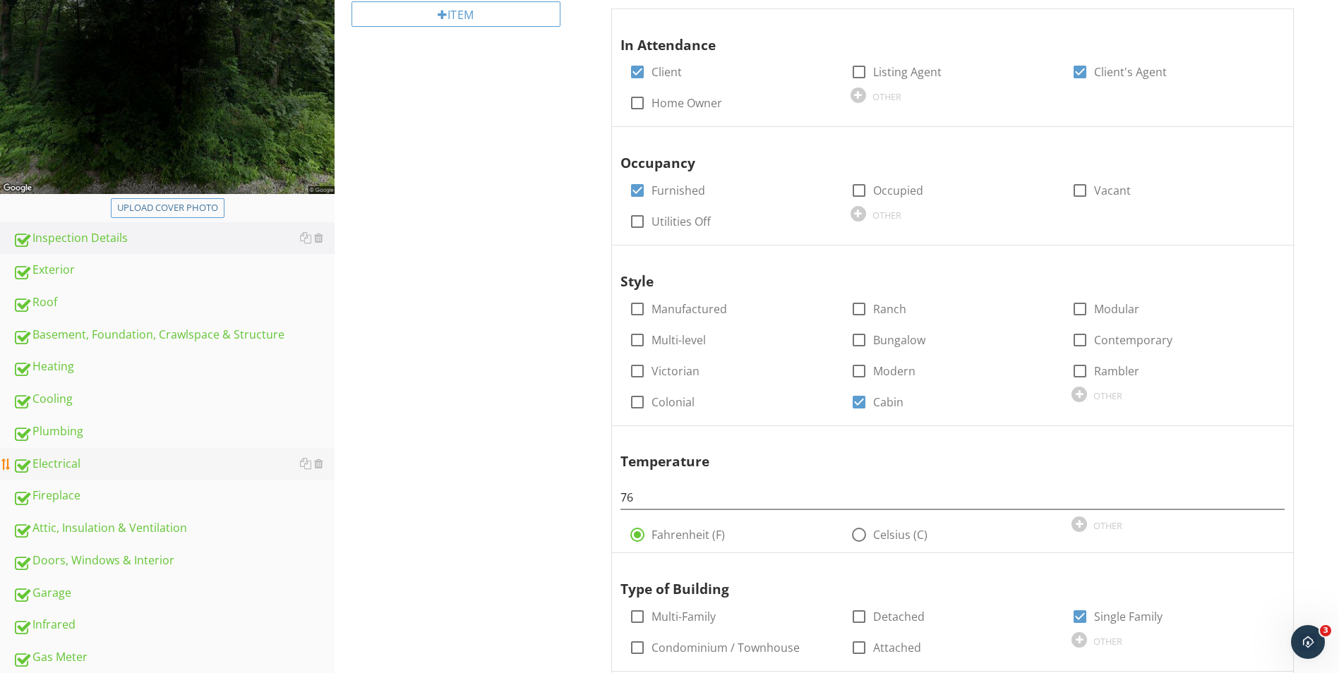
click at [47, 466] on div "Electrical" at bounding box center [174, 464] width 322 height 18
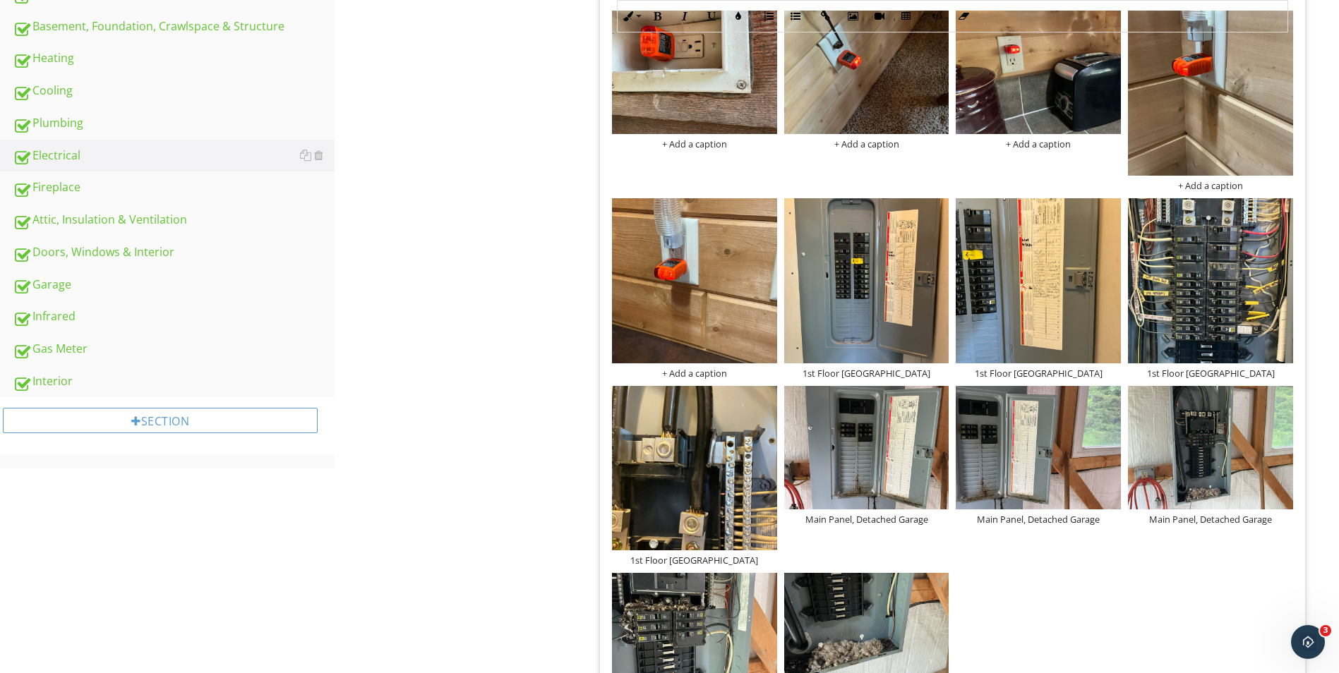
scroll to position [614, 0]
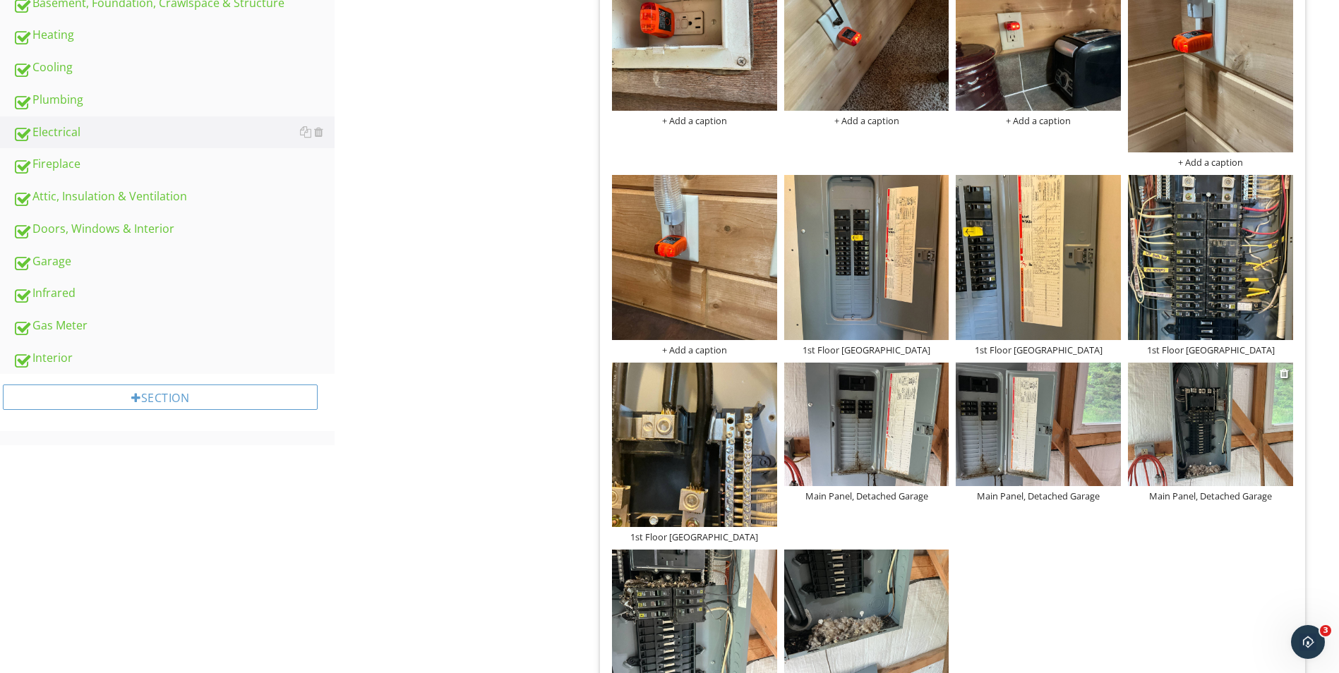
click at [1214, 446] on img at bounding box center [1210, 424] width 165 height 123
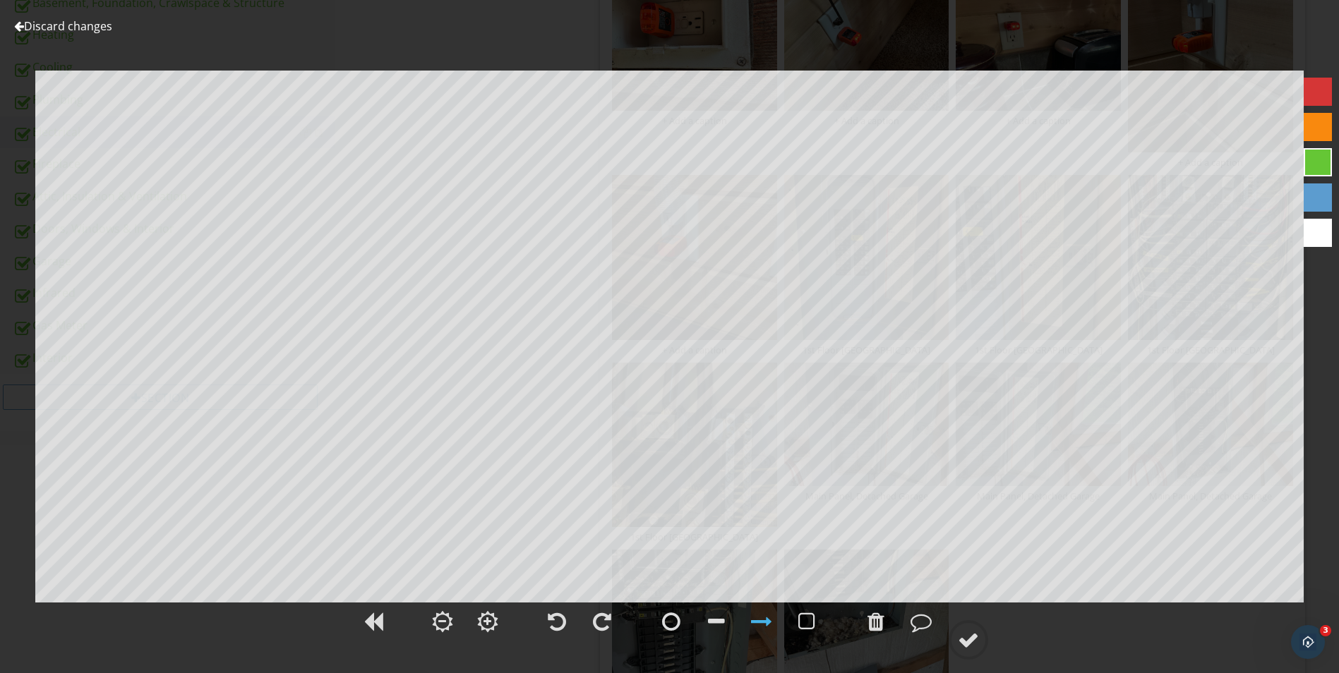
click at [80, 23] on link "Discard changes" at bounding box center [63, 26] width 98 height 16
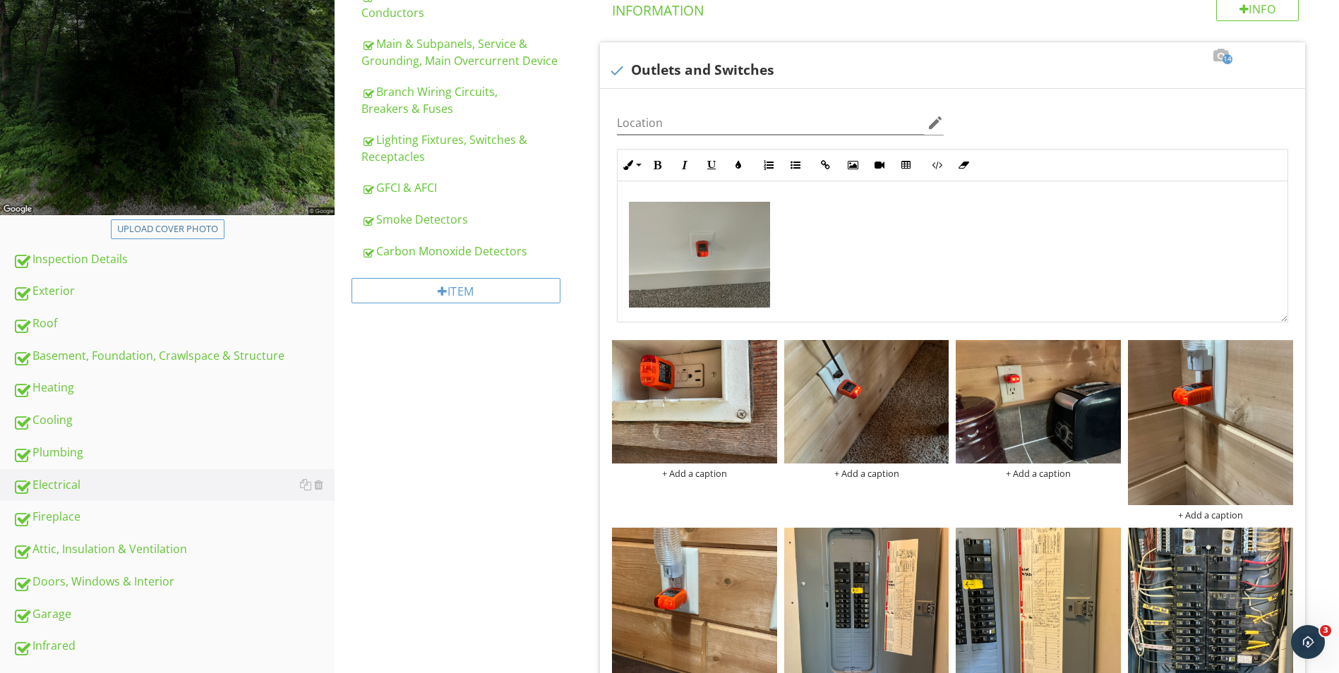
scroll to position [120, 0]
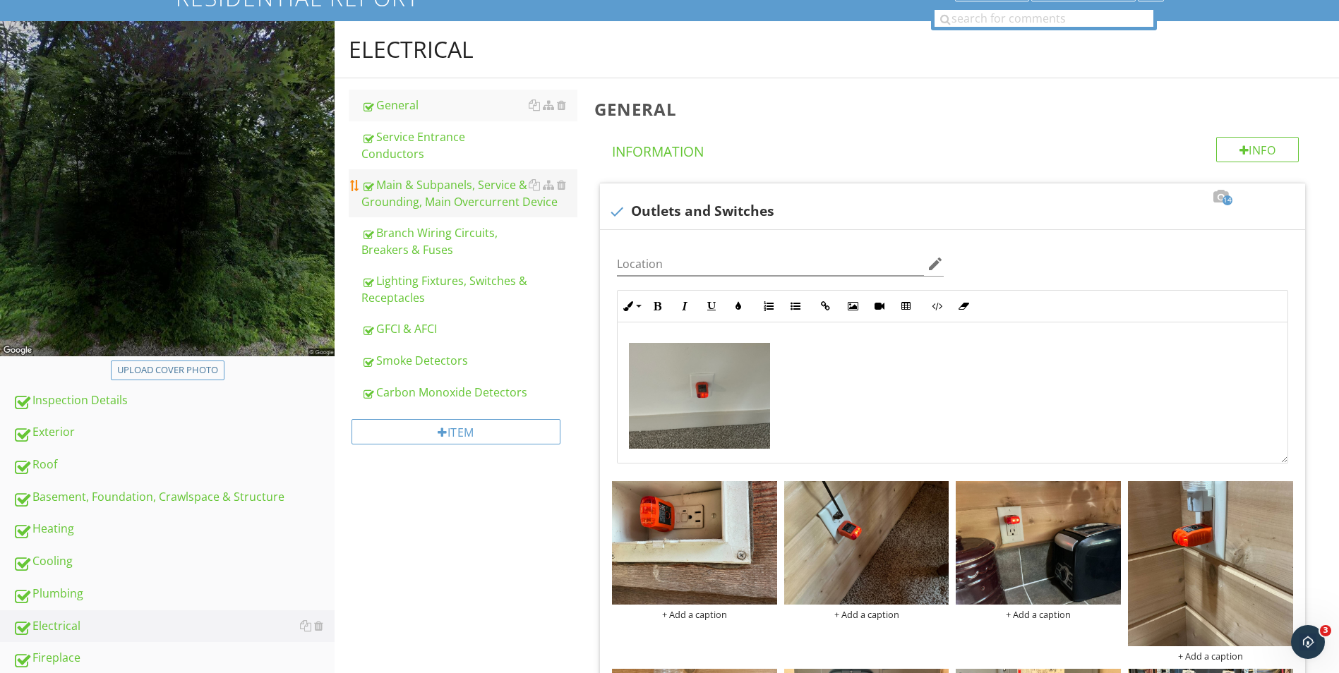
click at [428, 179] on div "Main & Subpanels, Service & Grounding, Main Overcurrent Device" at bounding box center [469, 193] width 216 height 34
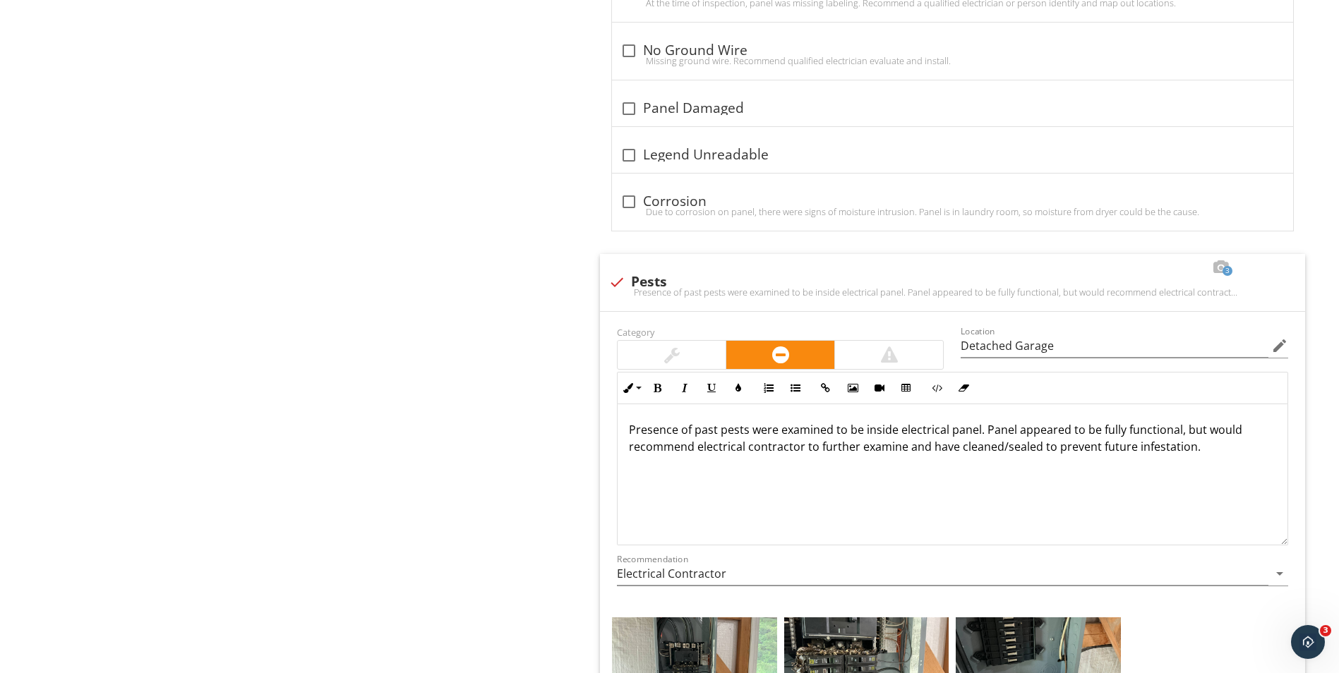
scroll to position [1655, 0]
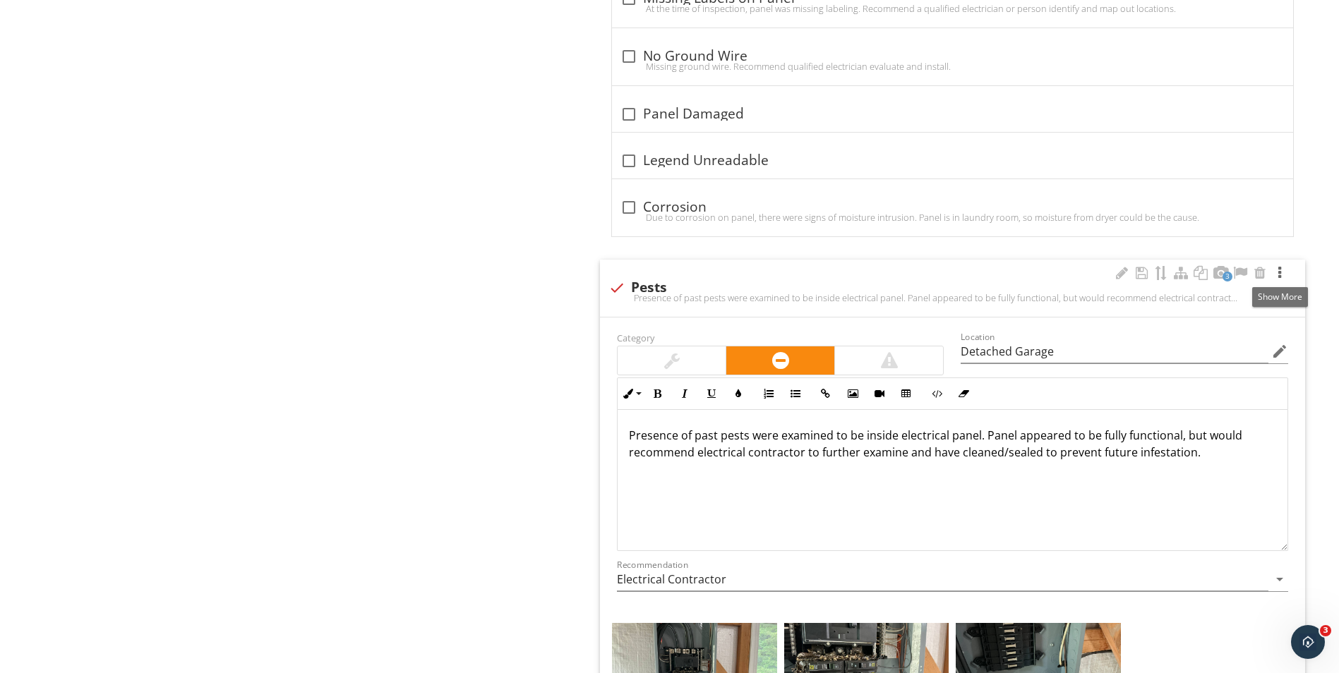
click at [1279, 270] on div at bounding box center [1279, 273] width 17 height 14
click at [1281, 271] on div at bounding box center [1279, 273] width 17 height 14
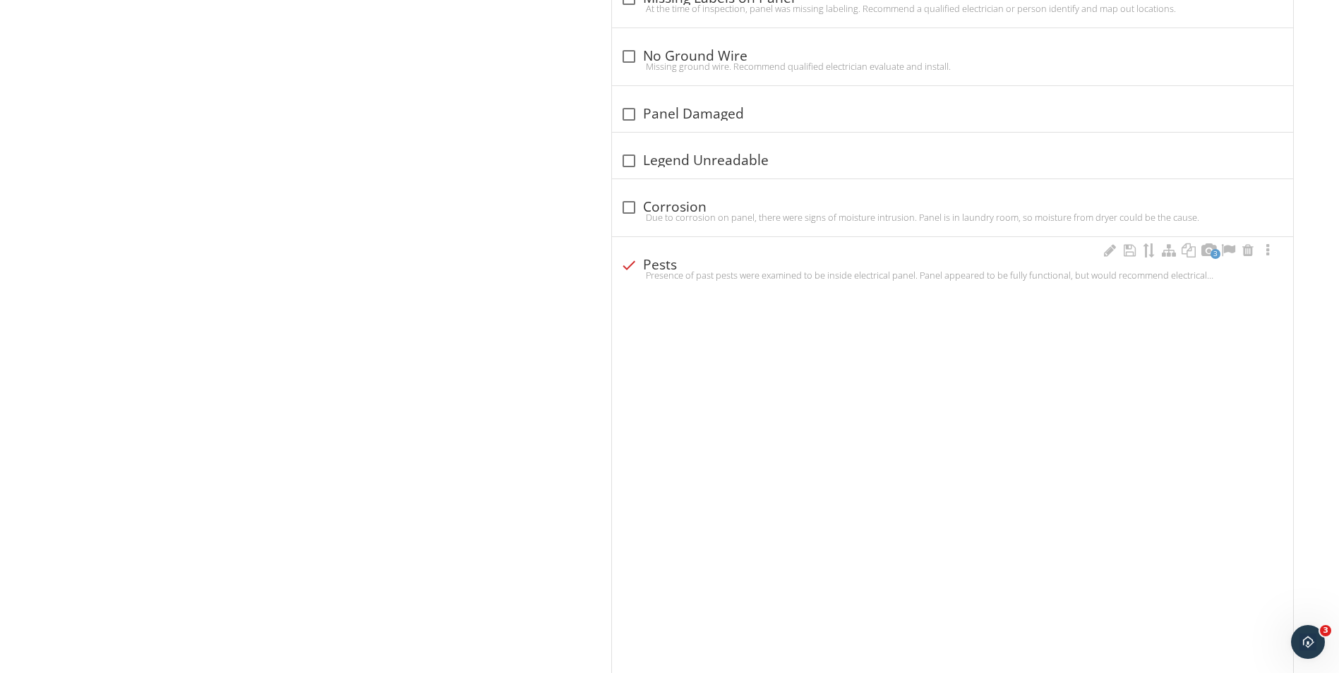
scroll to position [1312, 0]
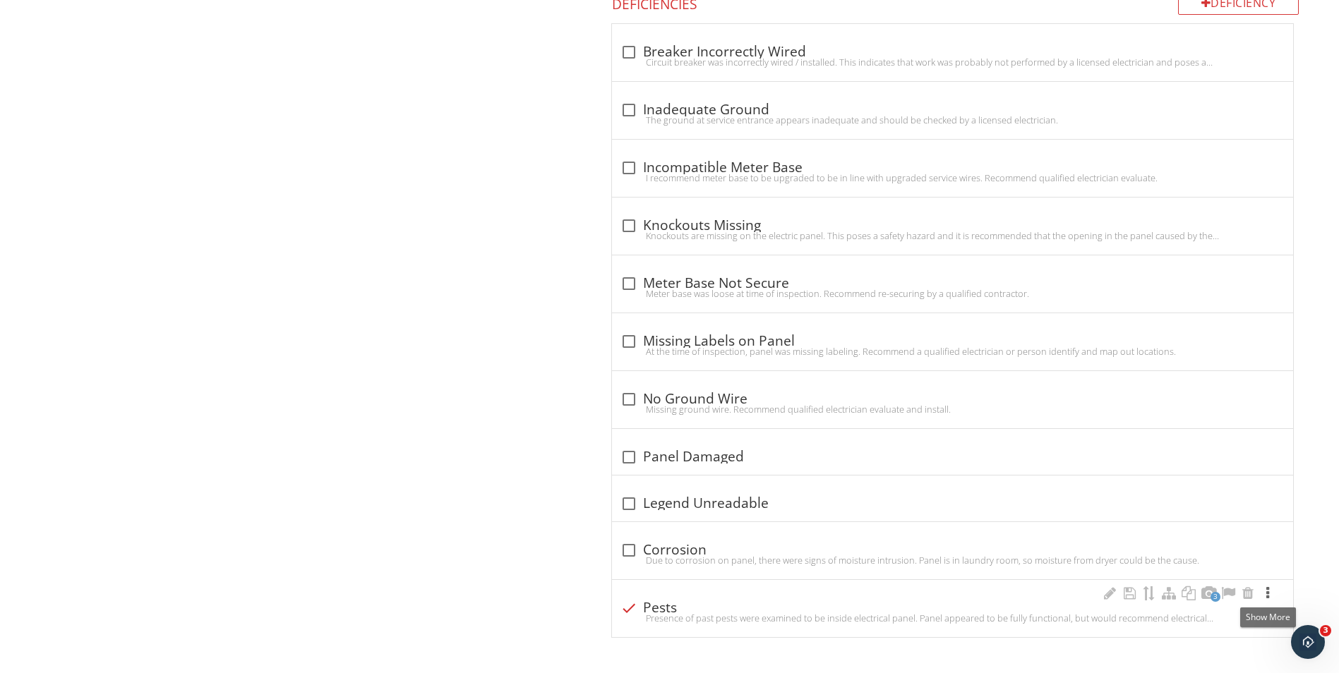
click at [1264, 593] on div at bounding box center [1267, 593] width 17 height 14
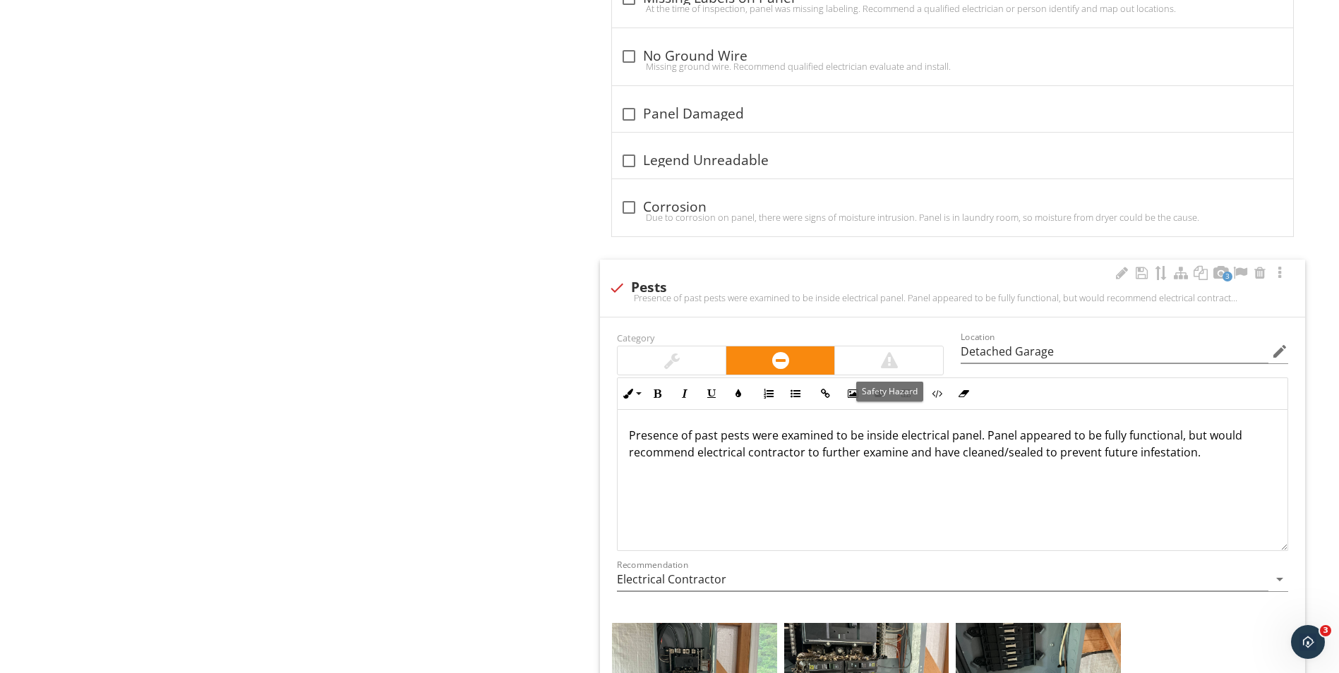
click at [883, 354] on div at bounding box center [889, 360] width 17 height 17
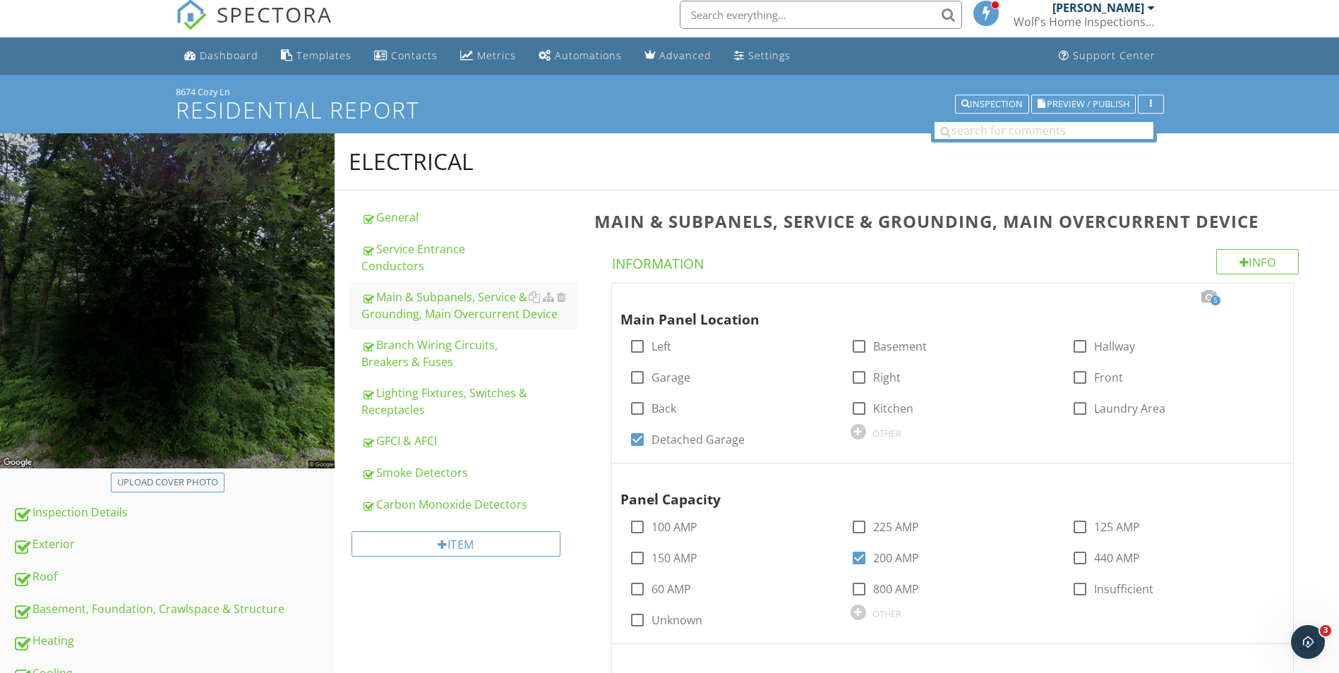
scroll to position [0, 0]
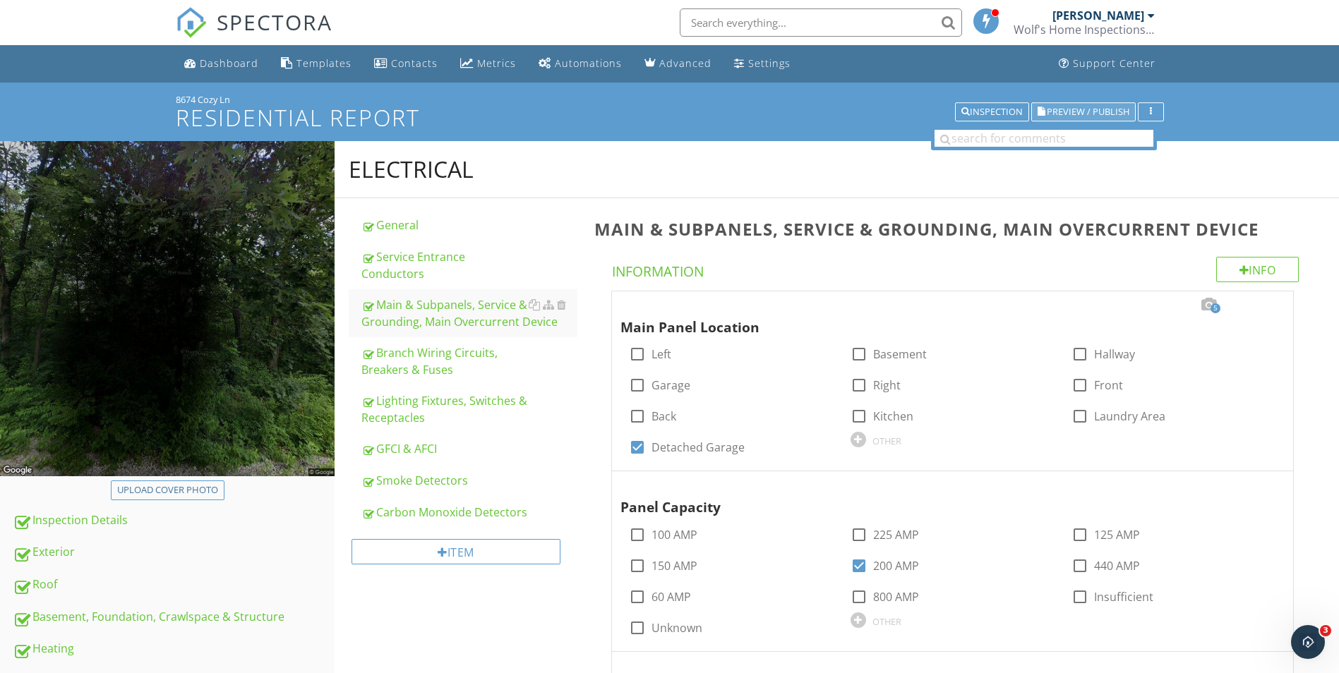
click at [1111, 114] on span "Preview / Publish" at bounding box center [1087, 111] width 83 height 9
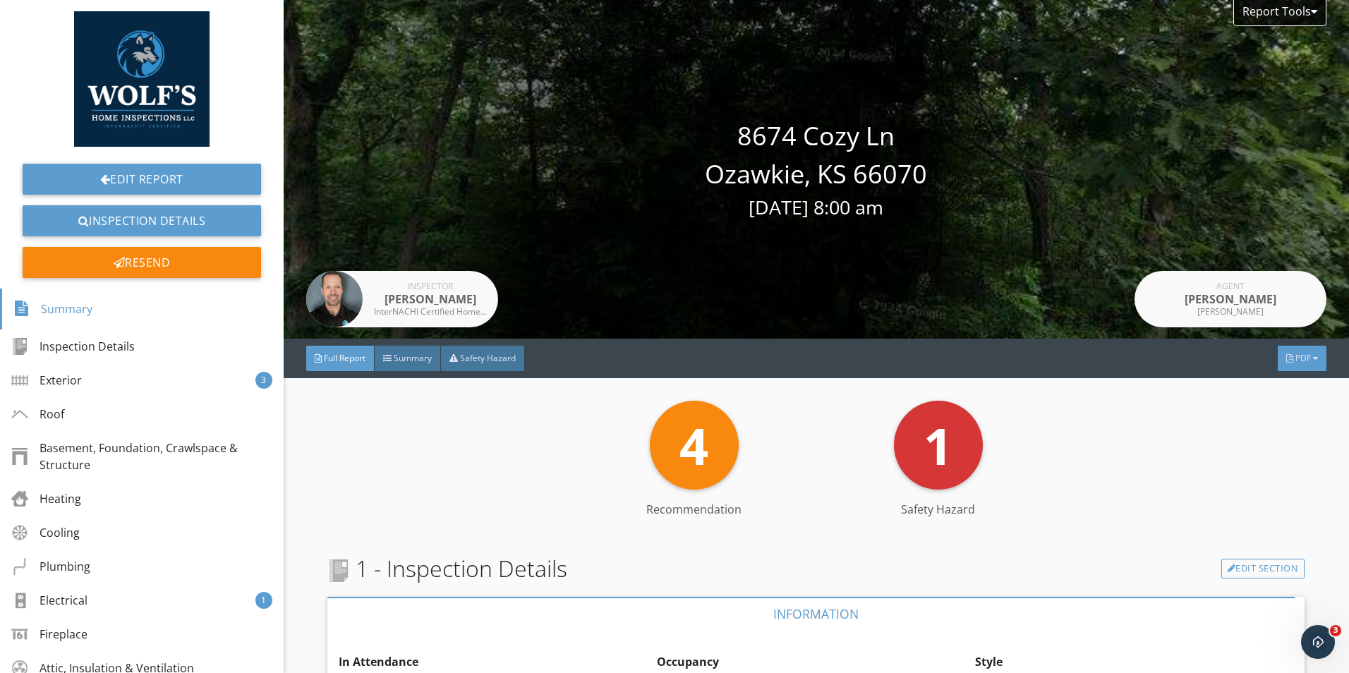
click at [1310, 365] on div "PDF" at bounding box center [1302, 358] width 49 height 25
click at [1298, 385] on div "Summary" at bounding box center [1284, 387] width 90 height 17
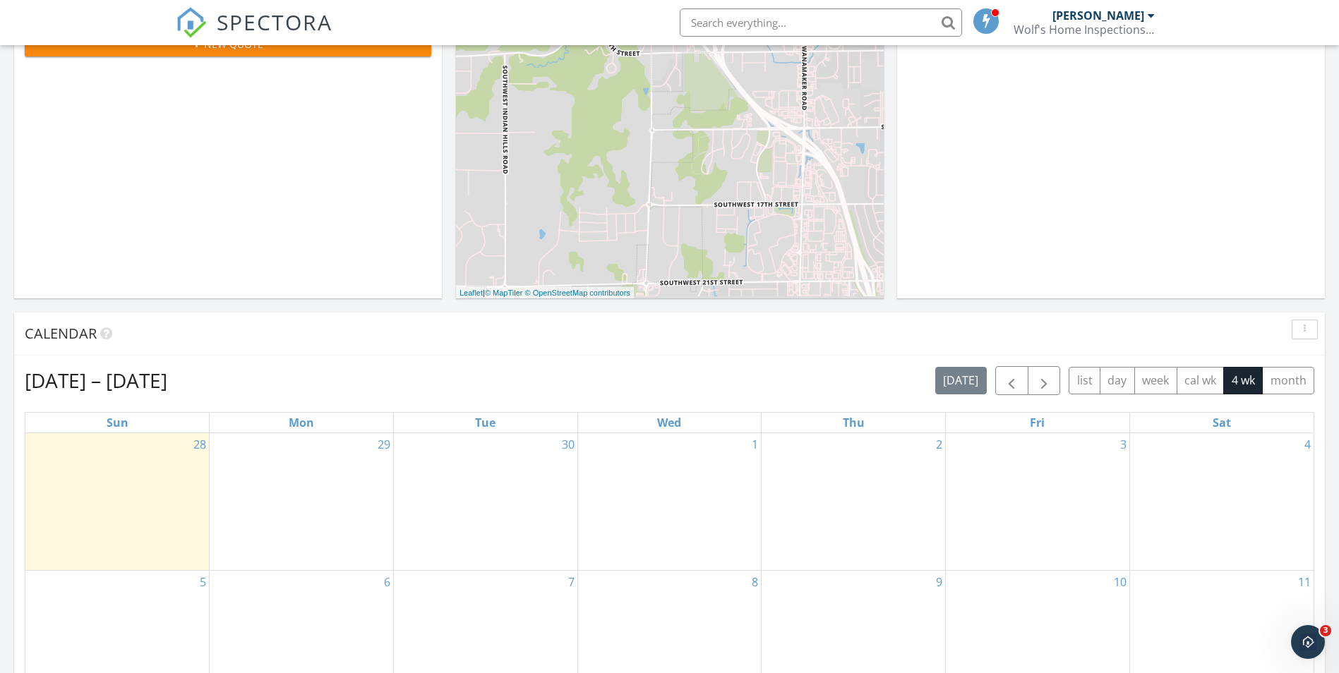
scroll to position [494, 0]
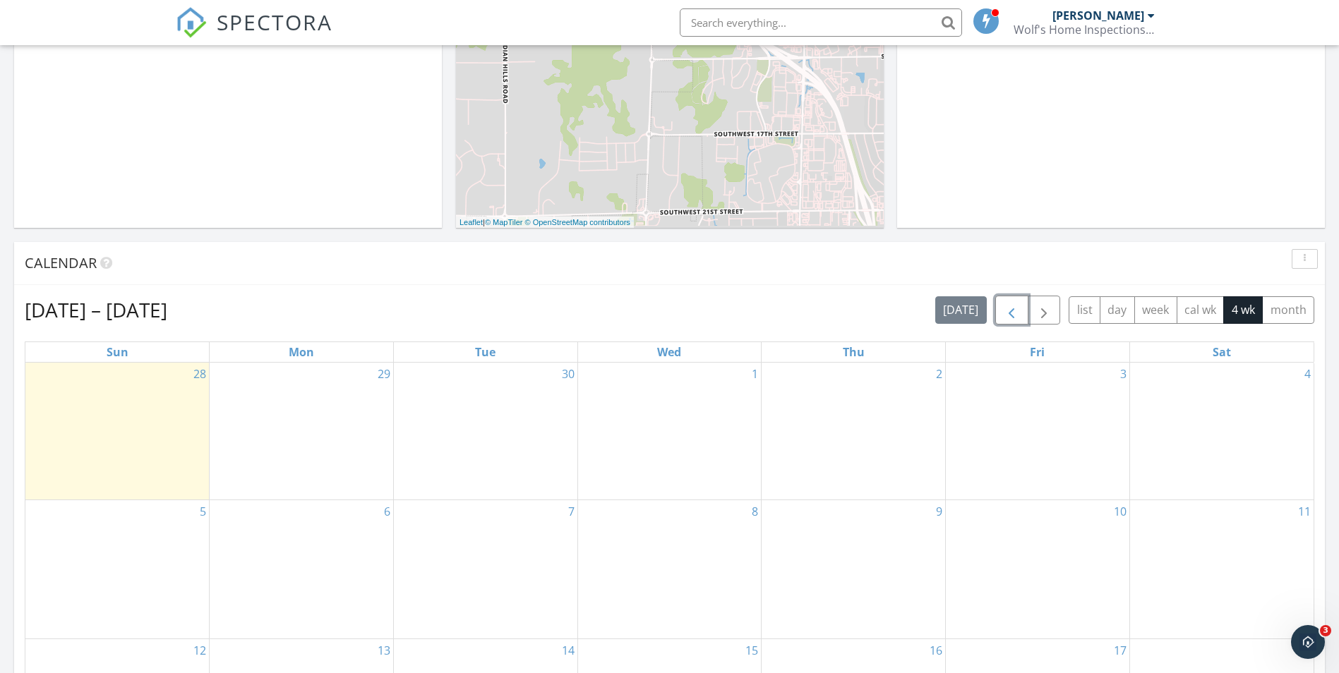
click at [1017, 313] on span "button" at bounding box center [1011, 310] width 17 height 17
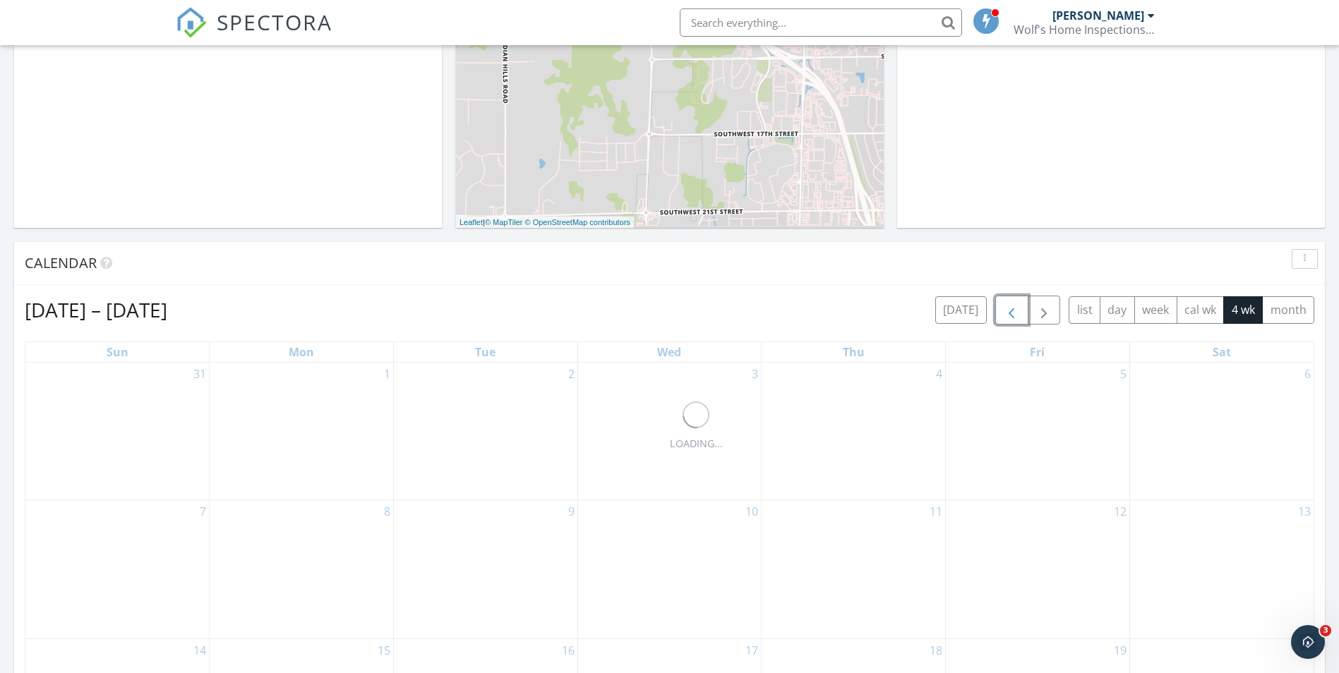
click at [1017, 313] on span "button" at bounding box center [1011, 310] width 17 height 17
click at [1016, 313] on span "button" at bounding box center [1011, 310] width 17 height 17
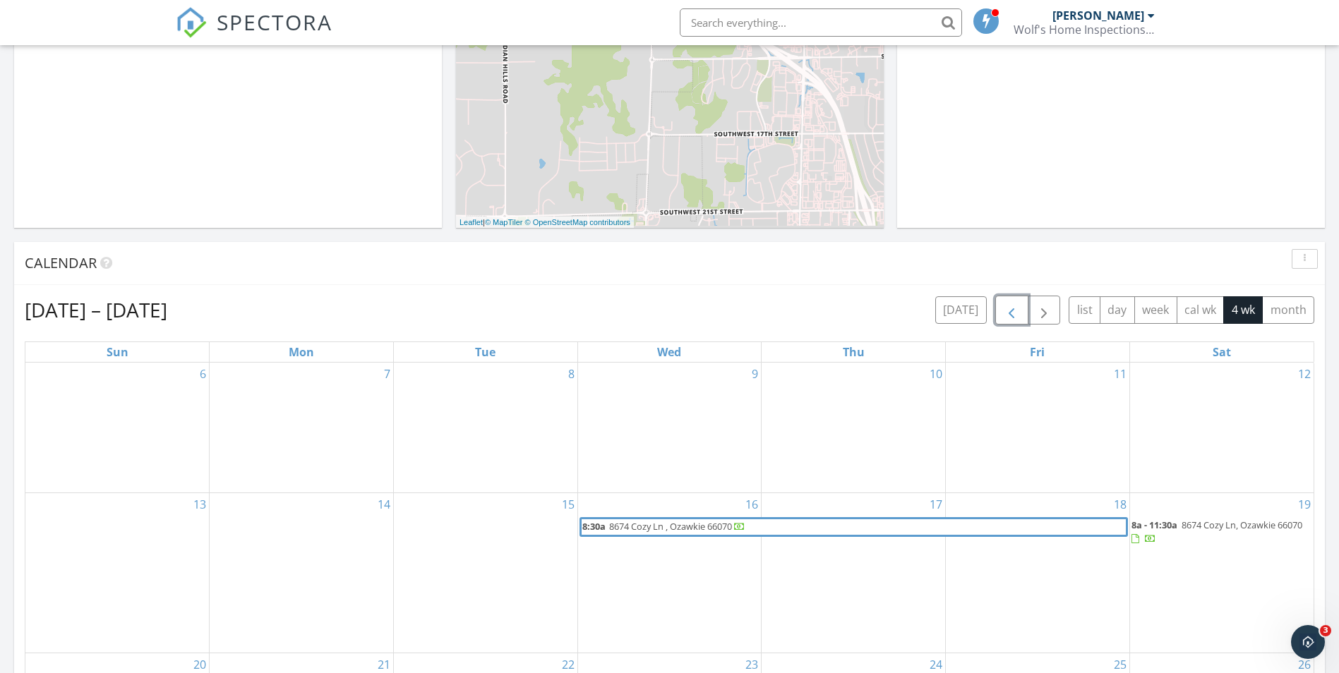
click at [1220, 519] on span "8674 Cozy Ln, Ozawkie 66070" at bounding box center [1241, 525] width 121 height 13
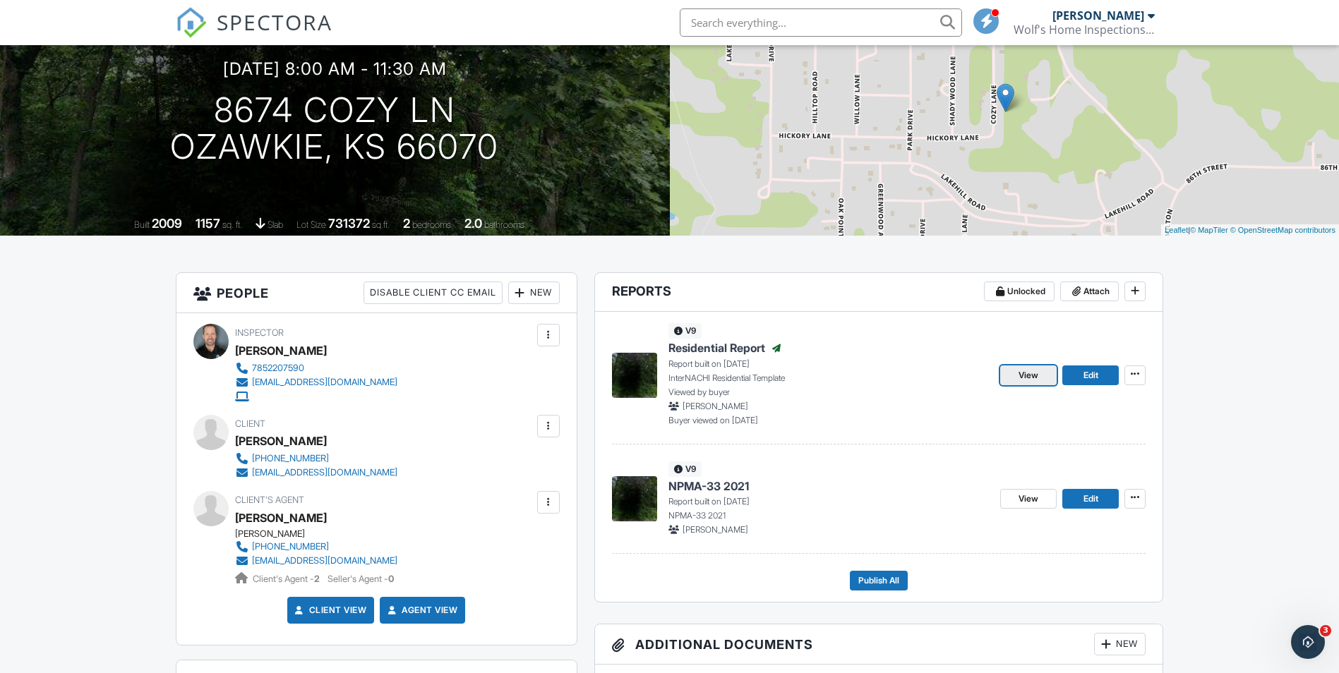
click at [1025, 369] on span "View" at bounding box center [1028, 375] width 20 height 14
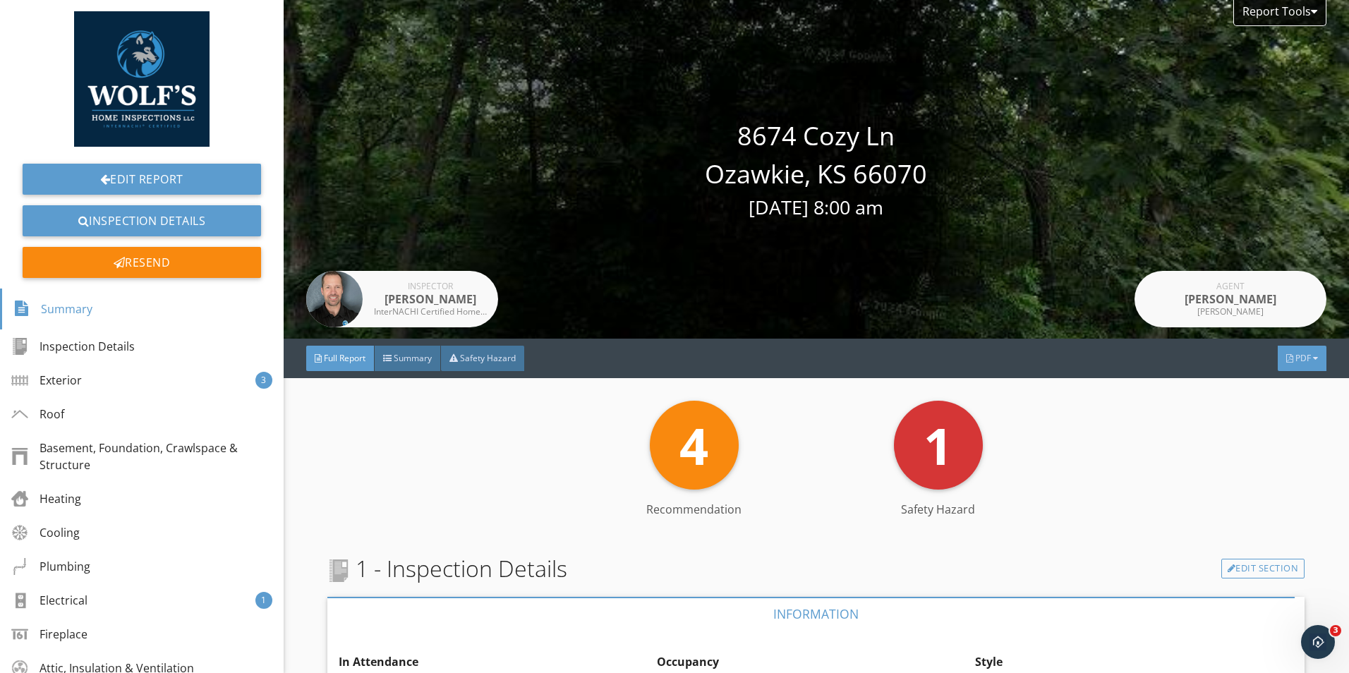
click at [1288, 365] on div "PDF" at bounding box center [1302, 358] width 49 height 25
click at [1290, 417] on div "Full Report" at bounding box center [1284, 421] width 90 height 17
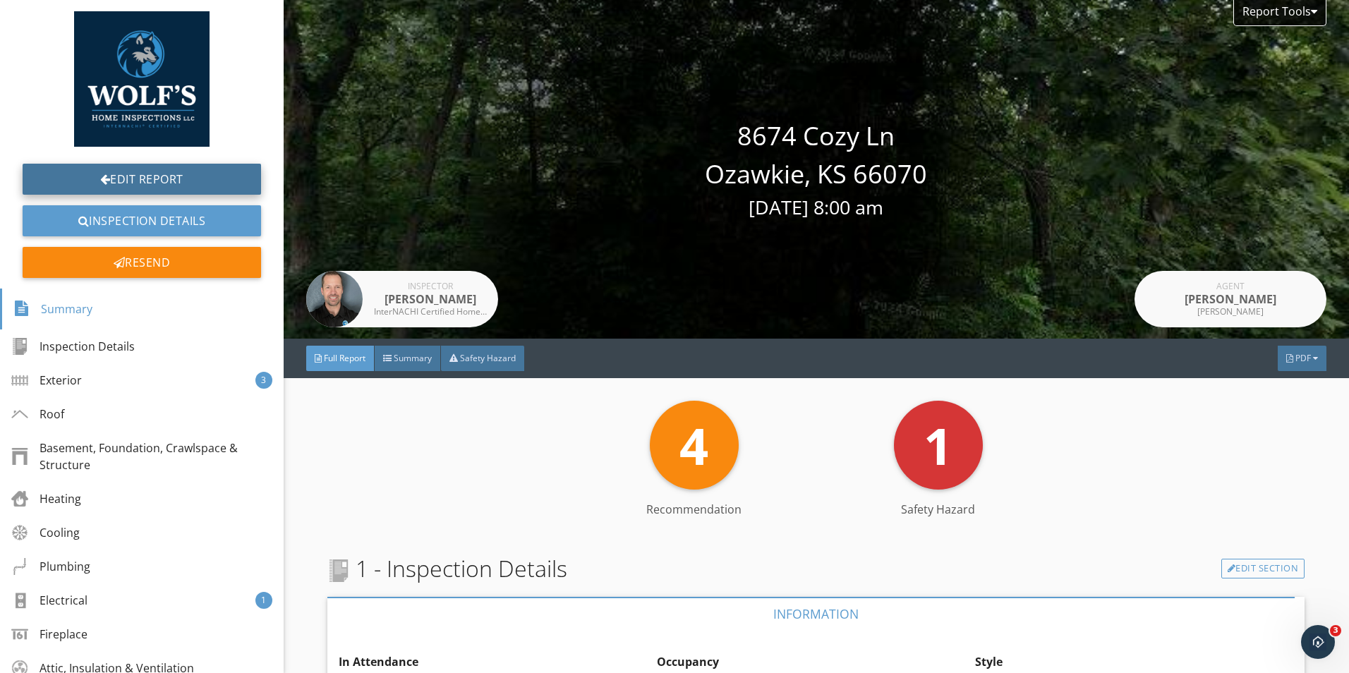
click at [138, 168] on link "Edit Report" at bounding box center [142, 179] width 239 height 31
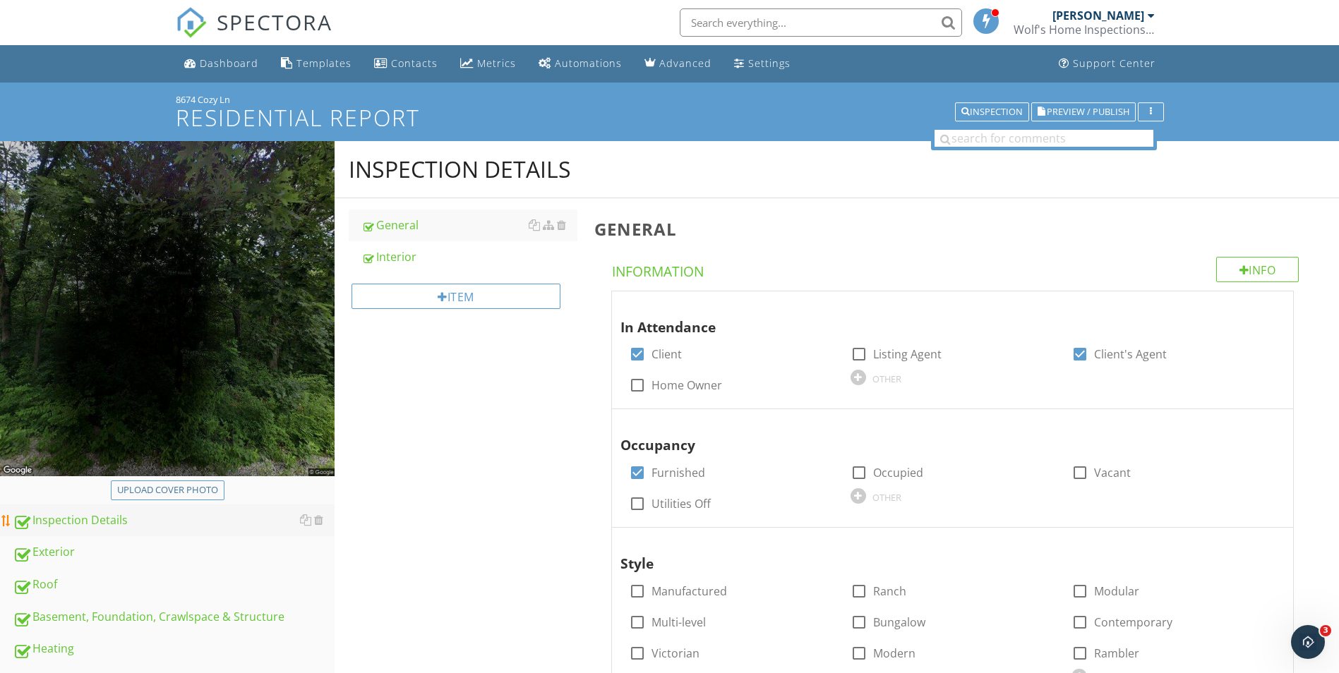
click at [79, 517] on div "Inspection Details" at bounding box center [174, 521] width 322 height 18
click at [212, 59] on div "Dashboard" at bounding box center [229, 62] width 59 height 13
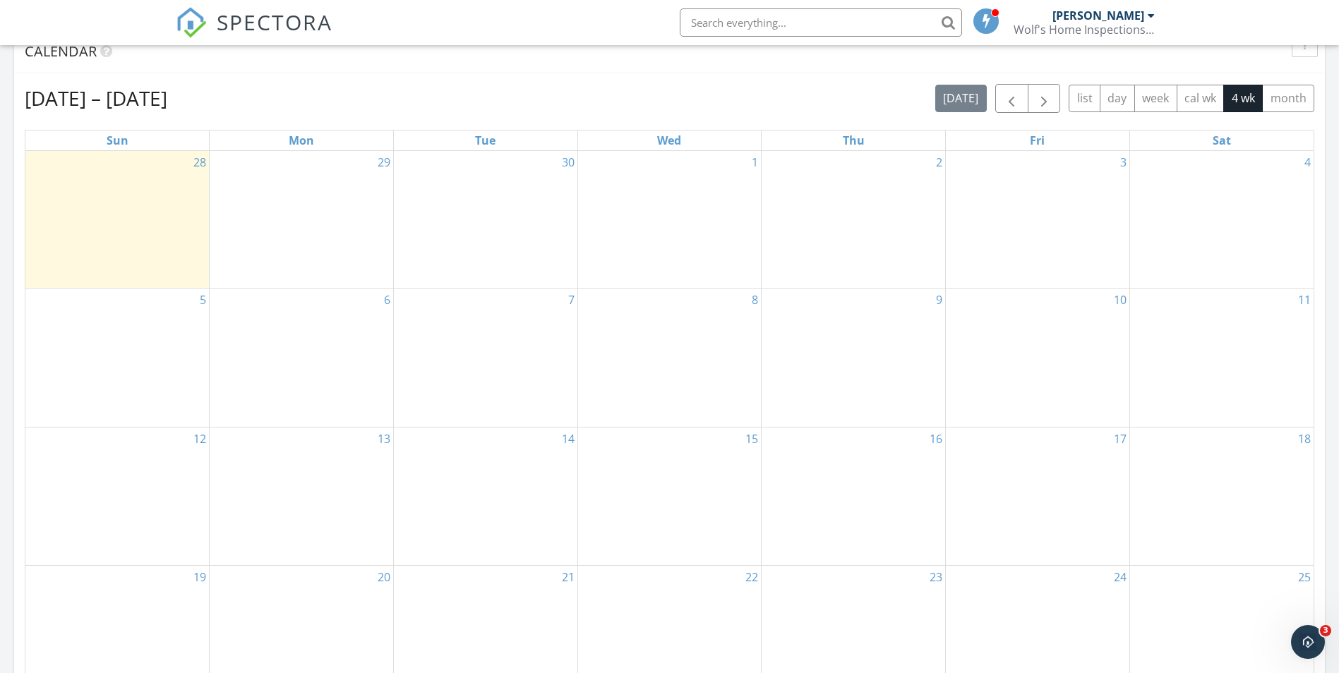
scroll to position [565, 0]
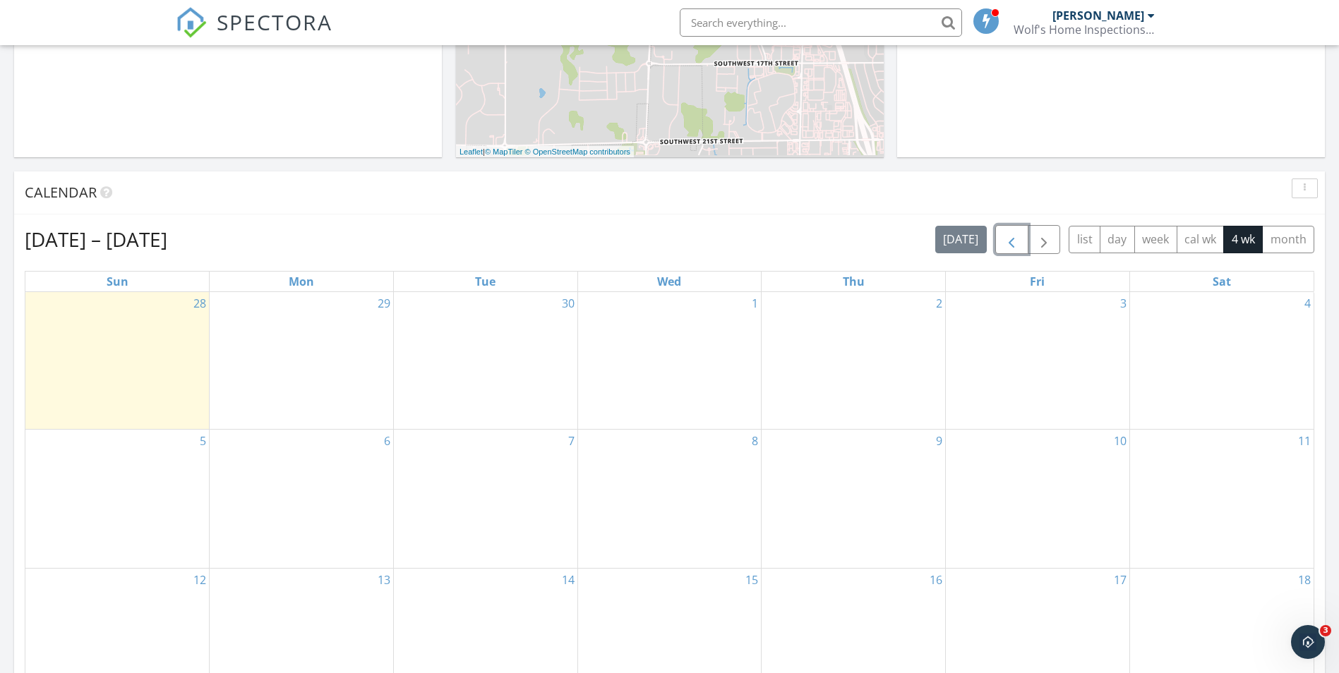
click at [1010, 239] on span "button" at bounding box center [1011, 239] width 17 height 17
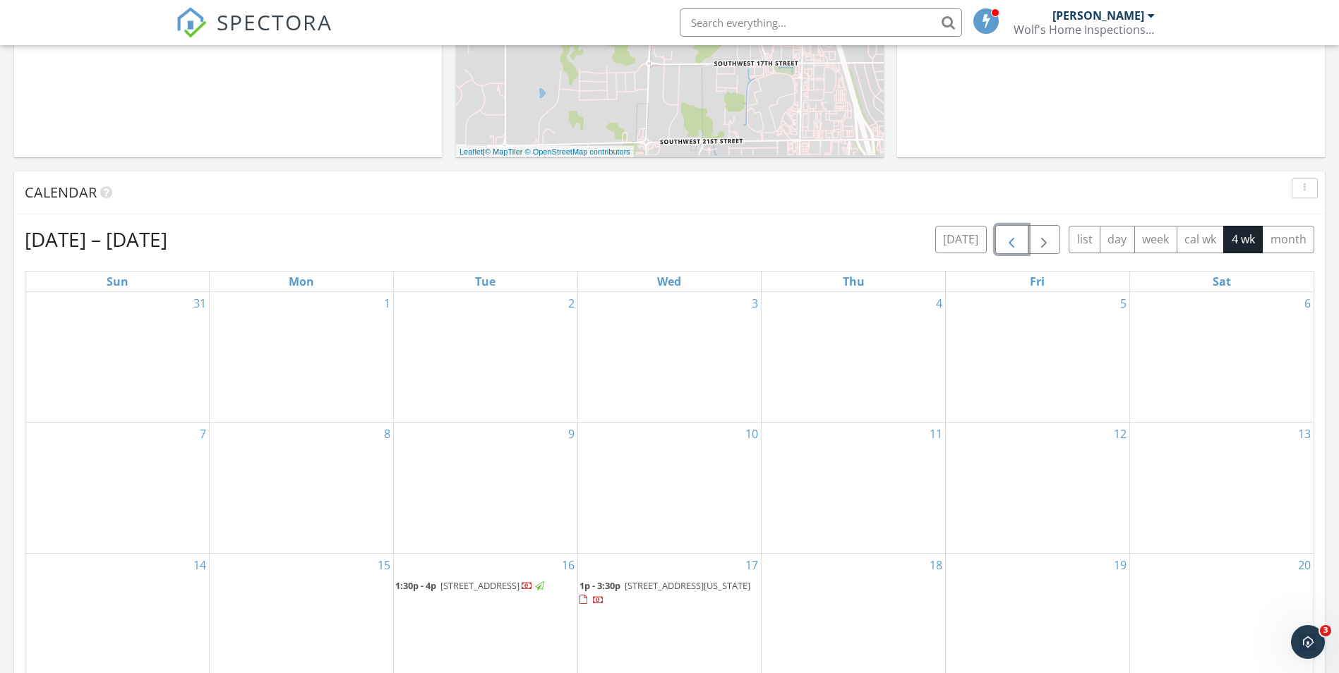
click at [1010, 239] on span "button" at bounding box center [1011, 239] width 17 height 17
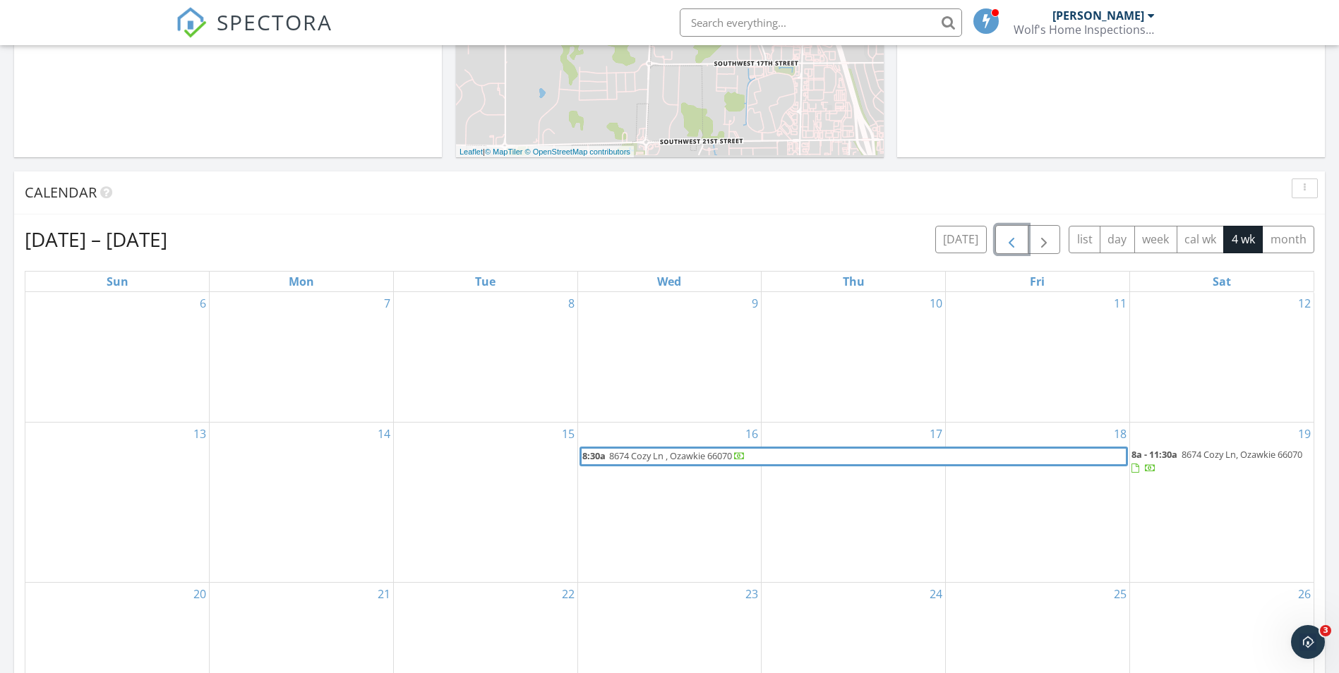
click at [1248, 451] on span "8674 Cozy Ln, Ozawkie 66070" at bounding box center [1241, 454] width 121 height 13
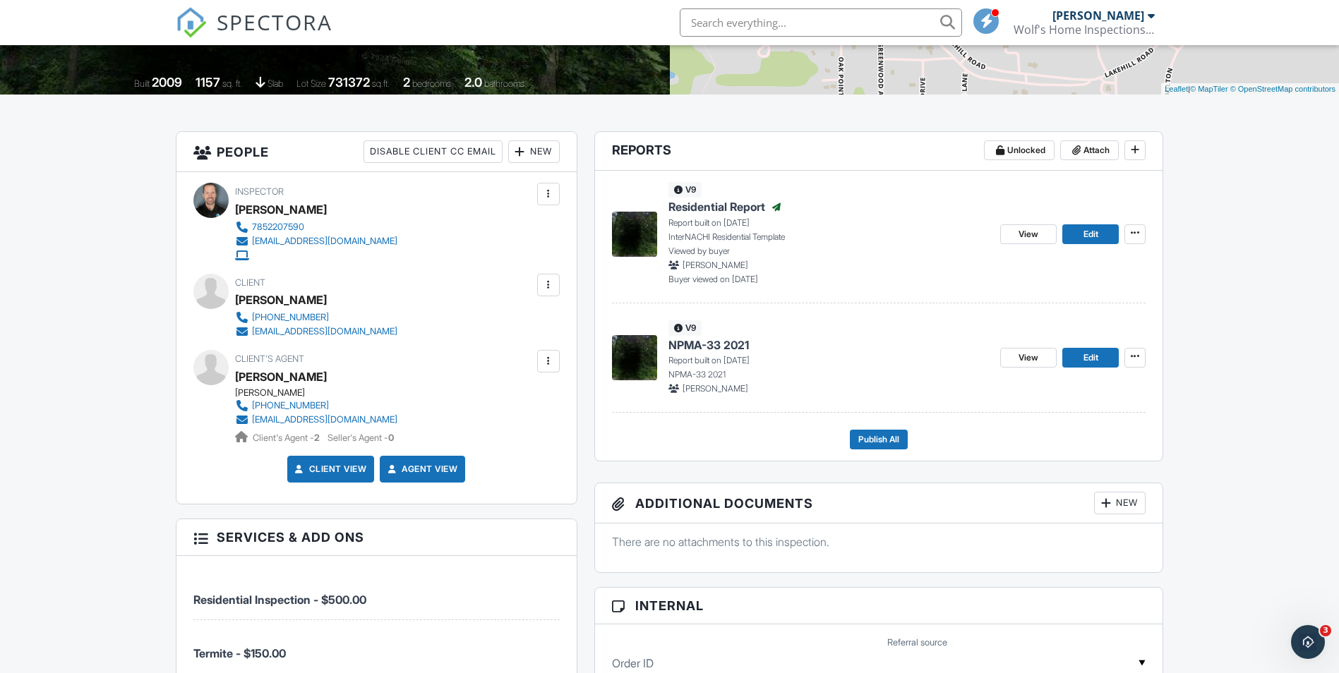
click at [556, 363] on div at bounding box center [548, 361] width 23 height 23
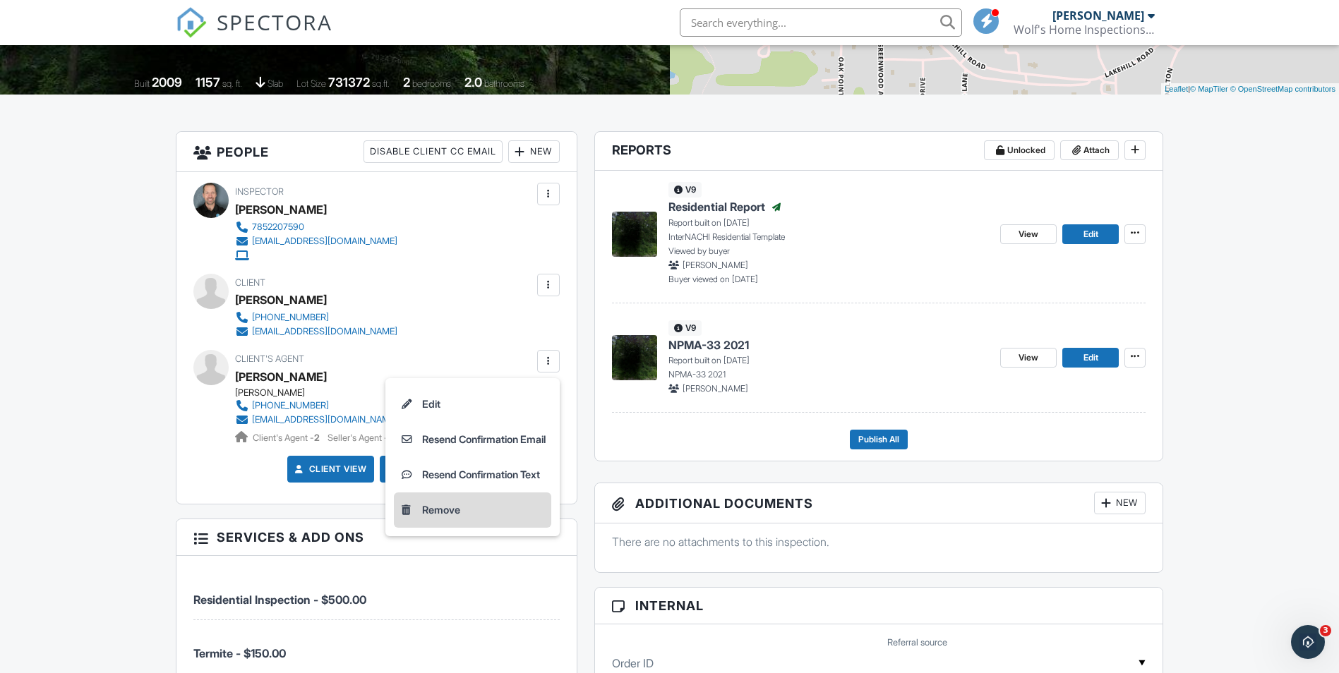
click at [435, 503] on li "Remove" at bounding box center [472, 510] width 157 height 35
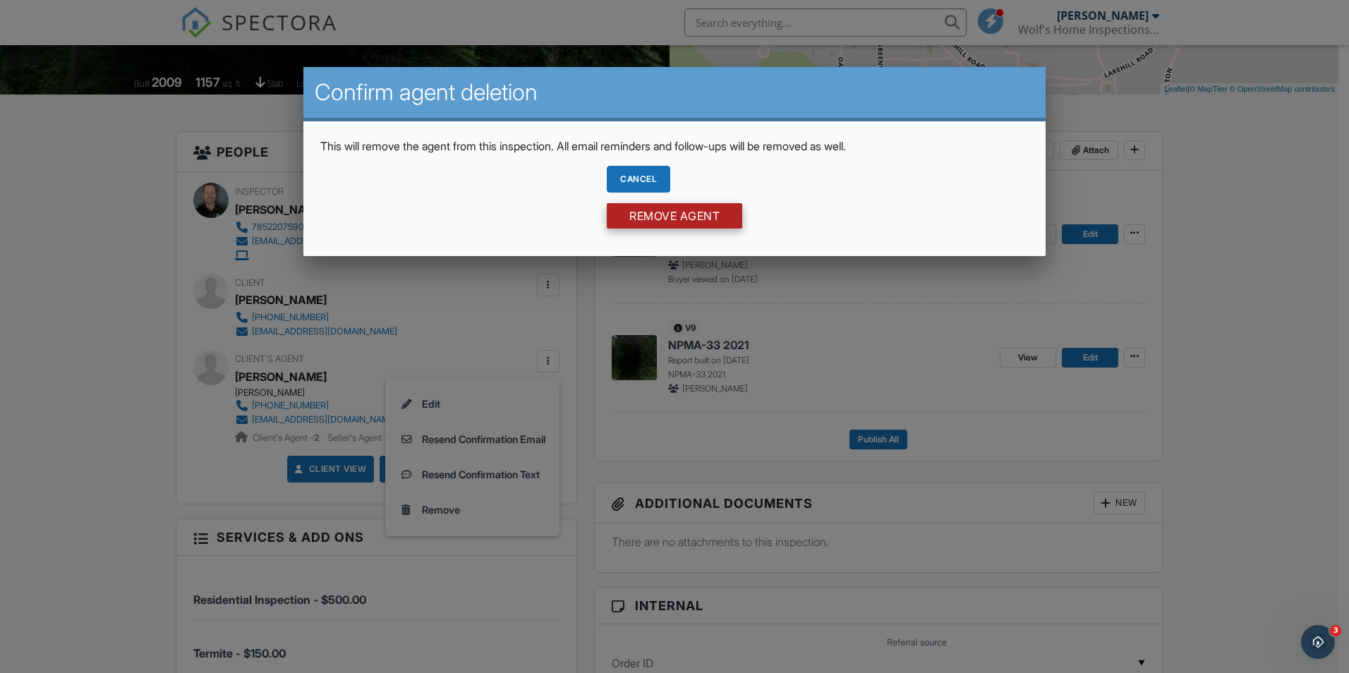
click at [657, 217] on input "Remove Agent" at bounding box center [674, 215] width 135 height 25
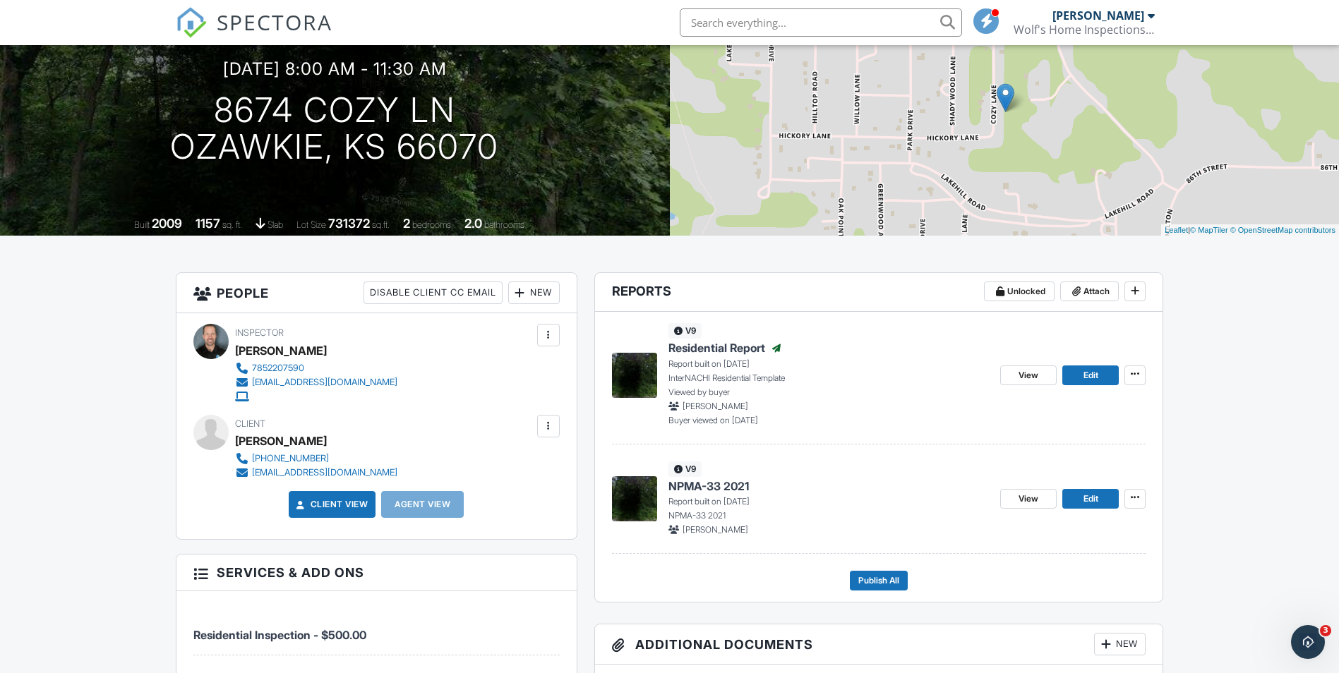
click at [552, 413] on div "Inspector Brett Wolf 7852207590 info@wolfshomeisp.com Make Invisible Mark As Re…" at bounding box center [376, 426] width 400 height 226
click at [551, 423] on div at bounding box center [548, 426] width 14 height 14
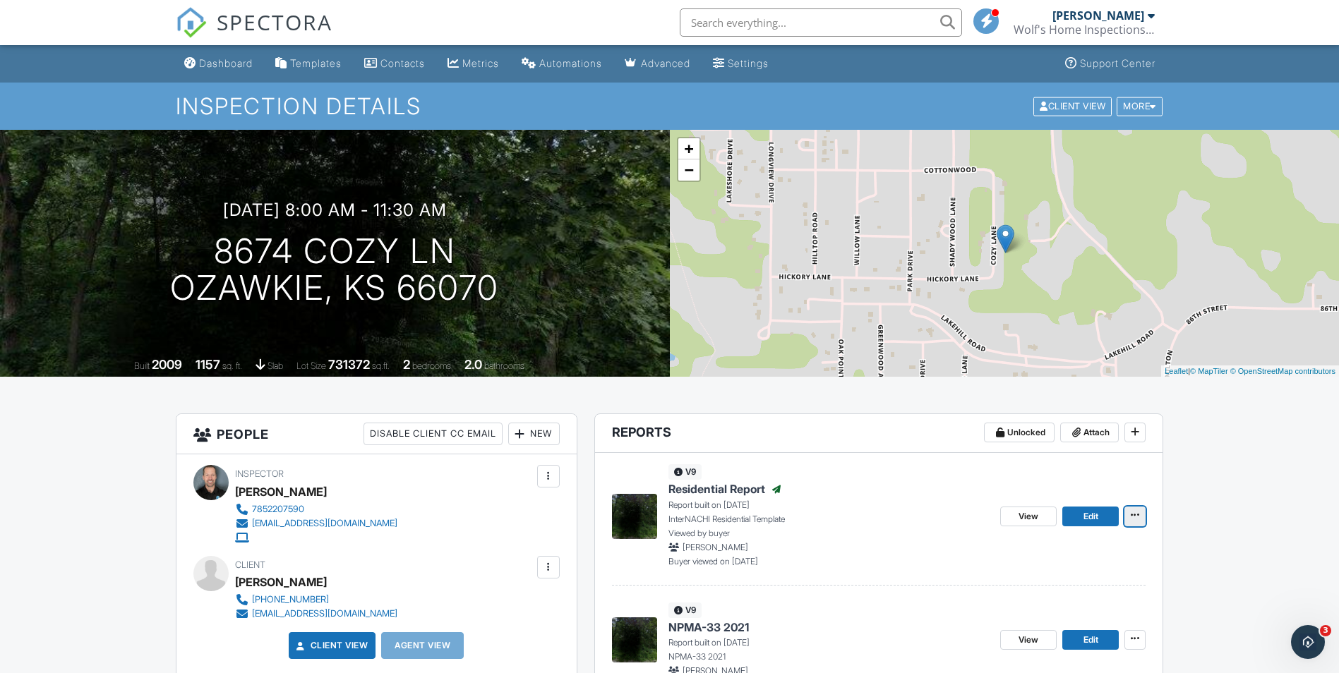
click at [1130, 521] on span at bounding box center [1135, 515] width 14 height 14
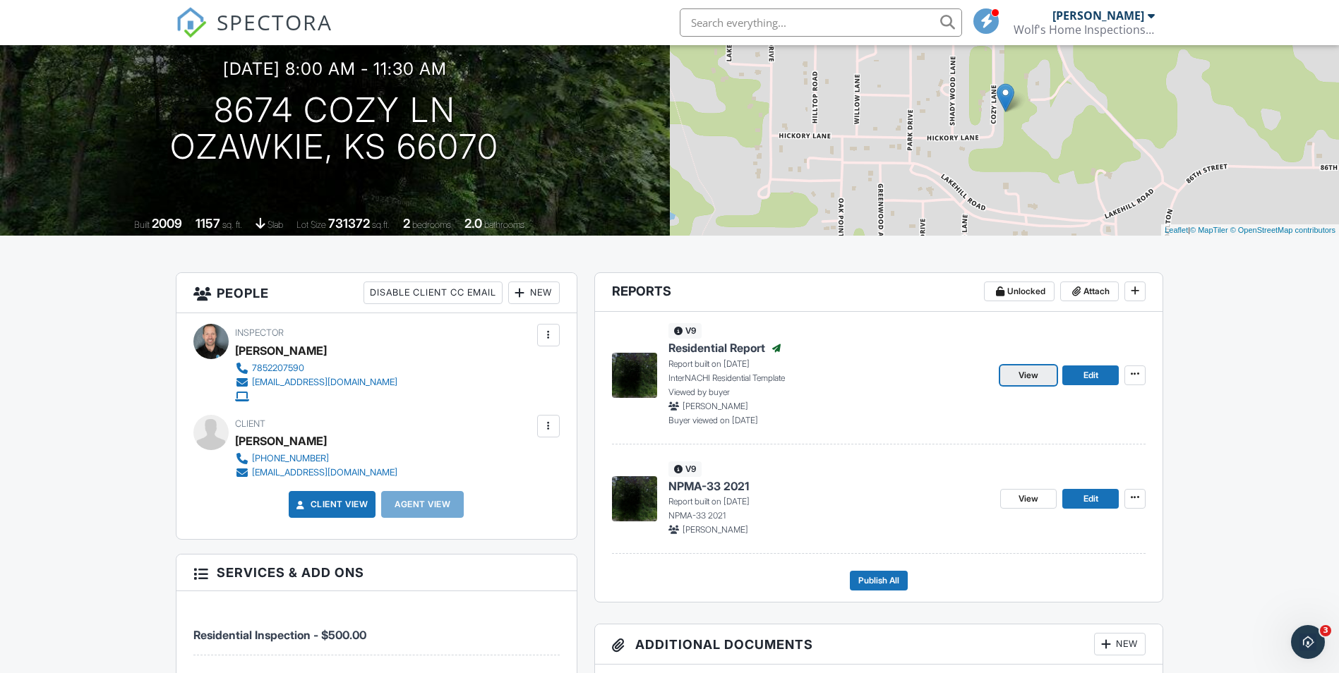
click at [1016, 374] on link "View" at bounding box center [1028, 376] width 56 height 20
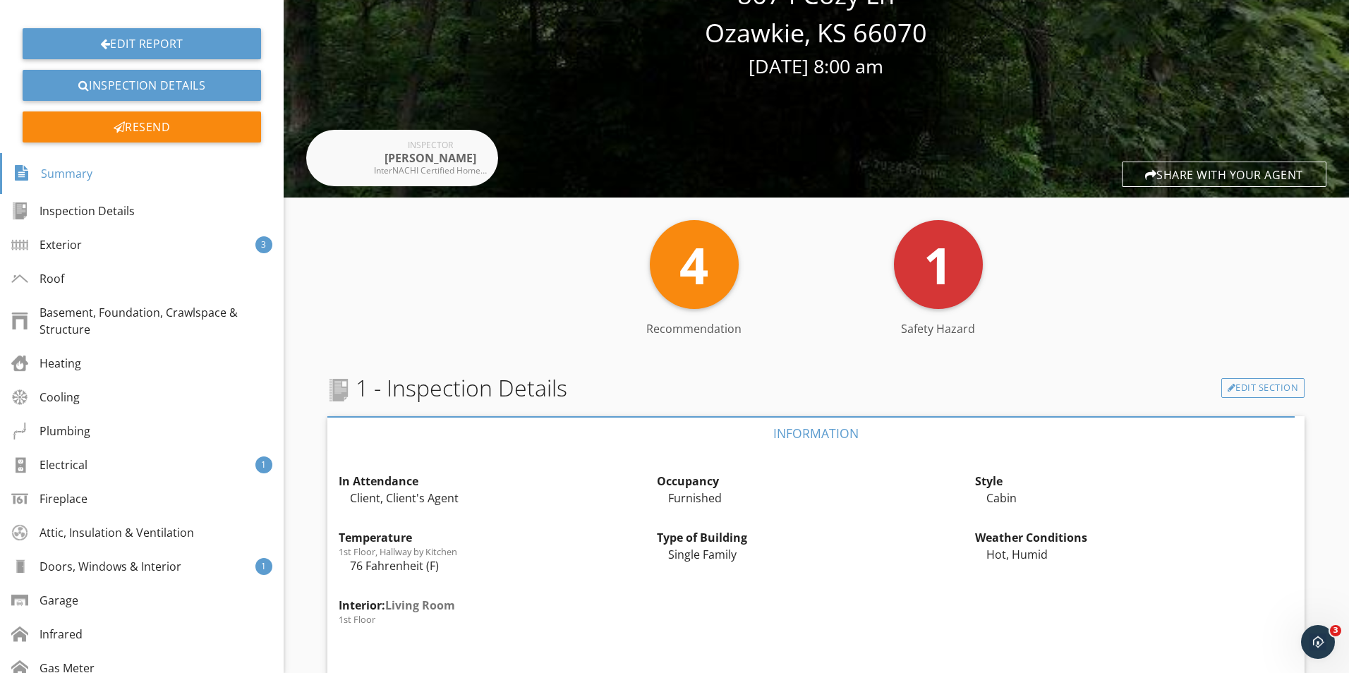
scroll to position [71, 0]
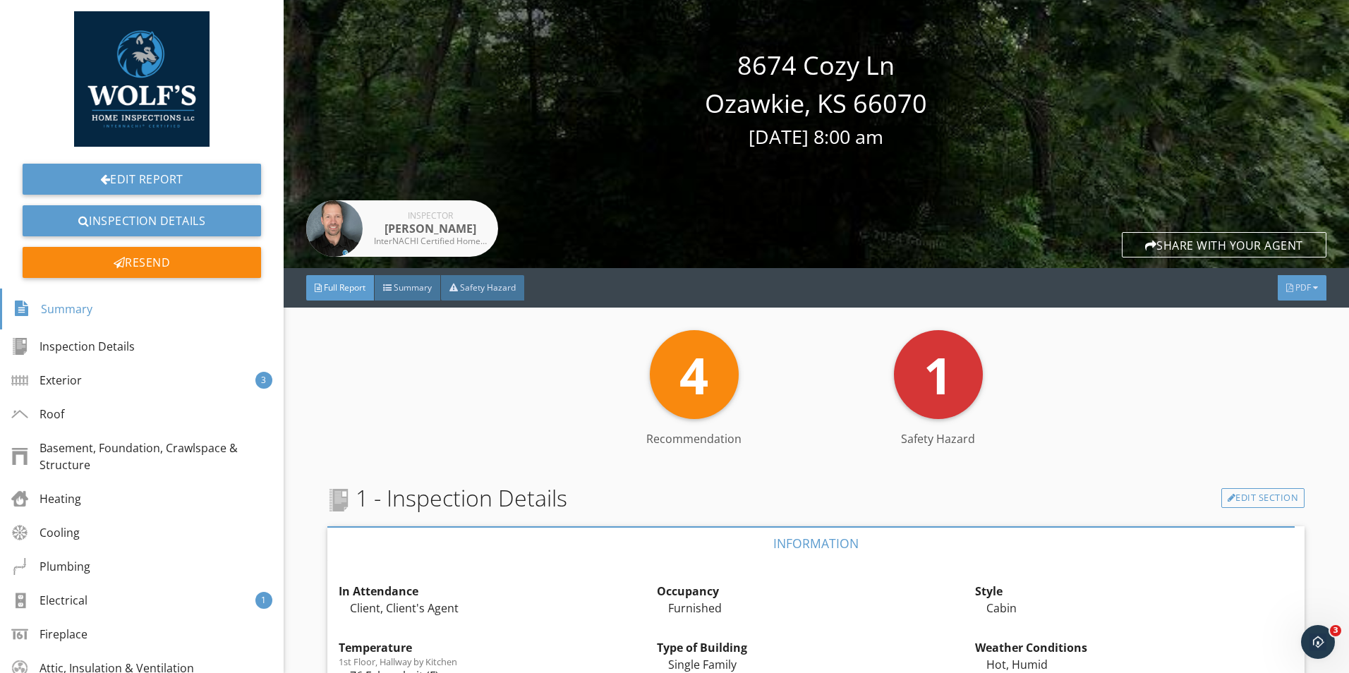
click at [1291, 295] on div "PDF" at bounding box center [1302, 287] width 49 height 25
click at [1289, 345] on div "Full Report" at bounding box center [1284, 351] width 90 height 17
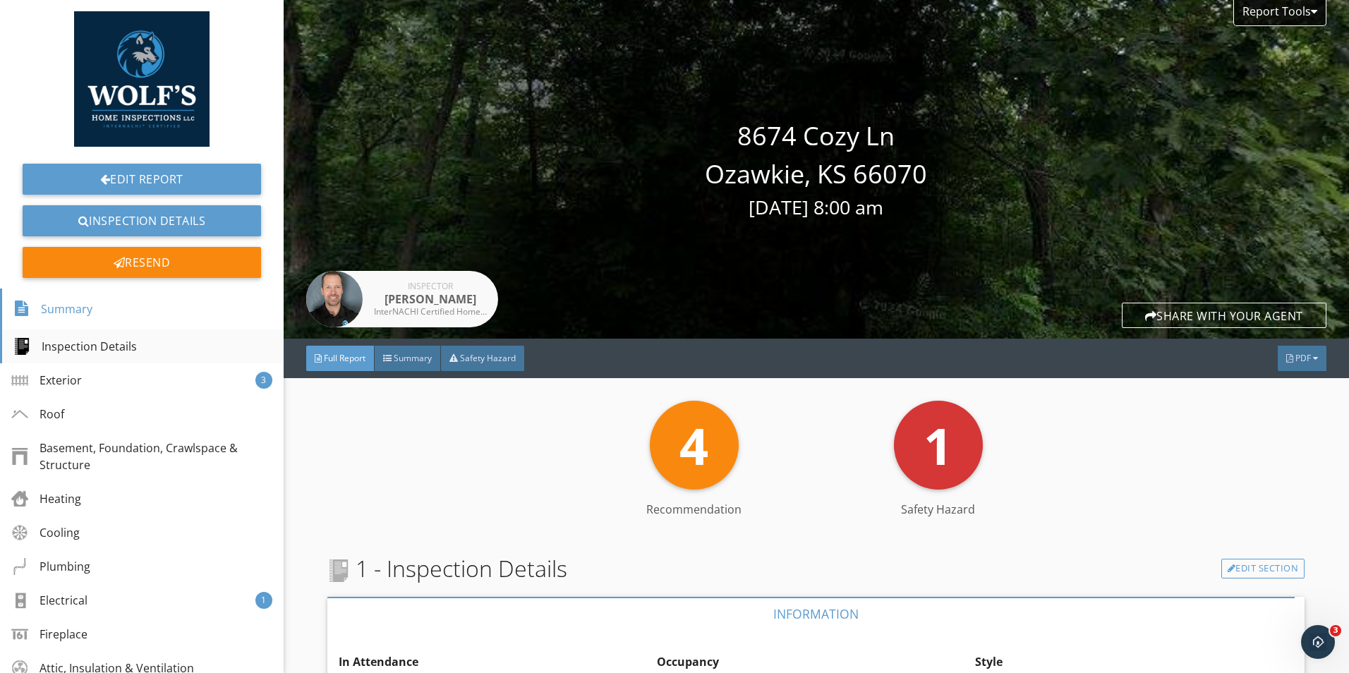
click at [107, 343] on div "Inspection Details" at bounding box center [74, 346] width 123 height 17
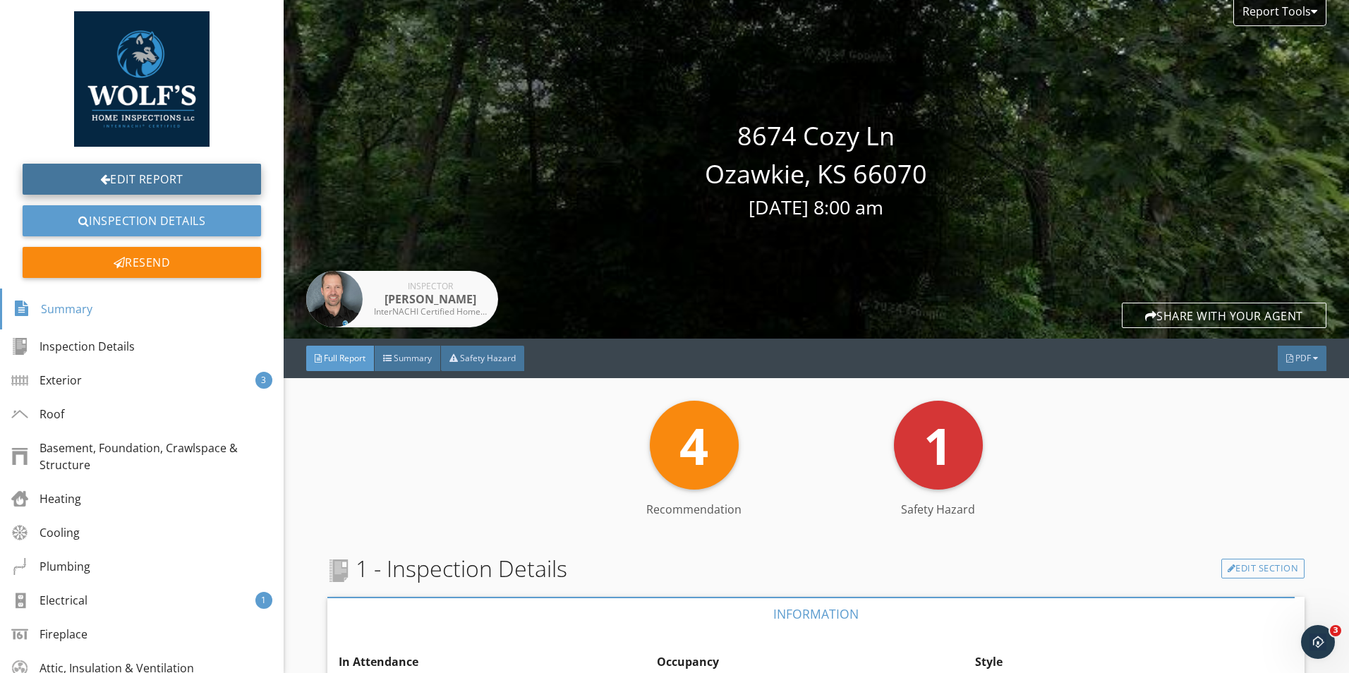
click at [123, 176] on link "Edit Report" at bounding box center [142, 179] width 239 height 31
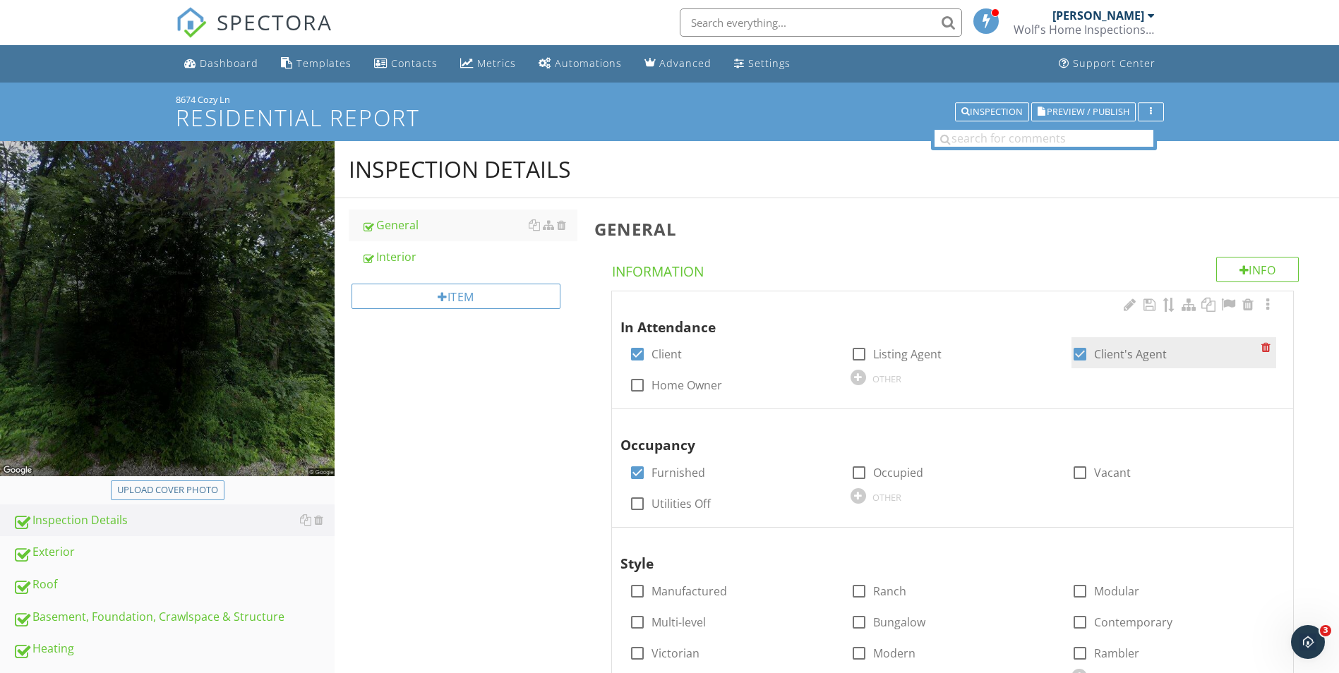
click at [1083, 351] on div at bounding box center [1080, 354] width 24 height 24
checkbox input "false"
click at [225, 63] on div "Dashboard" at bounding box center [229, 62] width 59 height 13
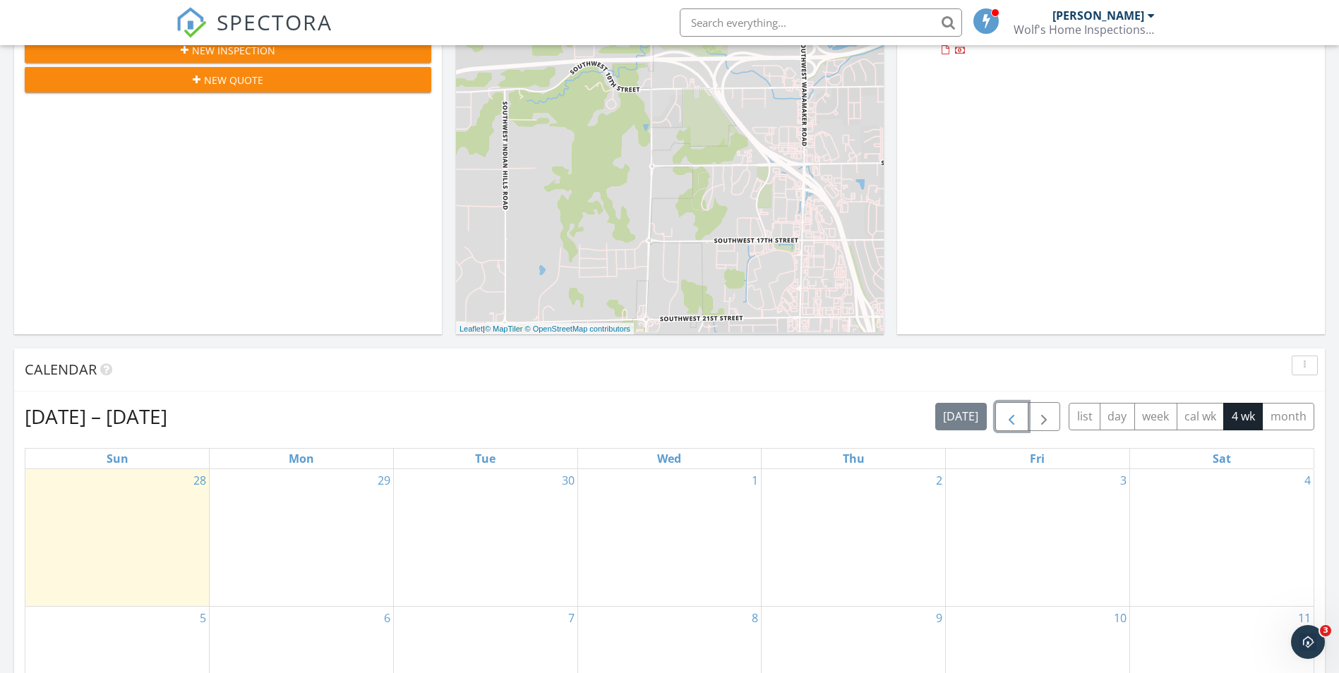
click at [1008, 413] on span "button" at bounding box center [1011, 417] width 17 height 17
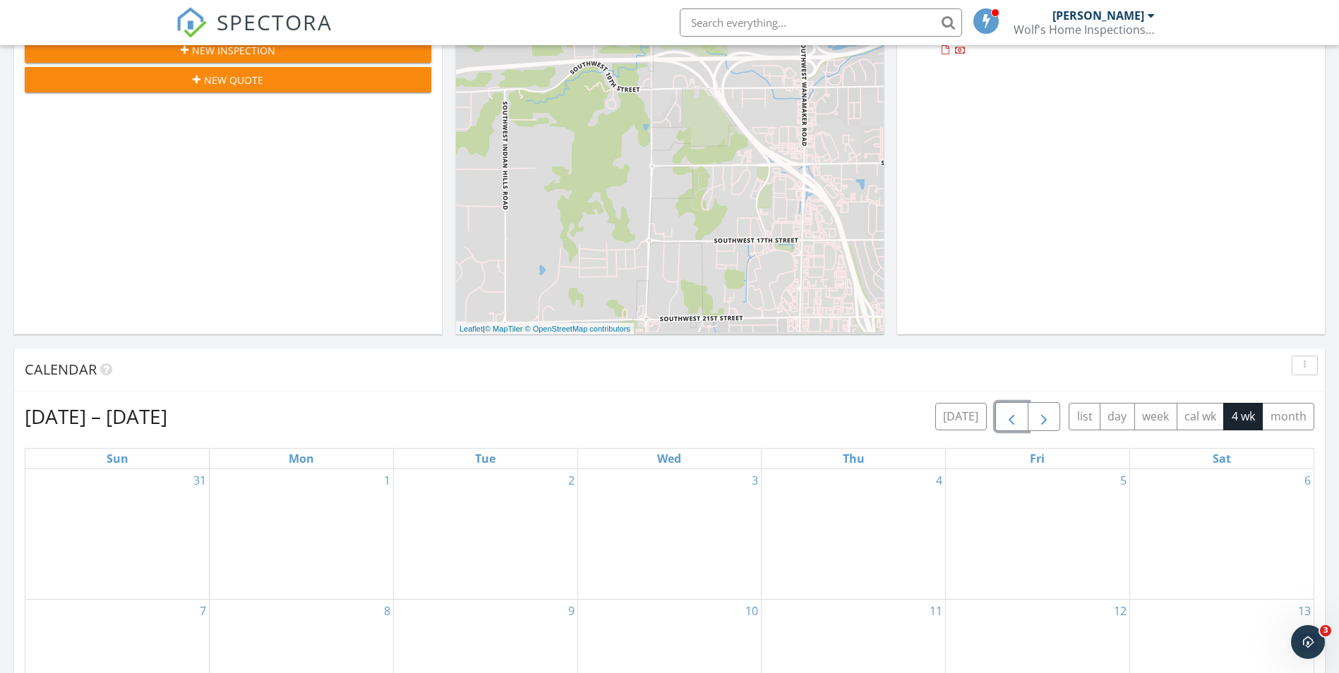
scroll to position [599, 0]
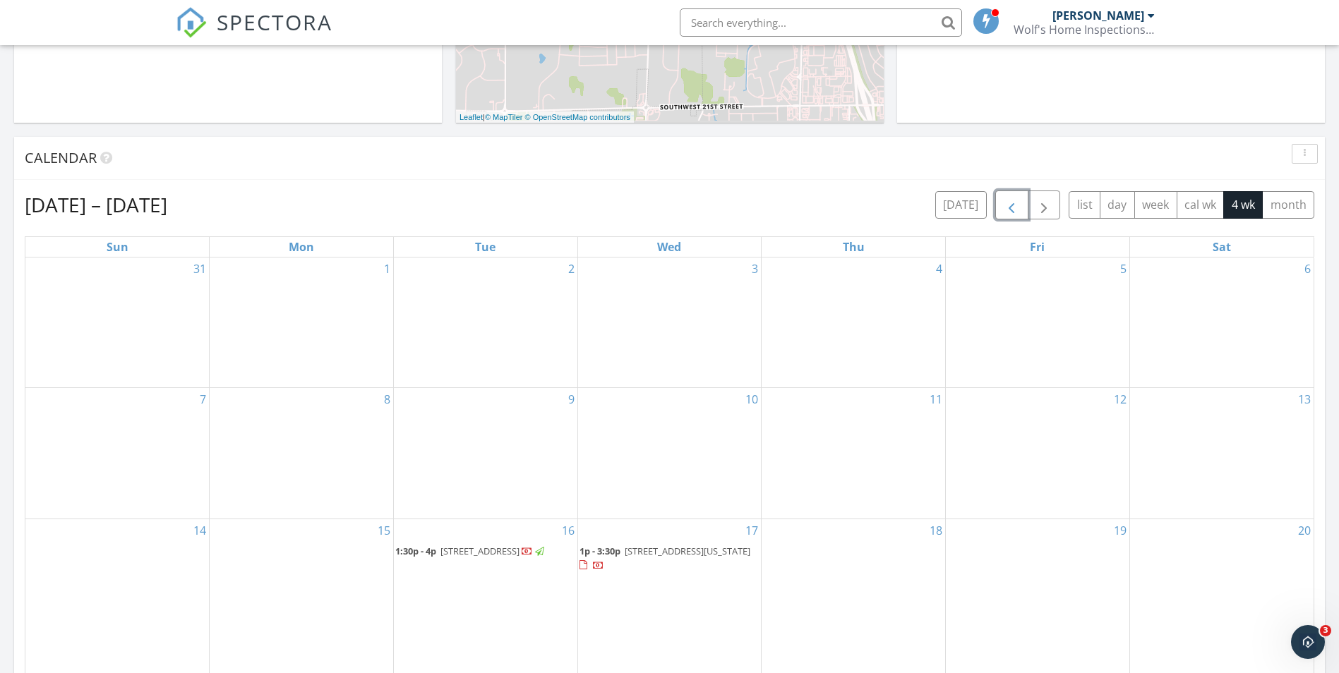
click at [1008, 196] on button "button" at bounding box center [1011, 205] width 33 height 29
click at [1007, 204] on span "button" at bounding box center [1011, 205] width 17 height 17
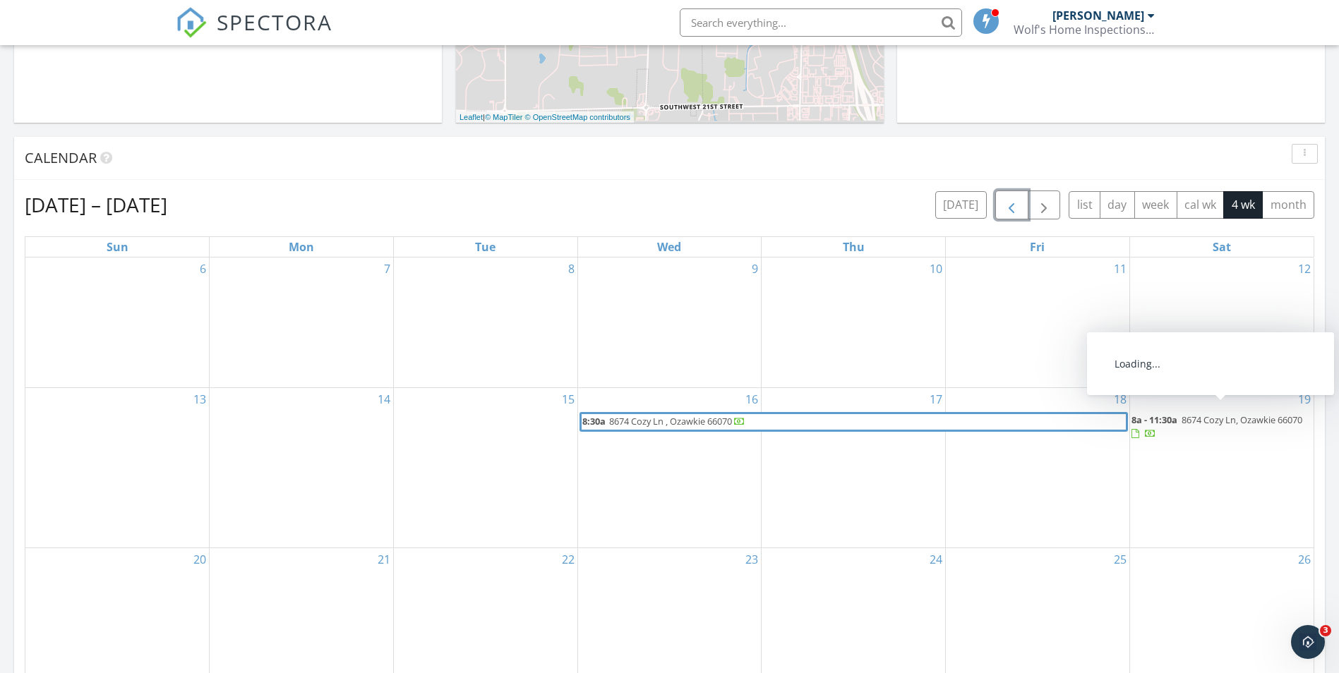
click at [1240, 416] on span "8674 Cozy Ln, Ozawkie 66070" at bounding box center [1241, 419] width 121 height 13
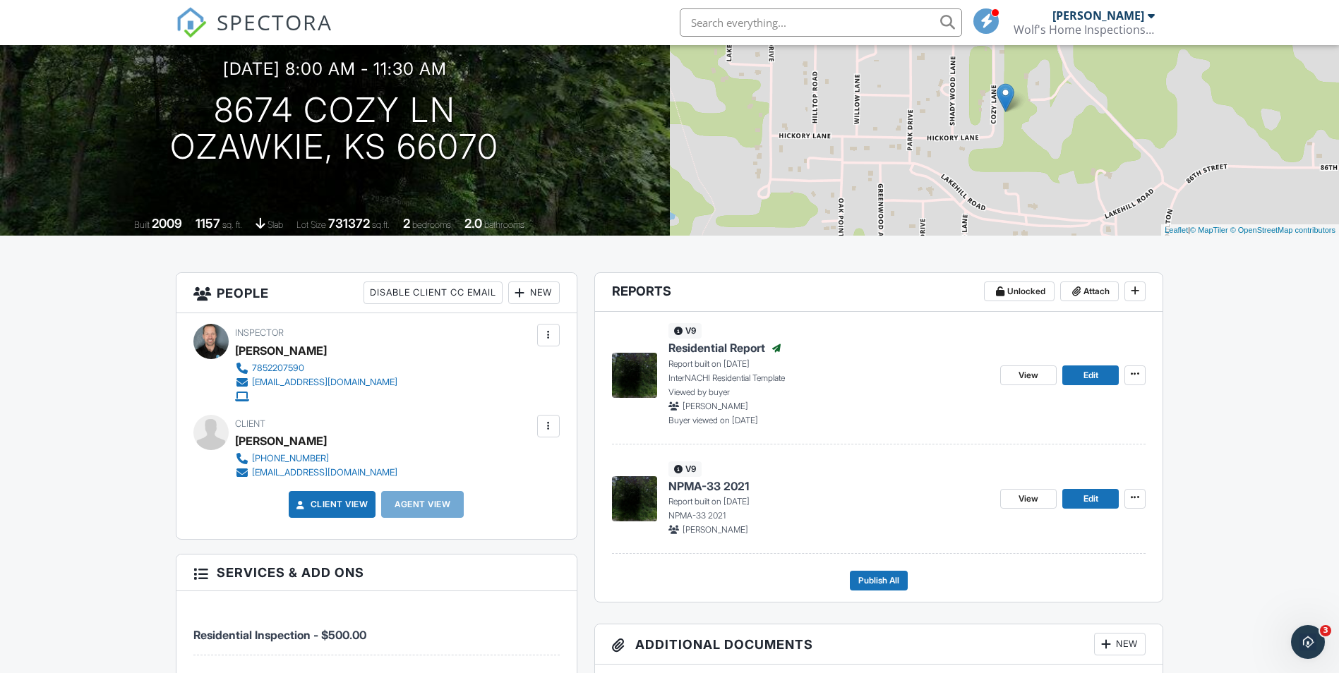
scroll to position [71, 0]
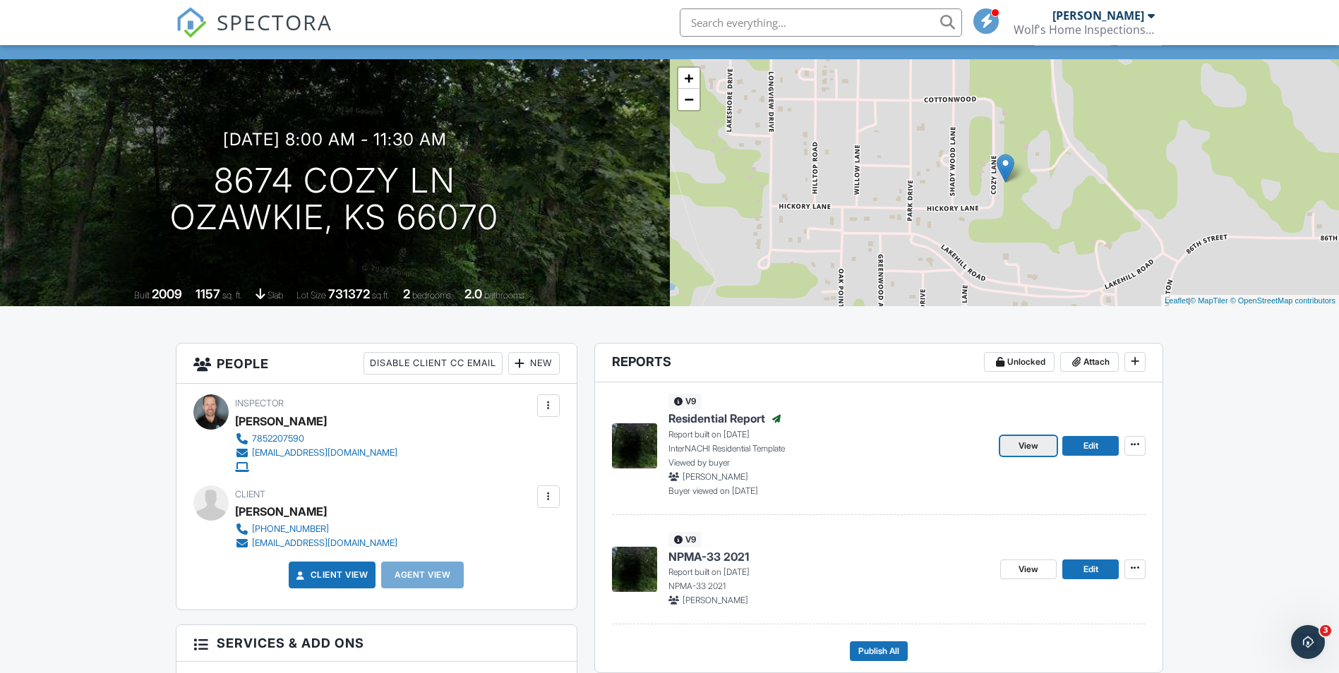
click at [1024, 445] on span "View" at bounding box center [1028, 446] width 20 height 14
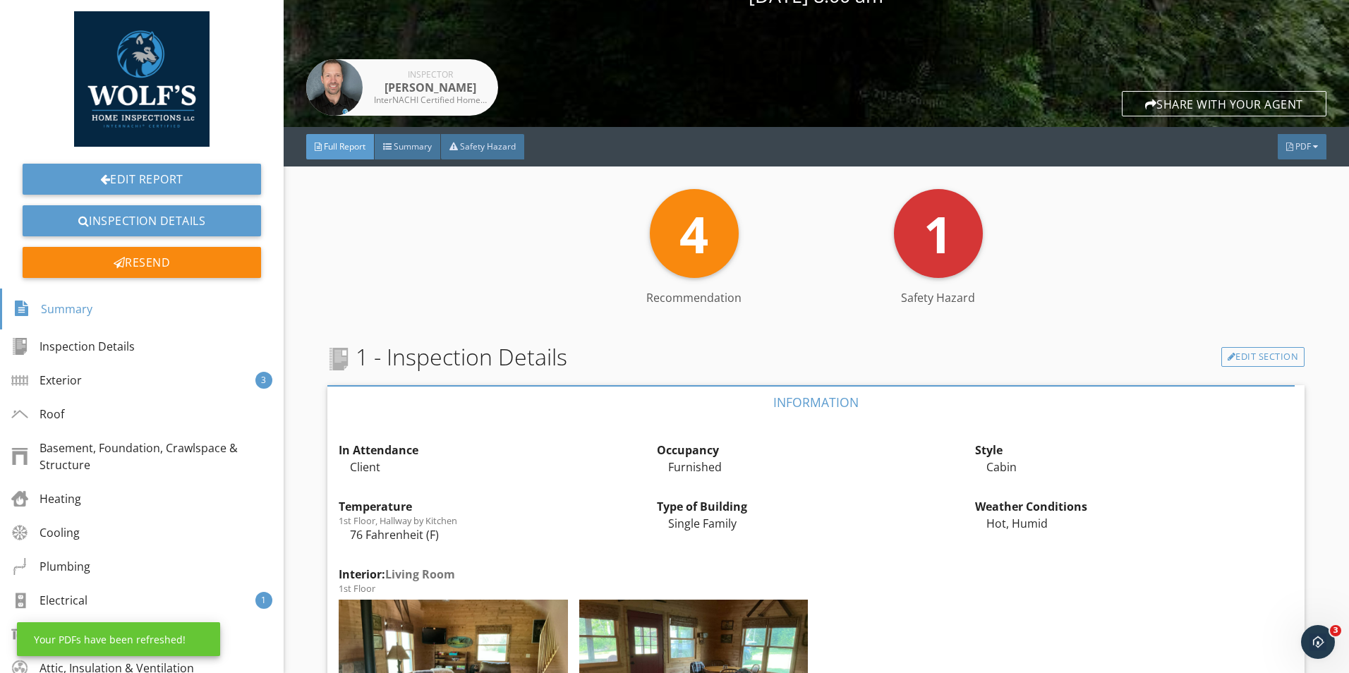
scroll to position [141, 0]
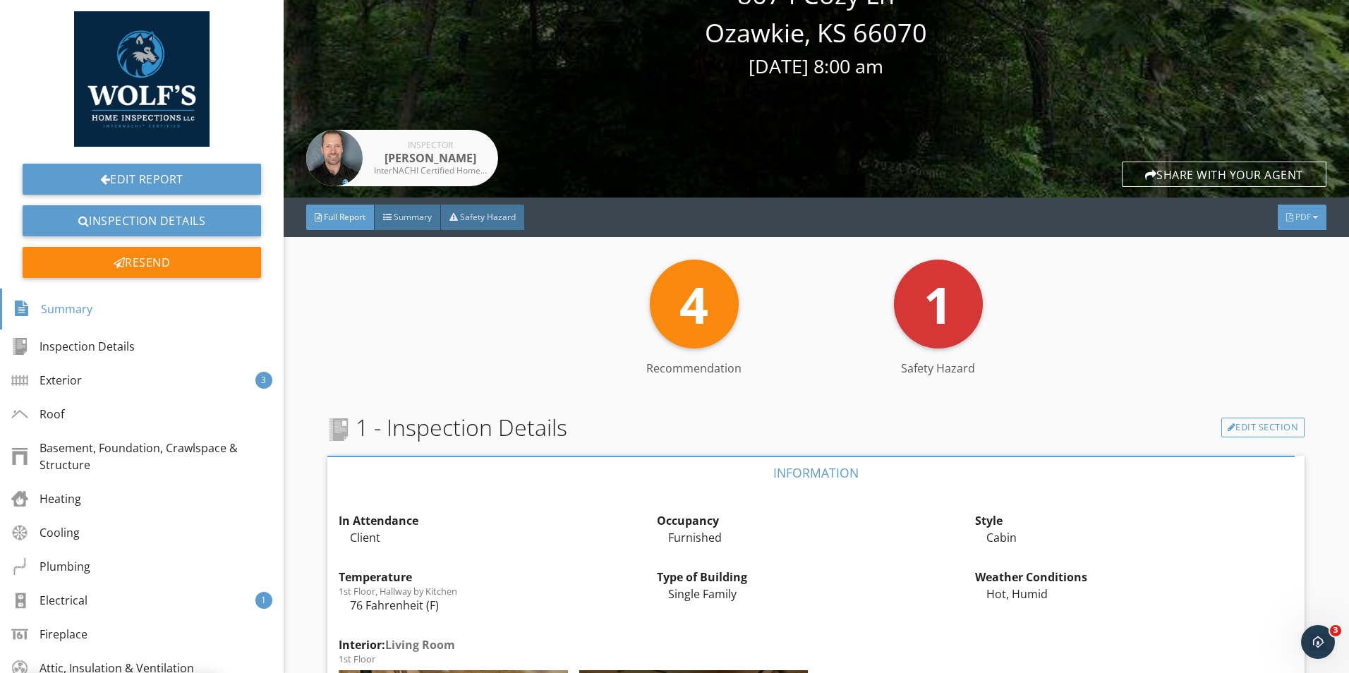
click at [1296, 224] on div "PDF" at bounding box center [1302, 217] width 49 height 25
click at [1279, 276] on div "Full Report" at bounding box center [1284, 280] width 90 height 17
